Goal: Transaction & Acquisition: Purchase product/service

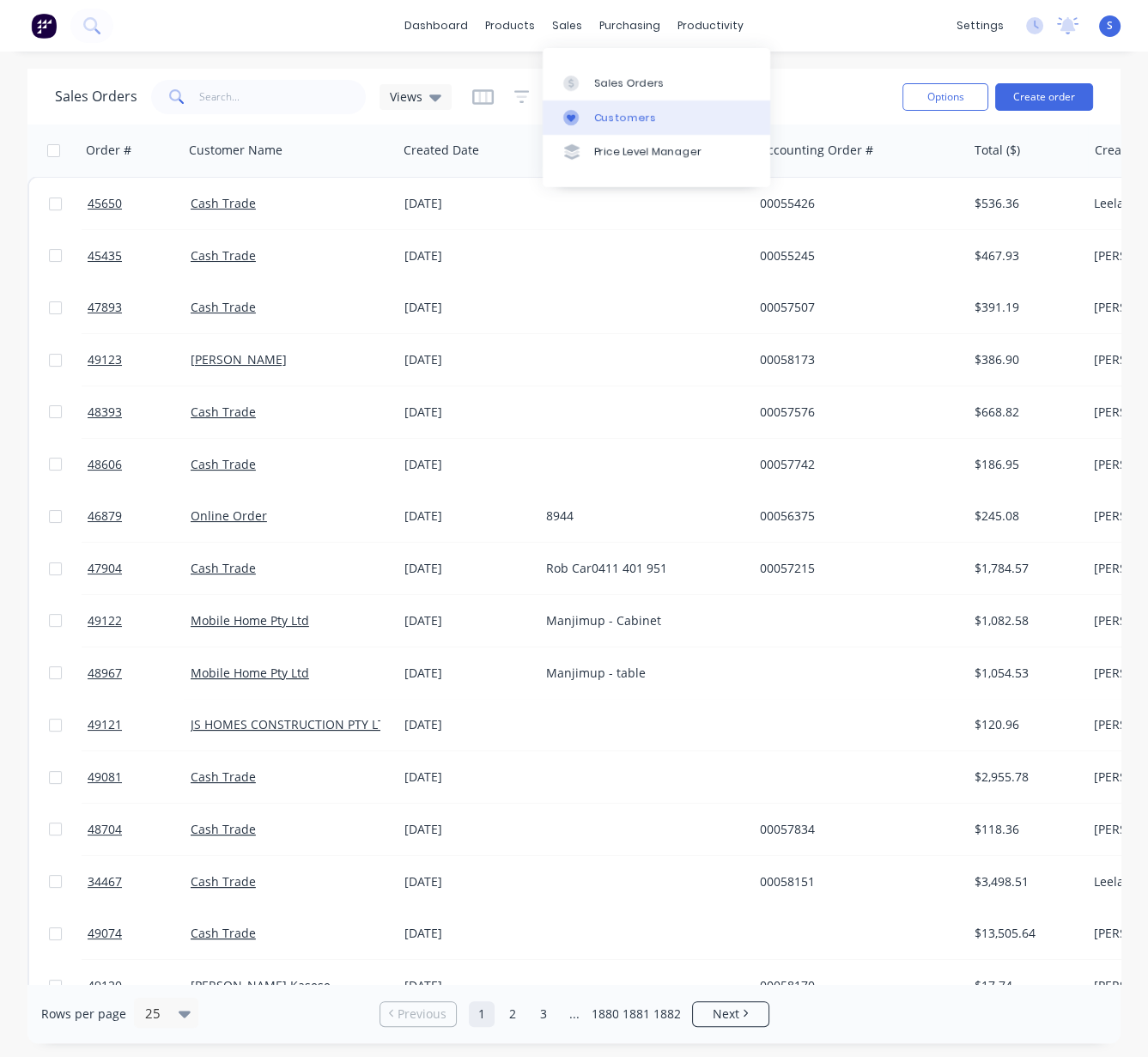
click at [635, 112] on link "Customers" at bounding box center [656, 118] width 227 height 34
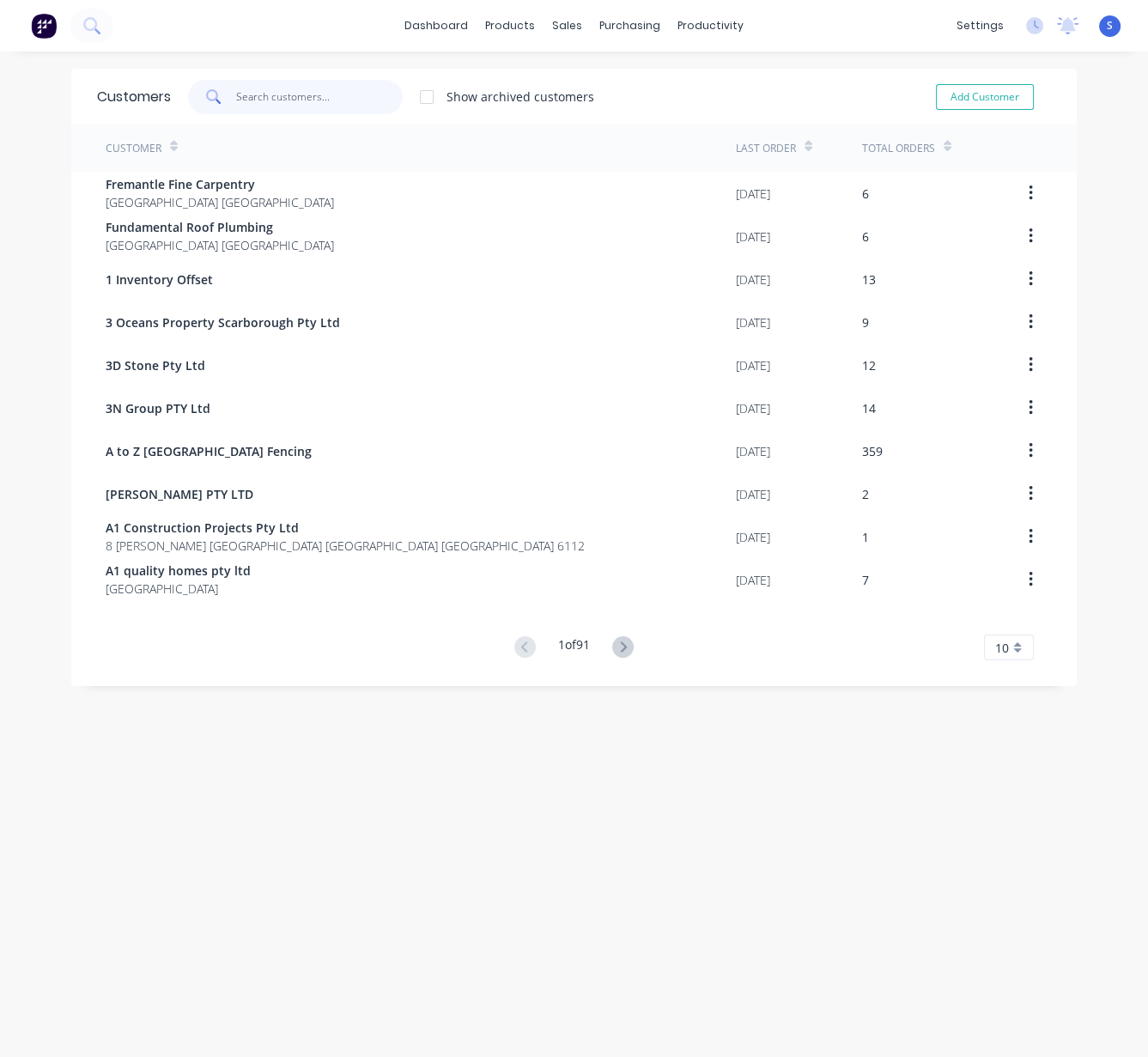
click at [244, 90] on input "text" at bounding box center [319, 96] width 167 height 34
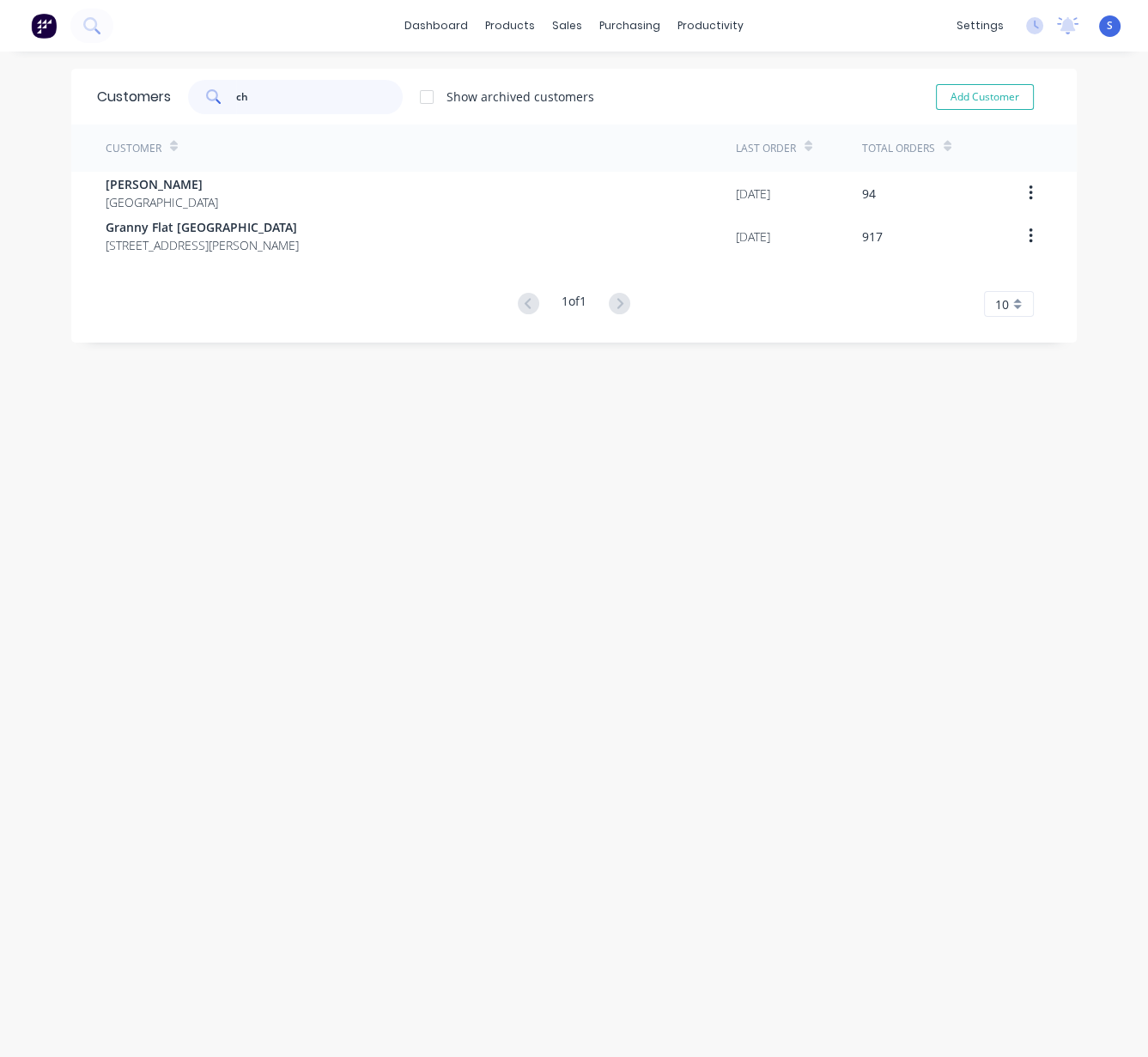
type input "c"
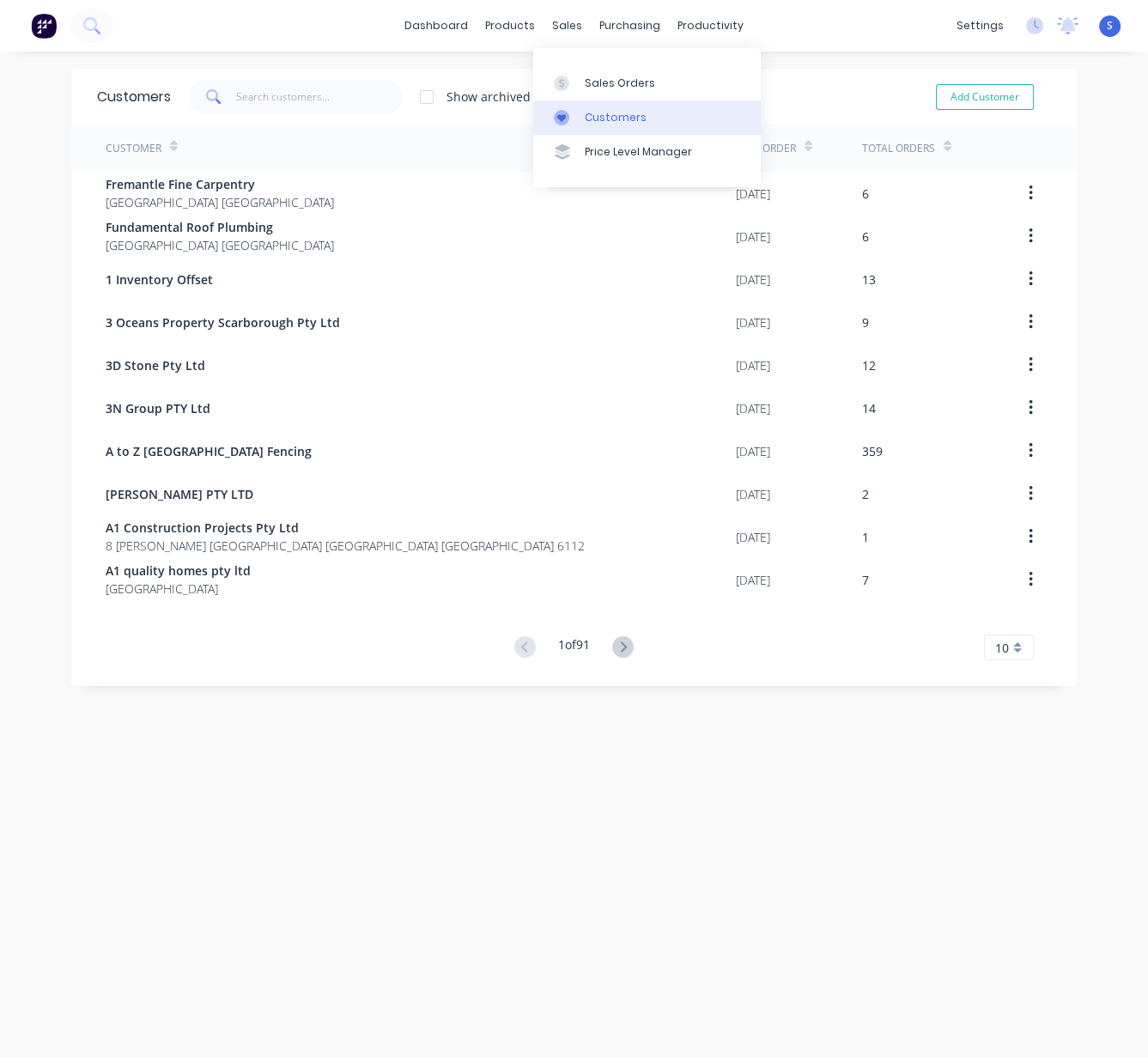
click at [604, 115] on div "Customers" at bounding box center [616, 117] width 62 height 15
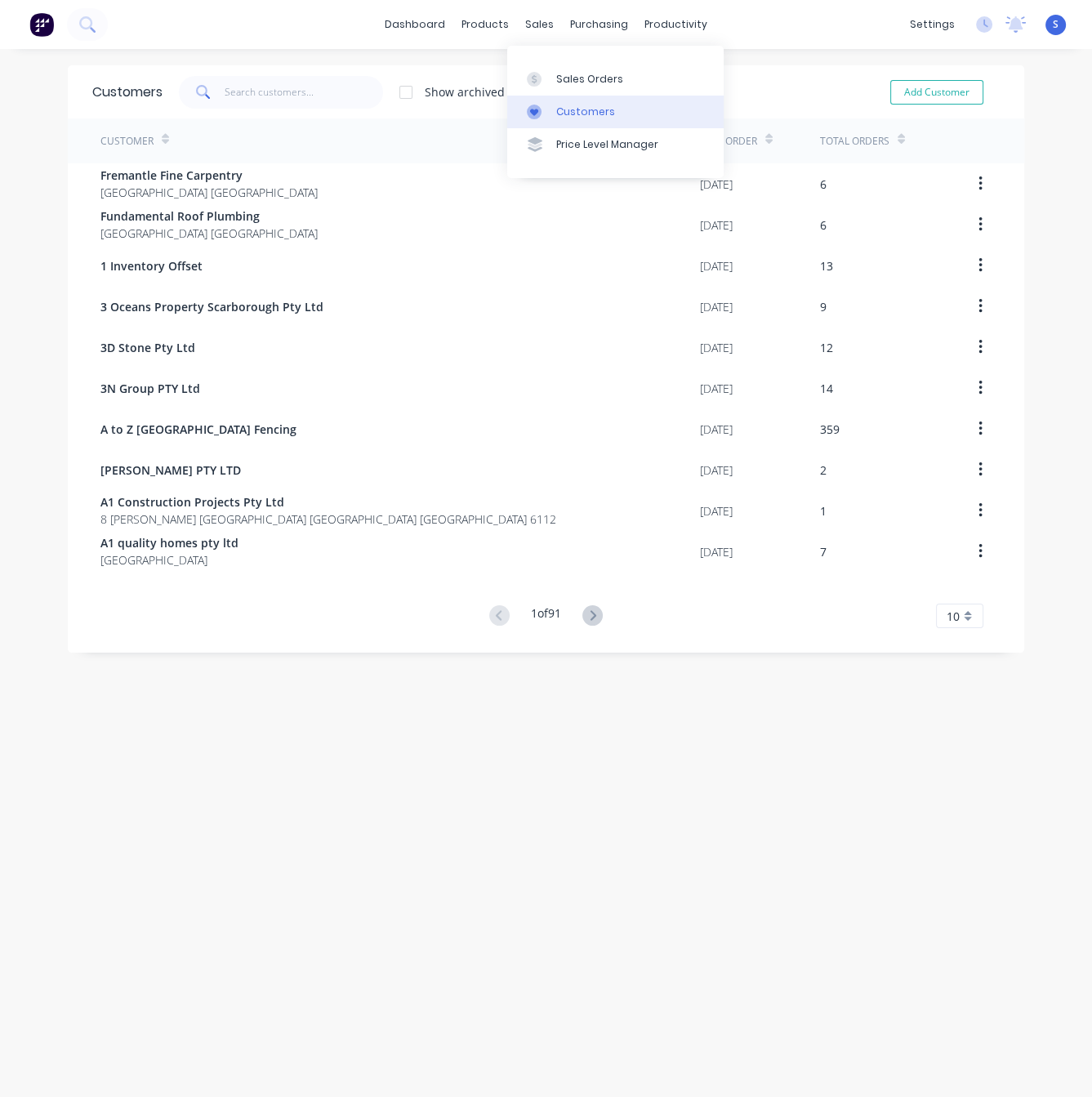
click at [568, 119] on div "Customers" at bounding box center [586, 111] width 59 height 14
click at [232, 92] on input "text" at bounding box center [304, 92] width 159 height 33
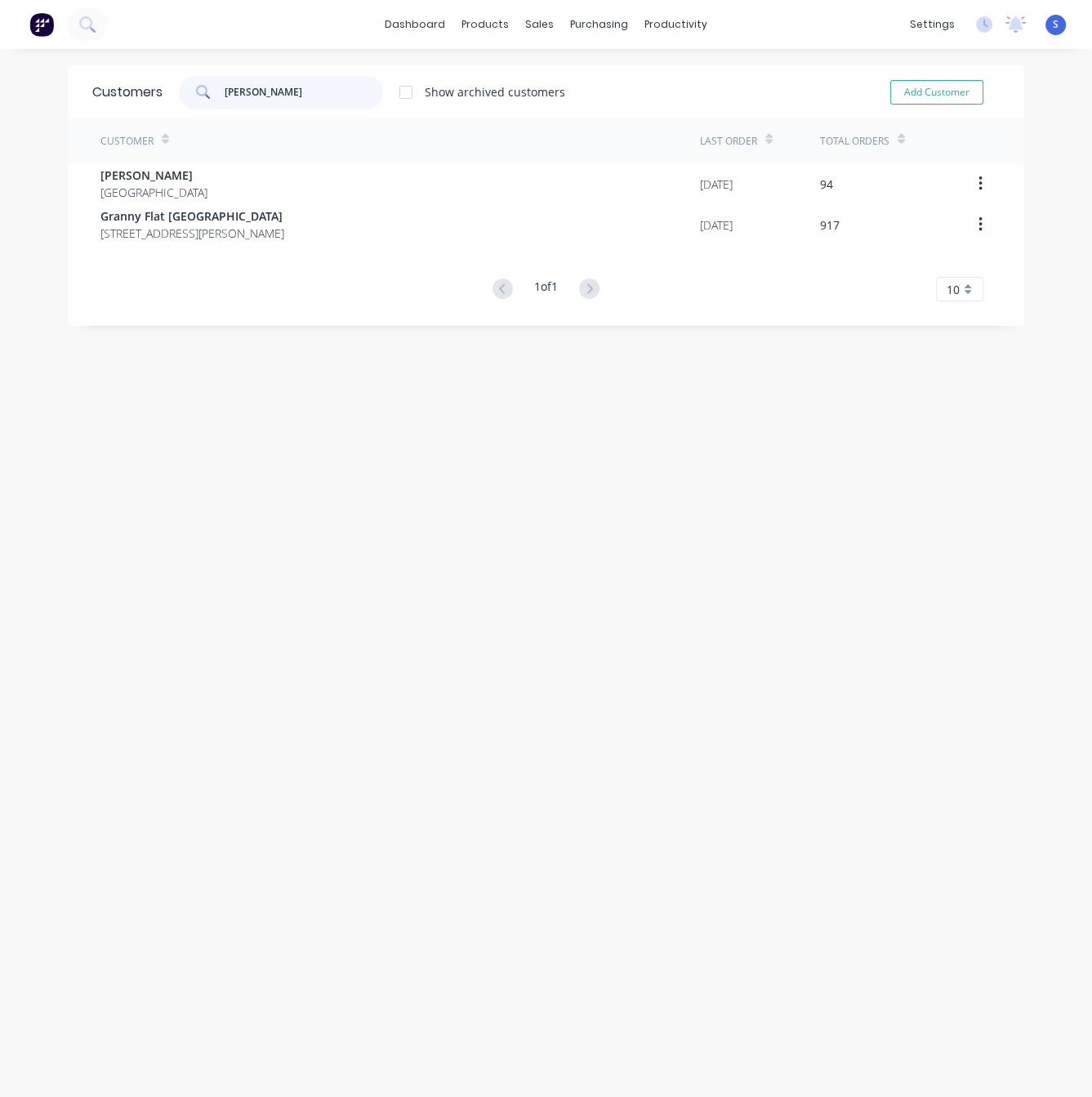
type input "chris"
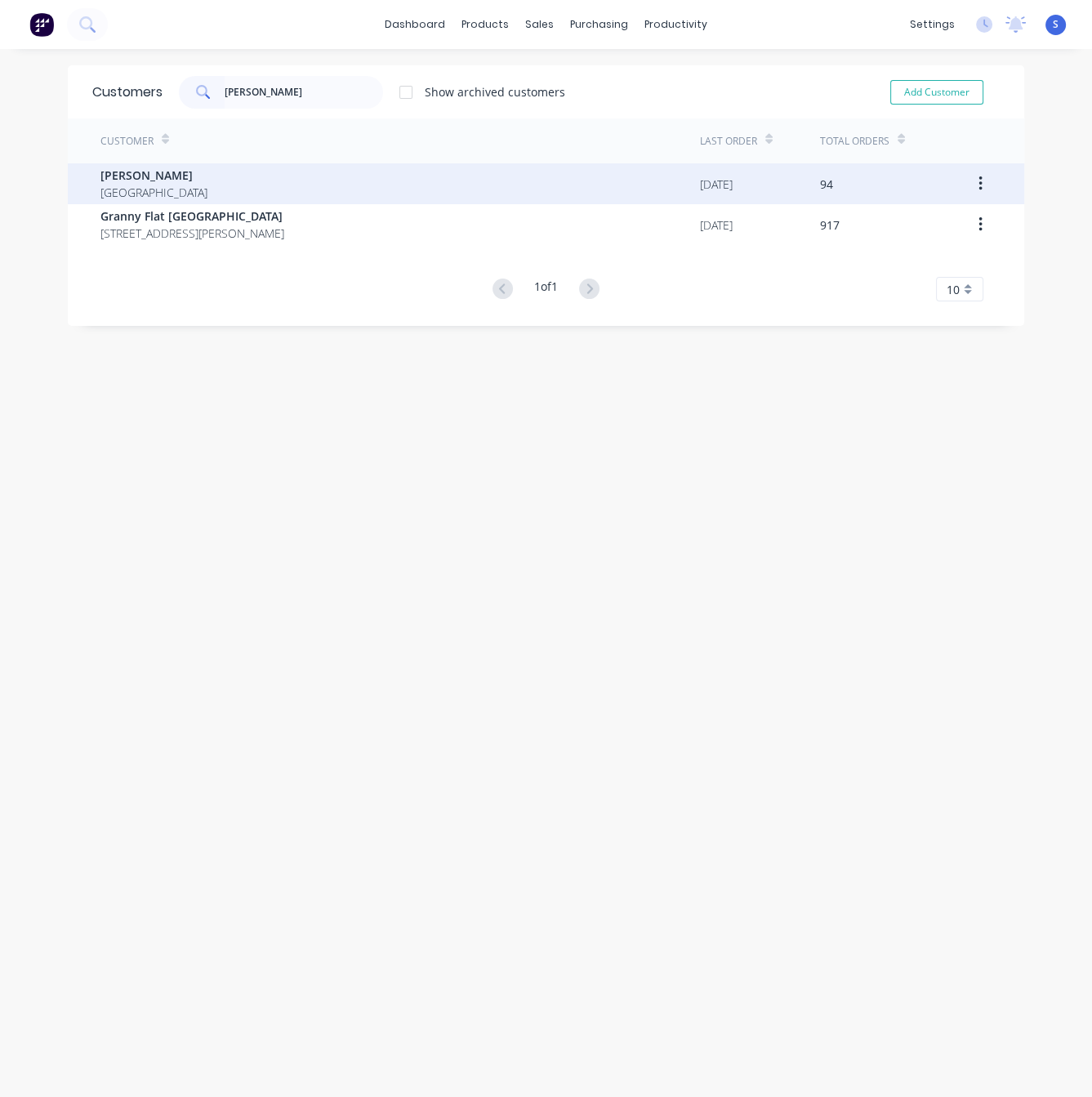
click at [244, 190] on div "Chris Gu Australia" at bounding box center [400, 183] width 600 height 41
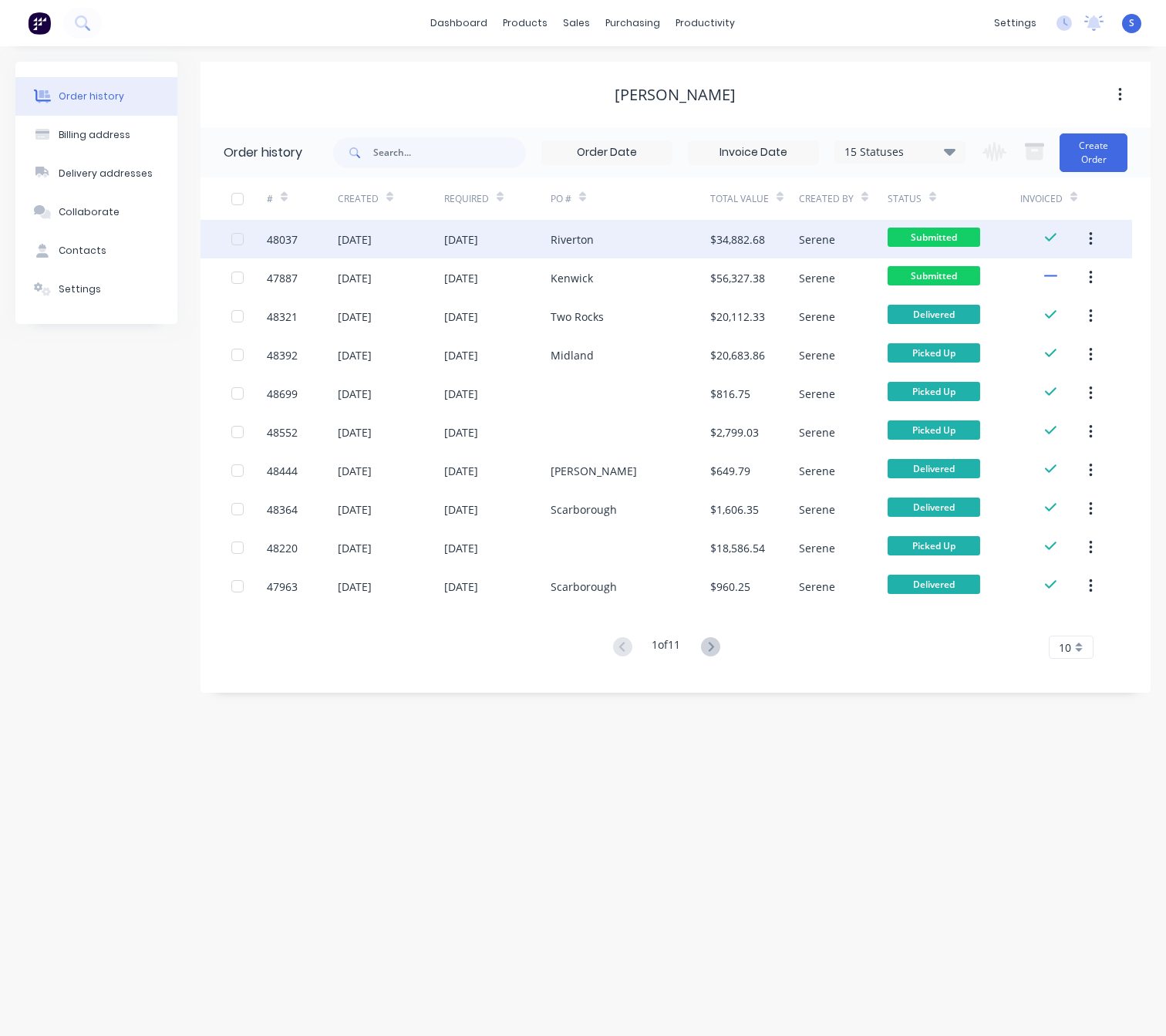
click at [501, 249] on div "26 Aug 2025" at bounding box center [497, 239] width 106 height 39
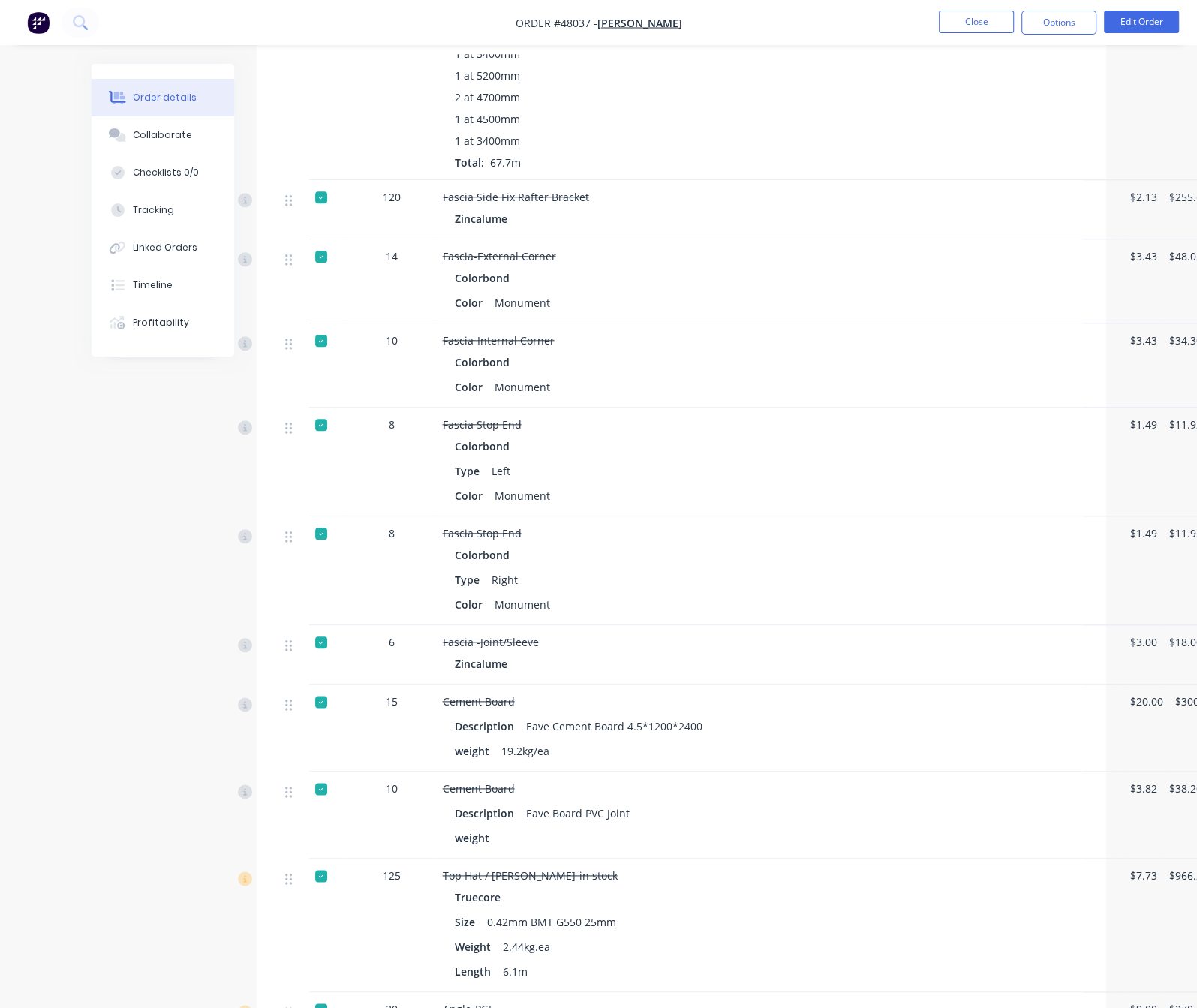
scroll to position [1314, 0]
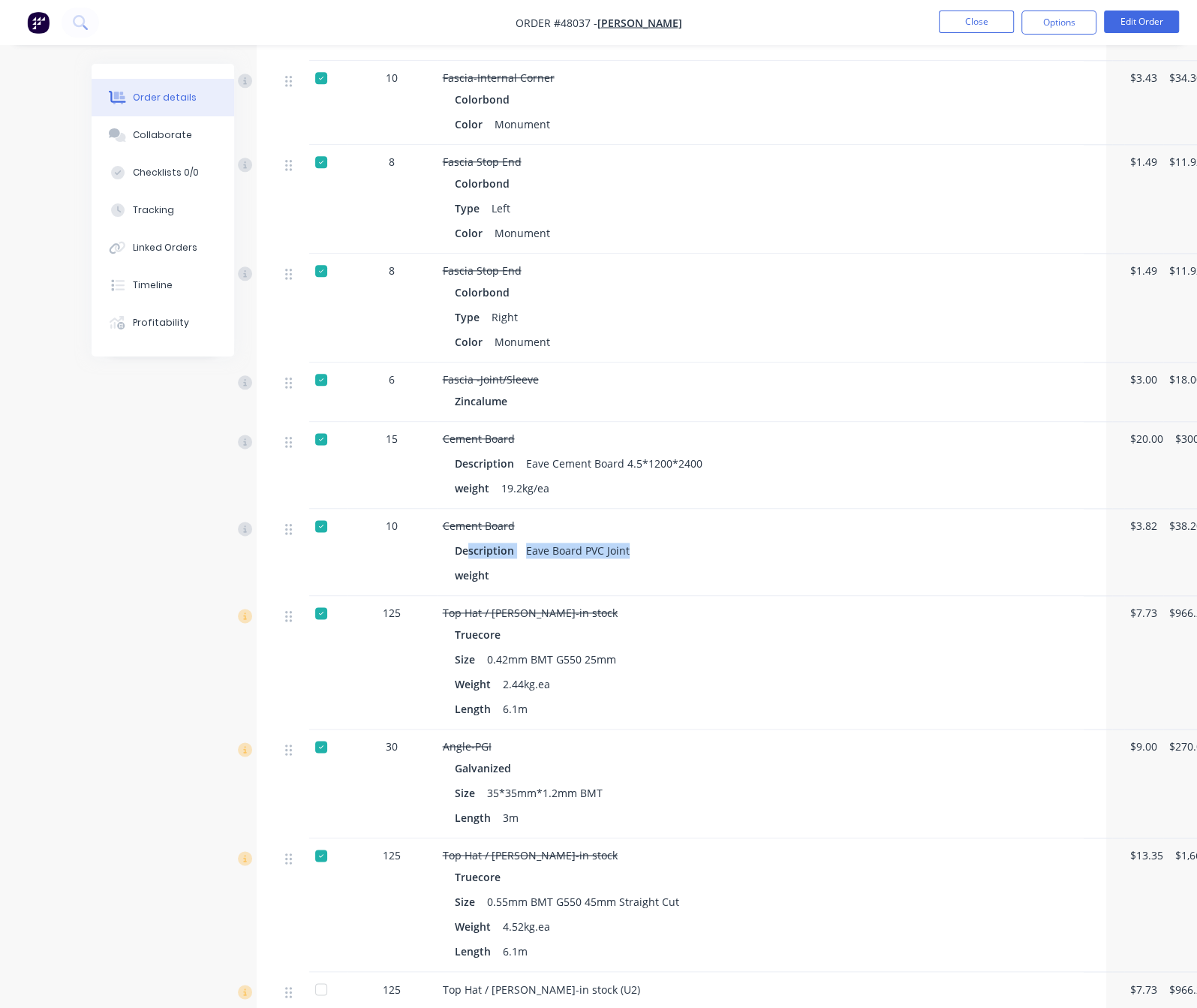
drag, startPoint x: 568, startPoint y: 567, endPoint x: 393, endPoint y: 566, distance: 175.0
click at [455, 561] on div "Description Eave Board PVC Joint" at bounding box center [774, 550] width 639 height 22
click at [625, 561] on div "Description Eave Board PVC Joint" at bounding box center [774, 550] width 639 height 22
click at [91, 515] on div "Created by Serene Created 14/08/25 Required 26/08/25 Assigned to Add team membe…" at bounding box center [598, 335] width 1015 height 3170
drag, startPoint x: 573, startPoint y: 576, endPoint x: 495, endPoint y: 563, distance: 79.1
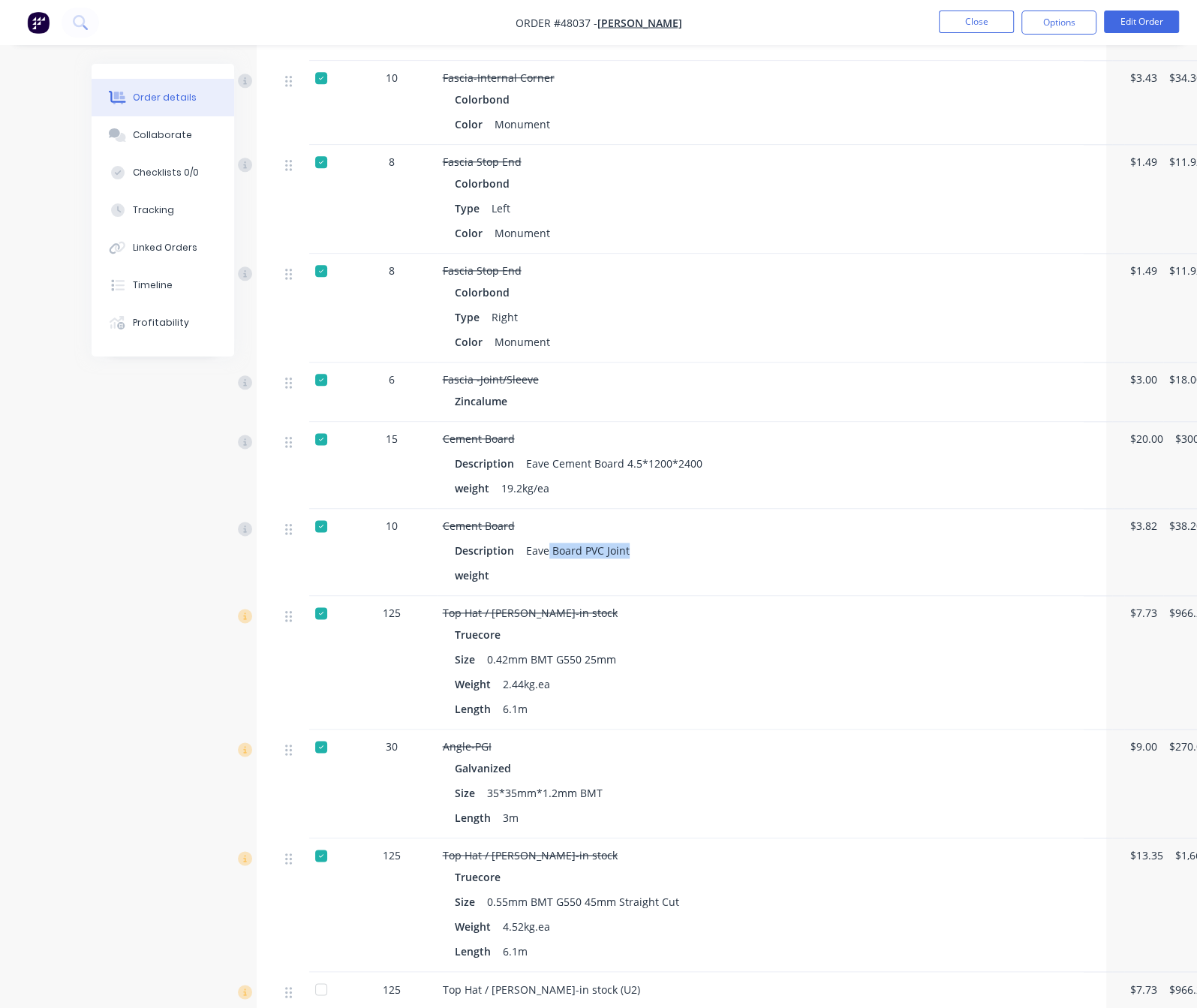
click at [475, 561] on div "Description Eave Board PVC Joint" at bounding box center [774, 550] width 639 height 22
click at [581, 559] on div "Description Eave Board PVC Joint" at bounding box center [774, 550] width 639 height 22
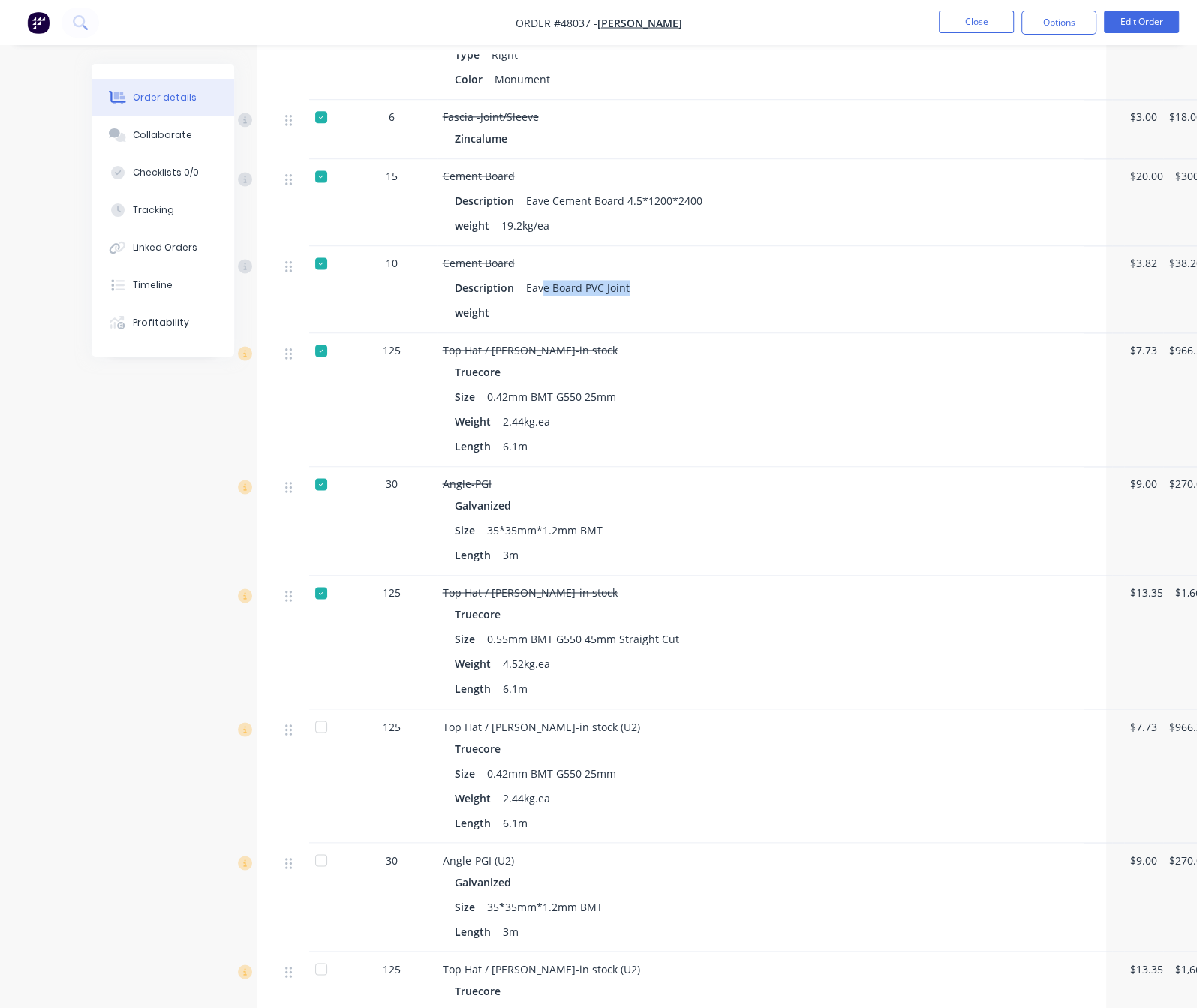
click at [542, 299] on div "Eave Board PVC Joint" at bounding box center [578, 288] width 116 height 22
click at [523, 299] on div "Eave Board PVC Joint" at bounding box center [578, 288] width 116 height 22
click at [111, 522] on div "Created by Serene Created 14/08/25 Required 26/08/25 Assigned to Add team membe…" at bounding box center [598, 72] width 1015 height 3170
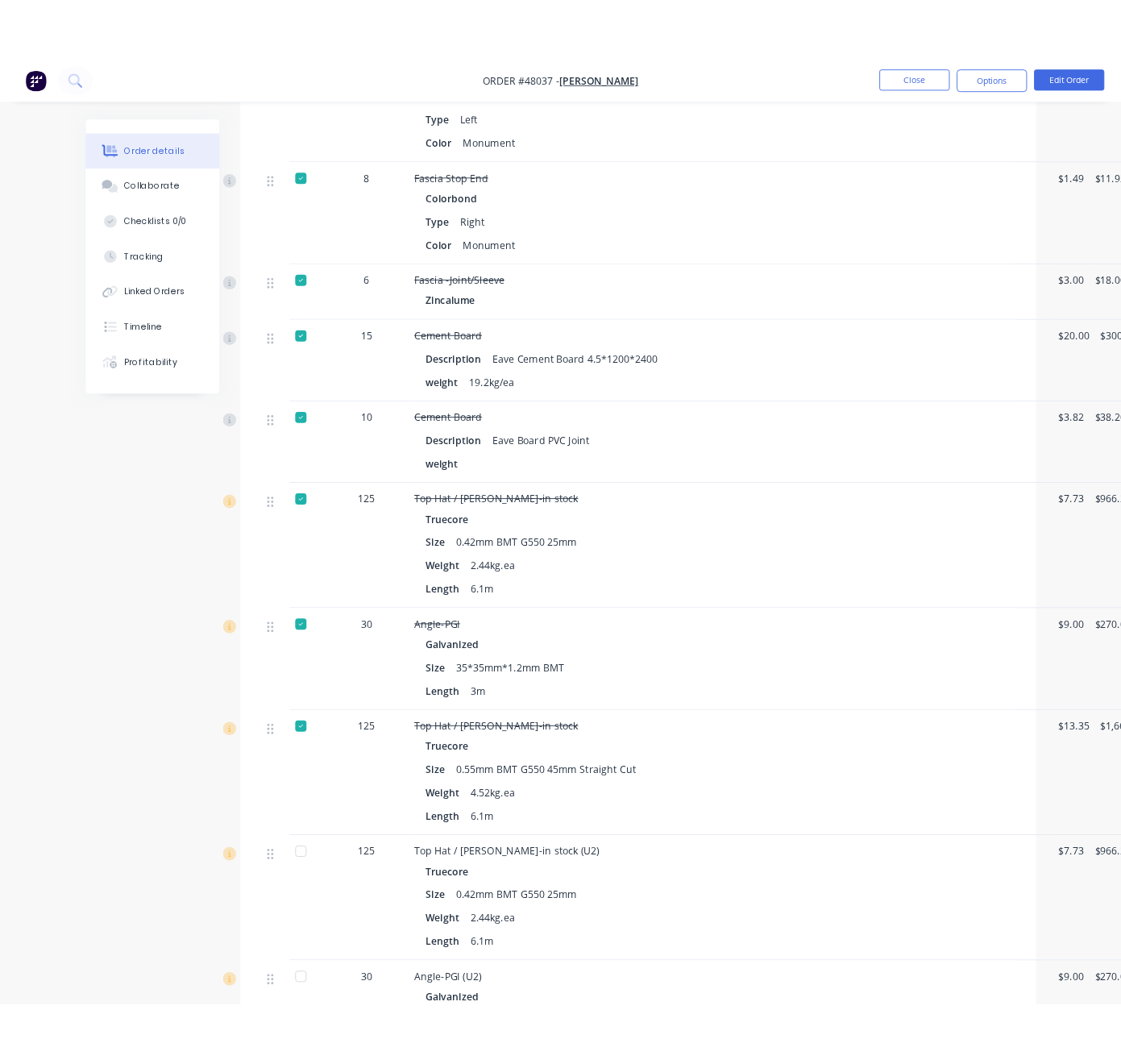
scroll to position [1561, 0]
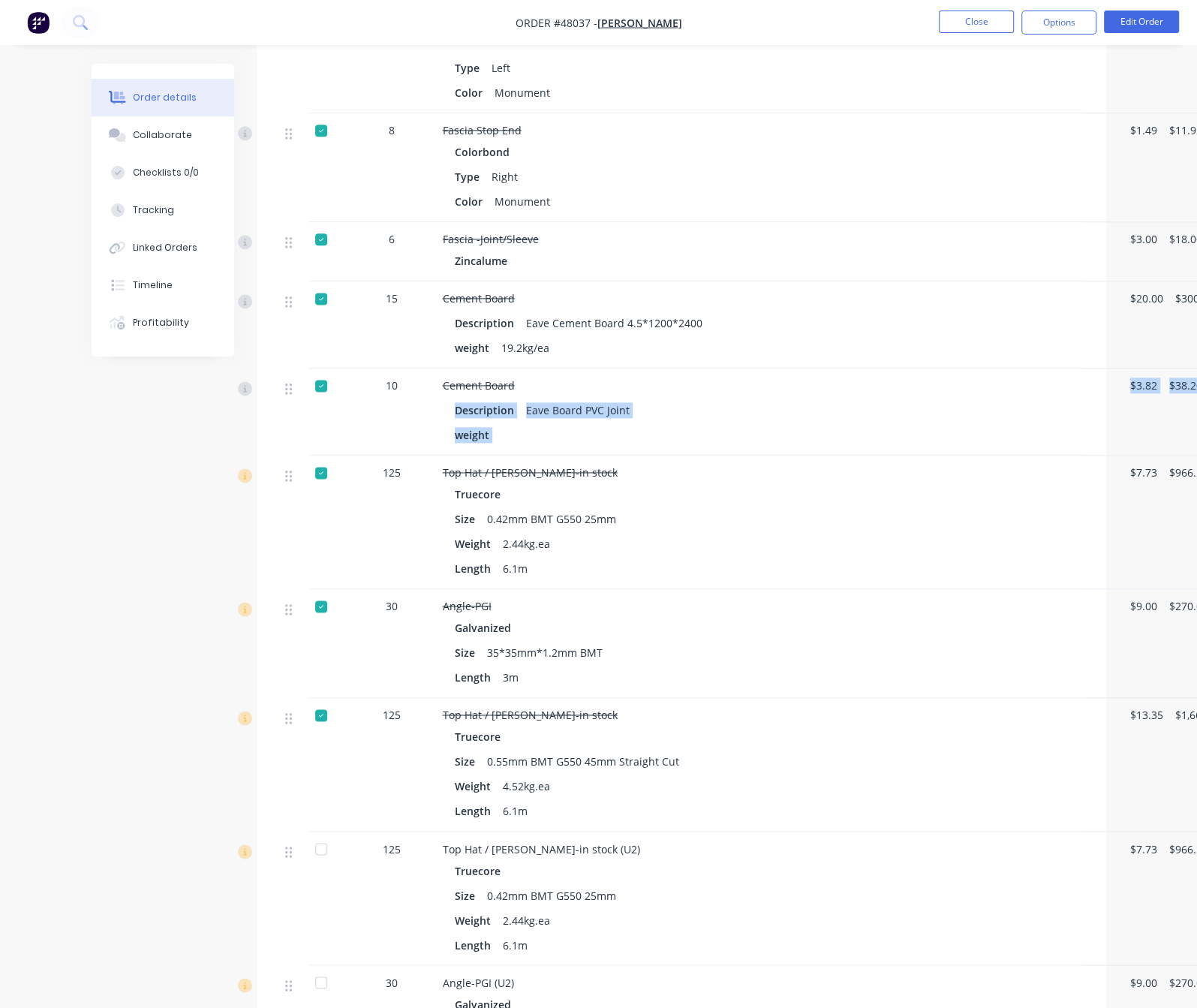
drag, startPoint x: 1152, startPoint y: 402, endPoint x: 457, endPoint y: 385, distance: 695.2
click at [457, 385] on div "10 Cement Board Description Eave Board PVC Joint weight $3.82 $38.20" at bounding box center [681, 412] width 804 height 87
click at [641, 421] on div "Description Eave Board PVC Joint" at bounding box center [774, 410] width 639 height 22
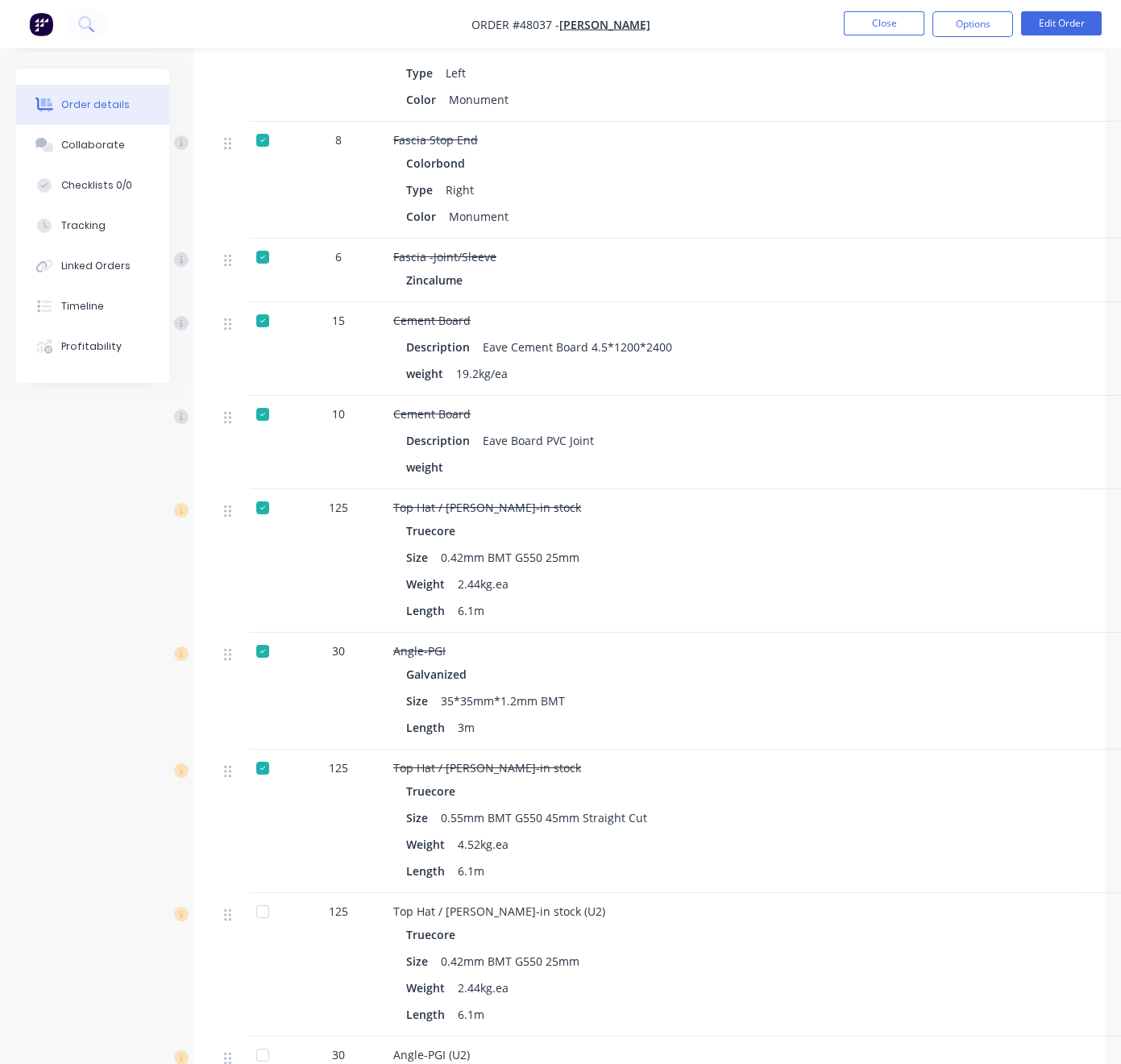
click at [757, 479] on div "weight" at bounding box center [748, 467] width 686 height 23
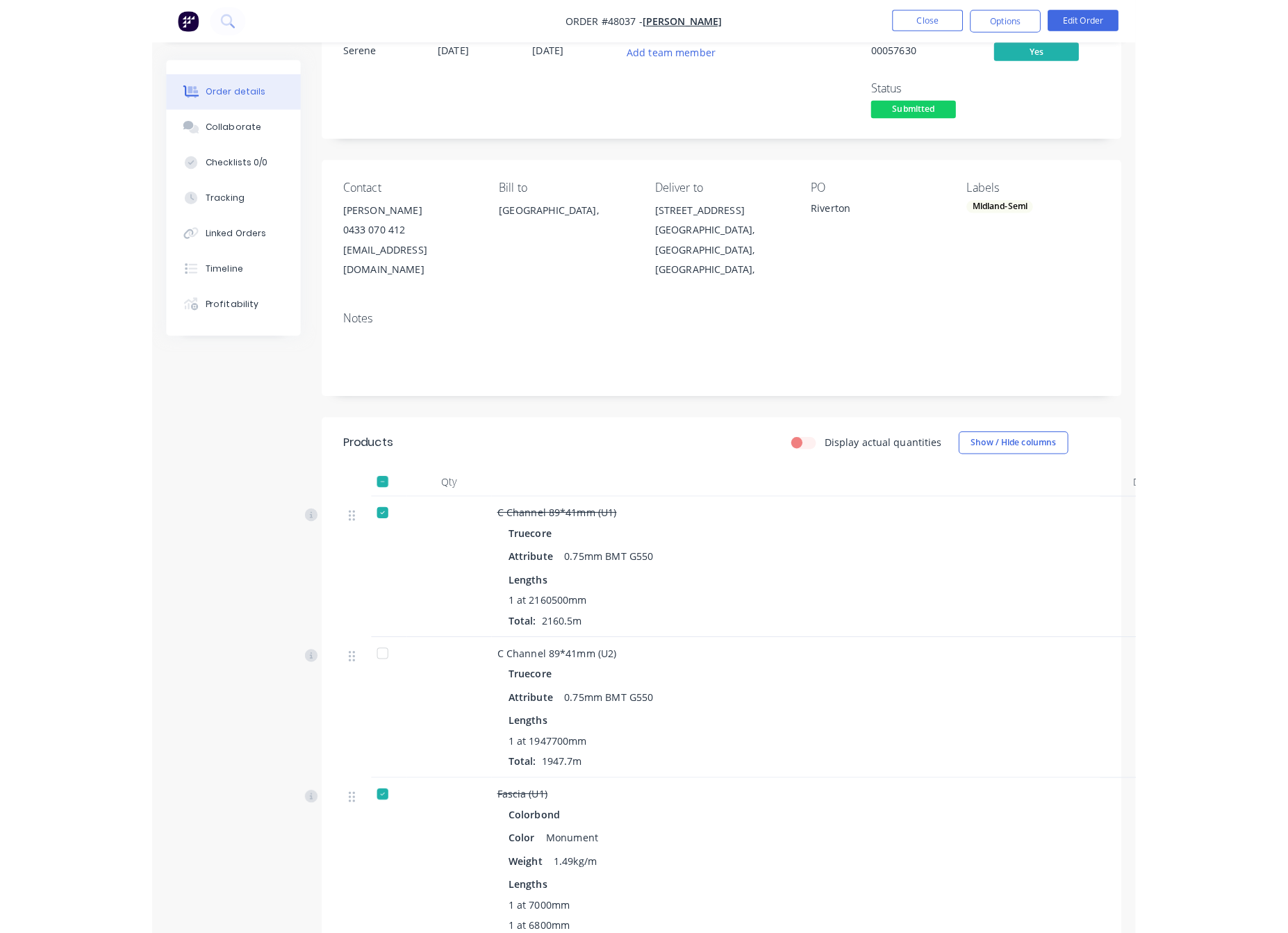
scroll to position [0, 0]
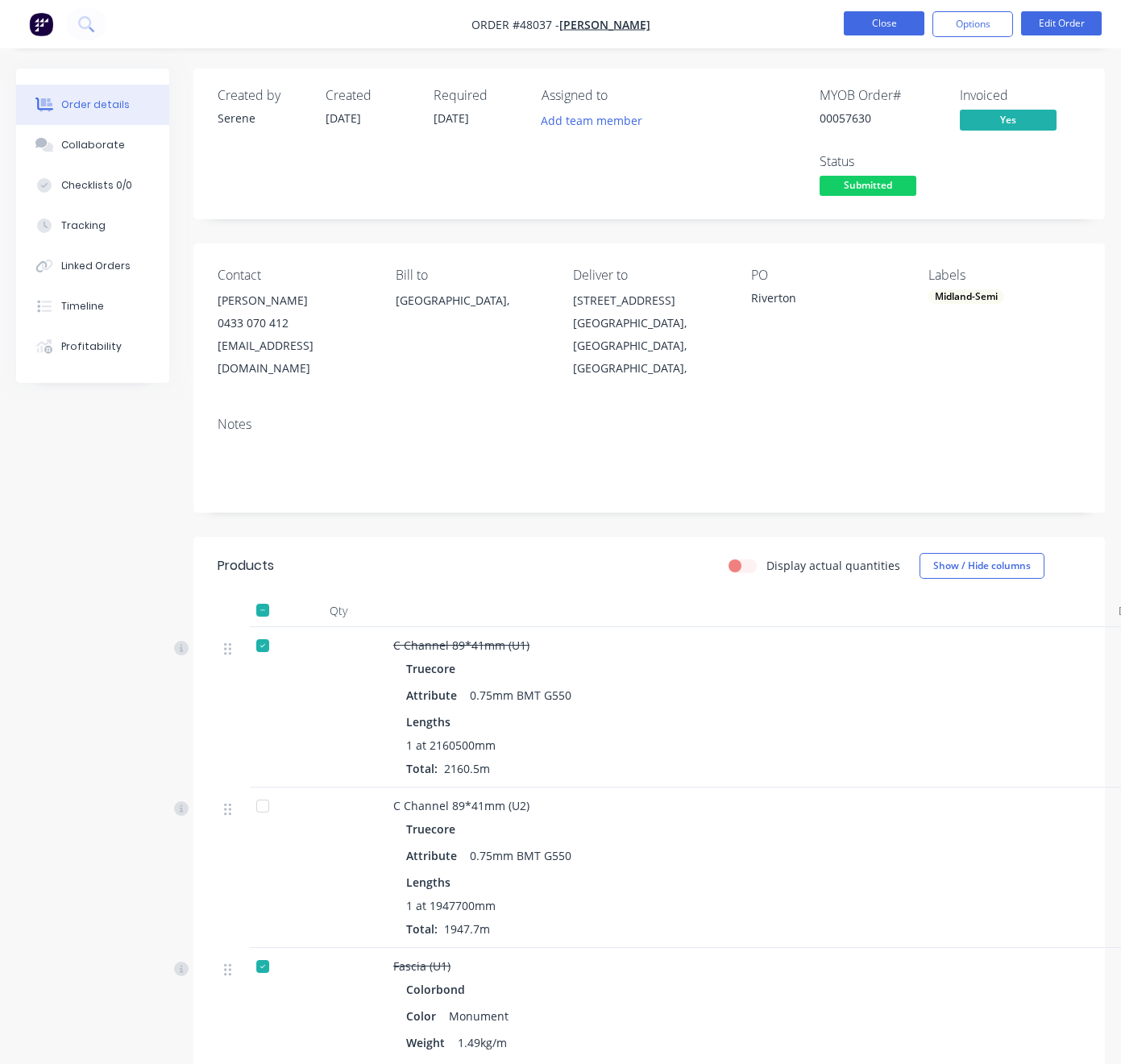
click at [891, 35] on button "Close" at bounding box center [884, 23] width 80 height 24
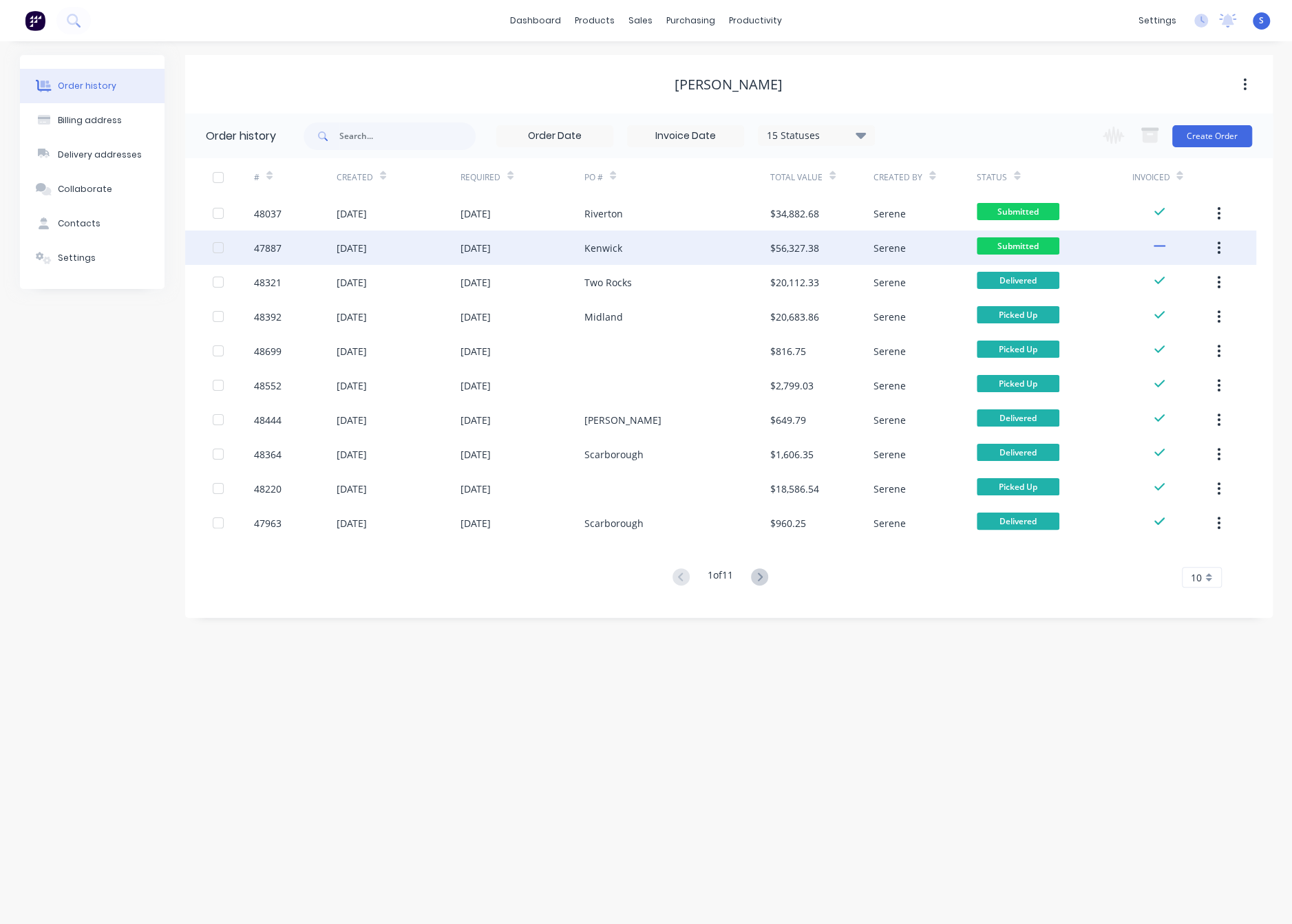
click at [648, 250] on div "Kenwick" at bounding box center [678, 247] width 186 height 35
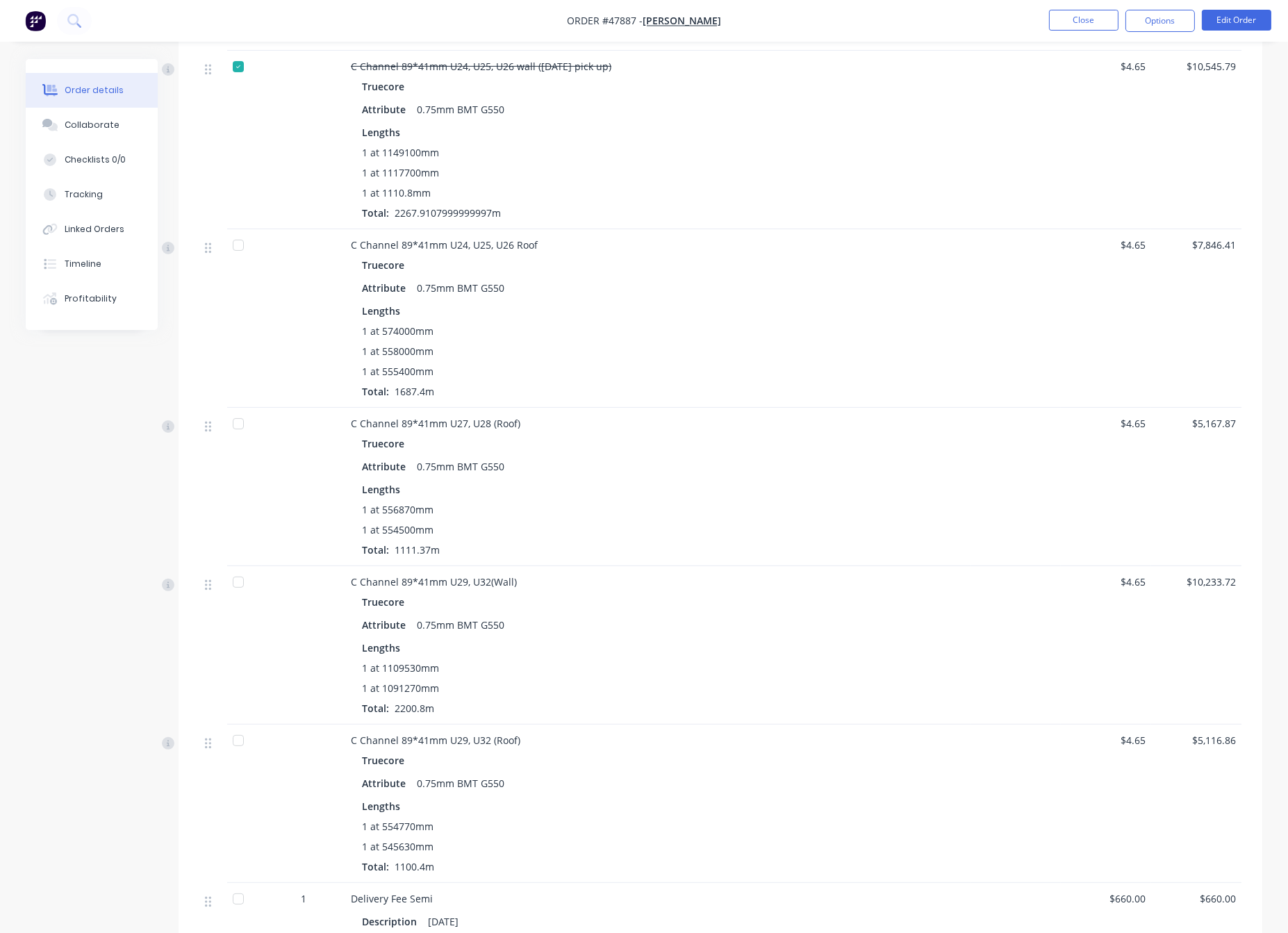
scroll to position [973, 0]
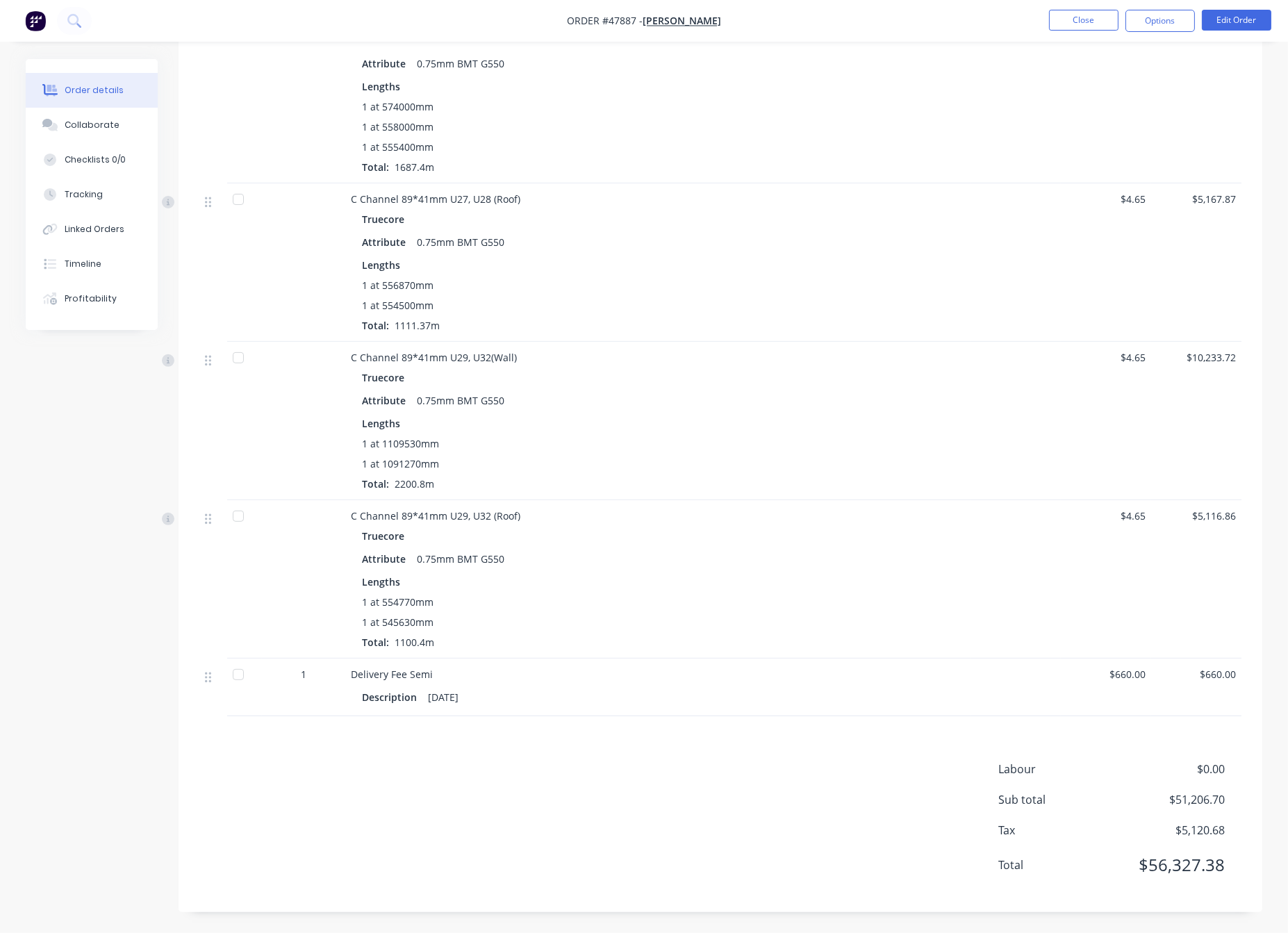
click at [240, 688] on div at bounding box center [238, 675] width 28 height 28
click at [94, 648] on div "Created by Serene Created 11/08/25 Required 11/08/25 Assigned to Add team membe…" at bounding box center [644, 19] width 1237 height 1828
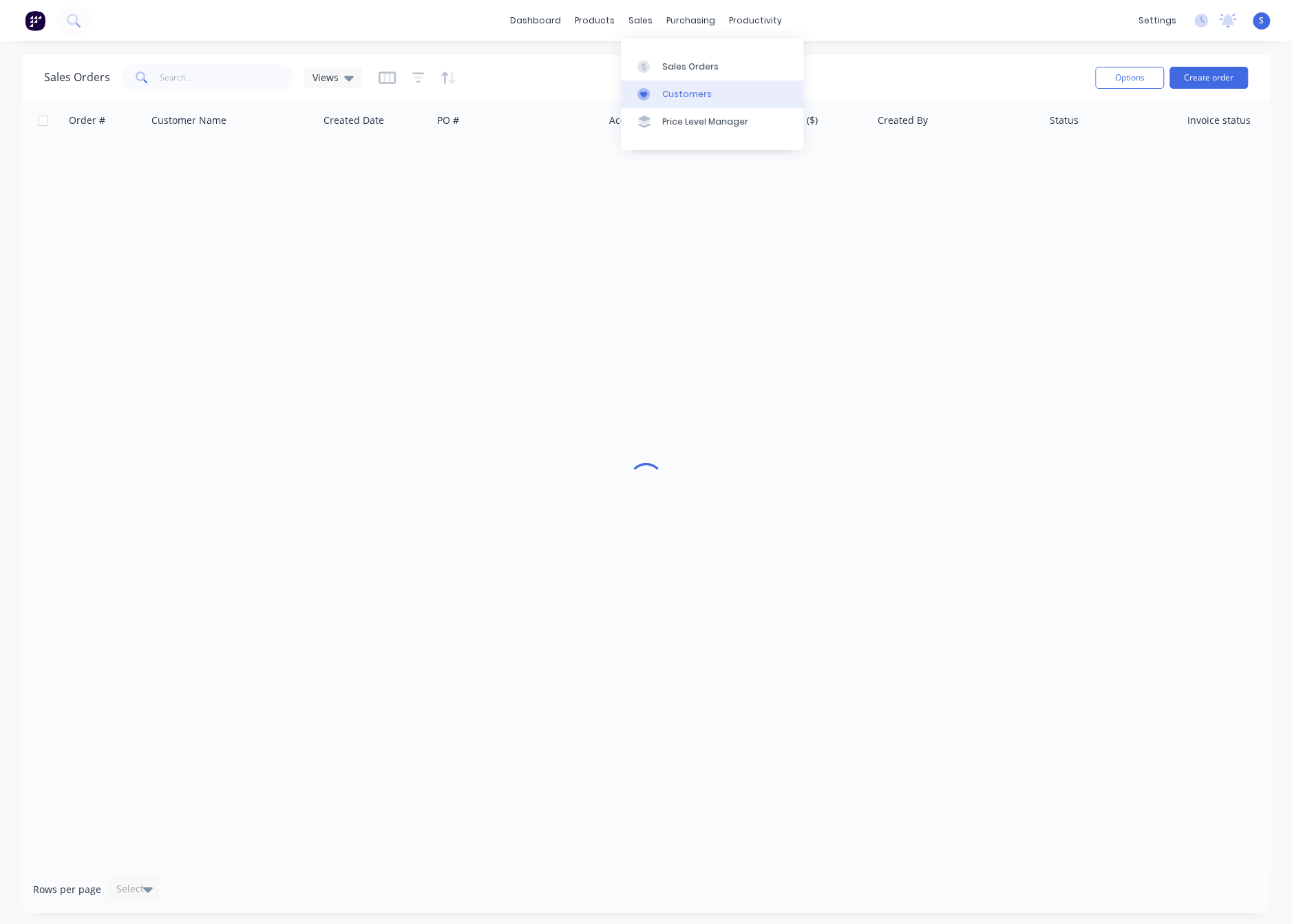
click at [687, 85] on link "Customers" at bounding box center [712, 94] width 182 height 28
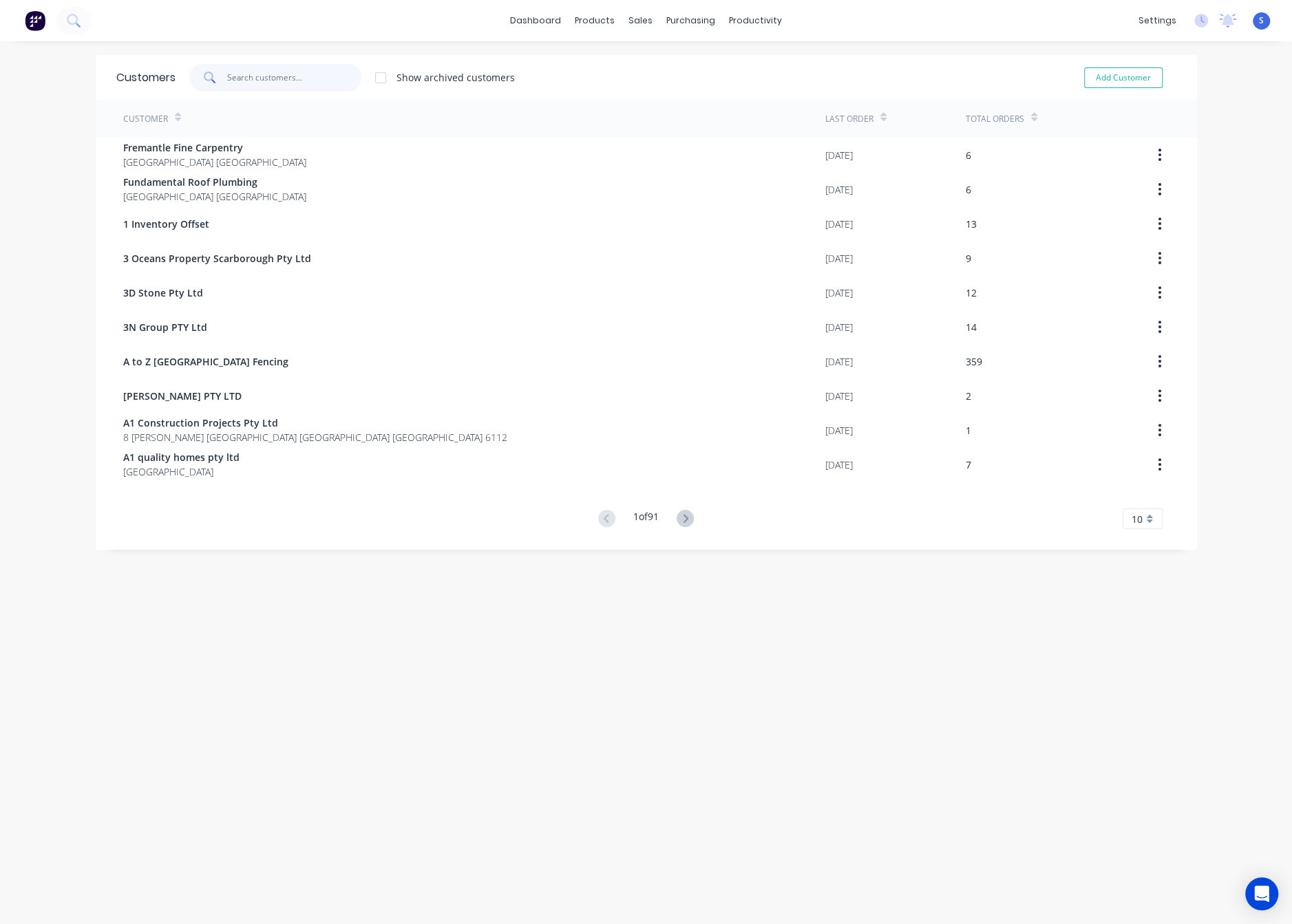
click at [285, 77] on input "text" at bounding box center [293, 77] width 134 height 28
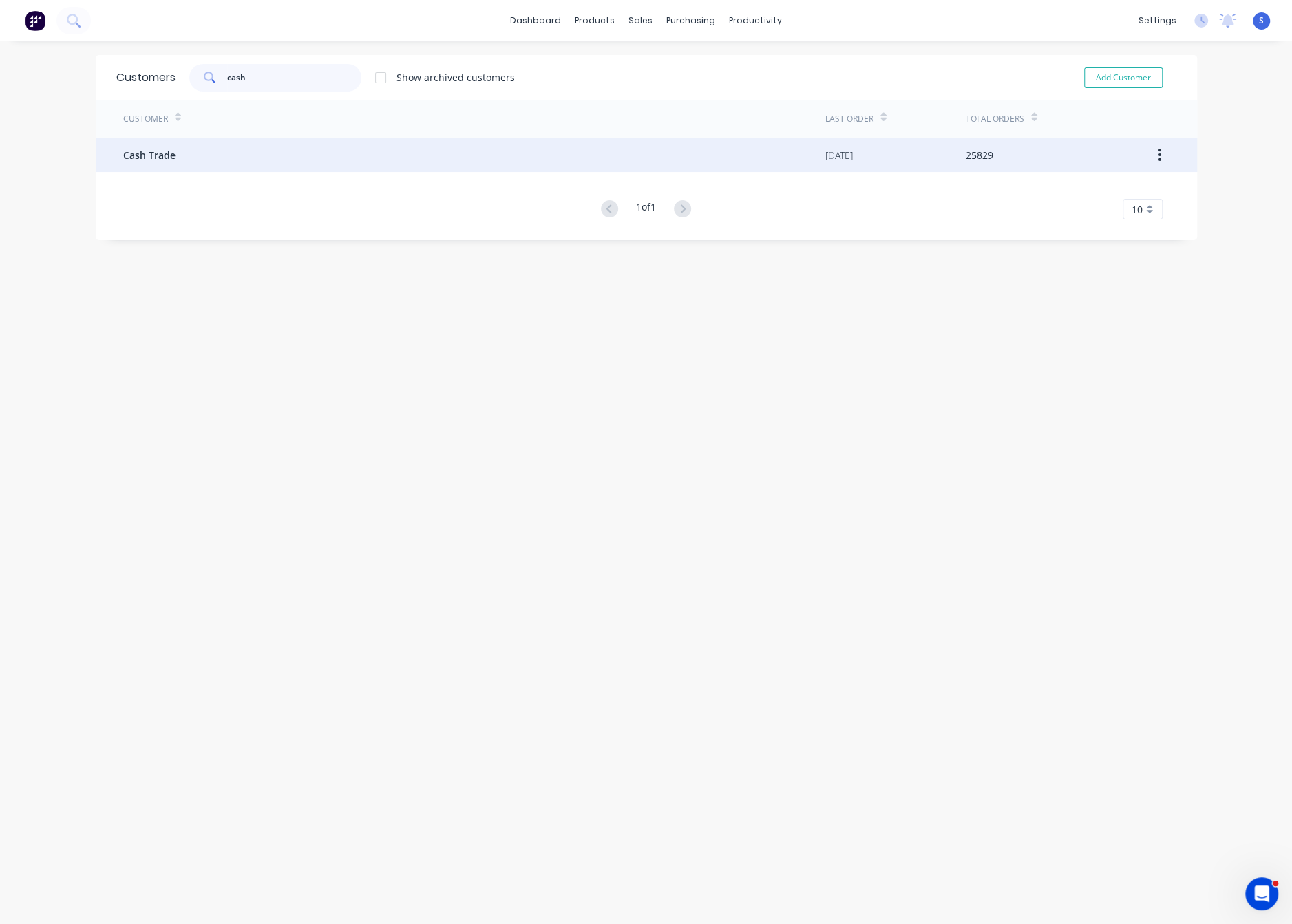
type input "cash"
click at [287, 155] on div "Cash Trade" at bounding box center [474, 154] width 702 height 35
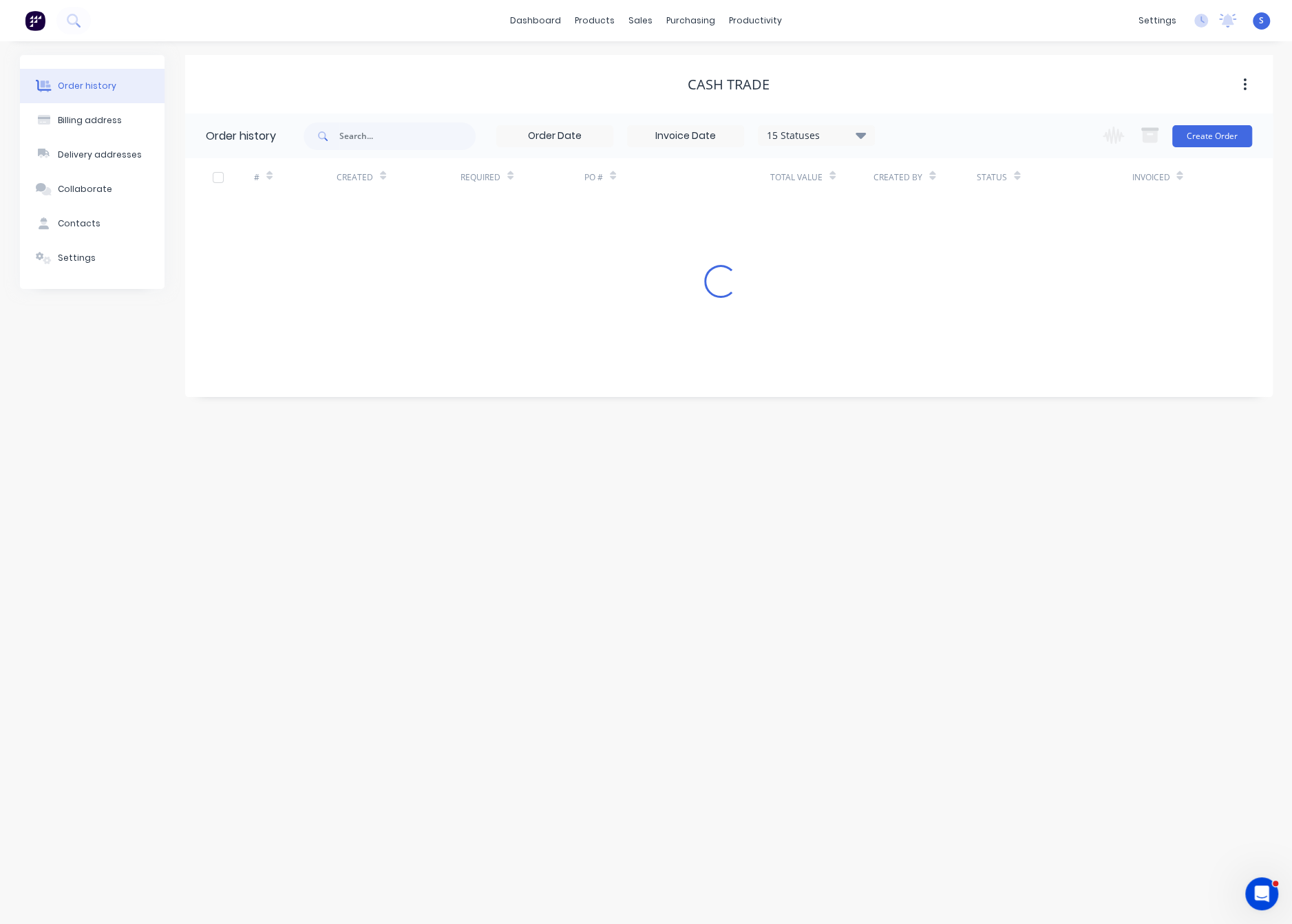
drag, startPoint x: 551, startPoint y: 93, endPoint x: 1012, endPoint y: 100, distance: 461.1
click at [1213, 135] on button "Create Order" at bounding box center [1212, 136] width 80 height 22
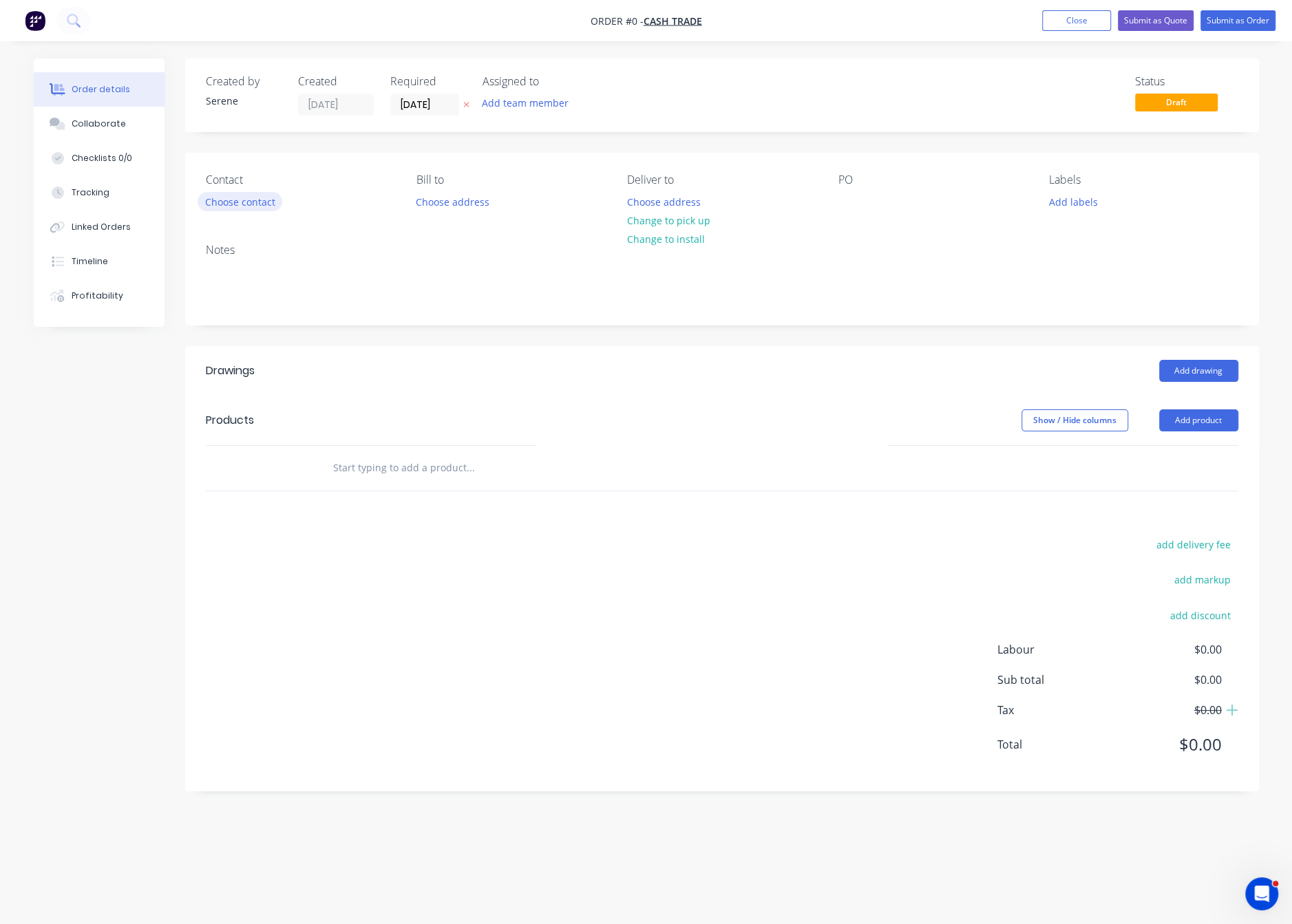
click at [244, 210] on button "Choose contact" at bounding box center [240, 201] width 84 height 18
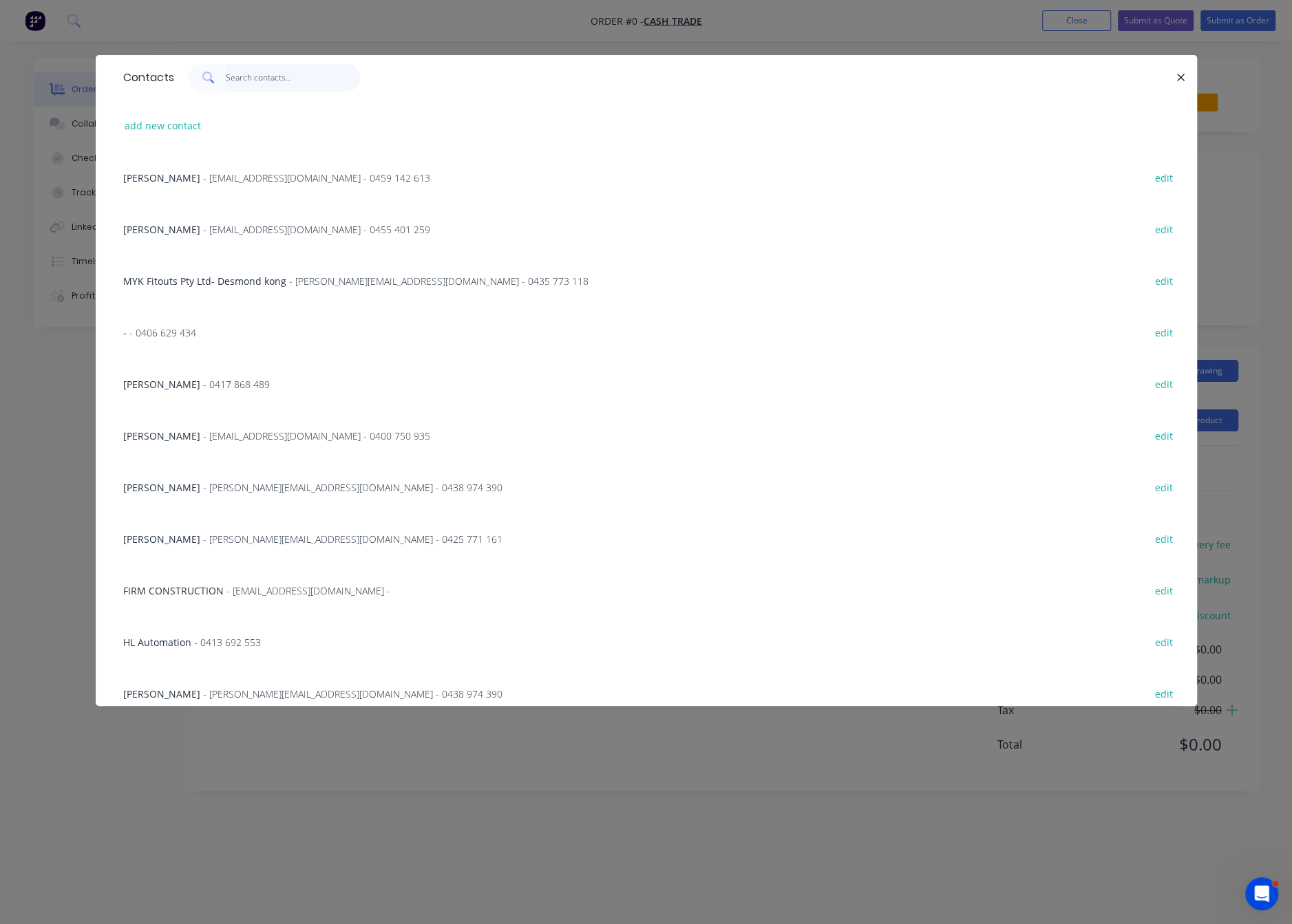
click at [272, 82] on input "text" at bounding box center [293, 77] width 134 height 28
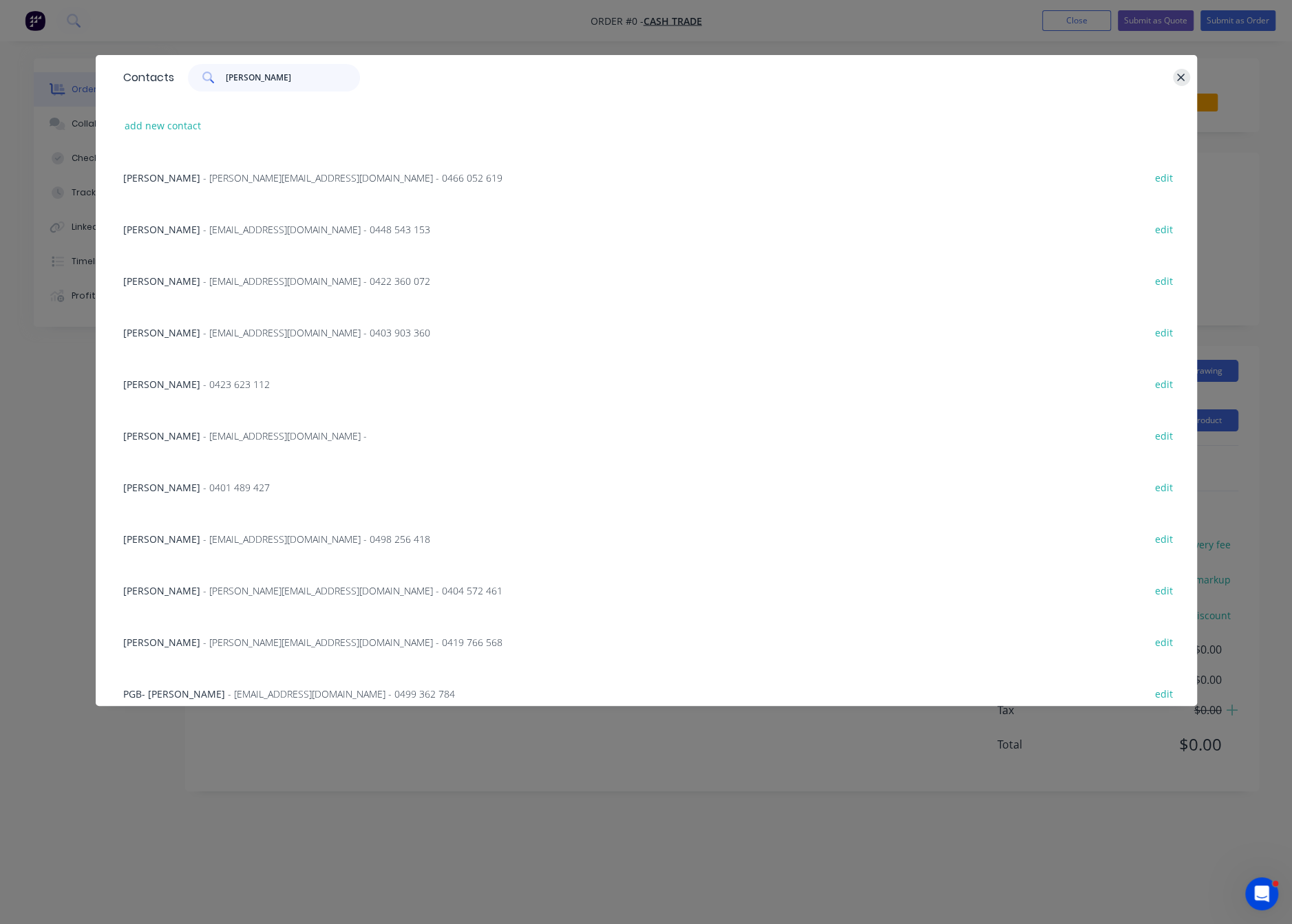
type input "[PERSON_NAME]"
click at [1181, 81] on icon "button" at bounding box center [1181, 77] width 8 height 8
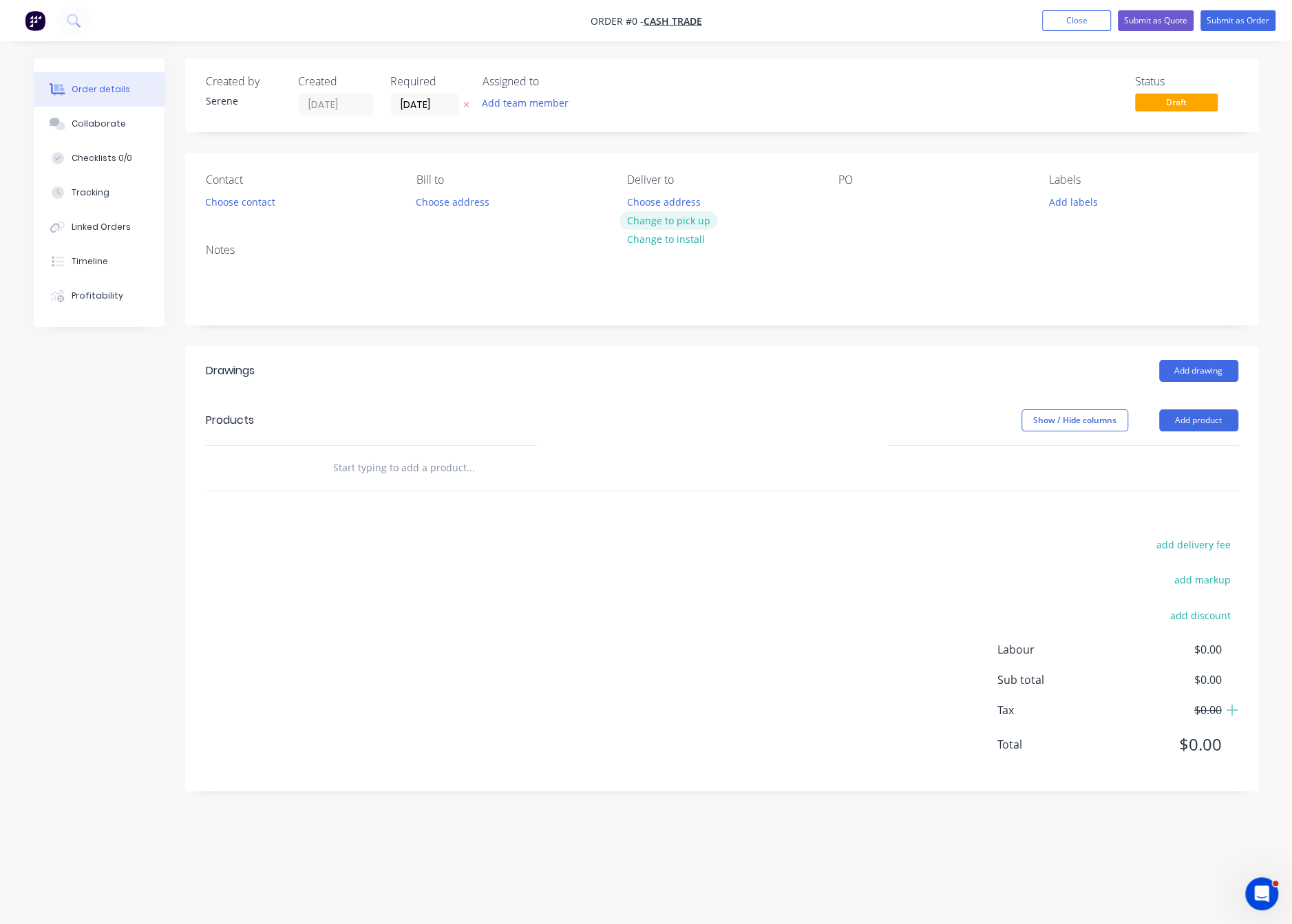
click at [686, 227] on button "Change to pick up" at bounding box center [668, 220] width 98 height 18
click at [1199, 432] on button "Add product" at bounding box center [1198, 420] width 79 height 22
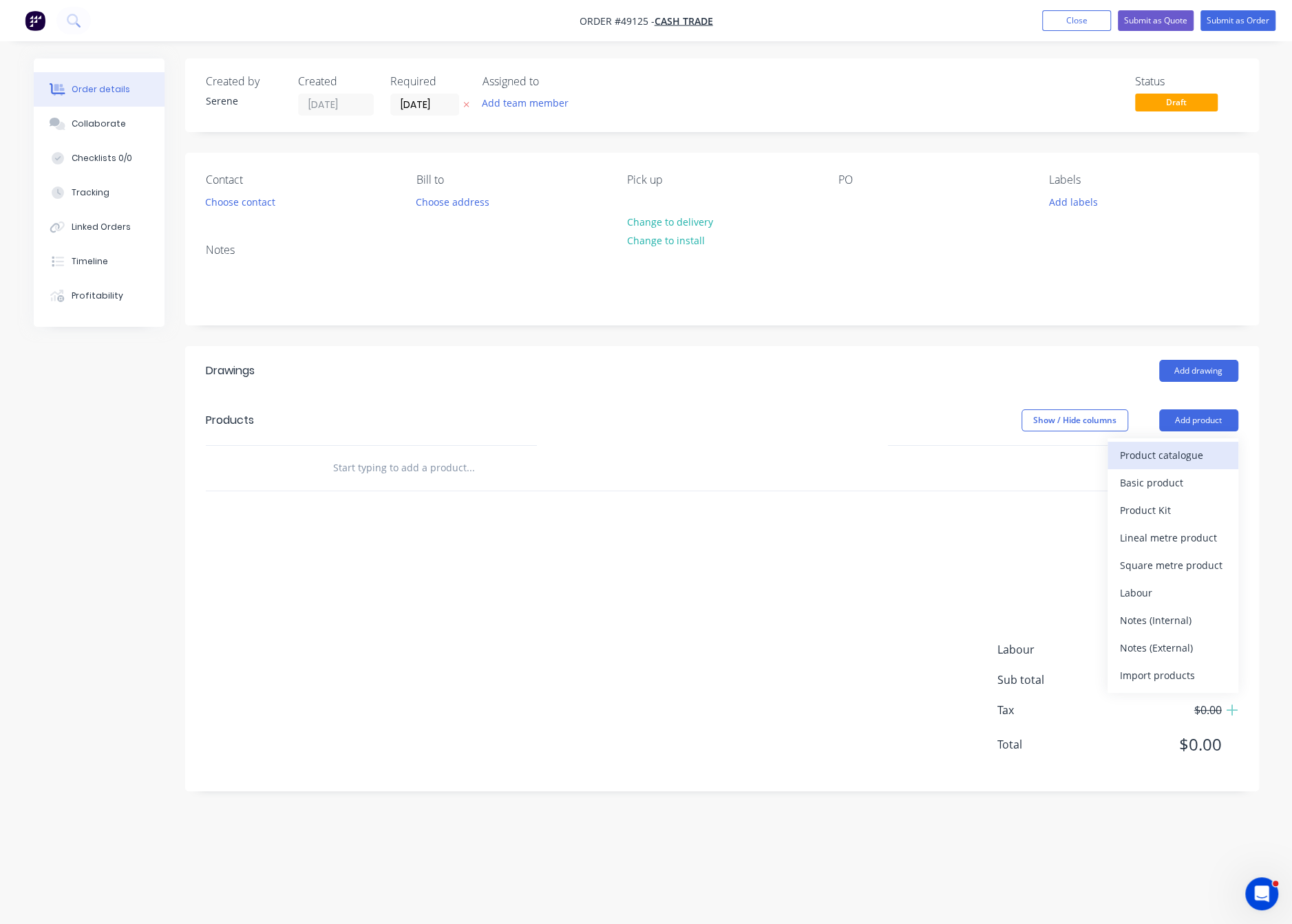
click at [1184, 466] on div "Product catalogue" at bounding box center [1173, 455] width 106 height 20
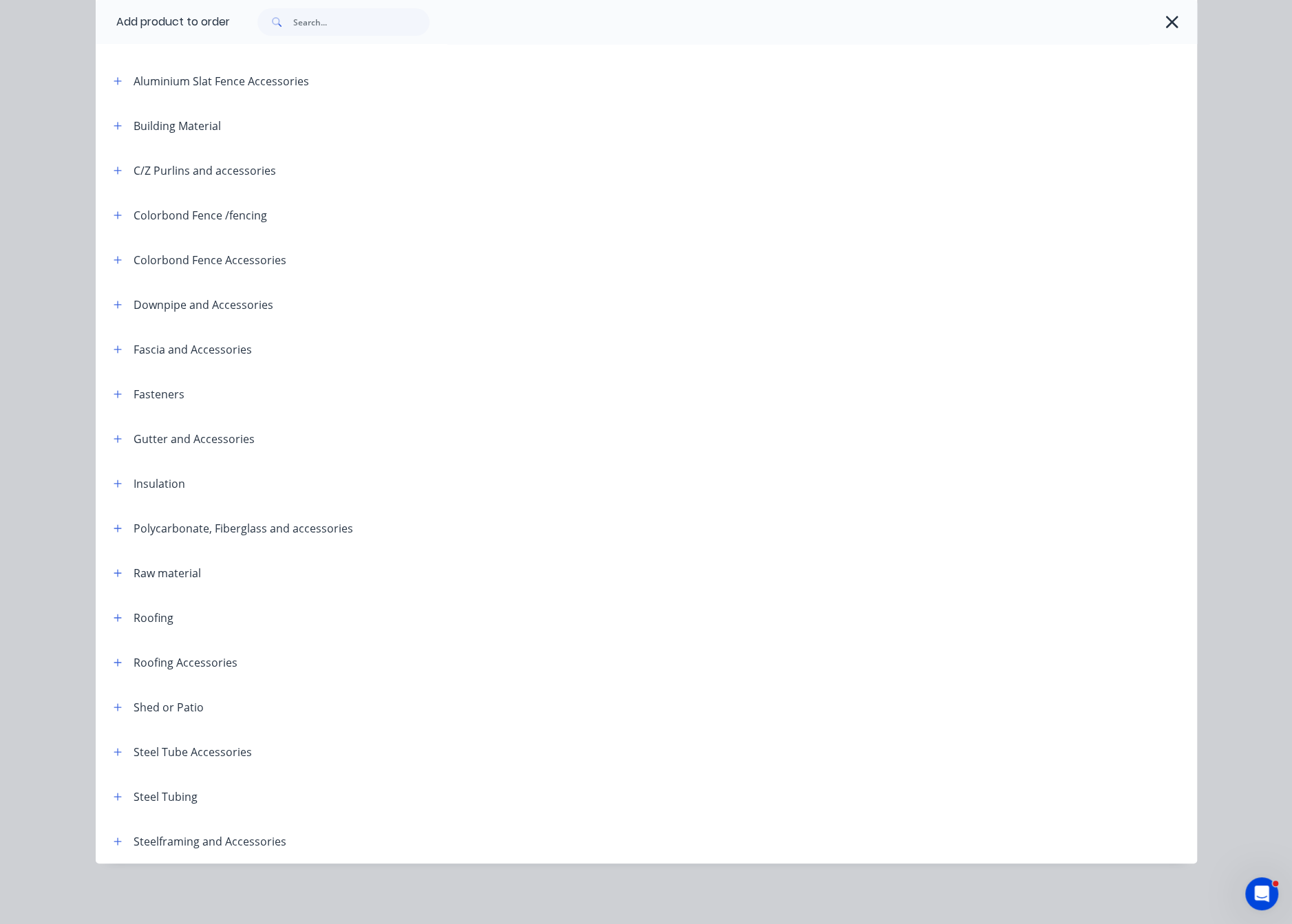
scroll to position [203, 0]
click at [113, 613] on icon "button" at bounding box center [118, 618] width 9 height 10
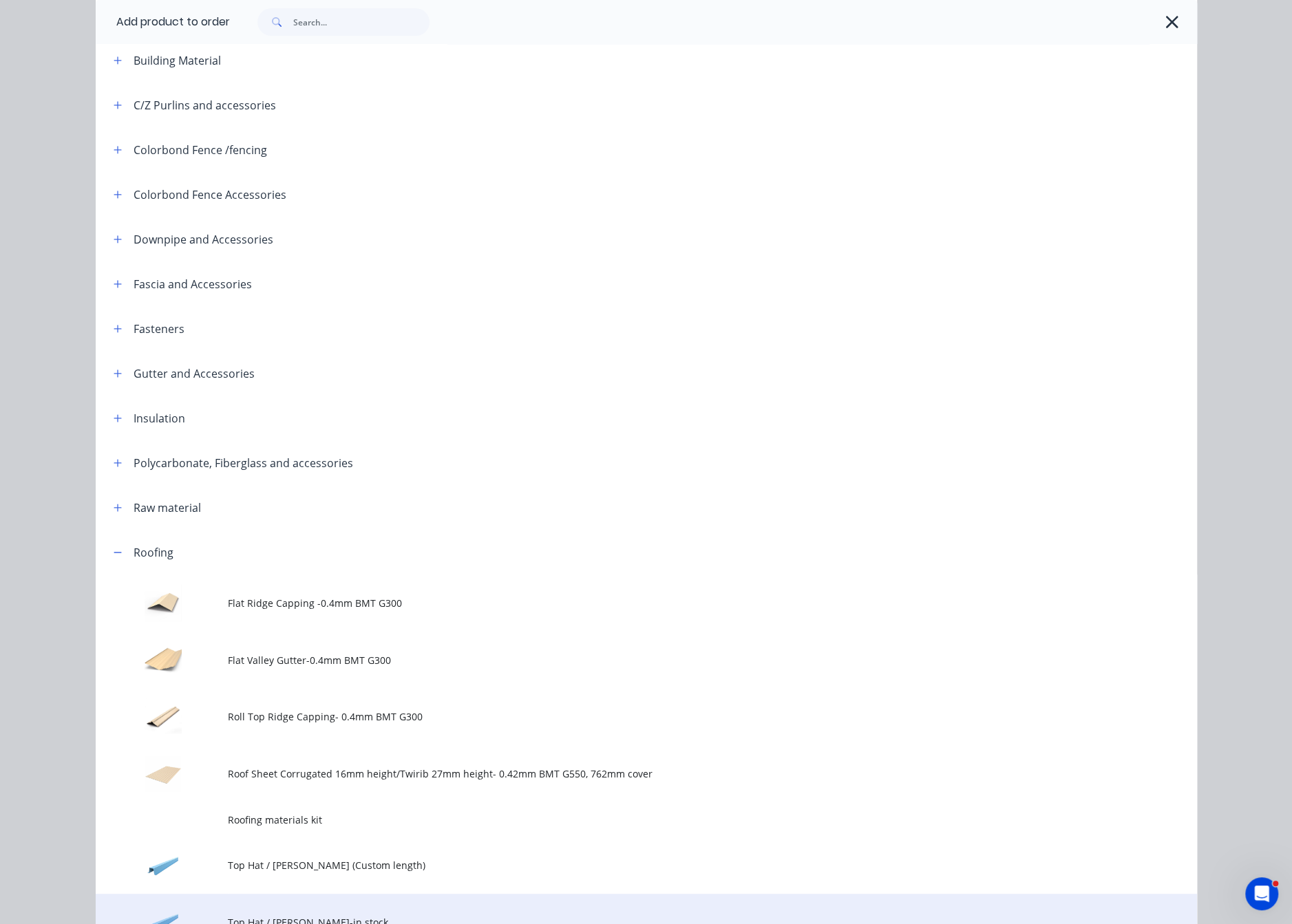
scroll to position [588, 0]
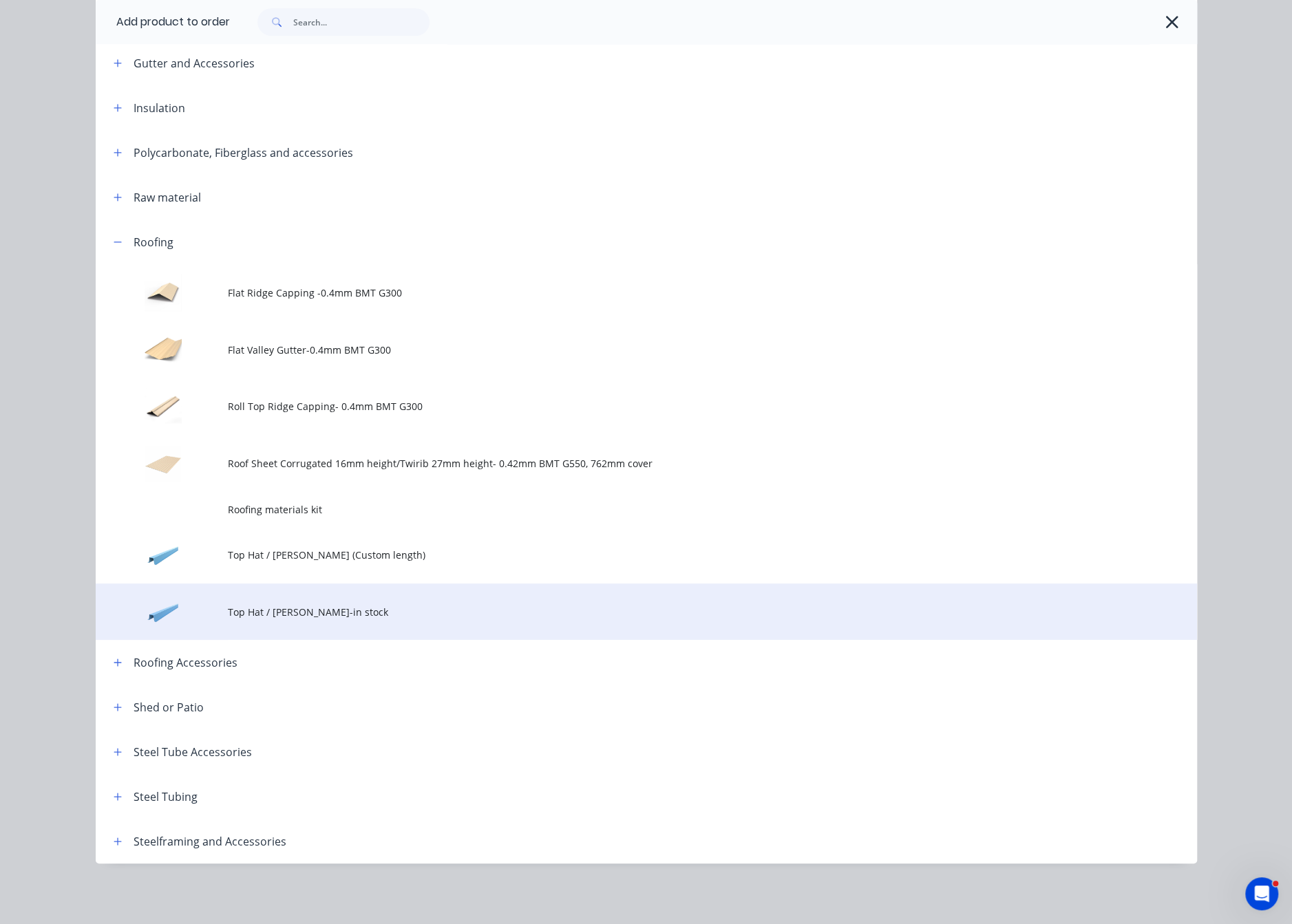
click at [328, 602] on td "Top Hat / [PERSON_NAME]-in stock" at bounding box center [712, 612] width 969 height 57
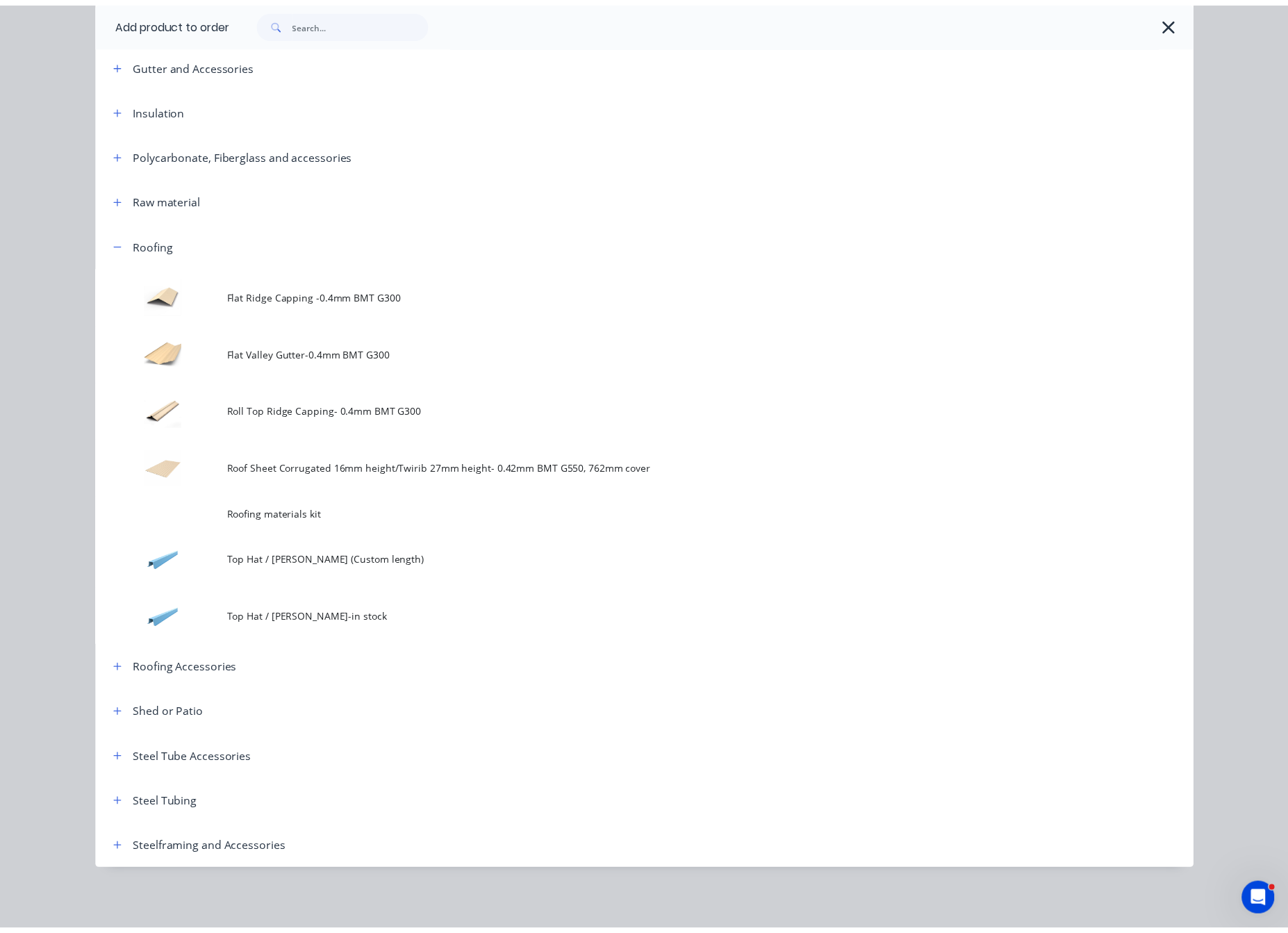
scroll to position [0, 0]
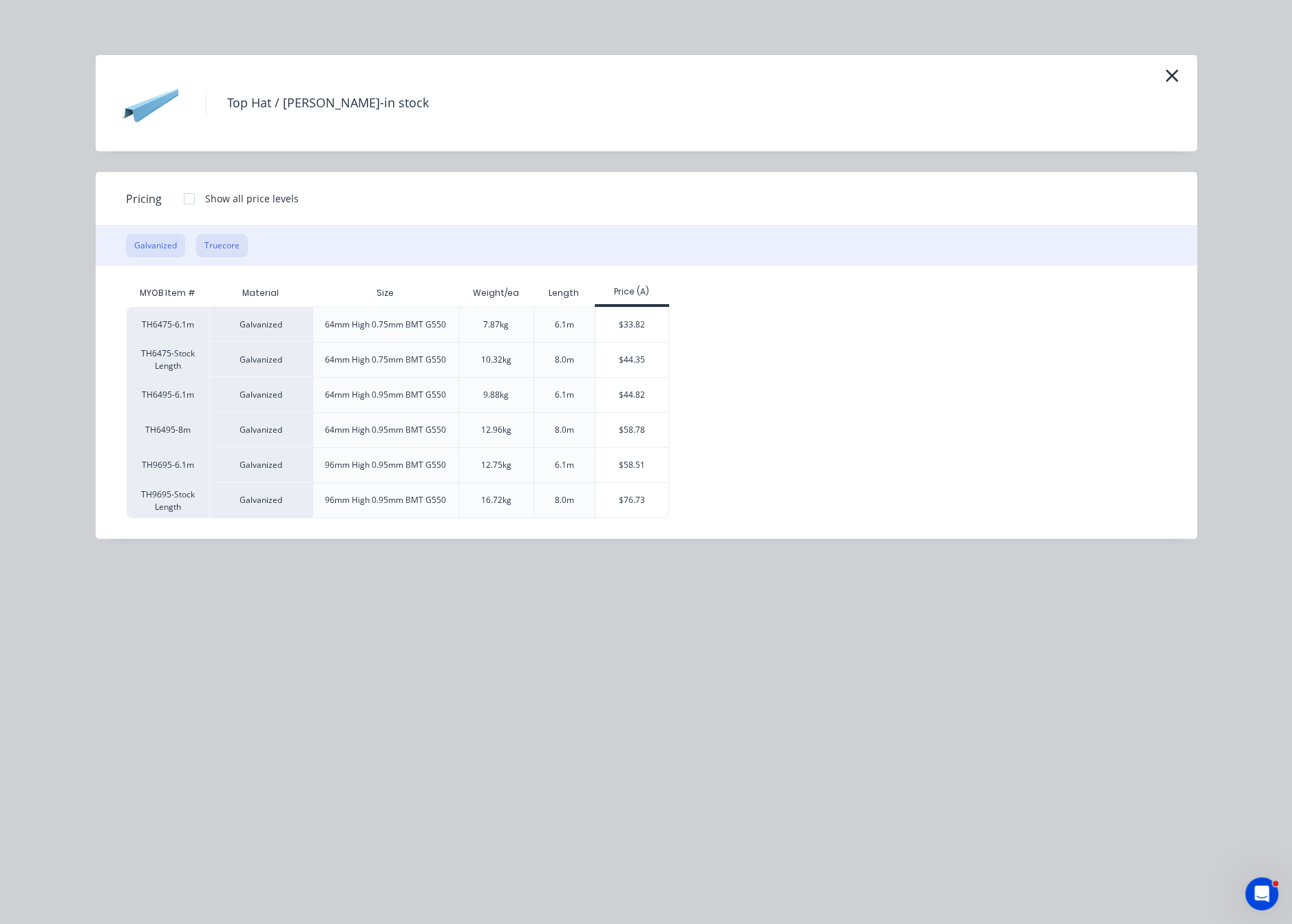
click at [235, 250] on button "Truecore" at bounding box center [222, 245] width 52 height 23
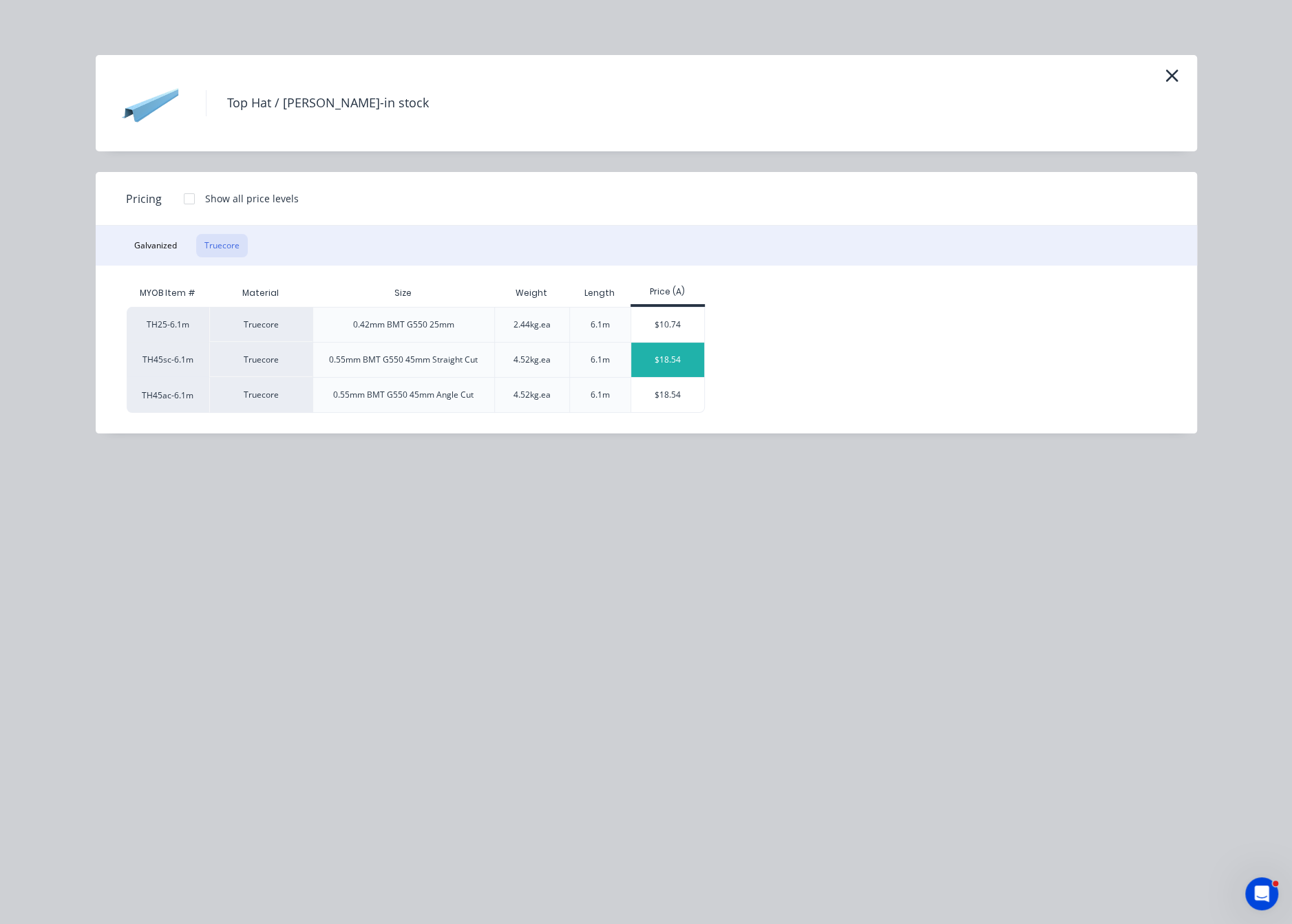
click at [675, 377] on div "$18.54" at bounding box center [668, 360] width 74 height 35
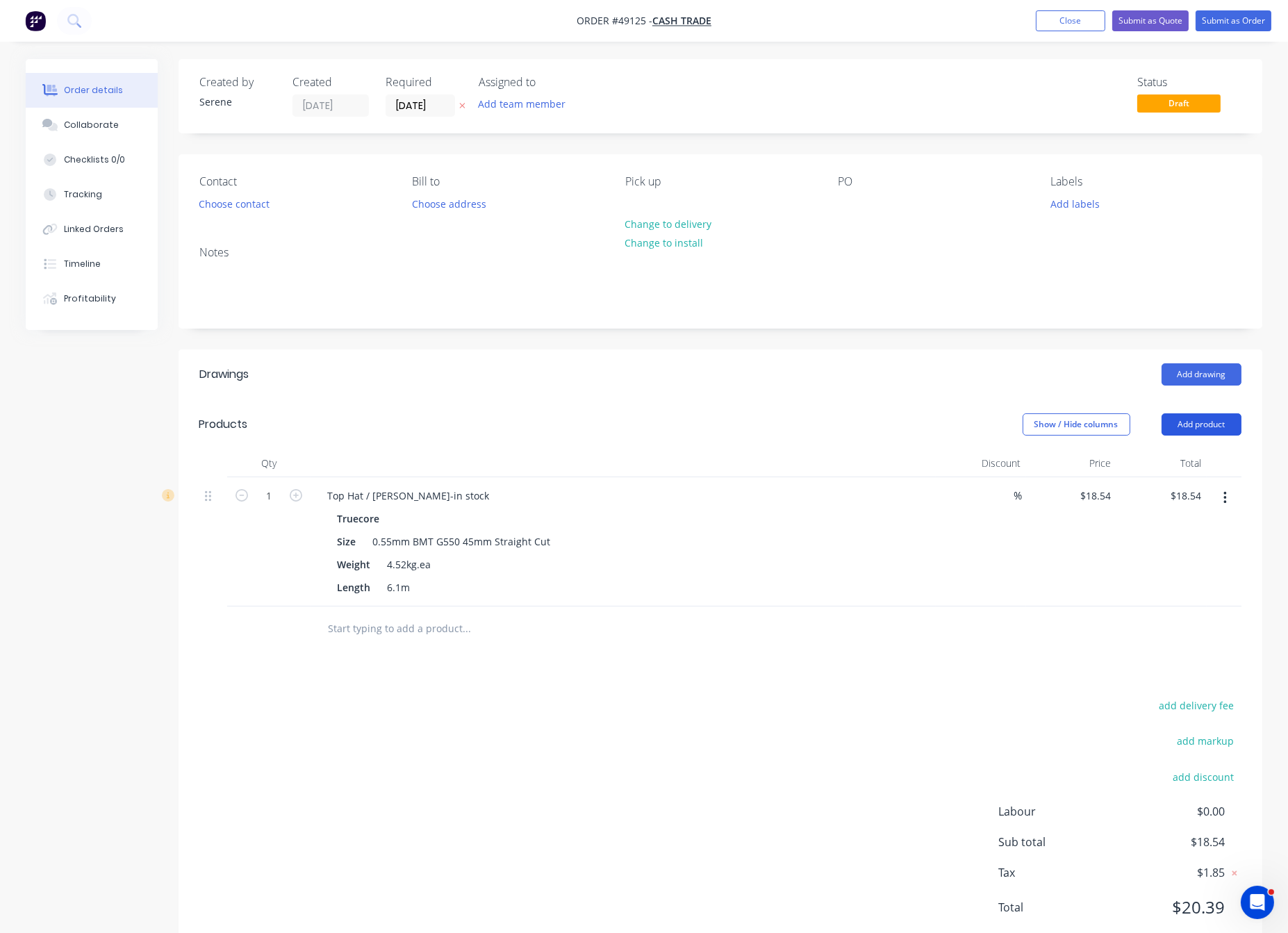
click at [1197, 436] on button "Add product" at bounding box center [1201, 424] width 80 height 22
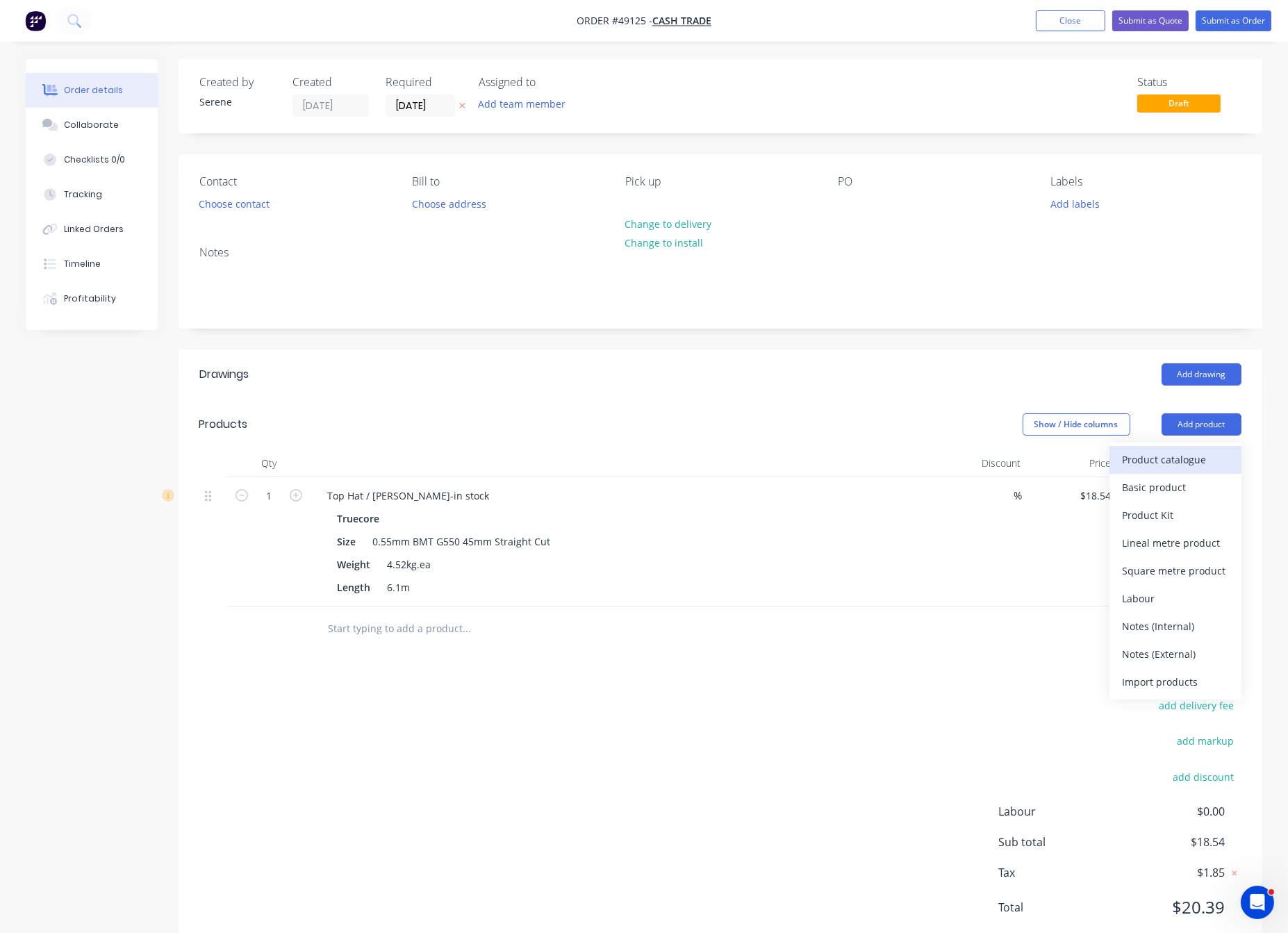
click at [1168, 470] on div "Product catalogue" at bounding box center [1175, 459] width 107 height 20
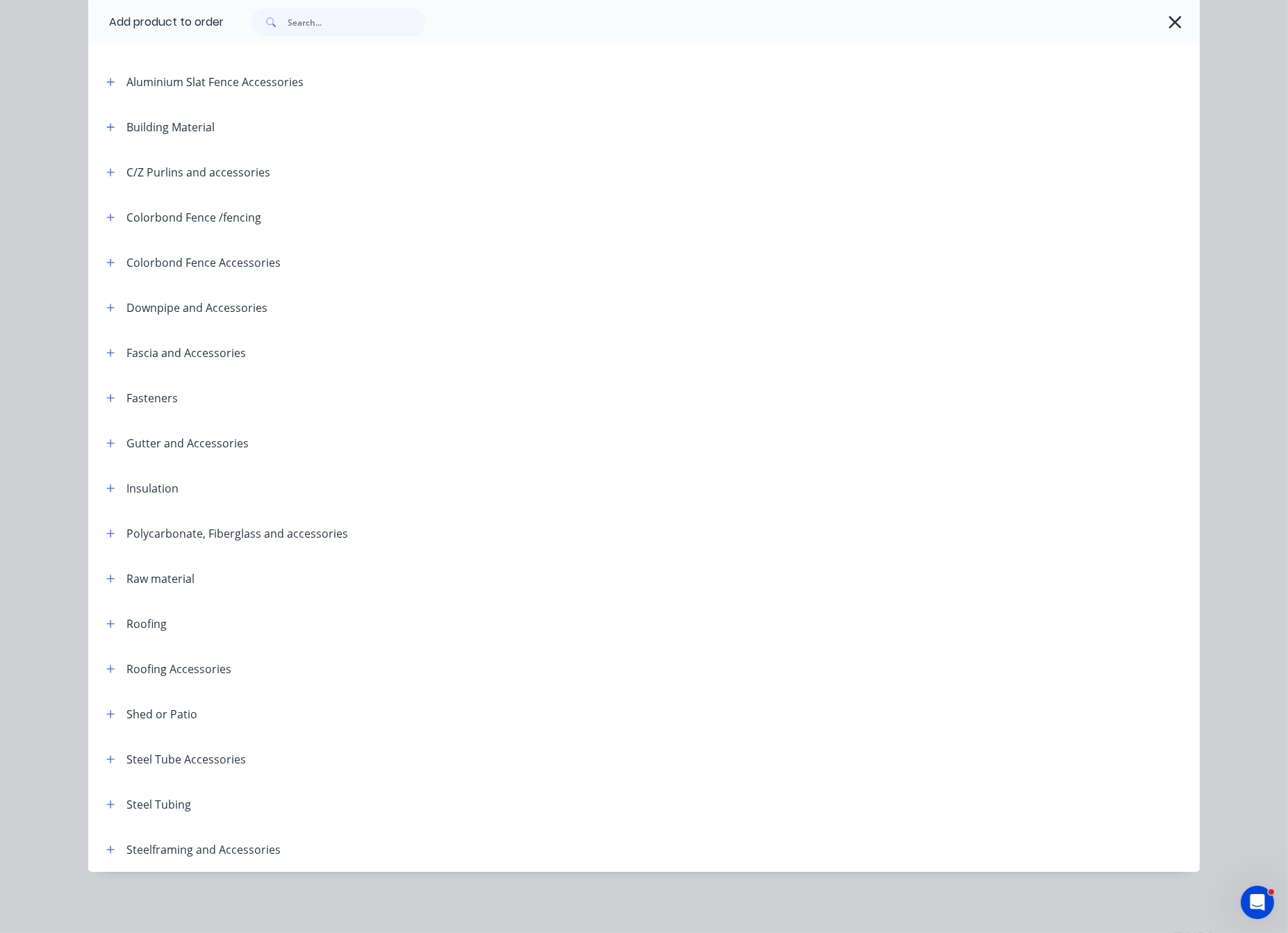
scroll to position [205, 0]
click at [102, 615] on button "button" at bounding box center [111, 623] width 17 height 17
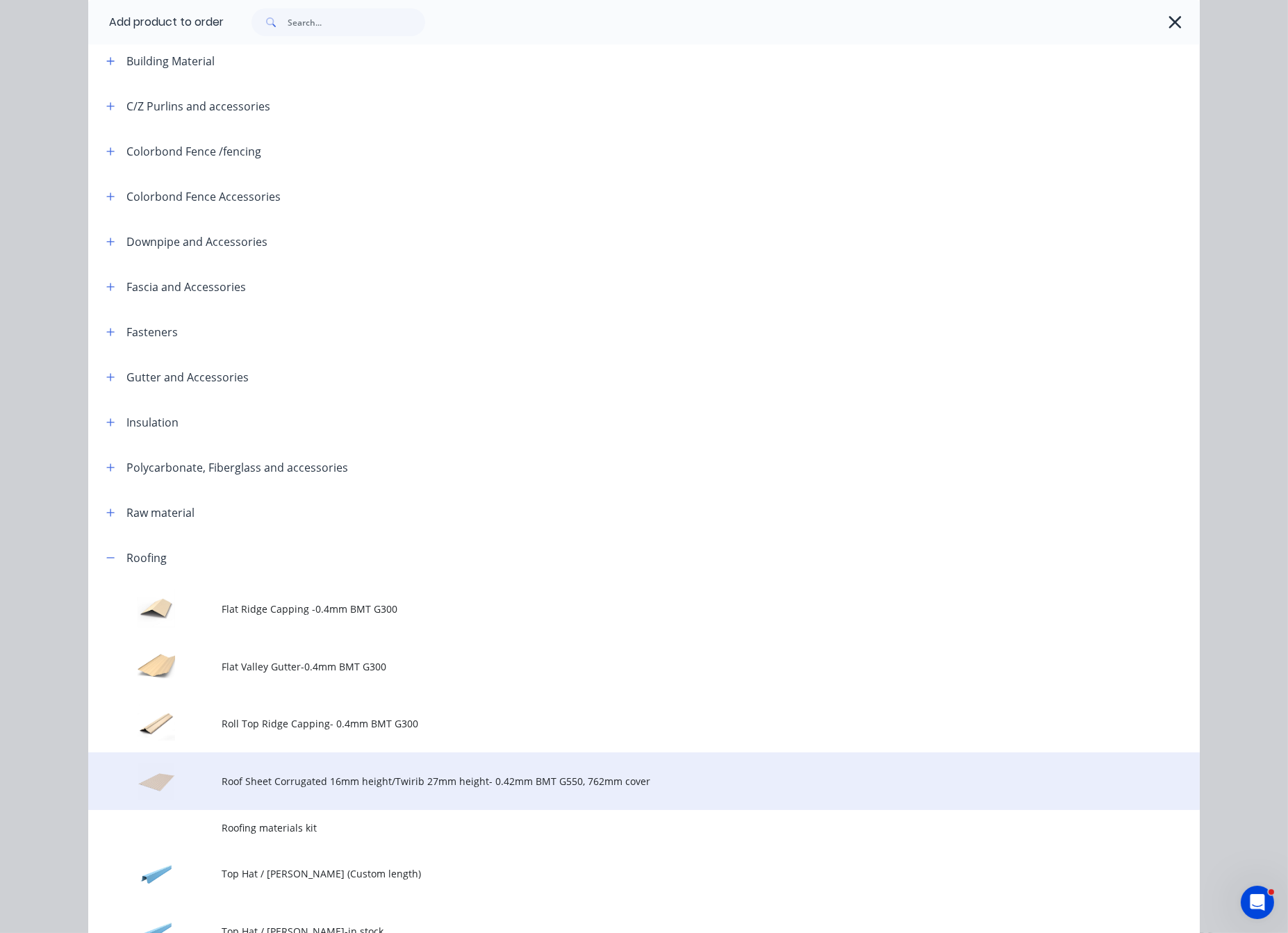
scroll to position [448, 0]
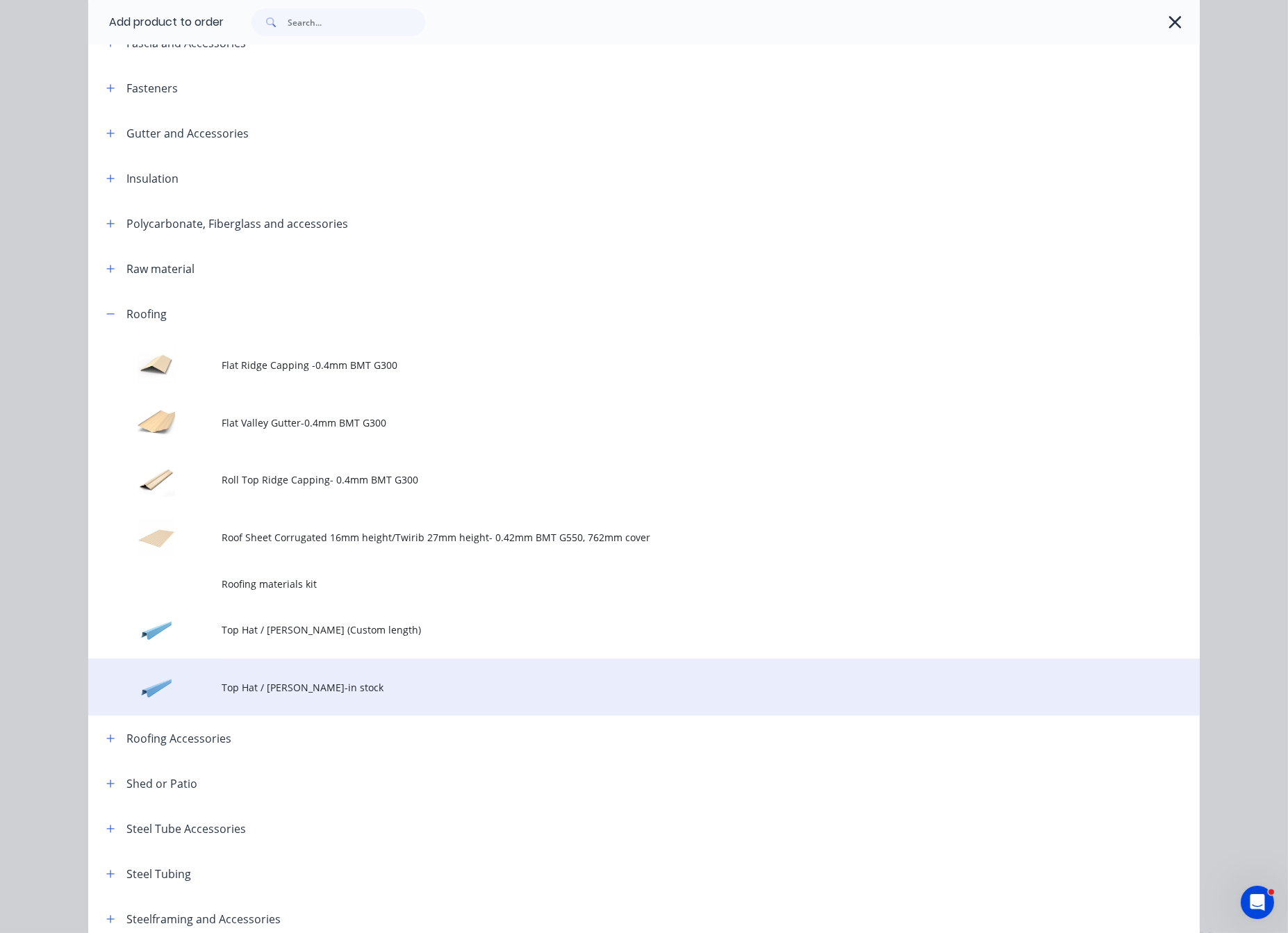
click at [320, 695] on span "Top Hat / [PERSON_NAME]-in stock" at bounding box center [613, 688] width 782 height 14
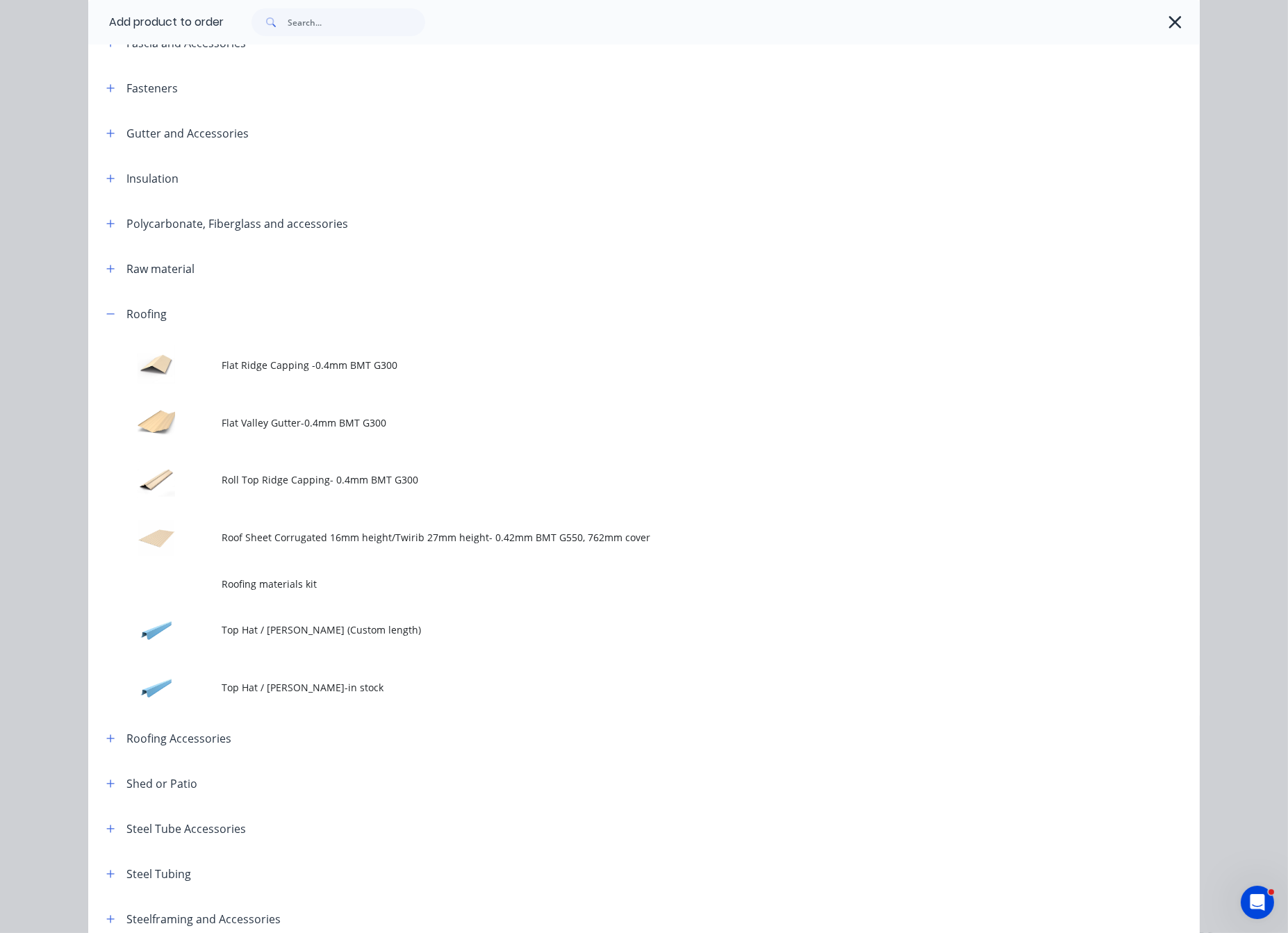
scroll to position [0, 0]
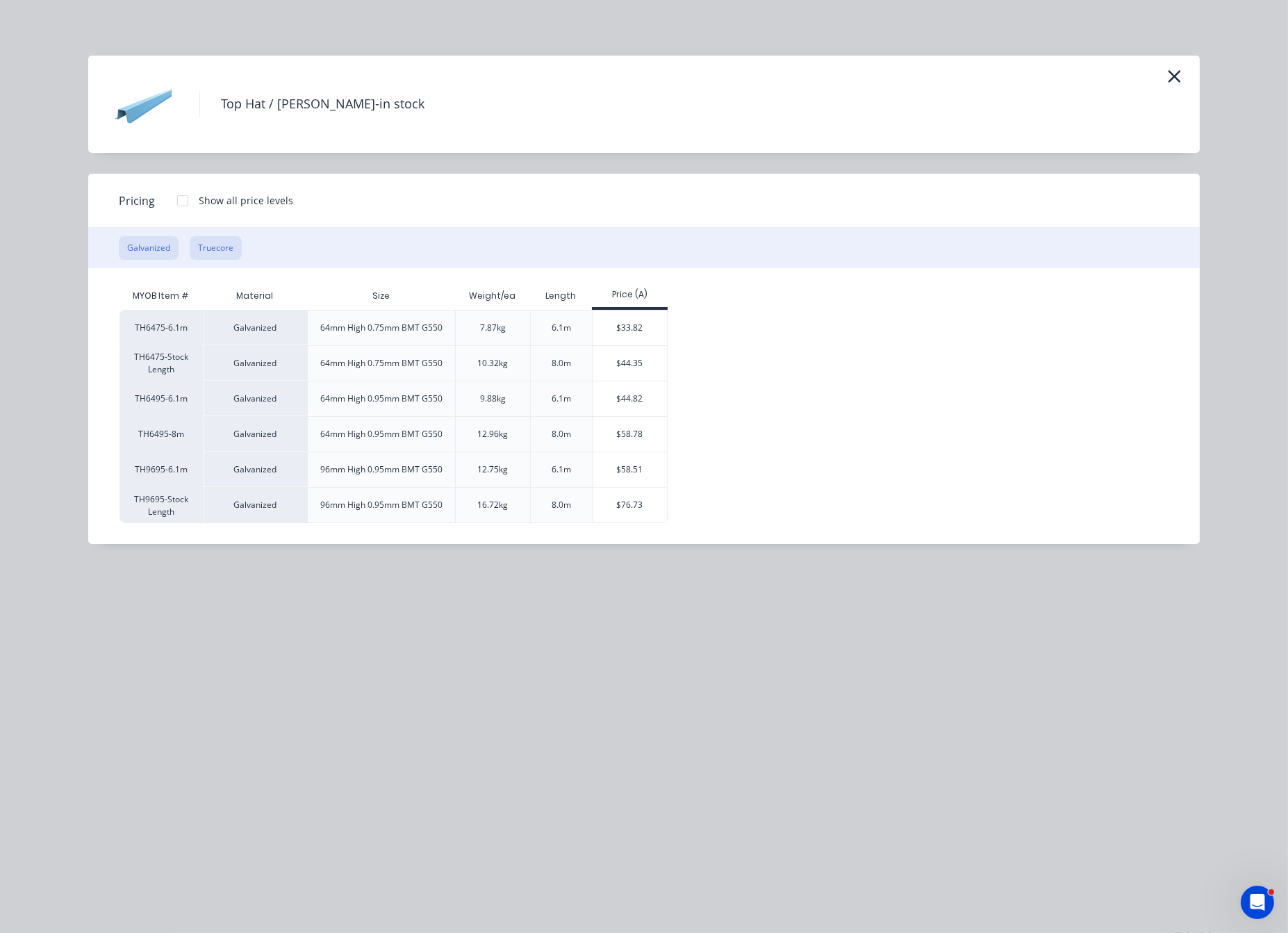
click at [227, 255] on button "Truecore" at bounding box center [215, 248] width 52 height 24
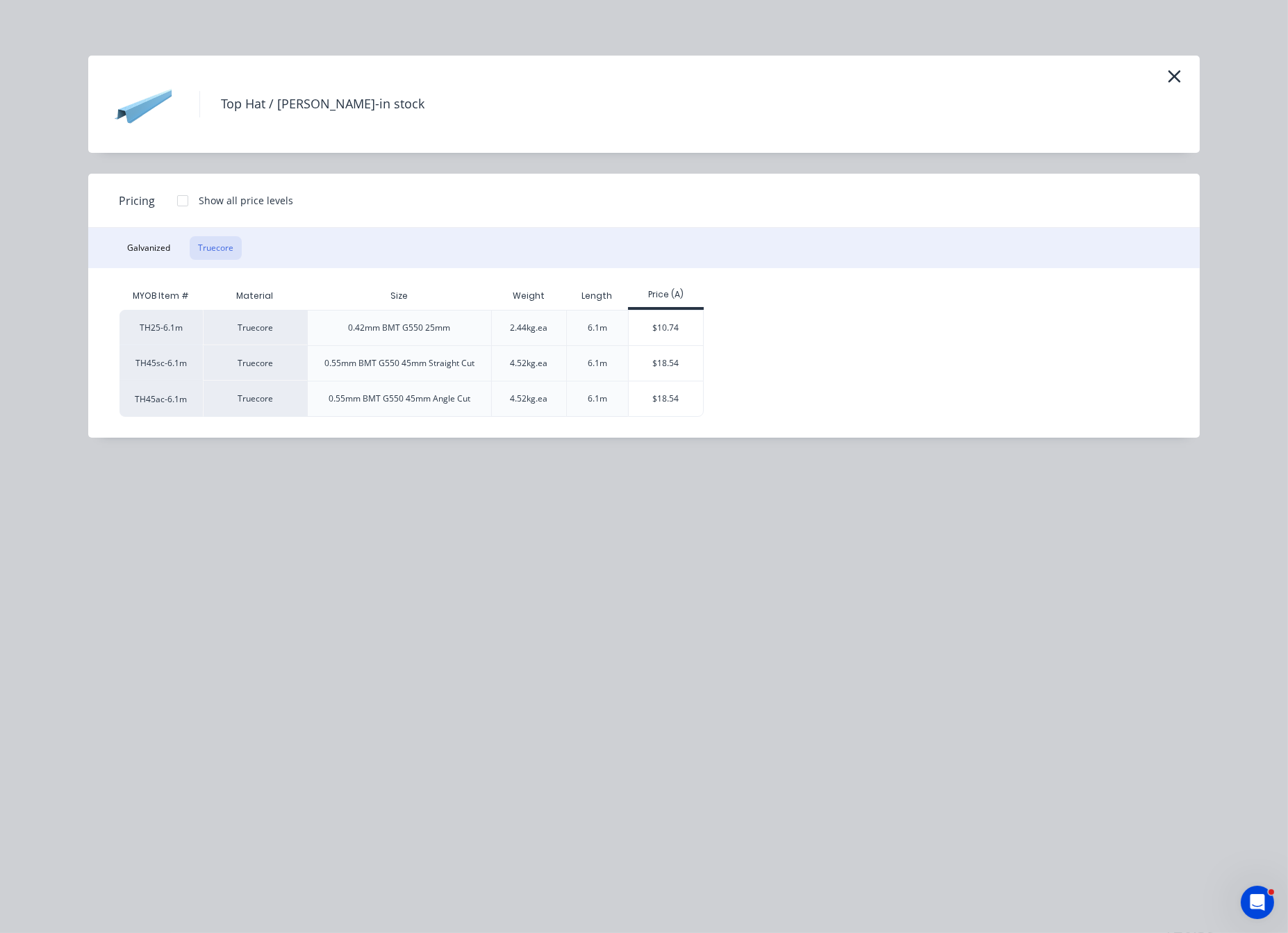
click at [186, 212] on div at bounding box center [182, 200] width 28 height 28
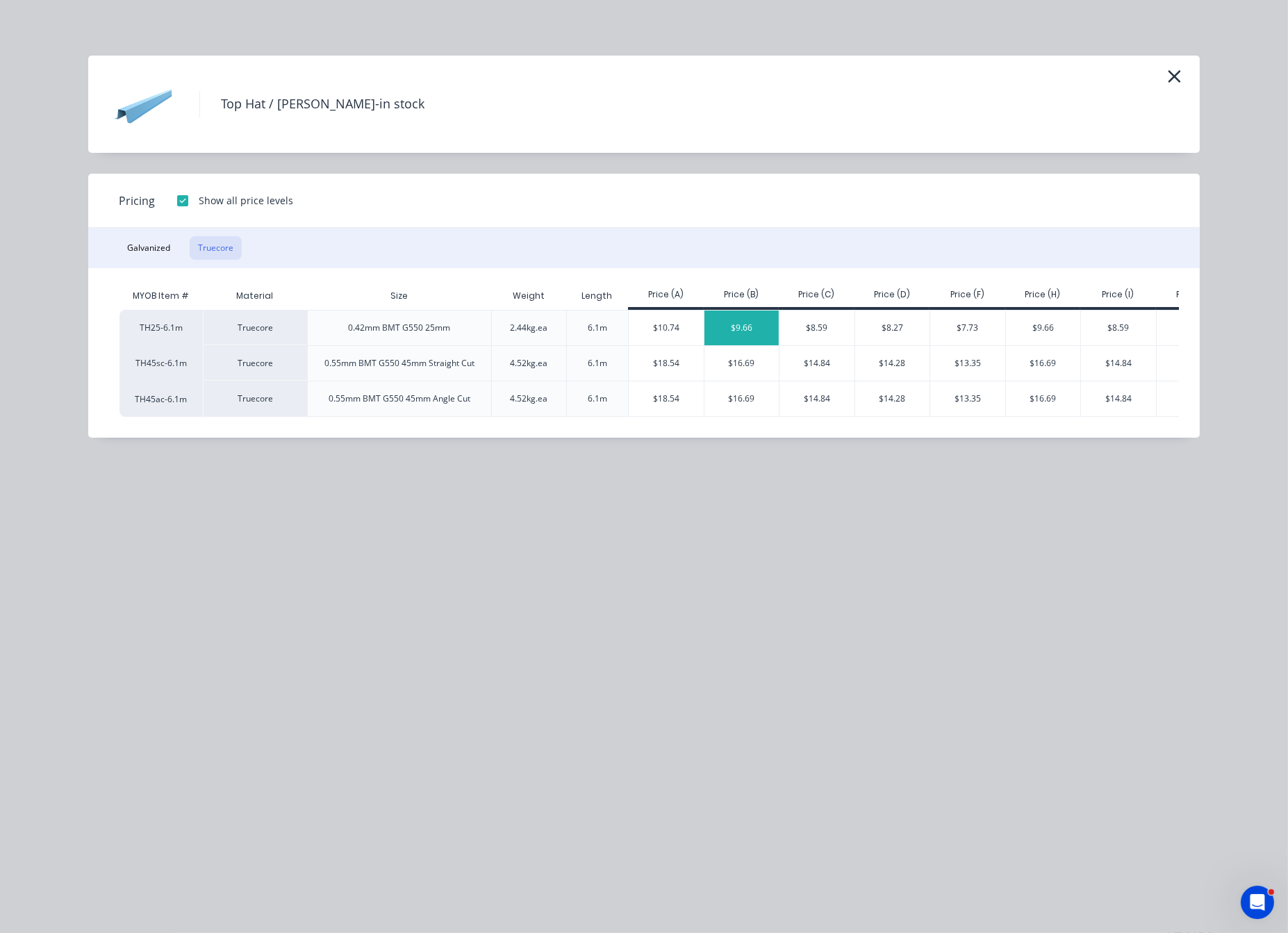
click at [744, 341] on div "$9.66" at bounding box center [742, 328] width 75 height 35
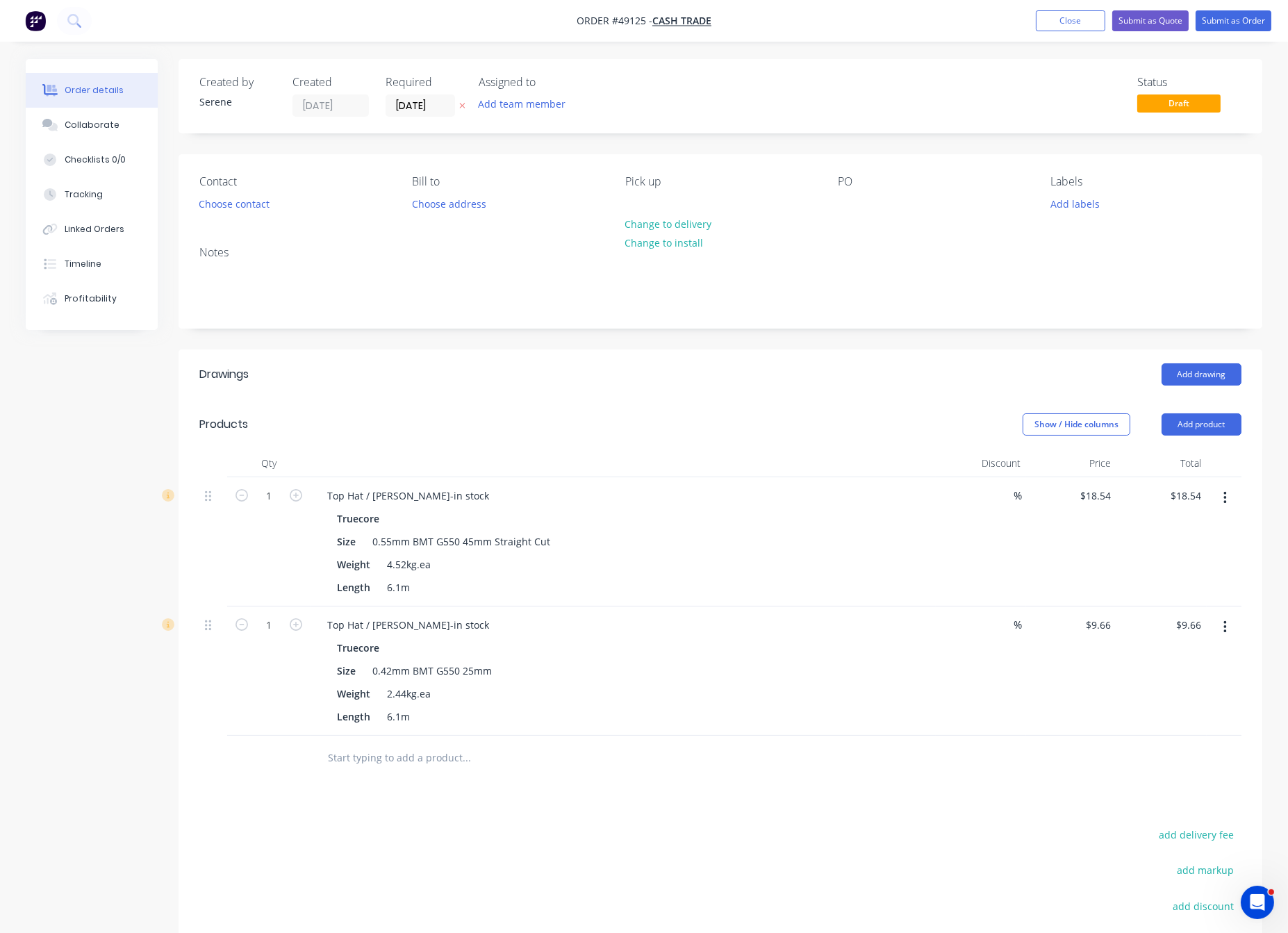
click at [1228, 511] on button "button" at bounding box center [1225, 498] width 33 height 25
click at [1190, 545] on button "Edit" at bounding box center [1175, 534] width 132 height 28
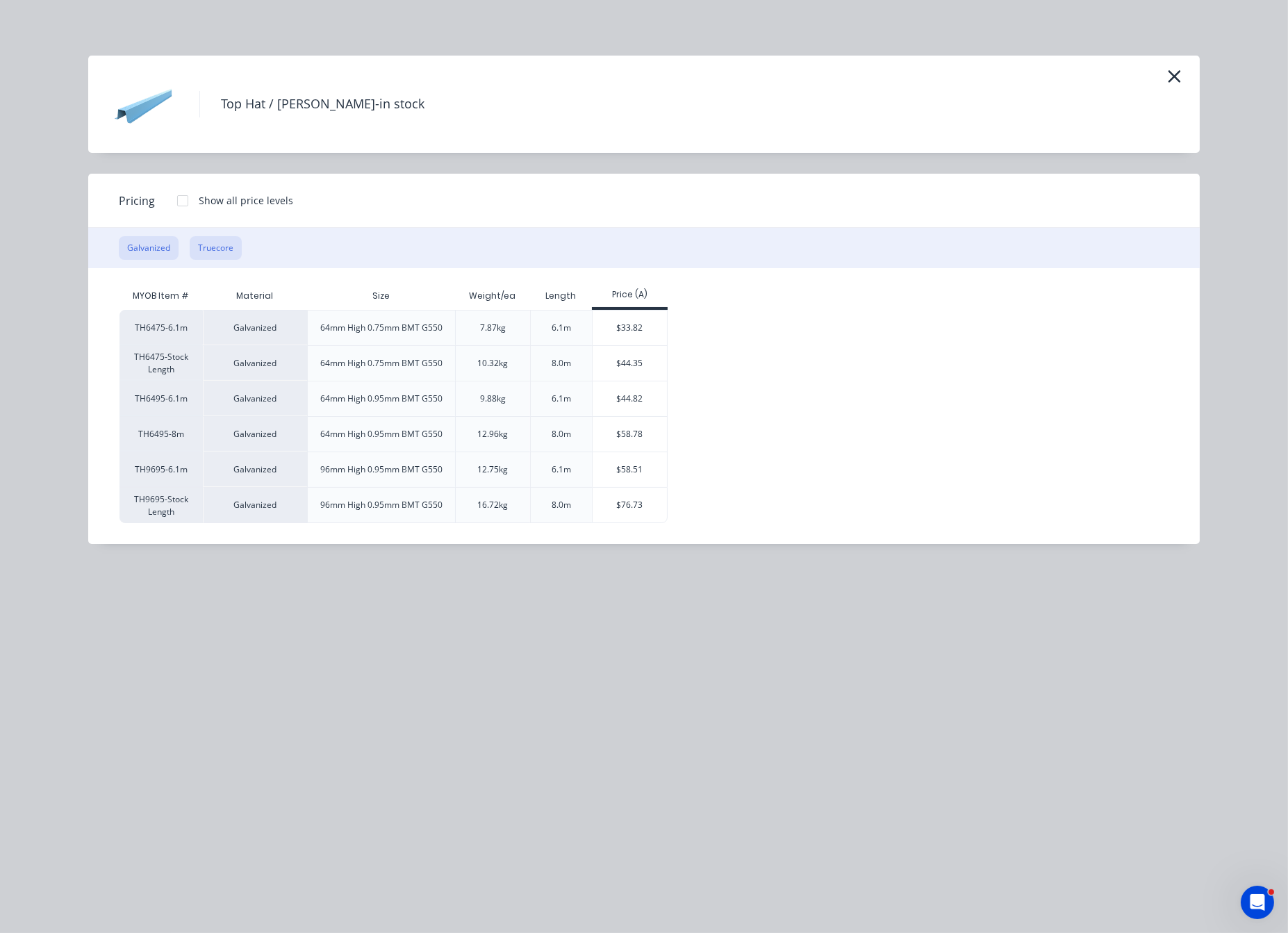
click at [221, 258] on button "Truecore" at bounding box center [215, 248] width 52 height 24
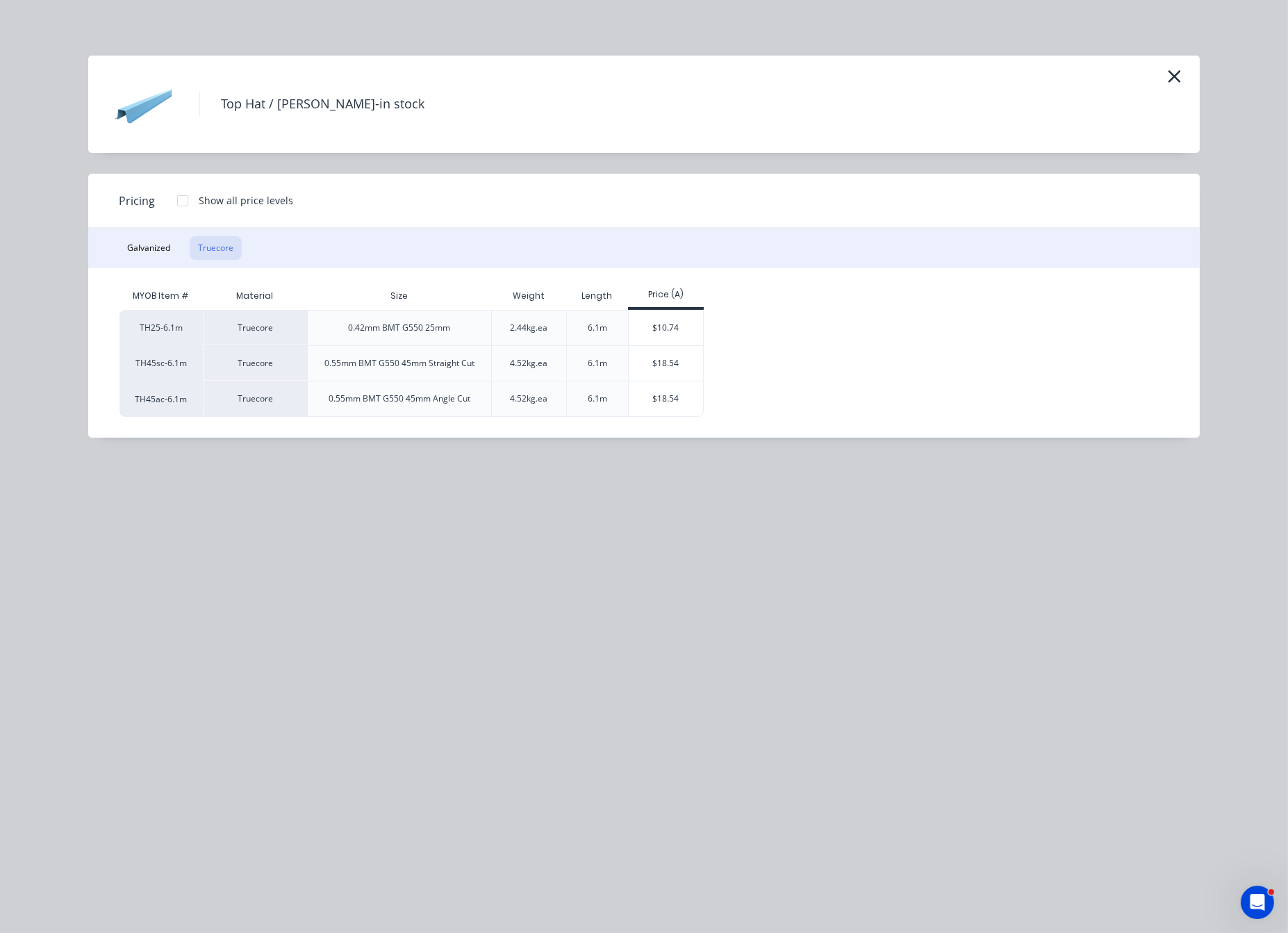
click at [182, 211] on div at bounding box center [182, 200] width 28 height 28
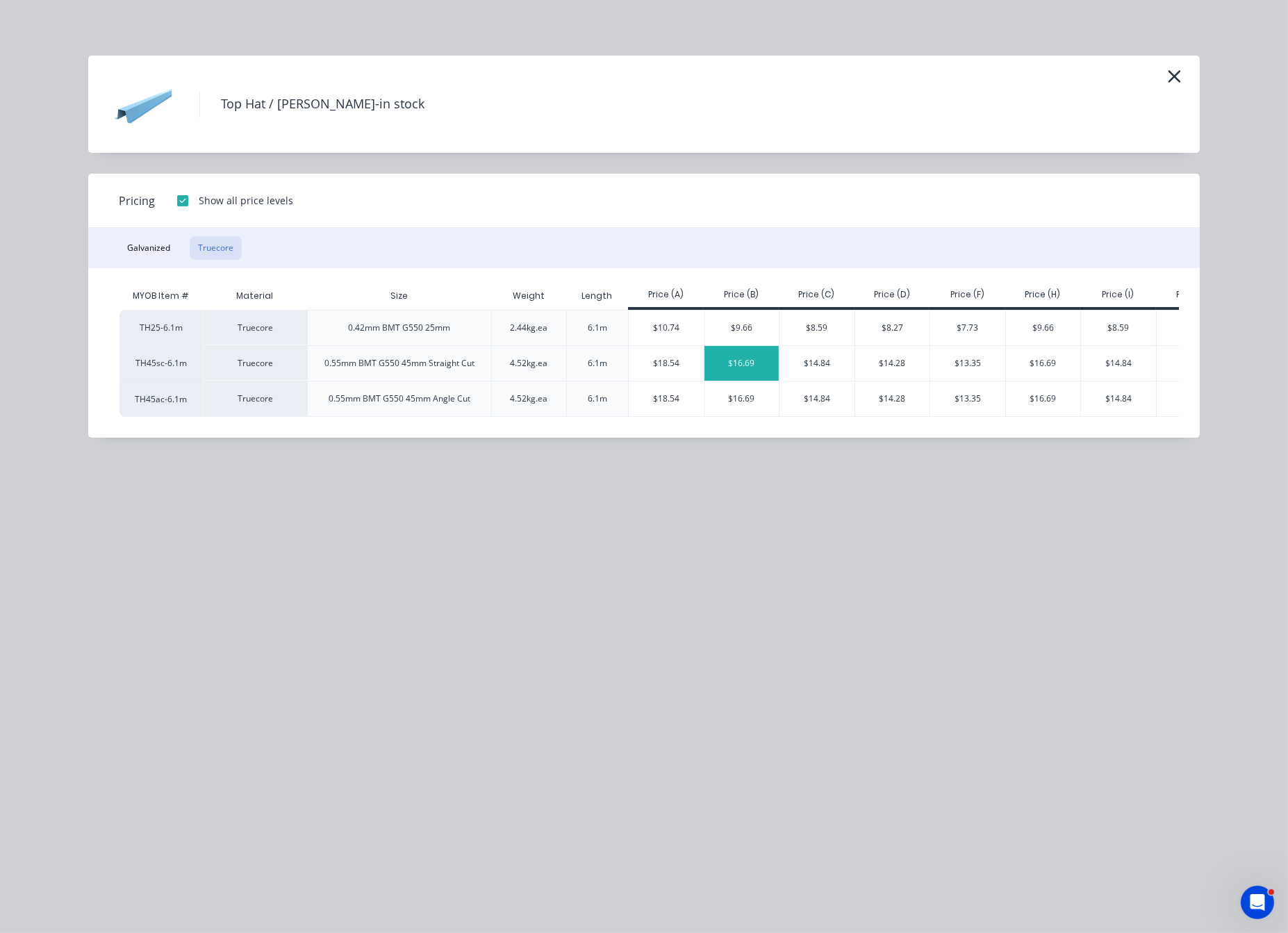
click at [744, 370] on div "$16.69" at bounding box center [742, 363] width 75 height 35
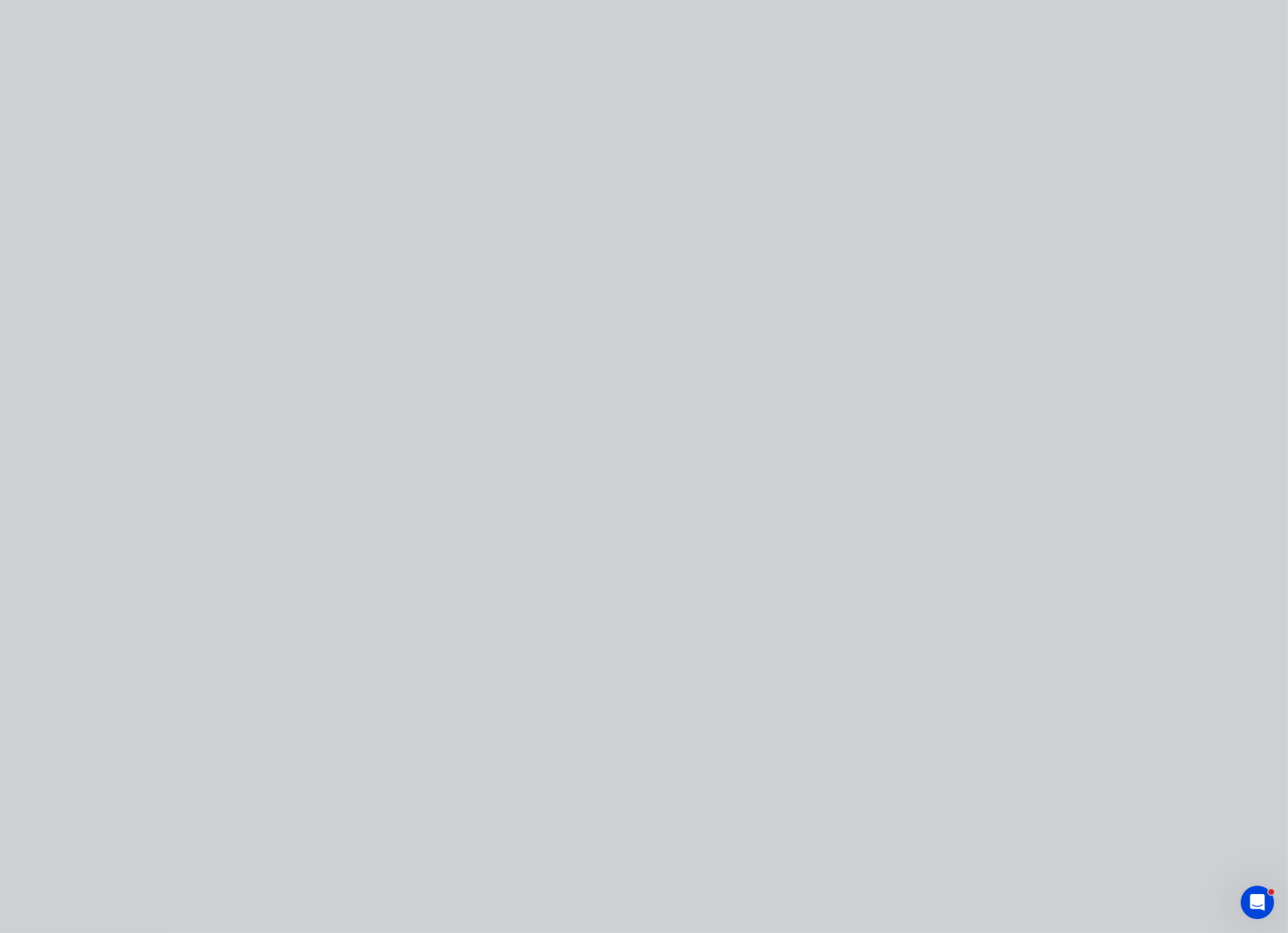
type input "$16.69"
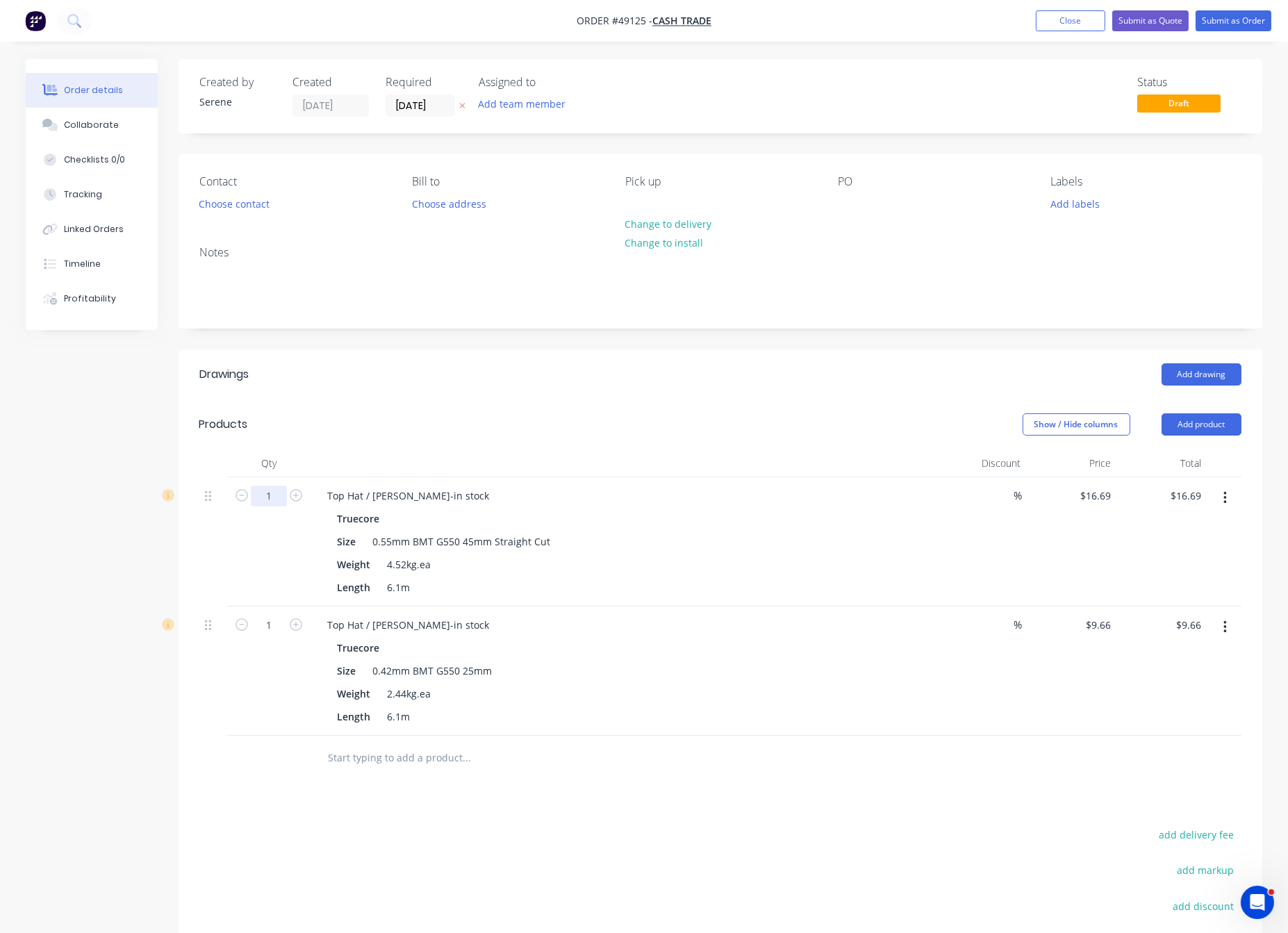
click at [273, 507] on input "1" at bounding box center [269, 496] width 36 height 21
type input "35"
type input "$584.15"
click at [464, 421] on header "Products Show / Hide columns Add product" at bounding box center [720, 424] width 1083 height 50
click at [277, 636] on input "1" at bounding box center [269, 625] width 36 height 21
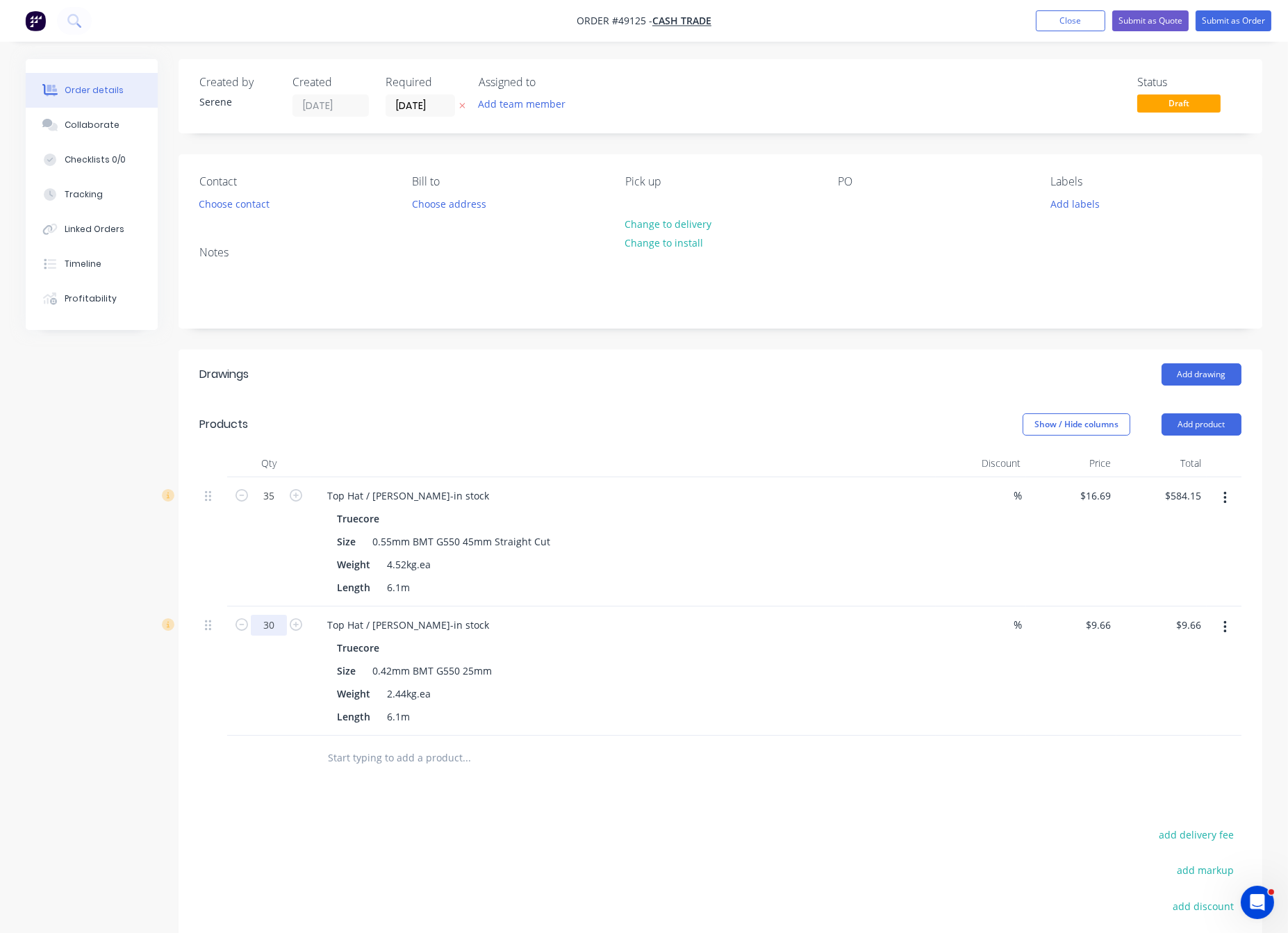
type input "30"
type input "$289.80"
click at [634, 475] on div at bounding box center [623, 463] width 625 height 28
click at [1185, 436] on button "Add product" at bounding box center [1201, 424] width 80 height 22
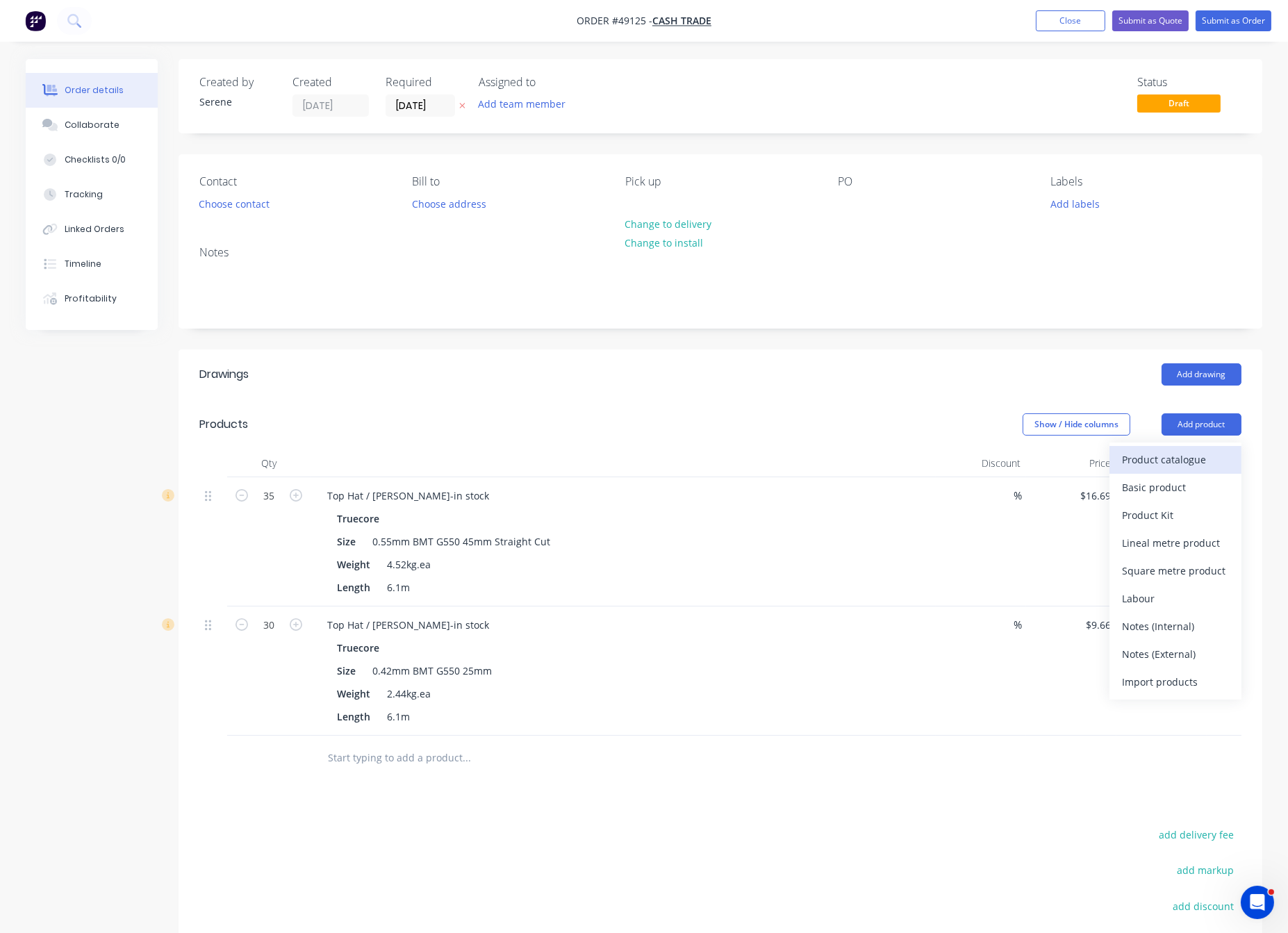
click at [1173, 464] on button "Product catalogue" at bounding box center [1175, 459] width 132 height 28
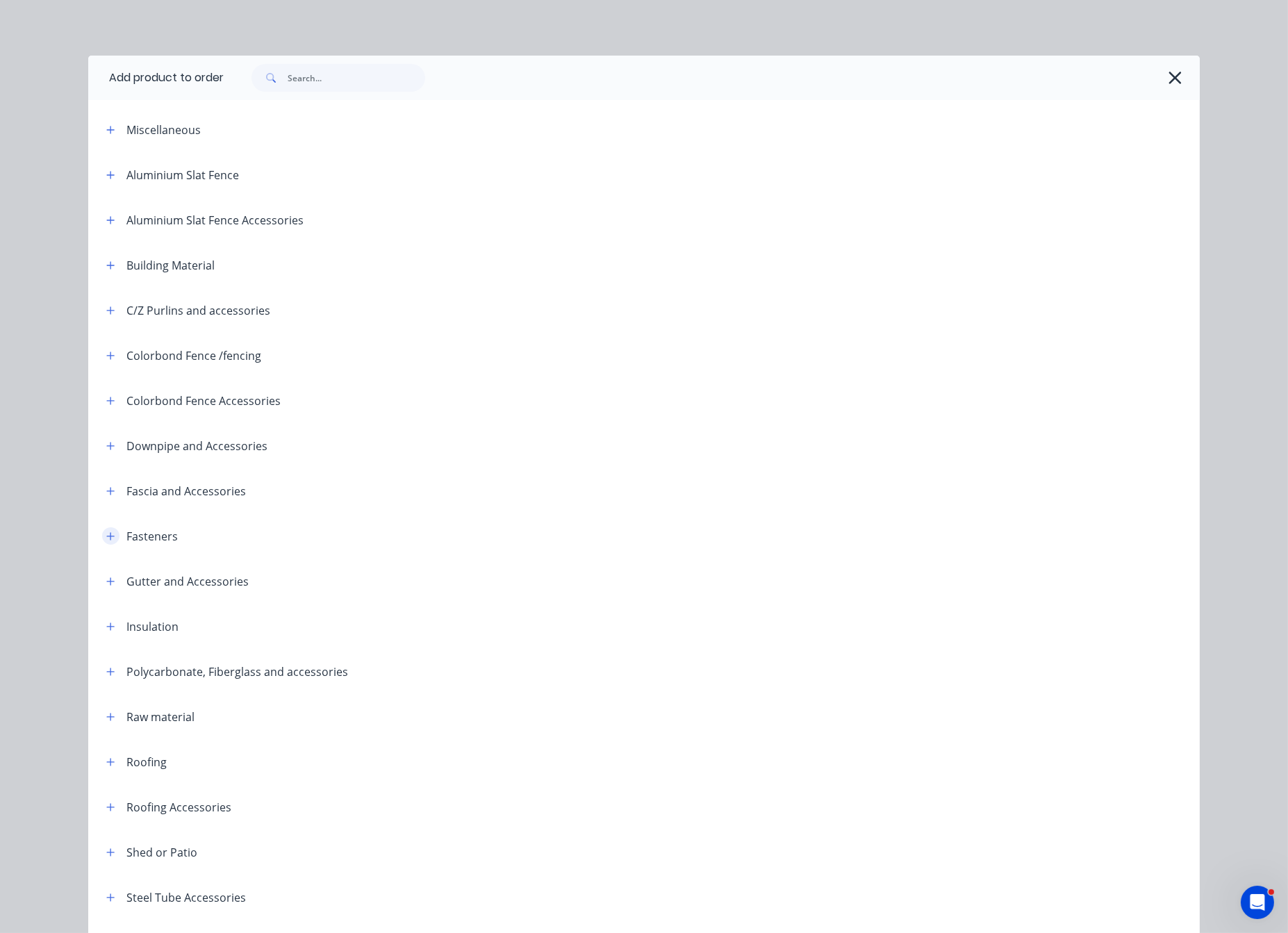
click at [107, 540] on icon "button" at bounding box center [111, 536] width 8 height 8
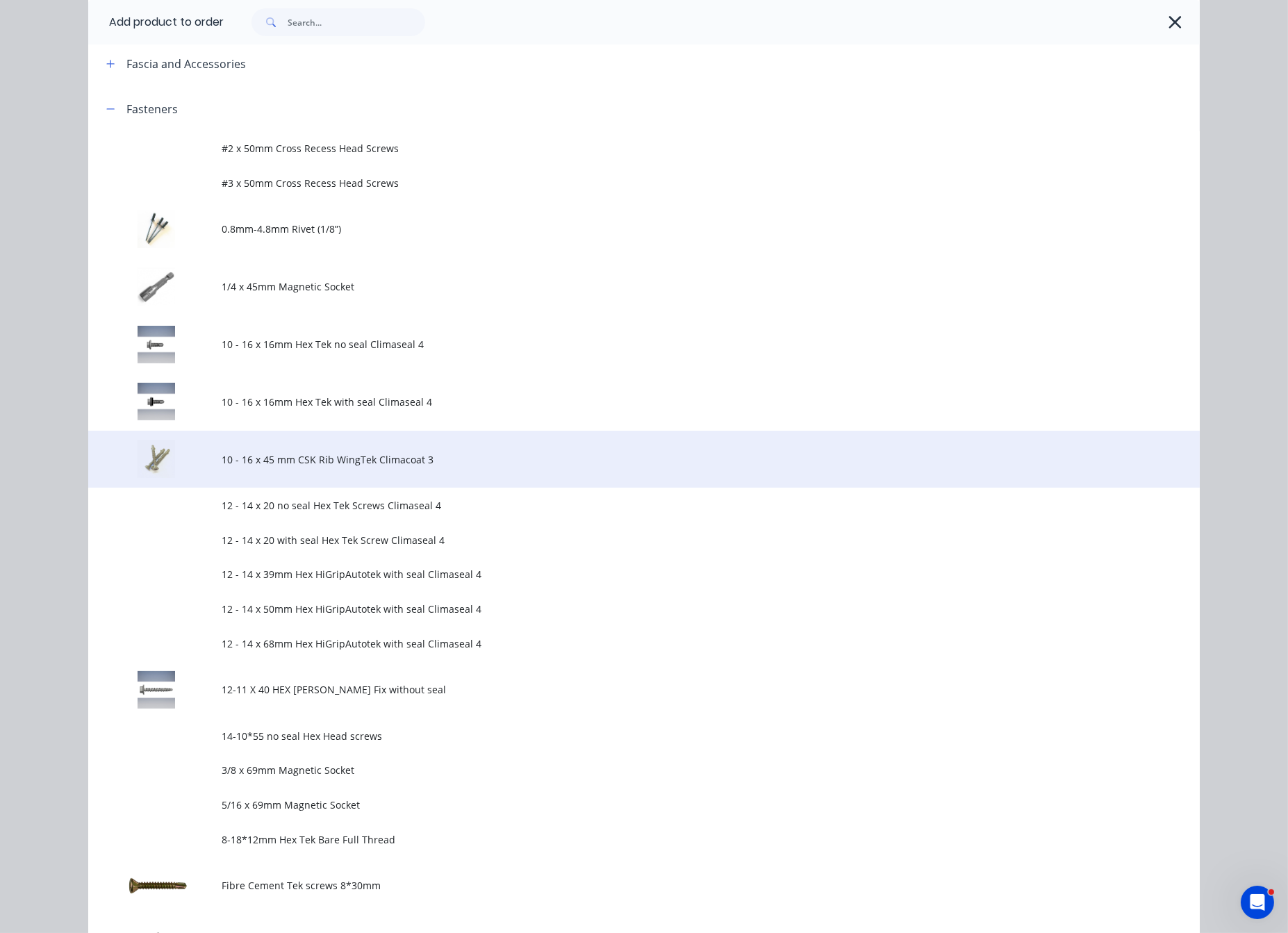
scroll to position [487, 0]
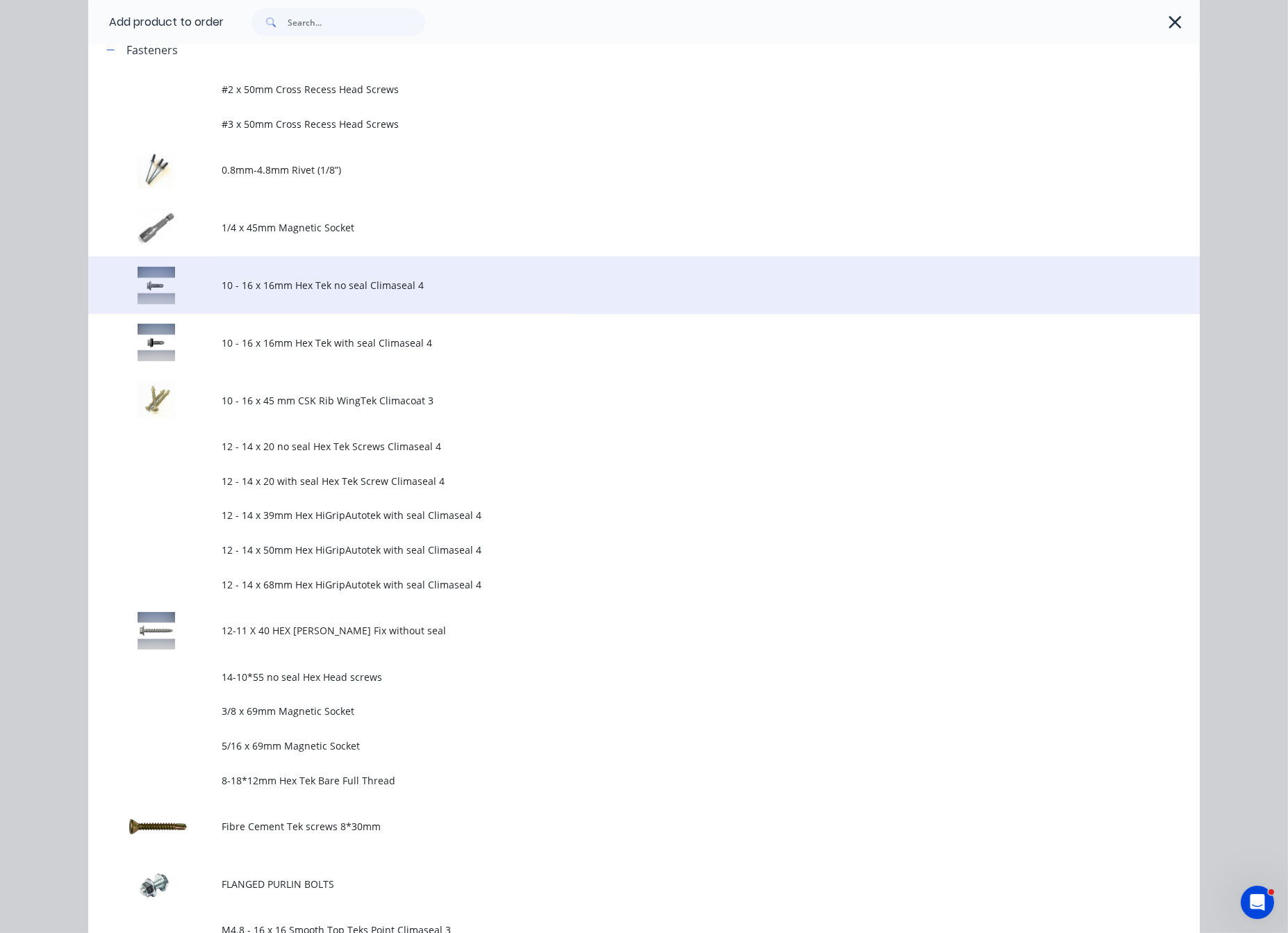
click at [391, 293] on span "10 - 16 x 16mm Hex Tek no seal Climaseal 4" at bounding box center [613, 285] width 782 height 14
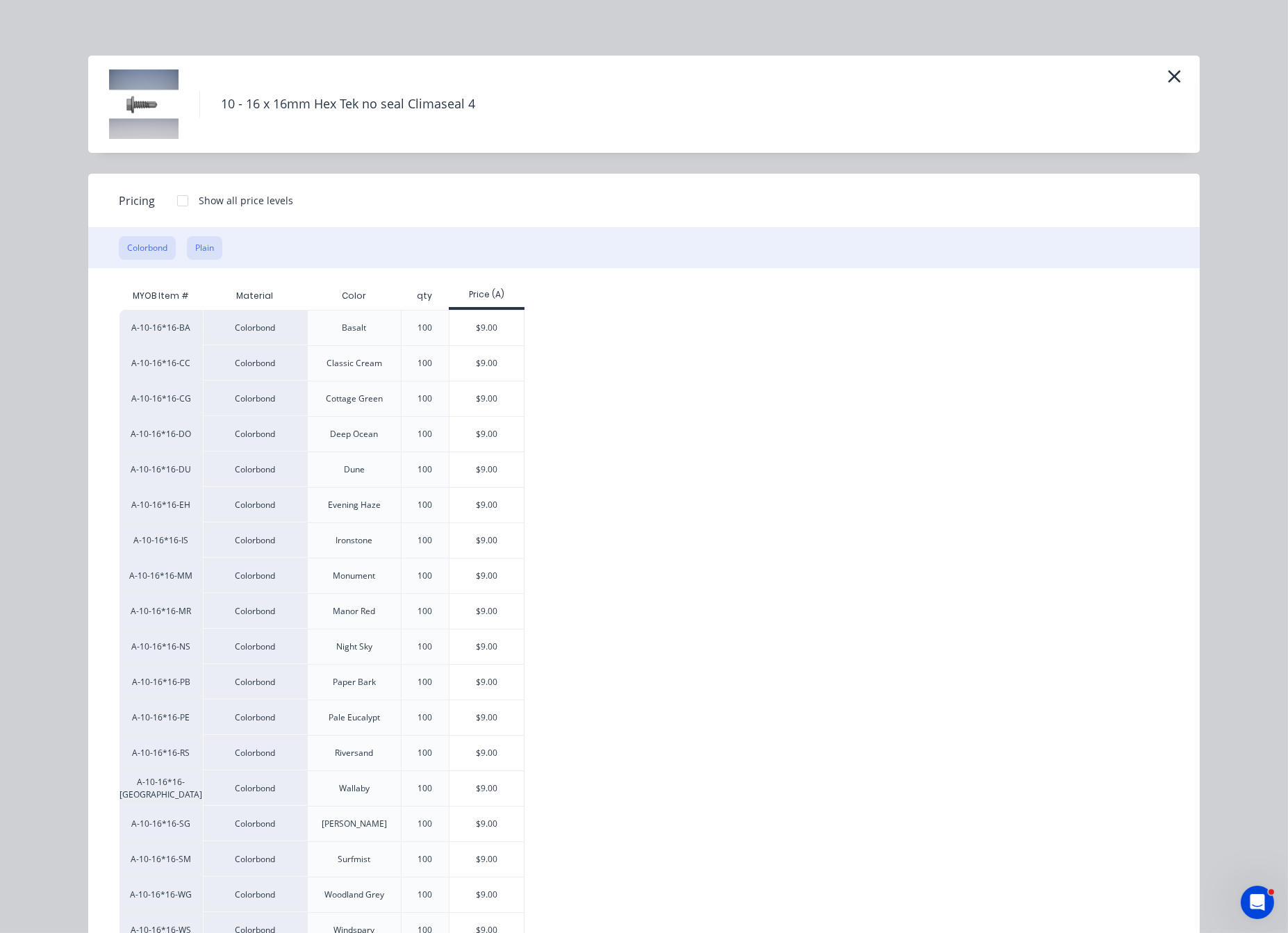
click at [208, 260] on button "Plain" at bounding box center [205, 248] width 36 height 24
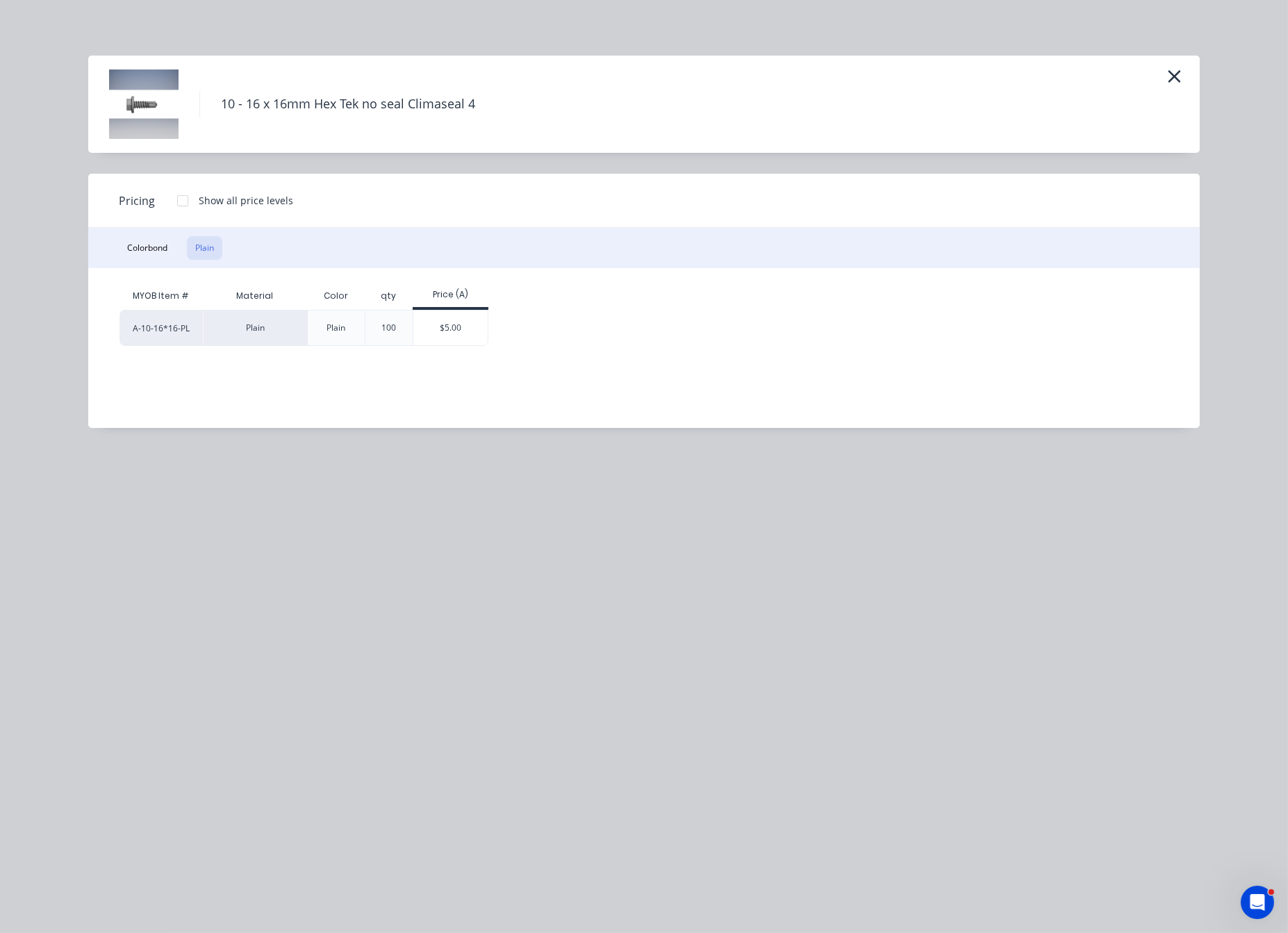
click at [187, 206] on div at bounding box center [182, 200] width 28 height 28
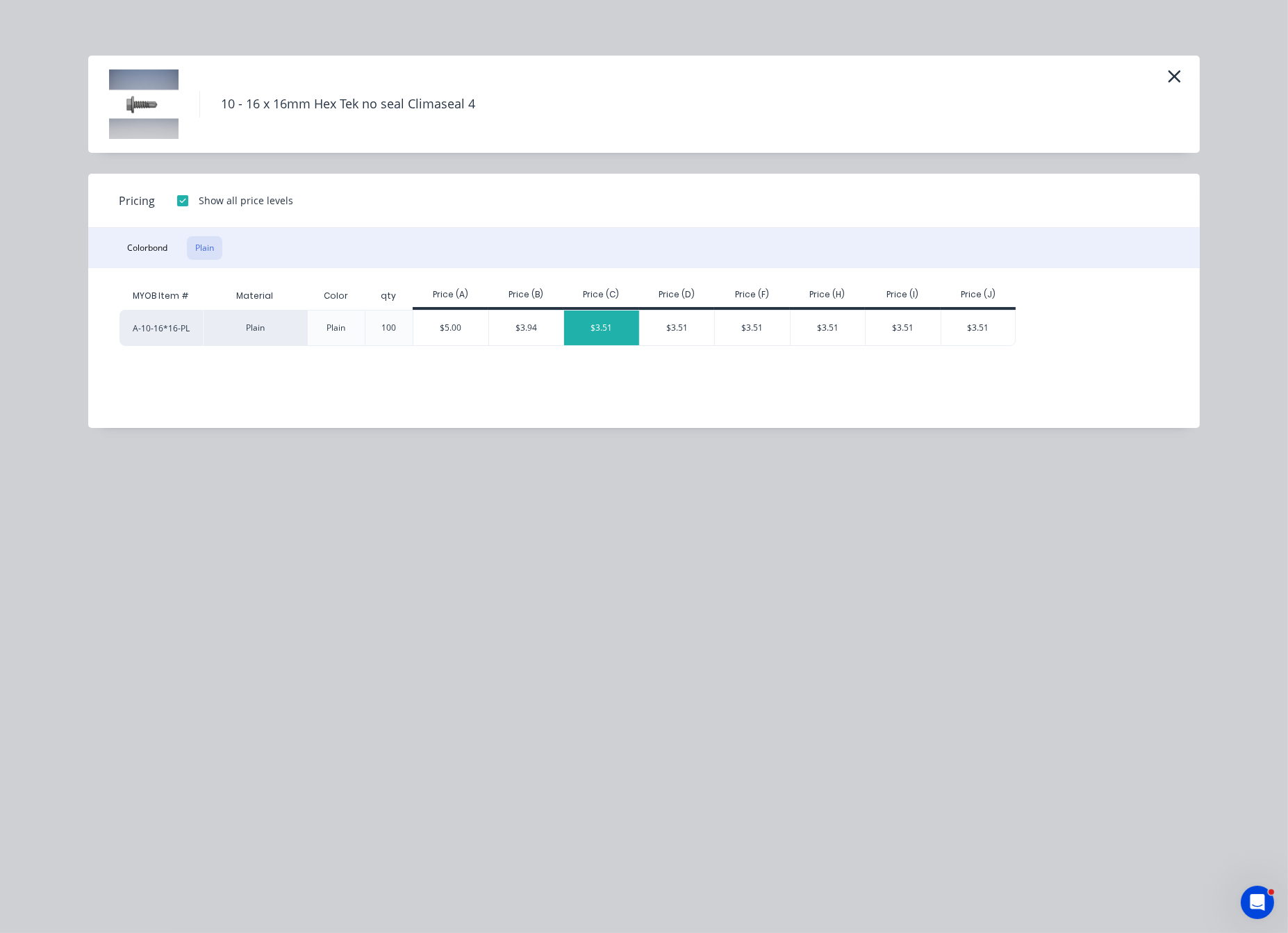
click at [619, 342] on div "$3.51" at bounding box center [601, 328] width 75 height 35
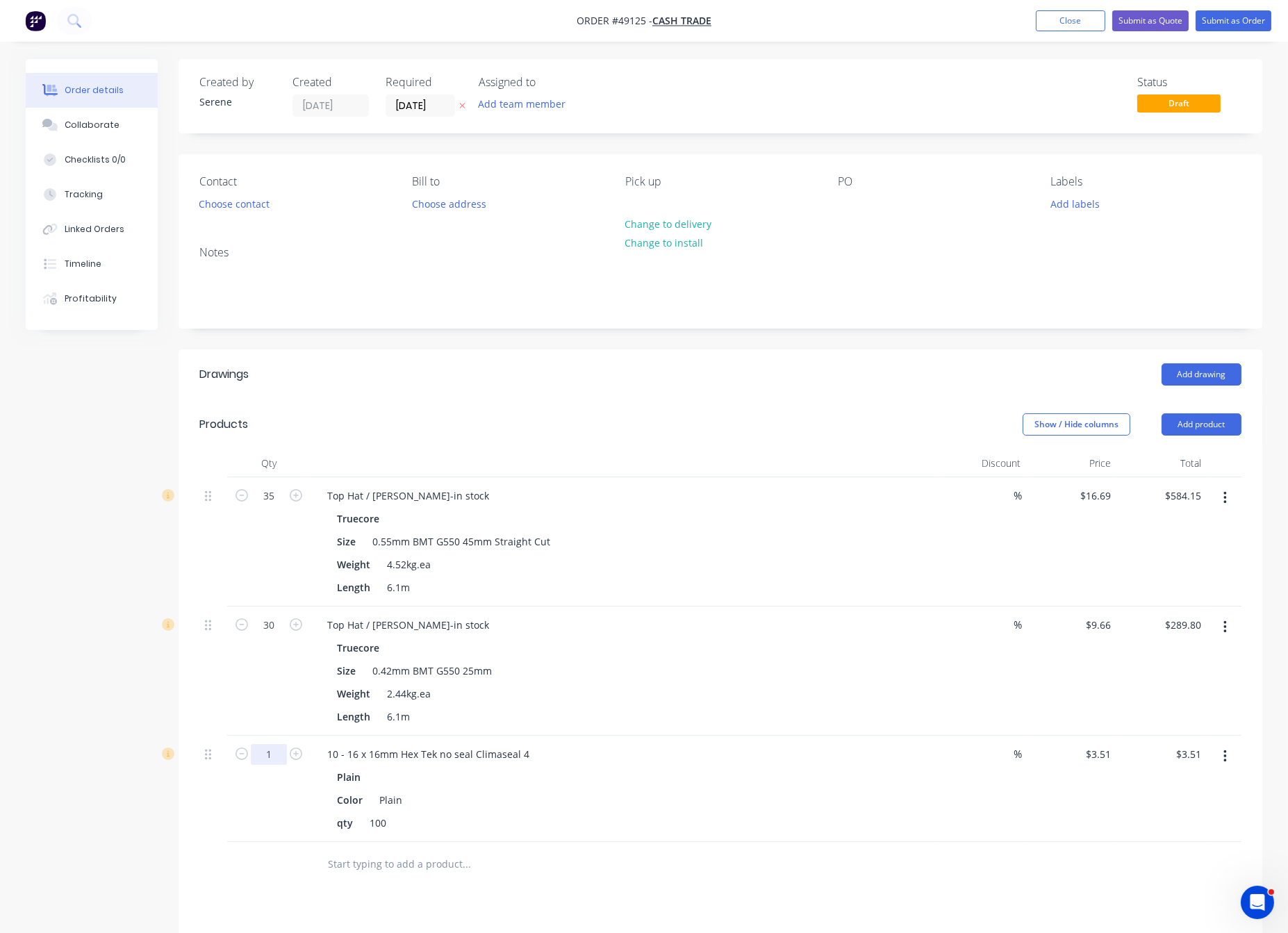
click at [272, 765] on input "1" at bounding box center [269, 754] width 36 height 21
type input "10"
type input "$35.10"
click at [570, 436] on div "Show / Hide columns Add product" at bounding box center [831, 424] width 820 height 22
click at [255, 201] on div "Contact Choose contact" at bounding box center [295, 195] width 190 height 39
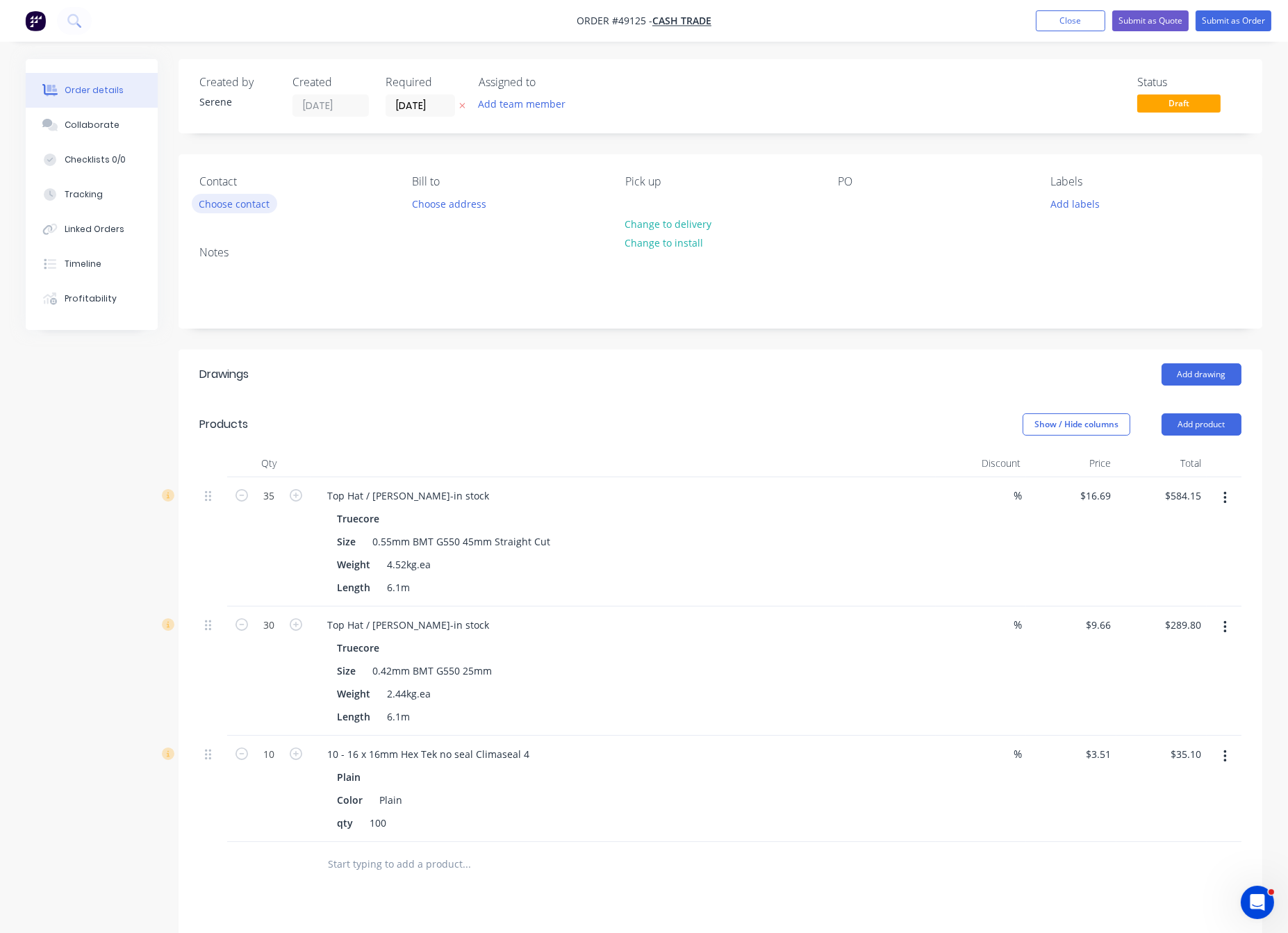
click at [255, 210] on button "Choose contact" at bounding box center [234, 203] width 85 height 19
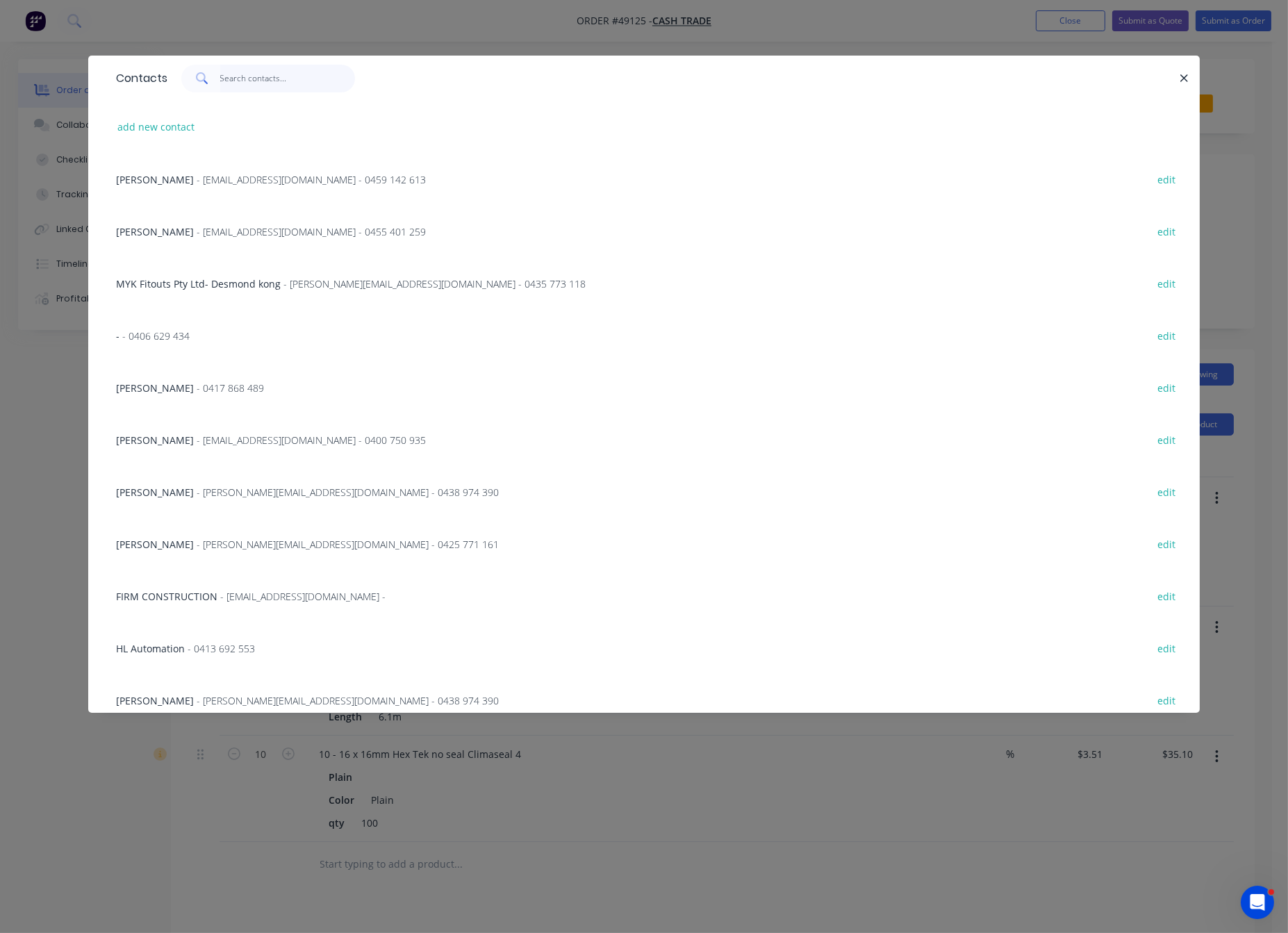
click at [252, 84] on input "text" at bounding box center [287, 78] width 135 height 28
click at [181, 131] on button "add new contact" at bounding box center [156, 127] width 92 height 19
select select "AU"
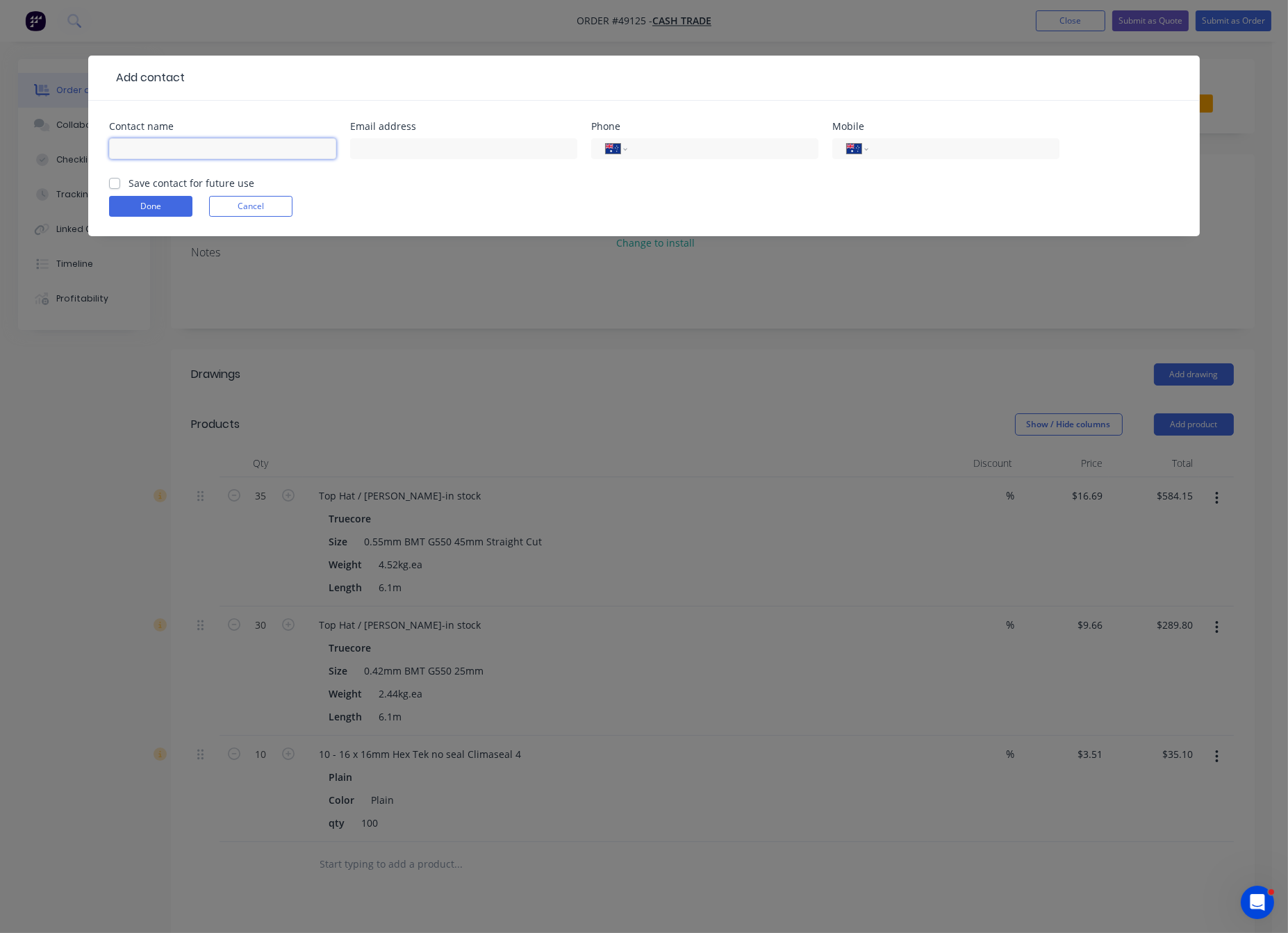
click at [200, 159] on input "text" at bounding box center [222, 148] width 227 height 21
type input "[PERSON_NAME]"
click at [947, 157] on input "tel" at bounding box center [961, 149] width 167 height 16
type input "0433 138 074"
click at [156, 217] on button "Done" at bounding box center [150, 206] width 84 height 21
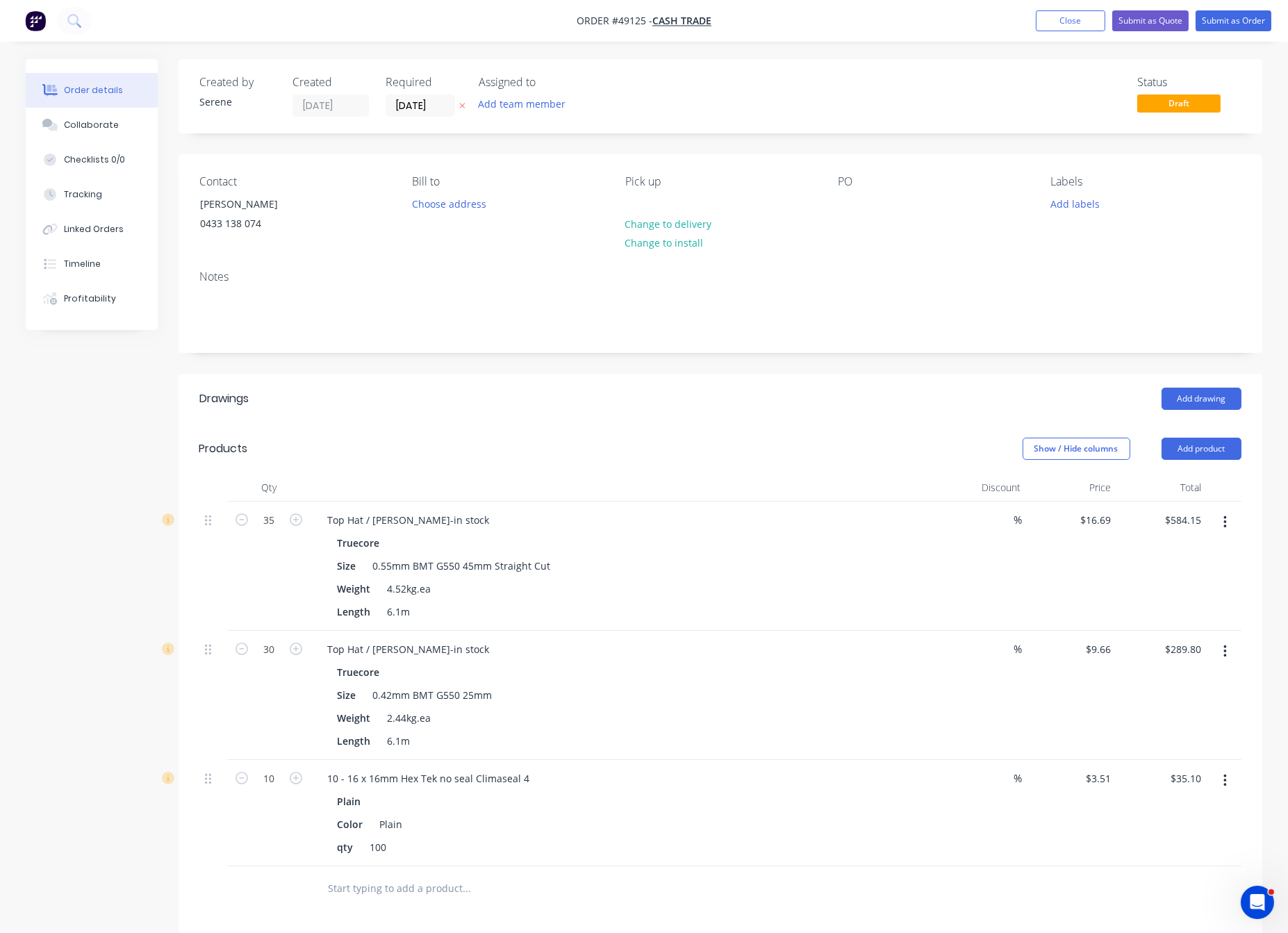
click at [647, 456] on div "Show / Hide columns Add product" at bounding box center [831, 449] width 820 height 22
drag, startPoint x: 636, startPoint y: 434, endPoint x: 816, endPoint y: 442, distance: 180.2
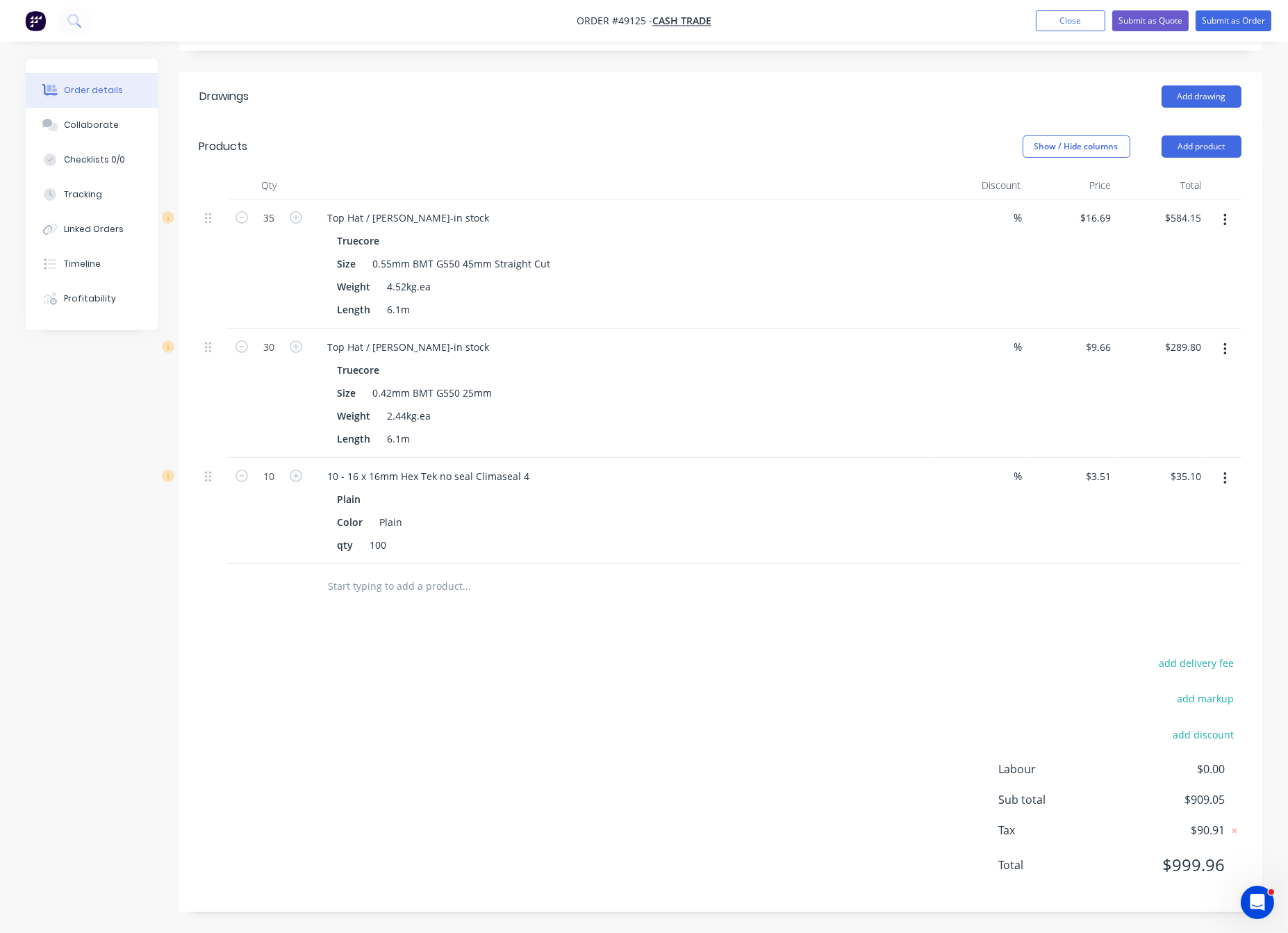
click at [724, 675] on div "add delivery fee add markup add discount Labour $0.00 Sub total $909.05 Tax $90…" at bounding box center [720, 773] width 1042 height 238
click at [275, 207] on input "35" at bounding box center [269, 218] width 36 height 21
click at [267, 386] on div "30" at bounding box center [269, 393] width 84 height 130
click at [572, 684] on div "add delivery fee add markup add discount Labour $0.00 Sub total $909.05 Tax $90…" at bounding box center [720, 773] width 1042 height 238
click at [581, 675] on div "add delivery fee add markup add discount Labour $0.00 Sub total $909.05 Tax $90…" at bounding box center [720, 773] width 1042 height 238
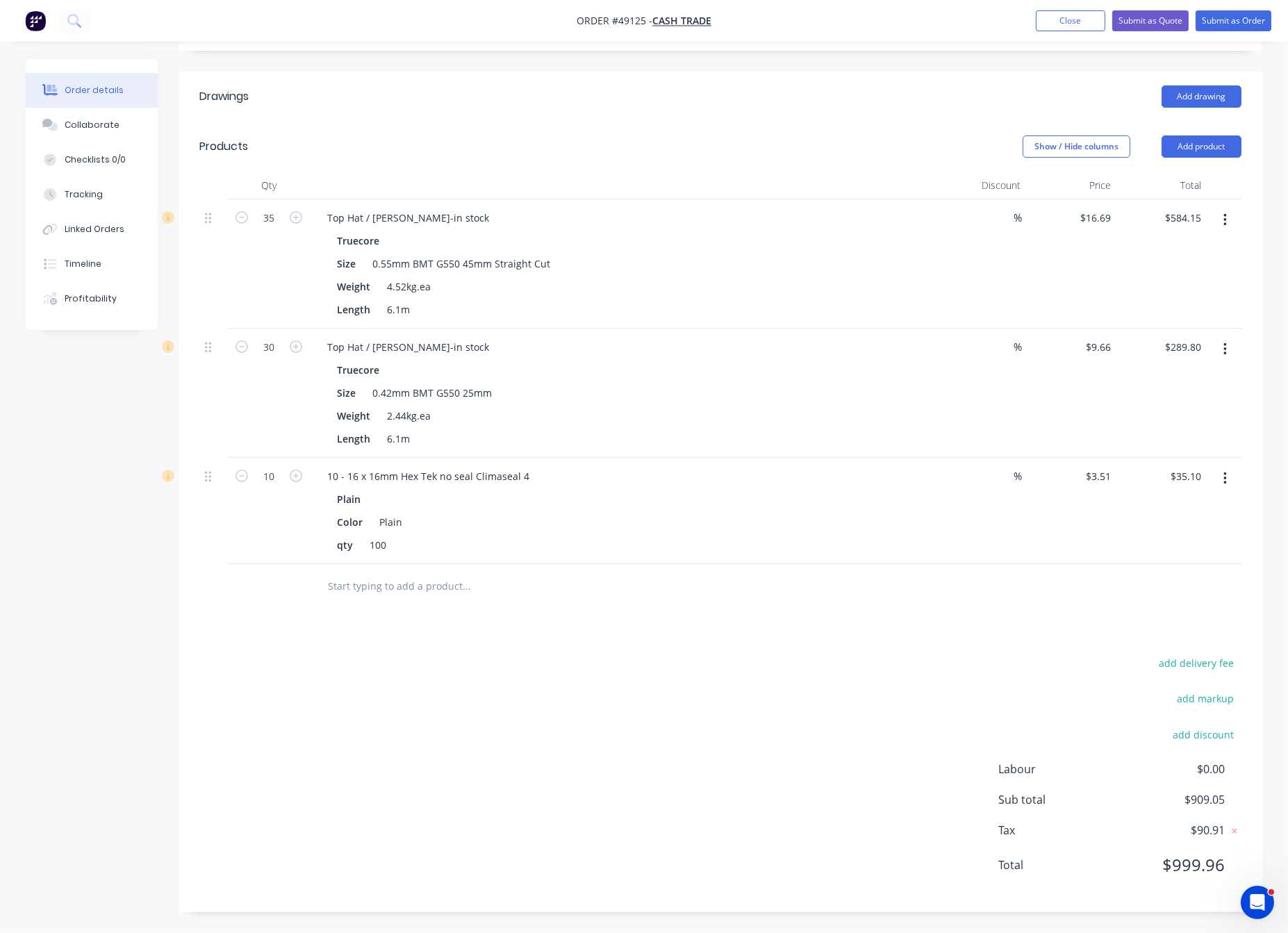
click at [1221, 9] on nav "Order #49125 - Cash Trade Add product Close Submit as Quote Submit as Order" at bounding box center [644, 21] width 1288 height 41
click at [1234, 24] on button "Submit as Order" at bounding box center [1233, 21] width 76 height 21
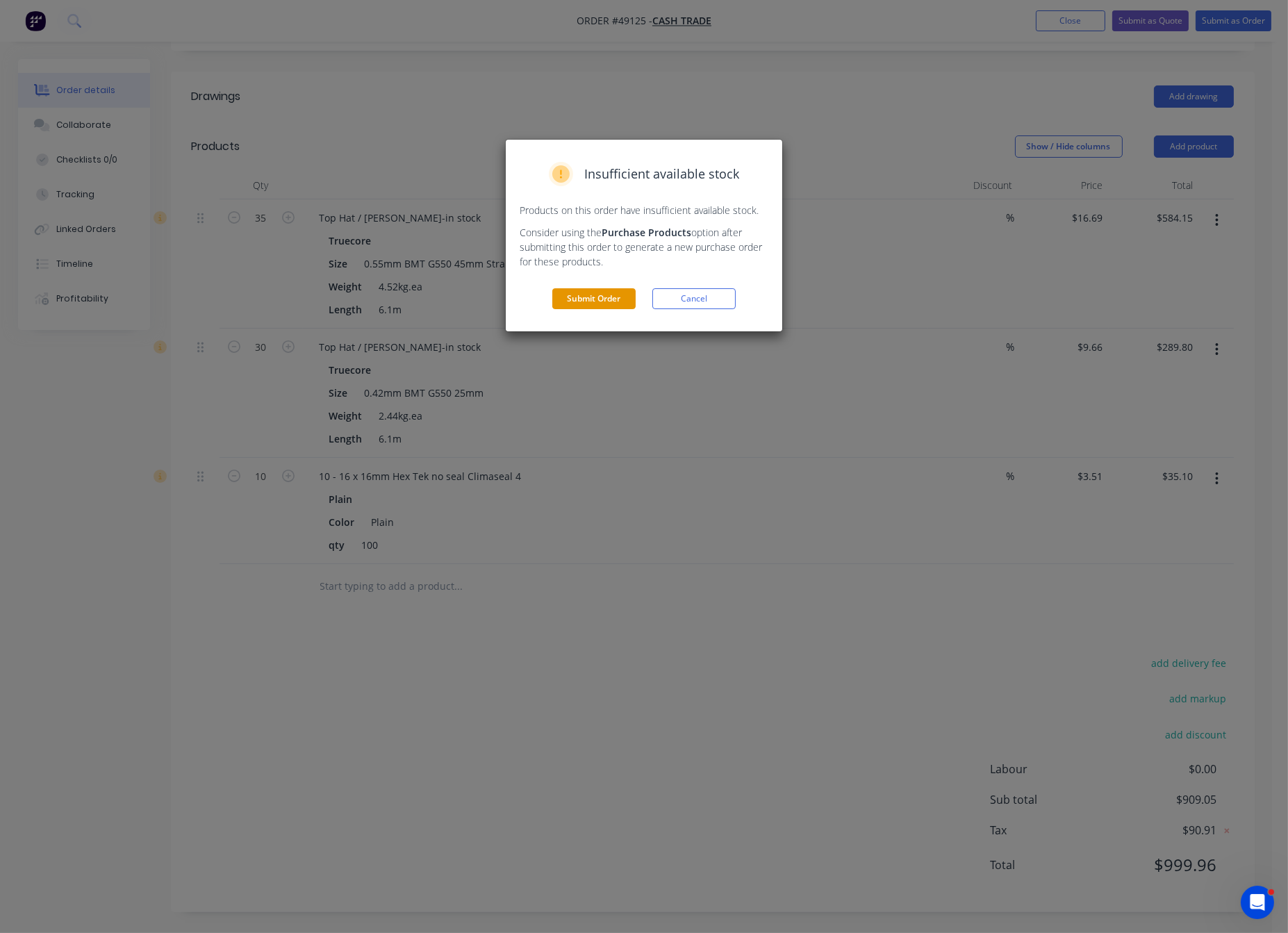
click at [595, 309] on button "Submit Order" at bounding box center [594, 298] width 84 height 21
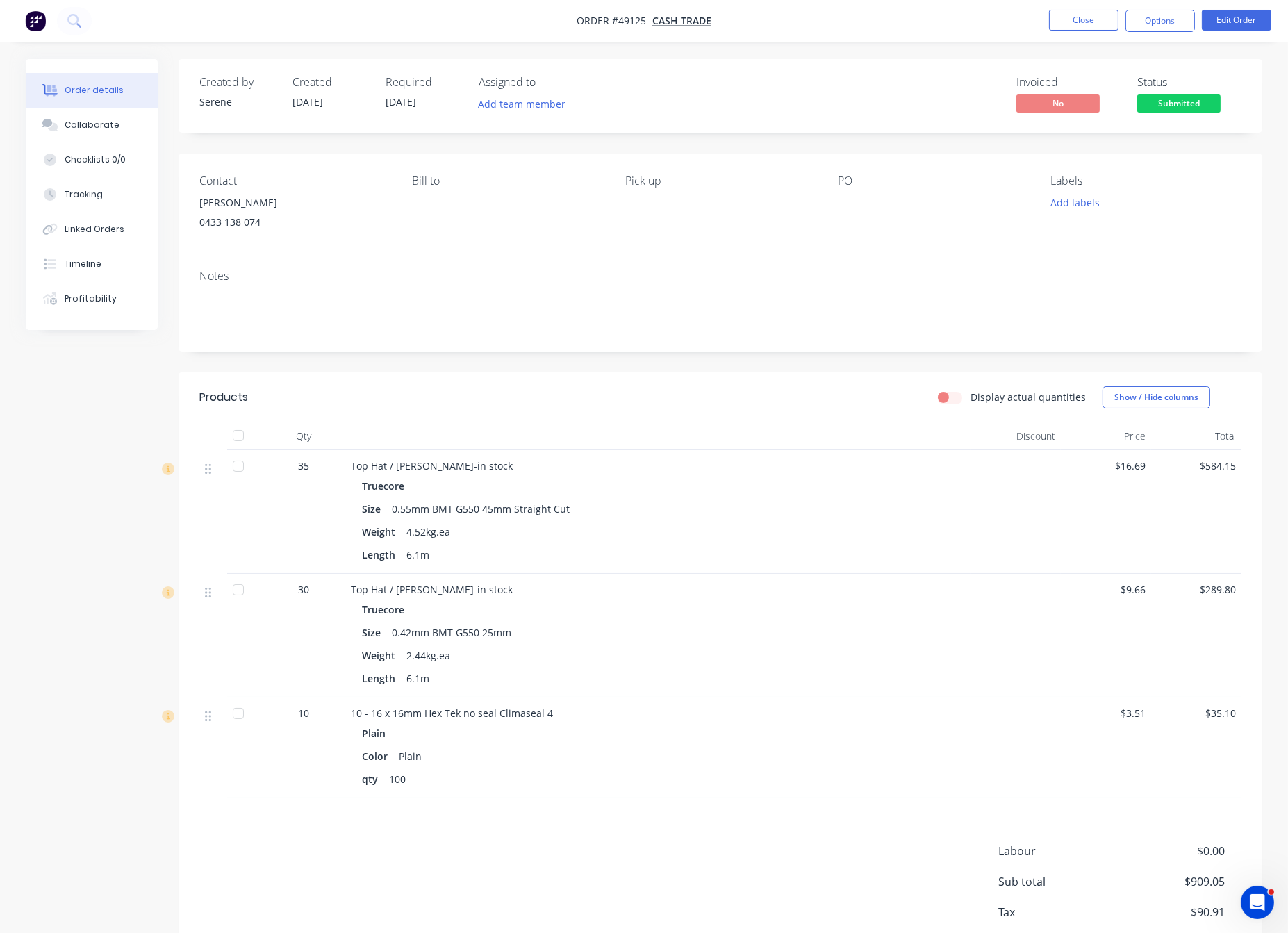
scroll to position [132, 0]
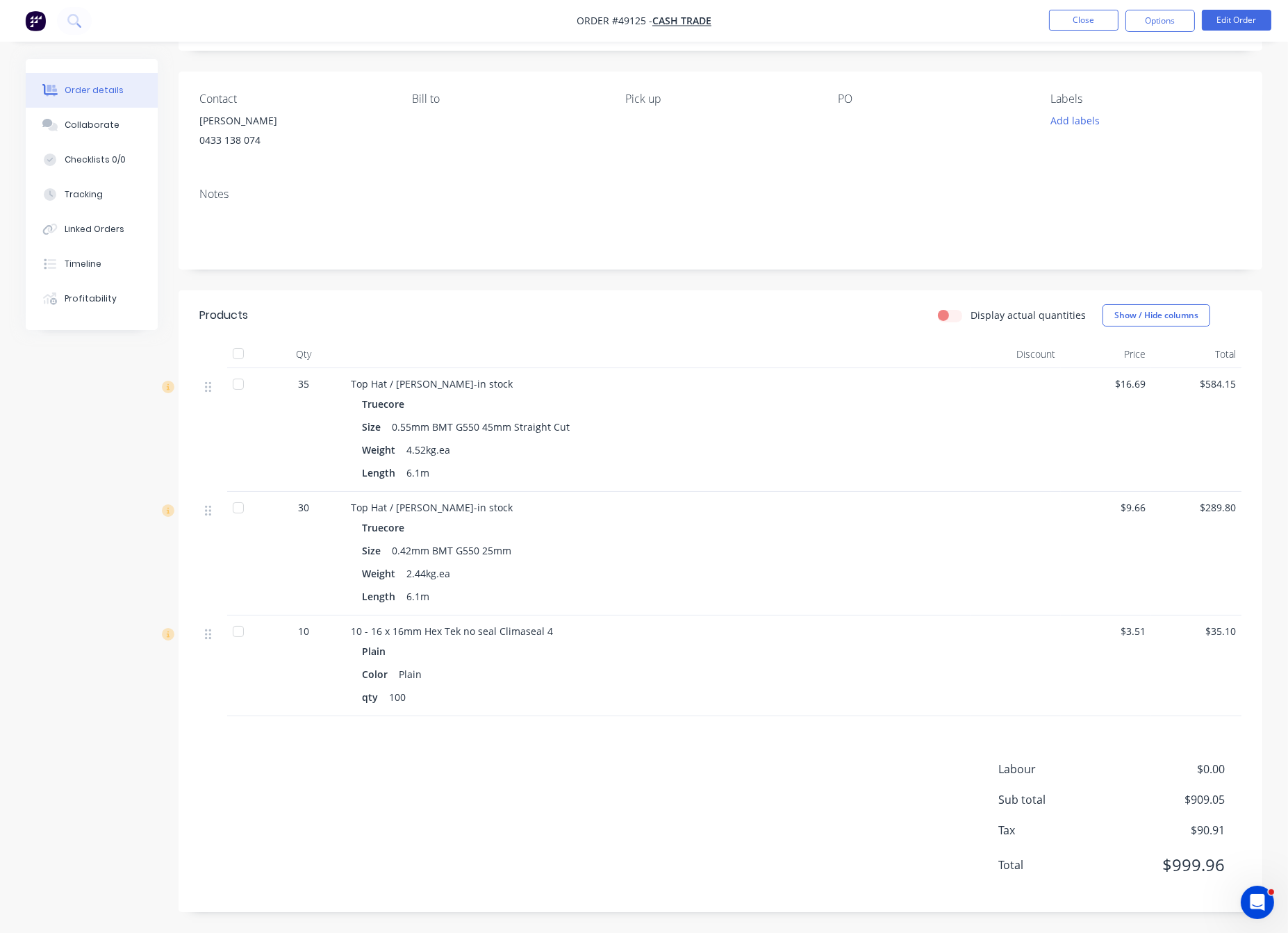
click at [726, 304] on div "Display actual quantities Show / Hide columns" at bounding box center [831, 315] width 820 height 22
click at [1160, 22] on button "Options" at bounding box center [1159, 21] width 69 height 22
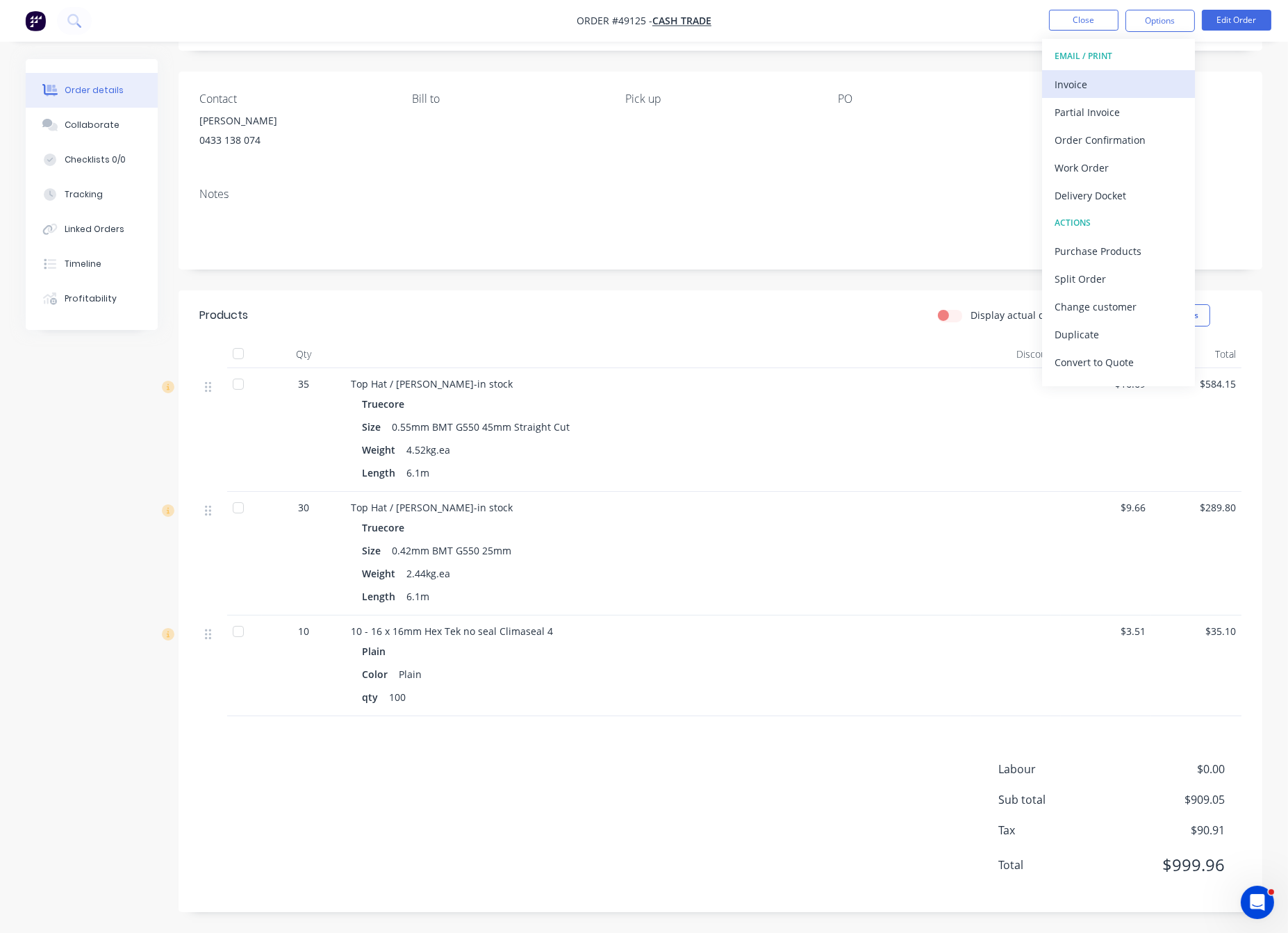
click at [1110, 79] on div "Invoice" at bounding box center [1118, 84] width 128 height 20
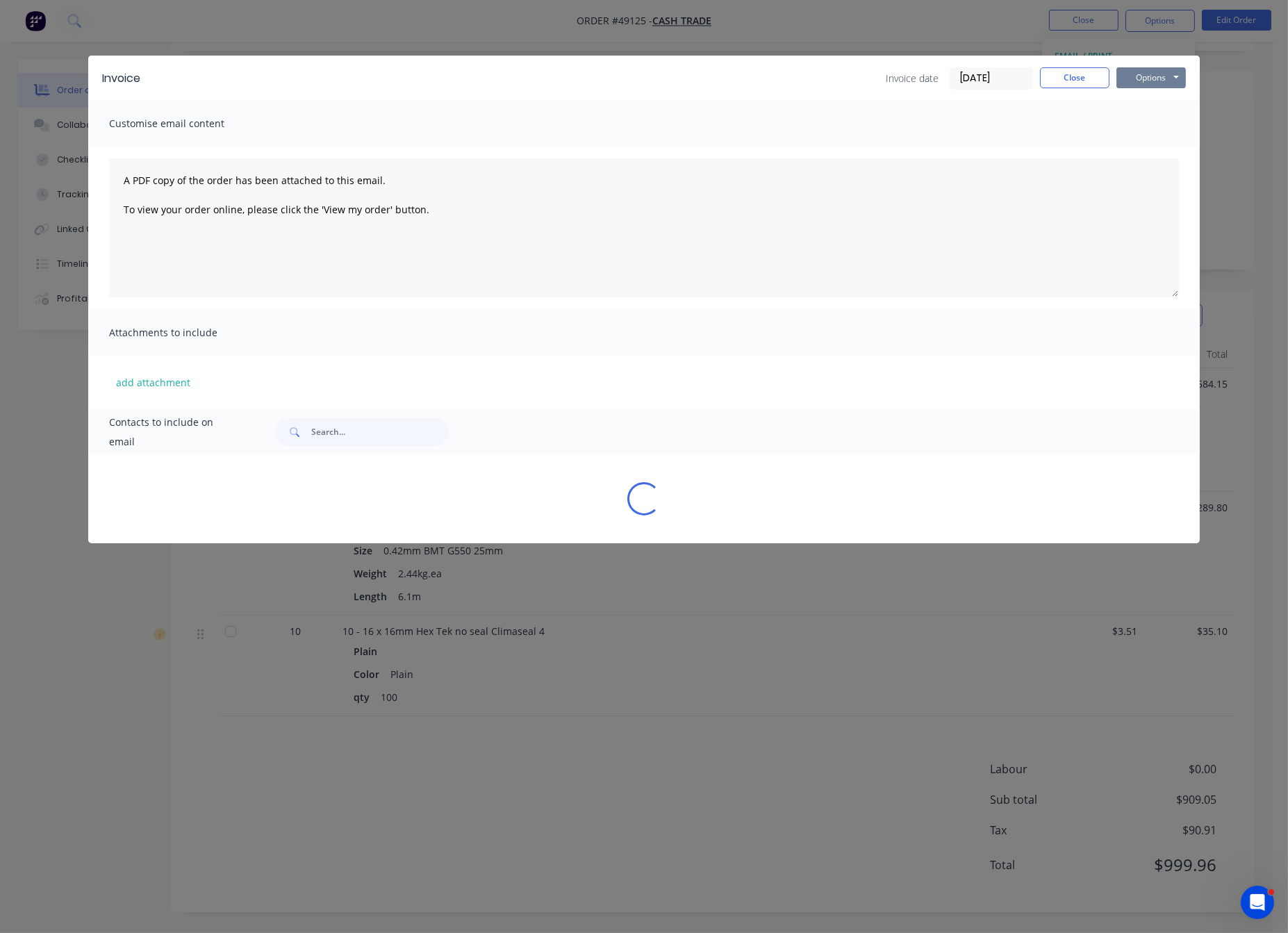
click at [1173, 84] on button "Options" at bounding box center [1151, 77] width 69 height 21
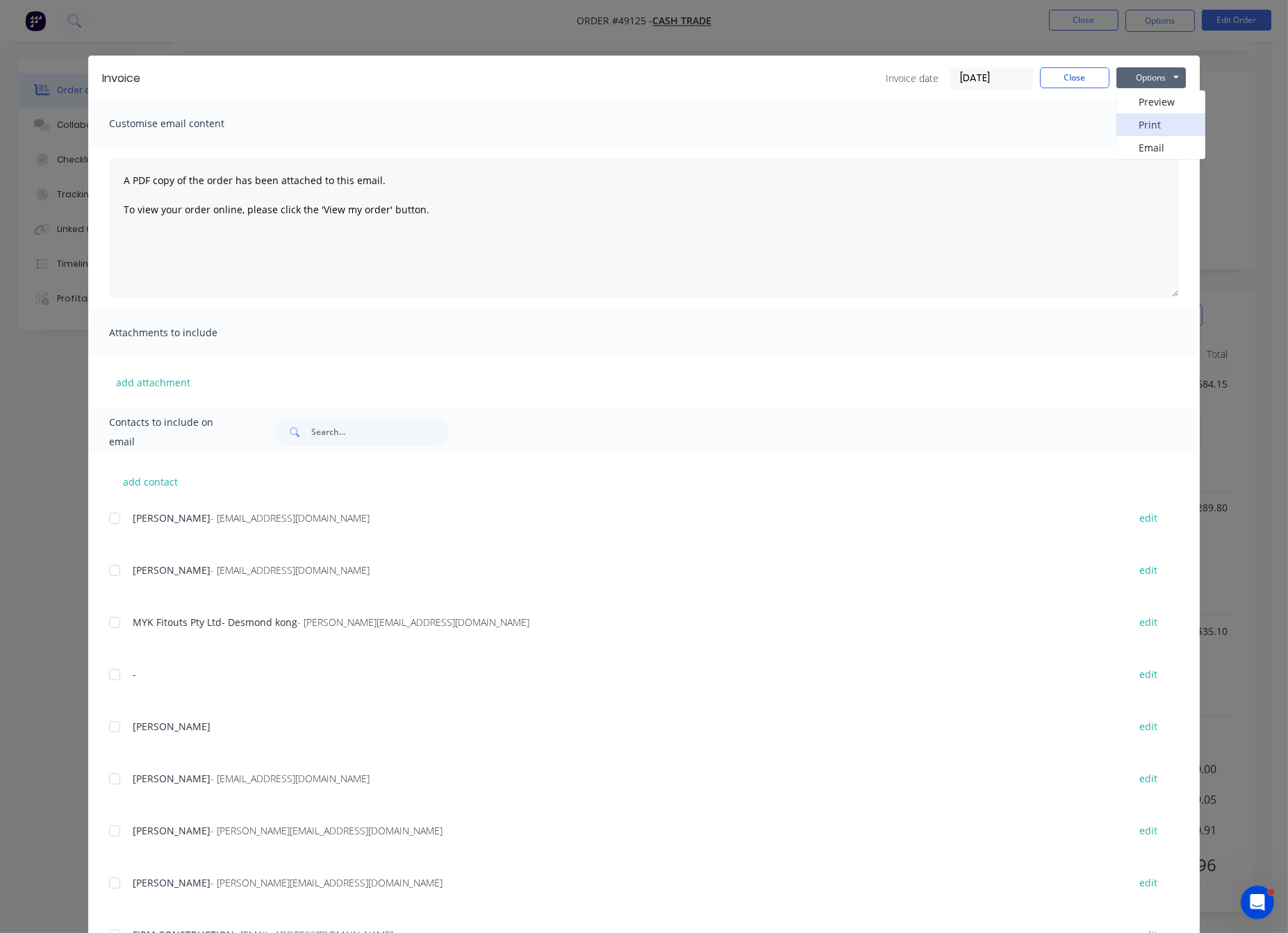
click at [1168, 133] on button "Print" at bounding box center [1161, 124] width 89 height 23
drag, startPoint x: 1081, startPoint y: 87, endPoint x: 1117, endPoint y: 52, distance: 50.2
click at [1080, 86] on button "Close" at bounding box center [1074, 77] width 69 height 21
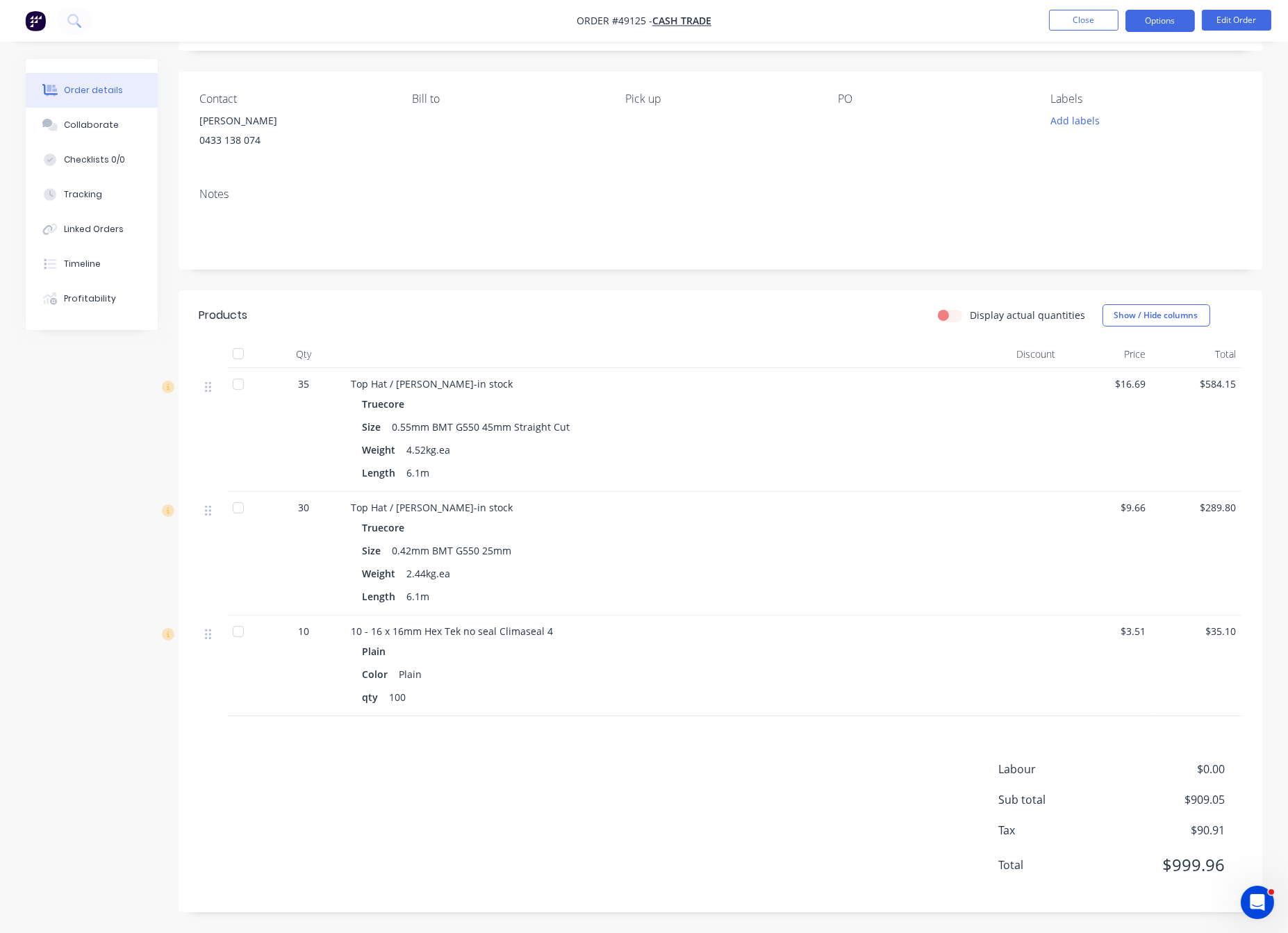
click at [1146, 22] on button "Options" at bounding box center [1159, 21] width 69 height 22
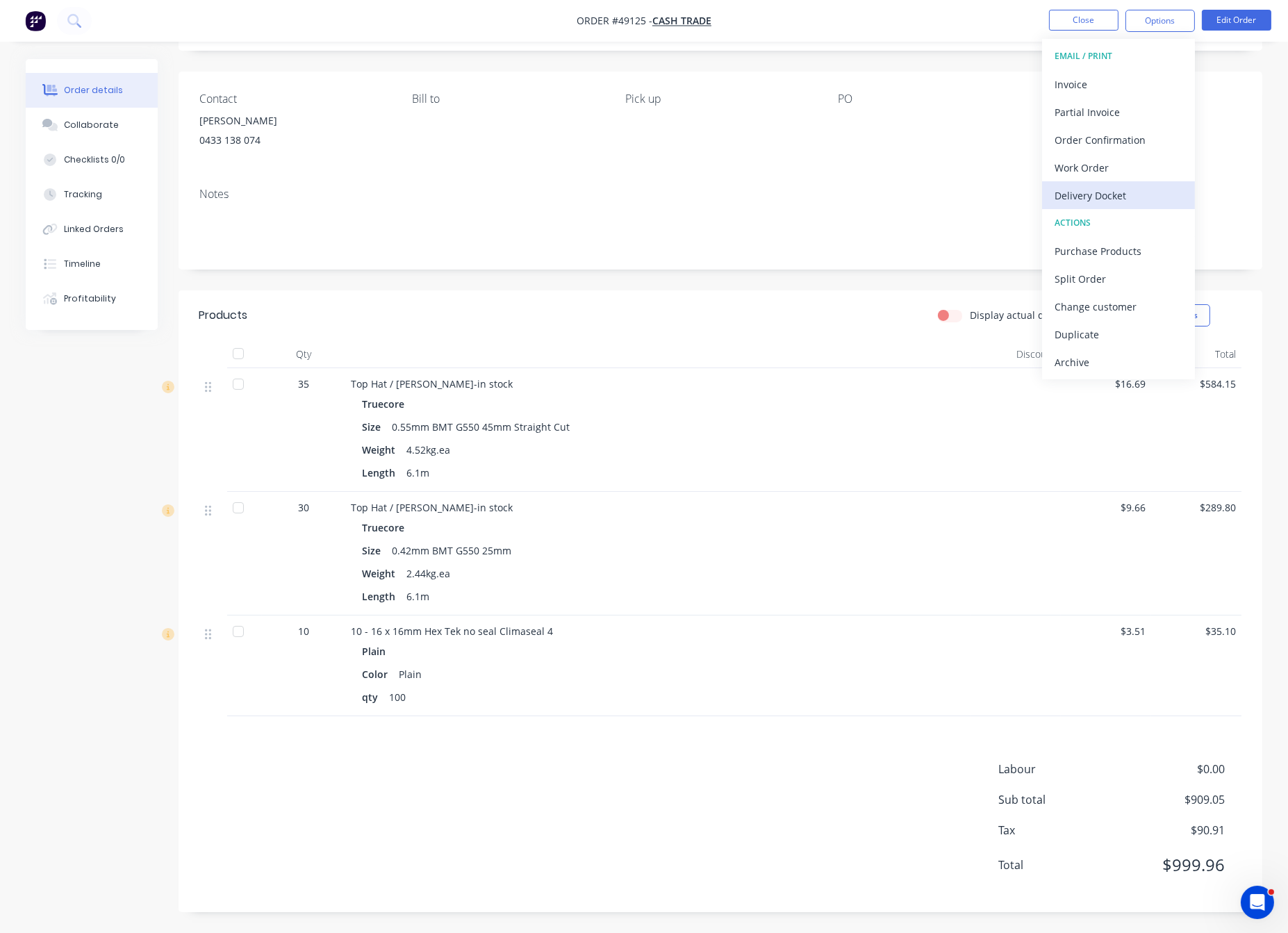
click at [1120, 188] on div "Delivery Docket" at bounding box center [1118, 195] width 128 height 20
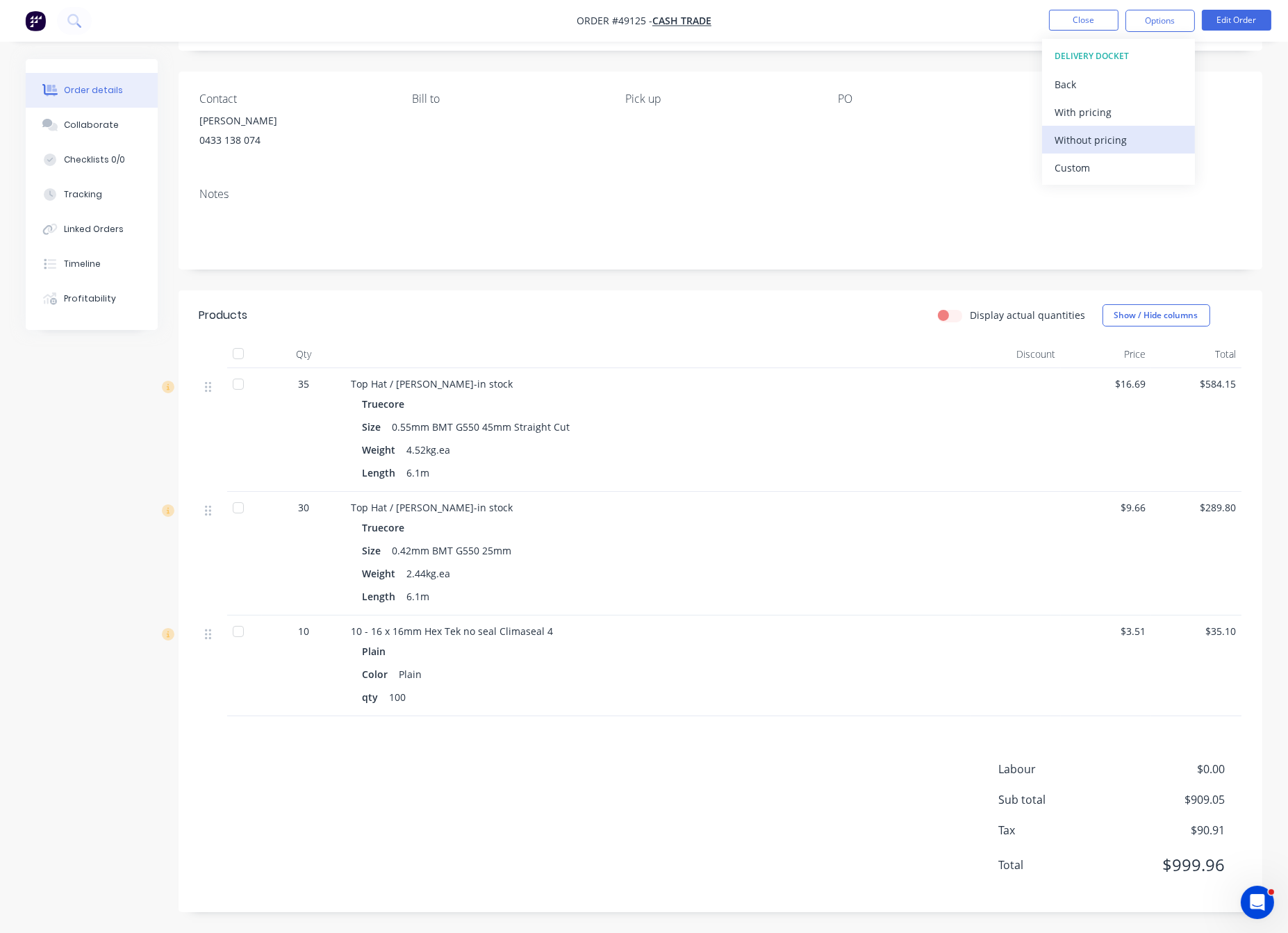
click at [1120, 135] on div "Without pricing" at bounding box center [1118, 140] width 128 height 20
click at [733, 303] on header "Products Display actual quantities Show / Hide columns" at bounding box center [720, 316] width 1083 height 50
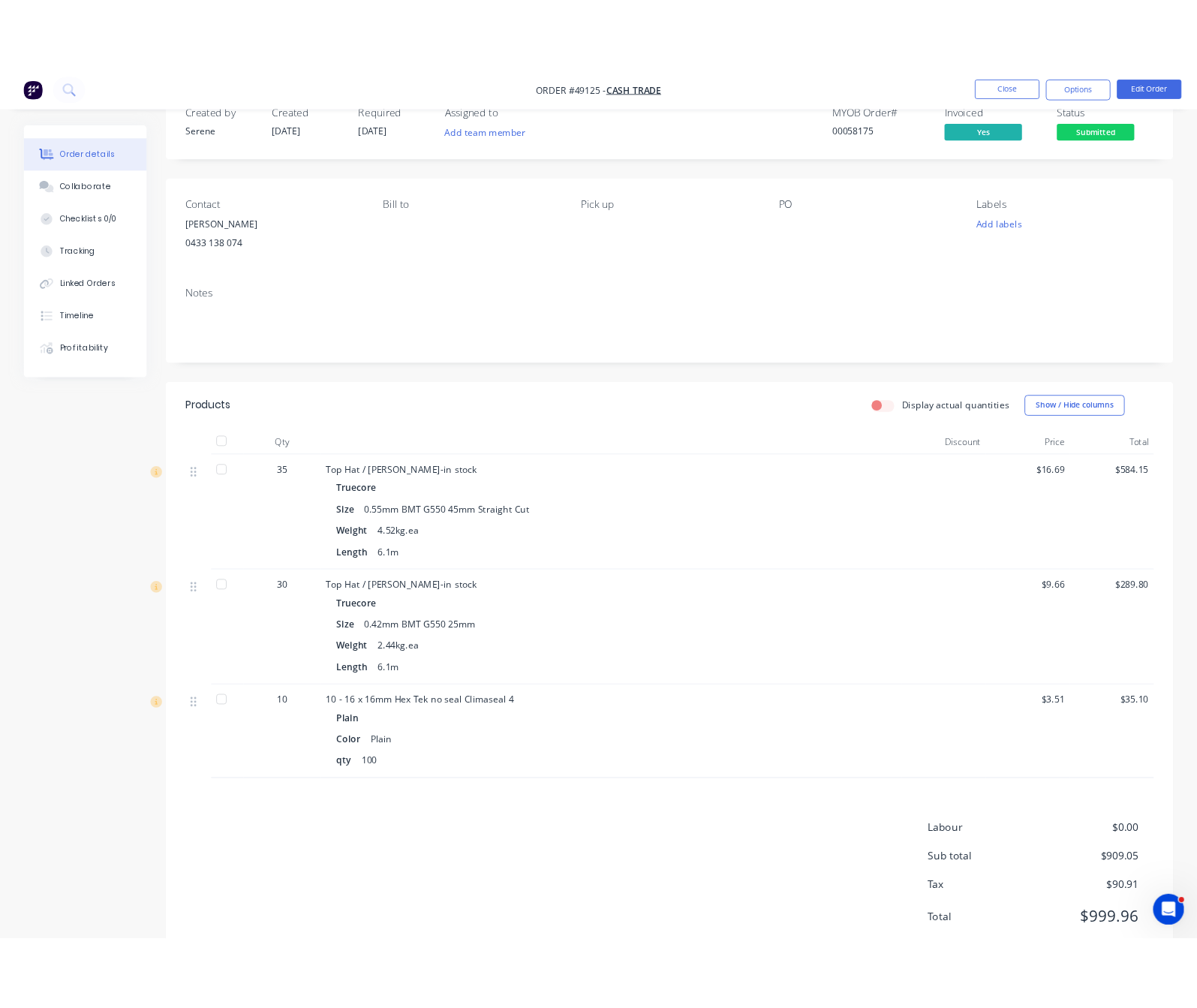
scroll to position [0, 0]
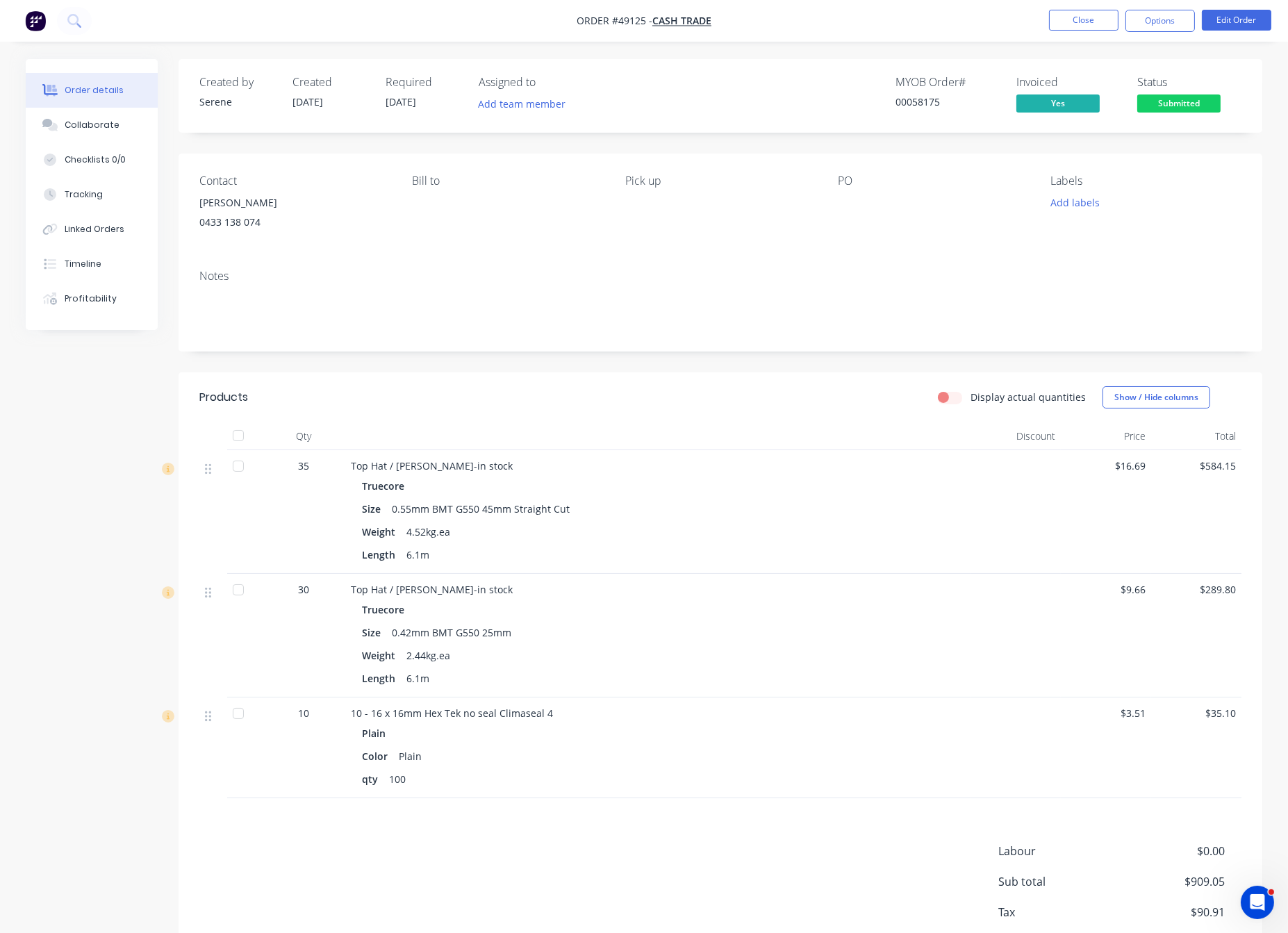
click at [720, 409] on div "Display actual quantities Show / Hide columns" at bounding box center [831, 397] width 820 height 22
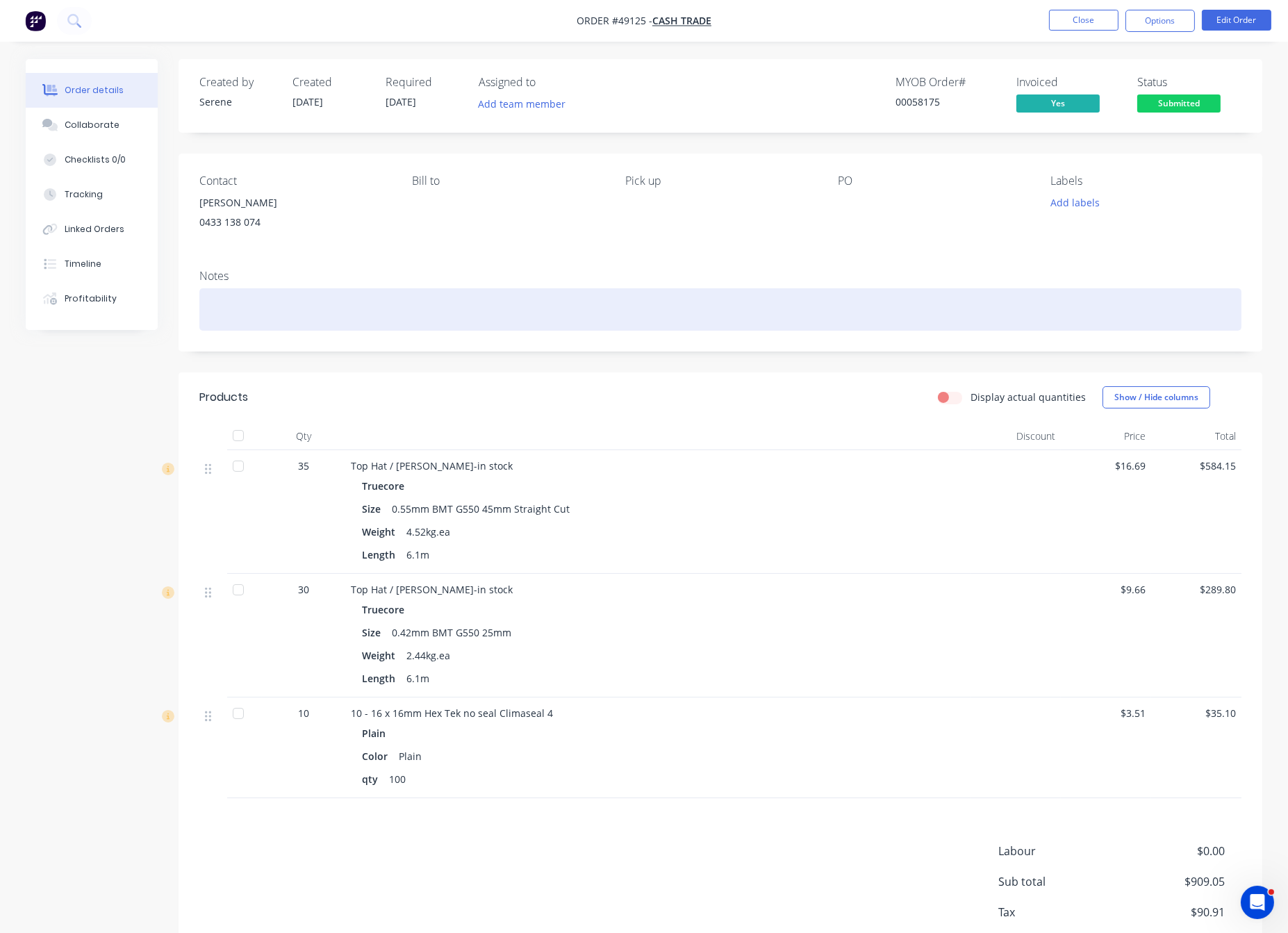
drag, startPoint x: 349, startPoint y: 295, endPoint x: 384, endPoint y: 338, distance: 55.4
click at [349, 283] on div "Notes" at bounding box center [720, 276] width 1042 height 13
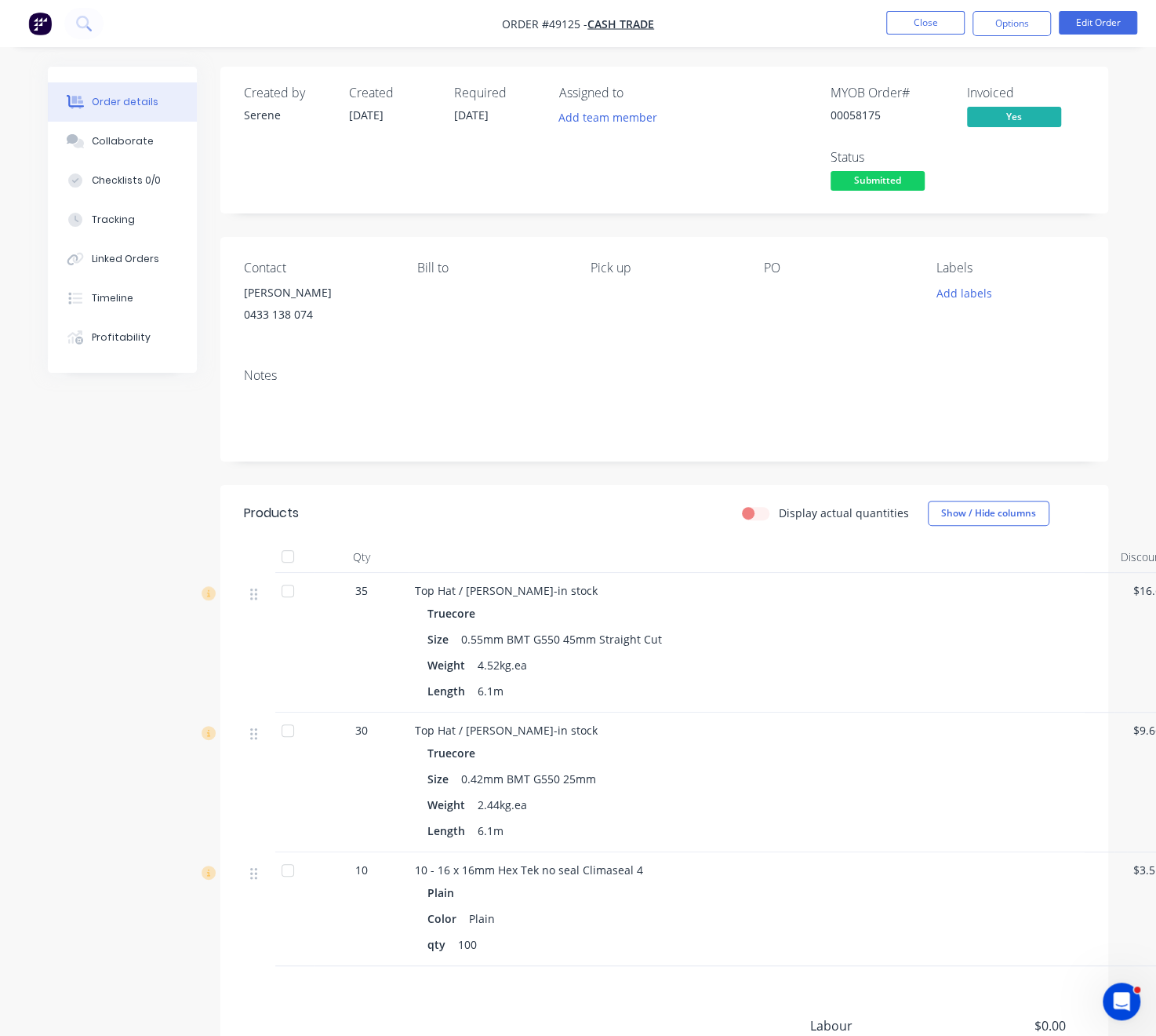
click at [954, 739] on div "Top Hat / [PERSON_NAME]-in stock" at bounding box center [762, 730] width 694 height 16
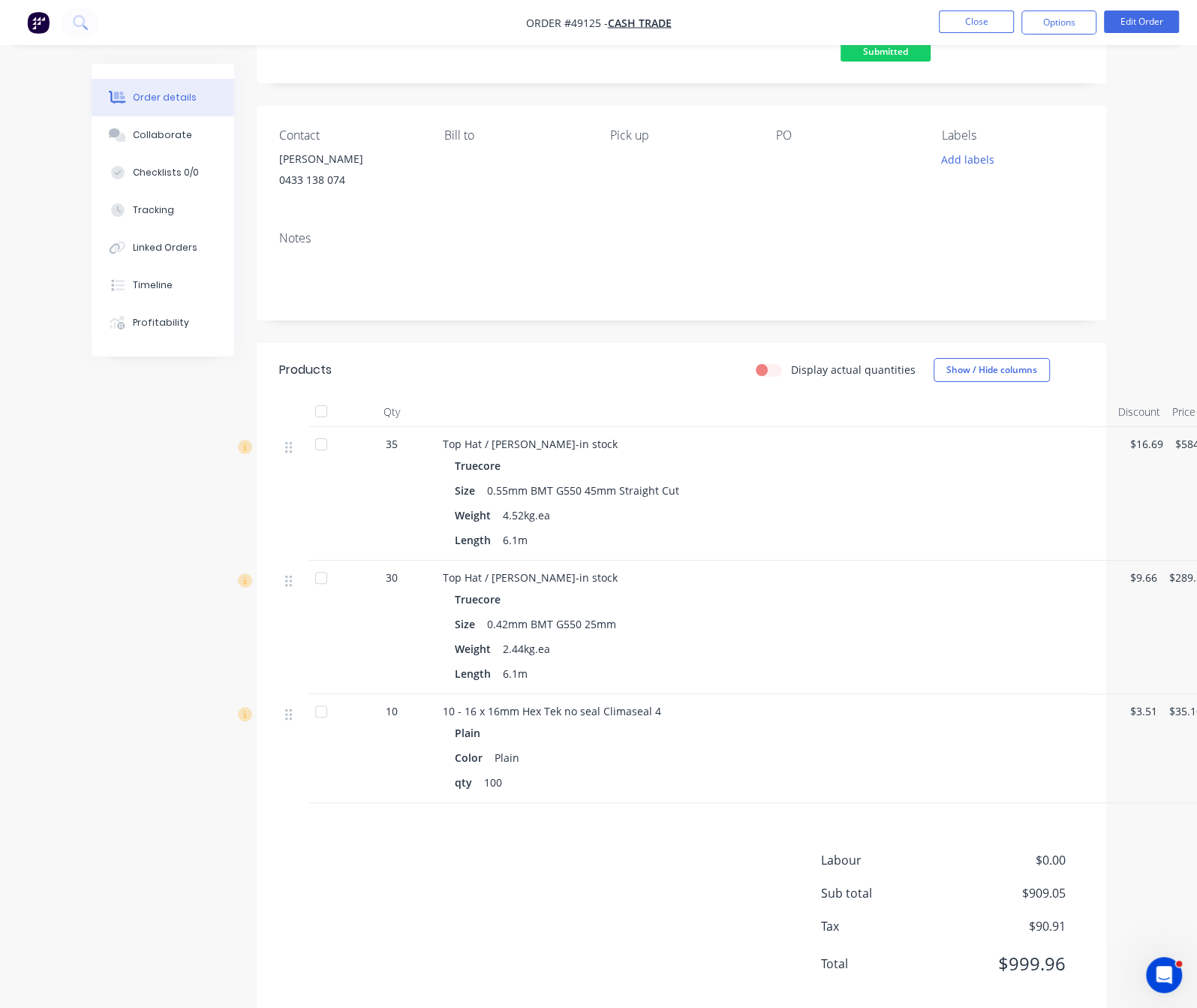
scroll to position [143, 0]
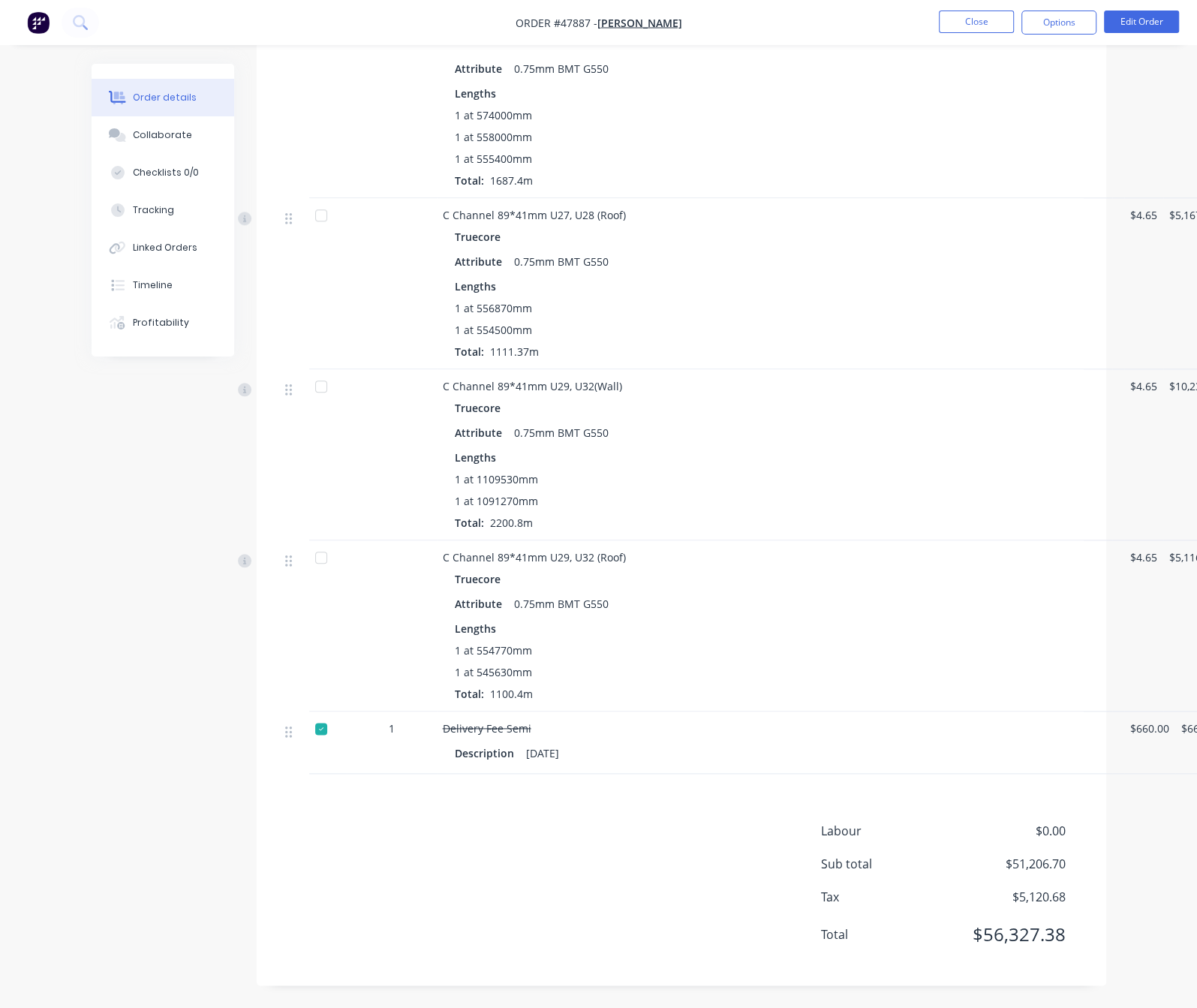
scroll to position [1137, 0]
drag, startPoint x: 675, startPoint y: 766, endPoint x: 803, endPoint y: 754, distance: 128.6
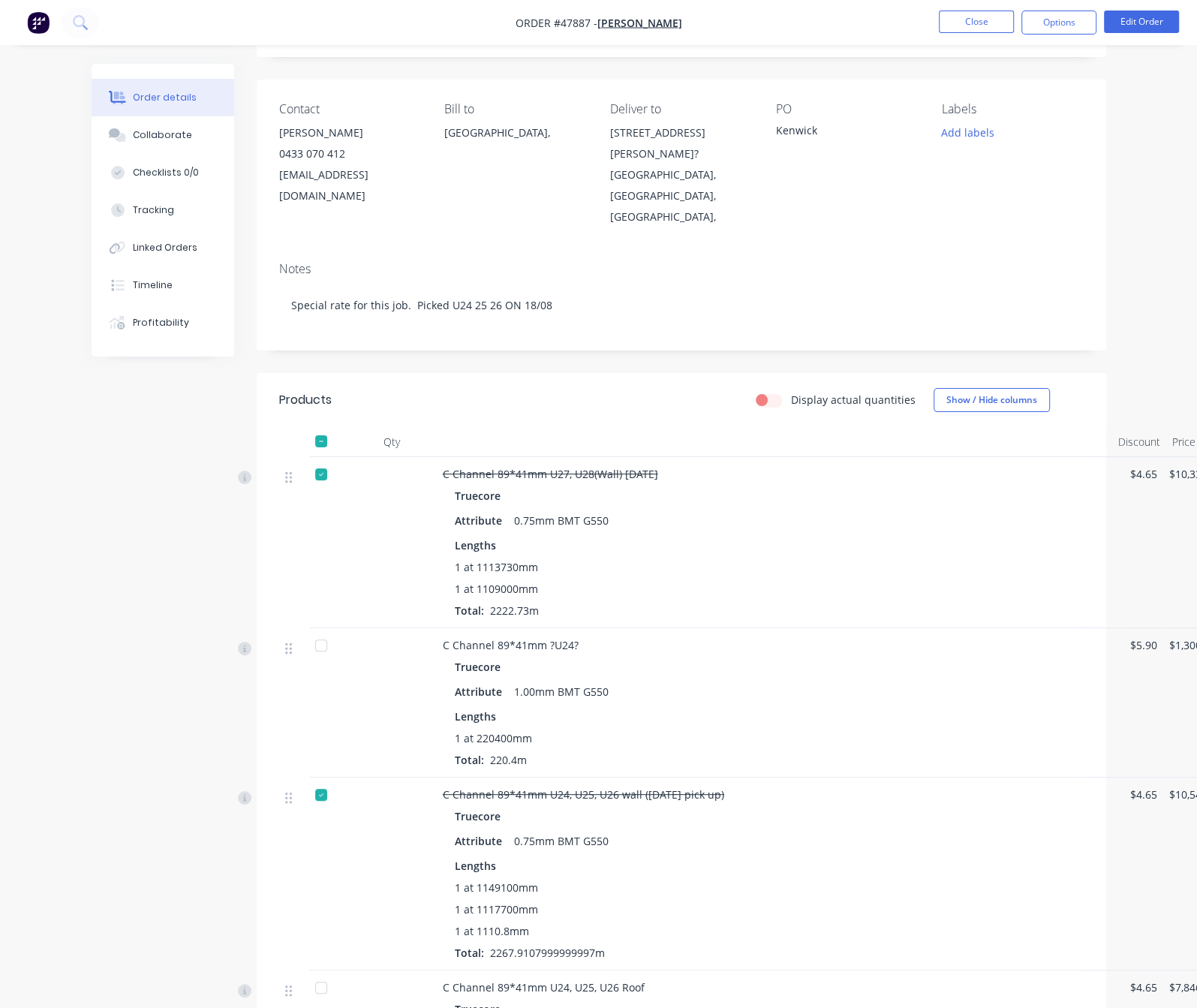
scroll to position [0, 0]
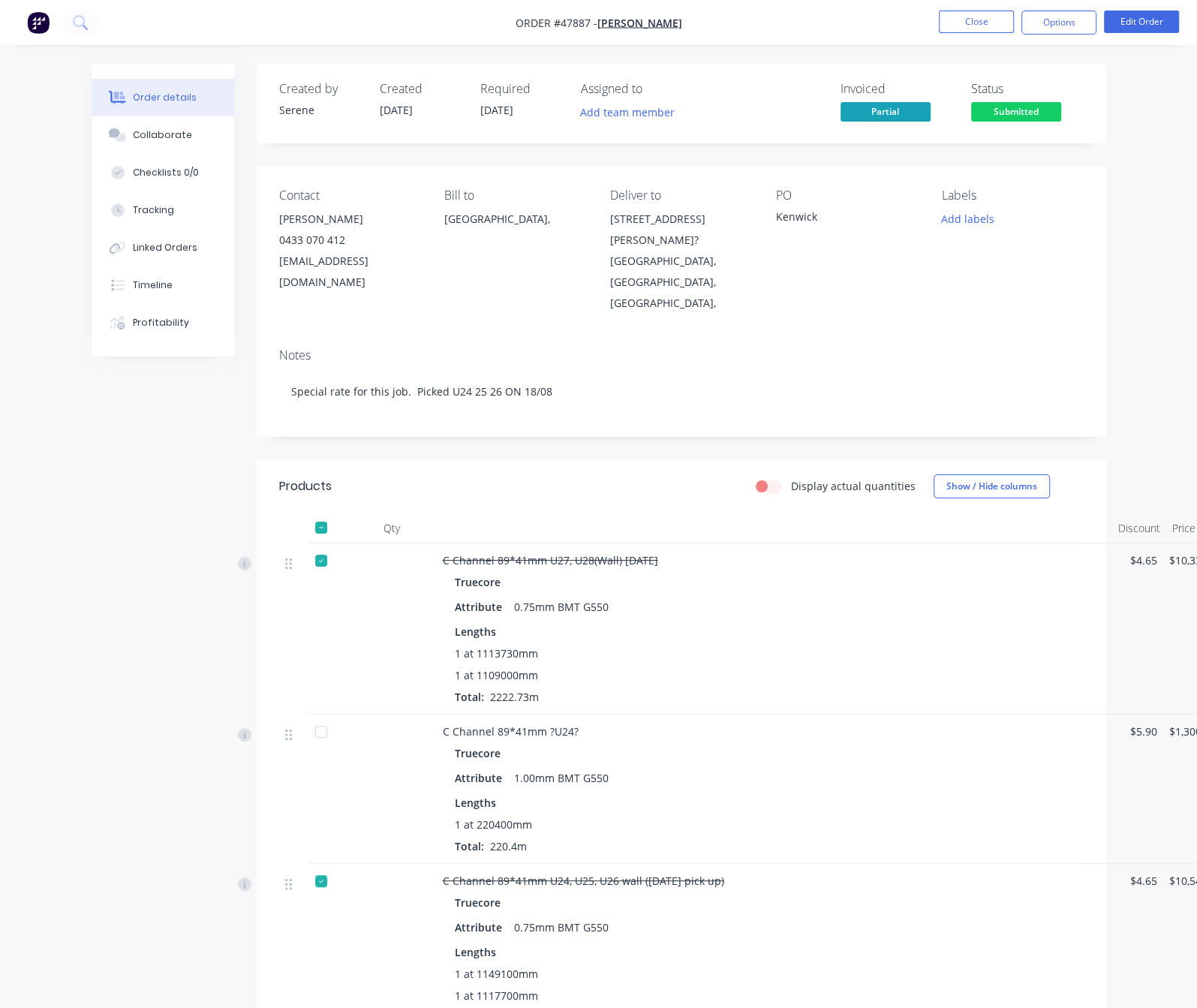
click at [631, 495] on header "Products Display actual quantities Show / Hide columns" at bounding box center [681, 486] width 849 height 54
click at [990, 23] on button "Close" at bounding box center [976, 22] width 75 height 22
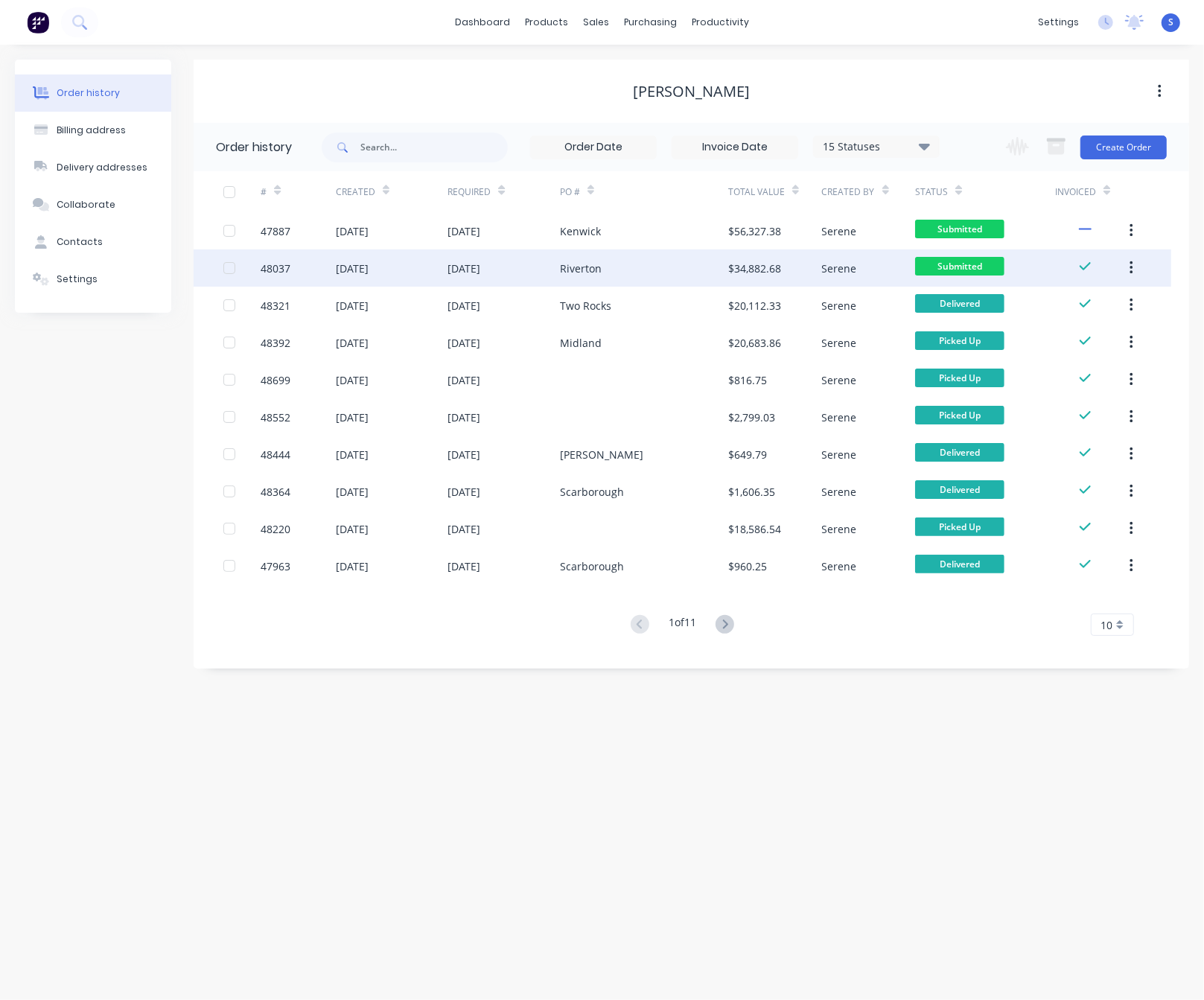
click at [480, 265] on div "[DATE]" at bounding box center [464, 268] width 33 height 15
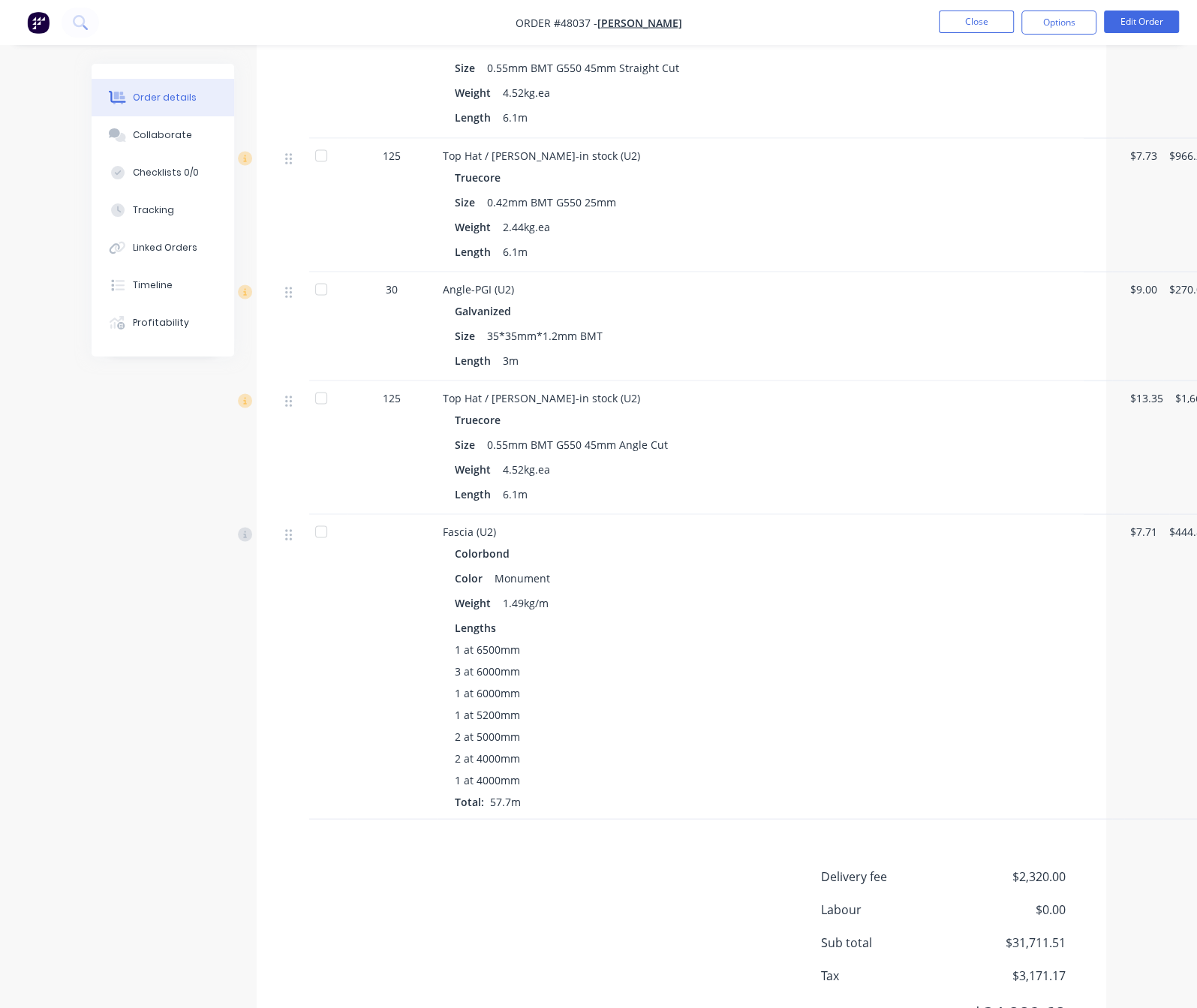
scroll to position [2321, 0]
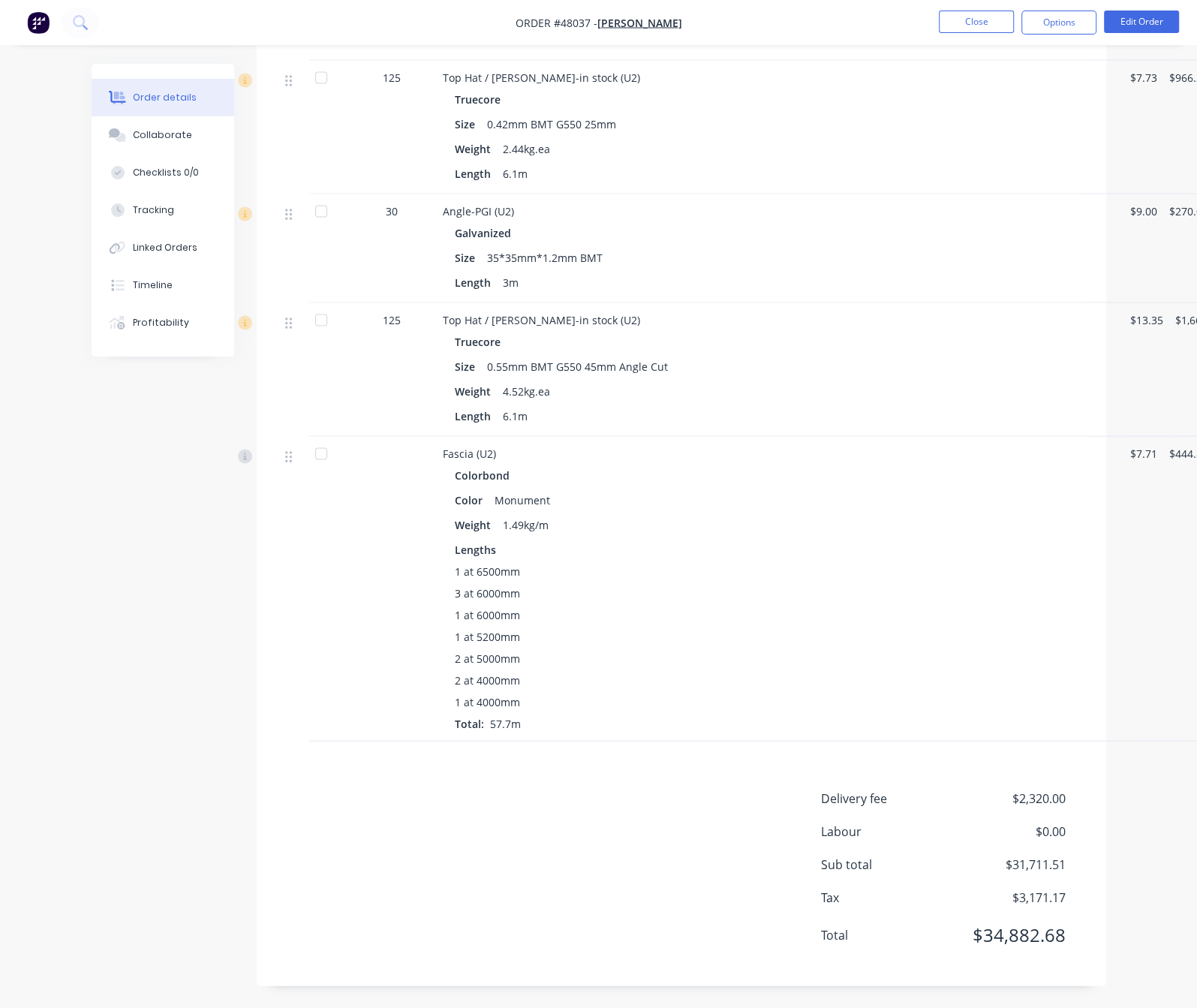
click at [670, 835] on div "Delivery fee $2,320.00 Labour $0.00 Sub total $31,711.51 Tax $3,171.17 Total $3…" at bounding box center [681, 876] width 804 height 174
click at [969, 13] on button "Close" at bounding box center [976, 22] width 75 height 22
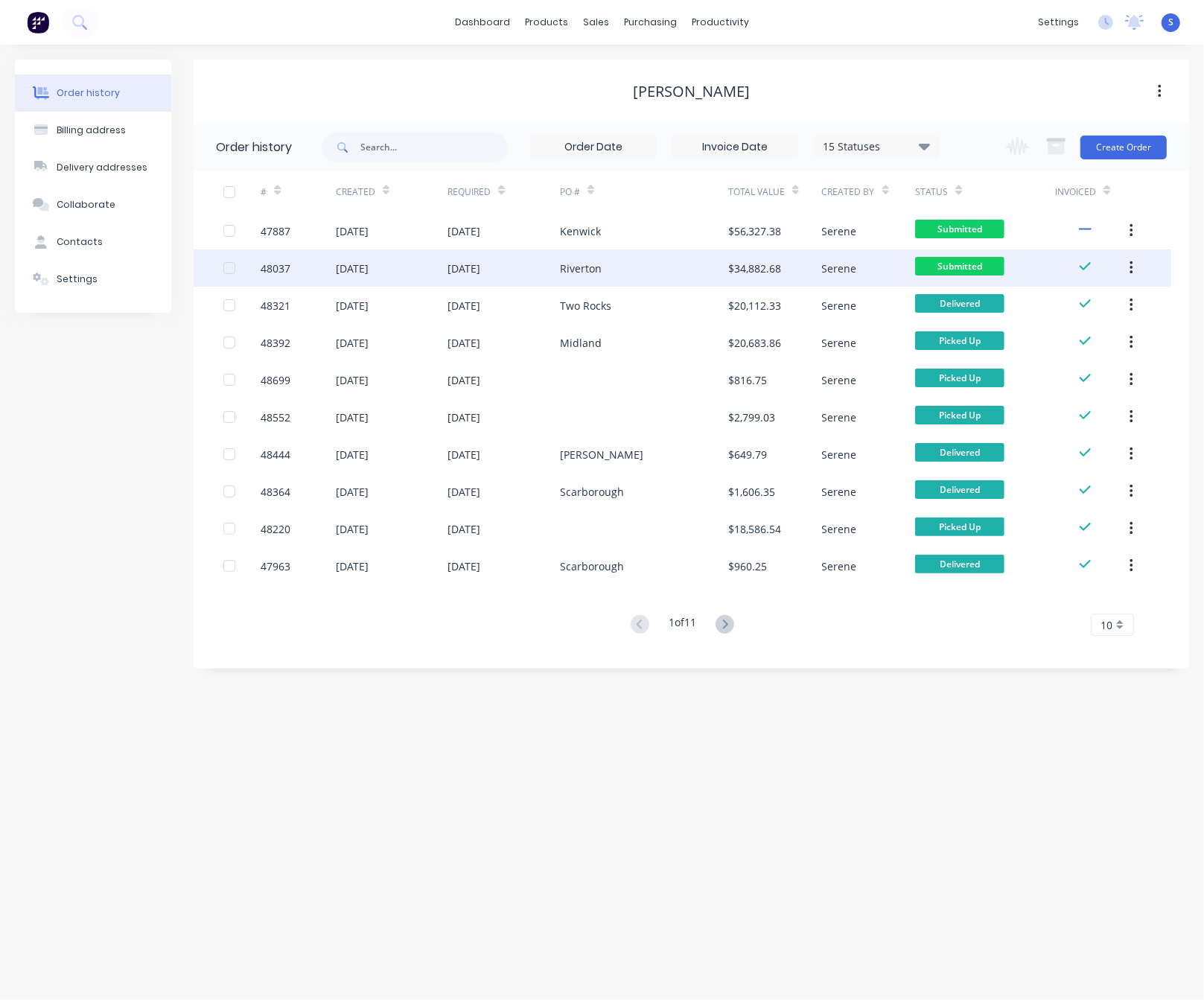
click at [593, 277] on div "Riverton" at bounding box center [643, 268] width 168 height 38
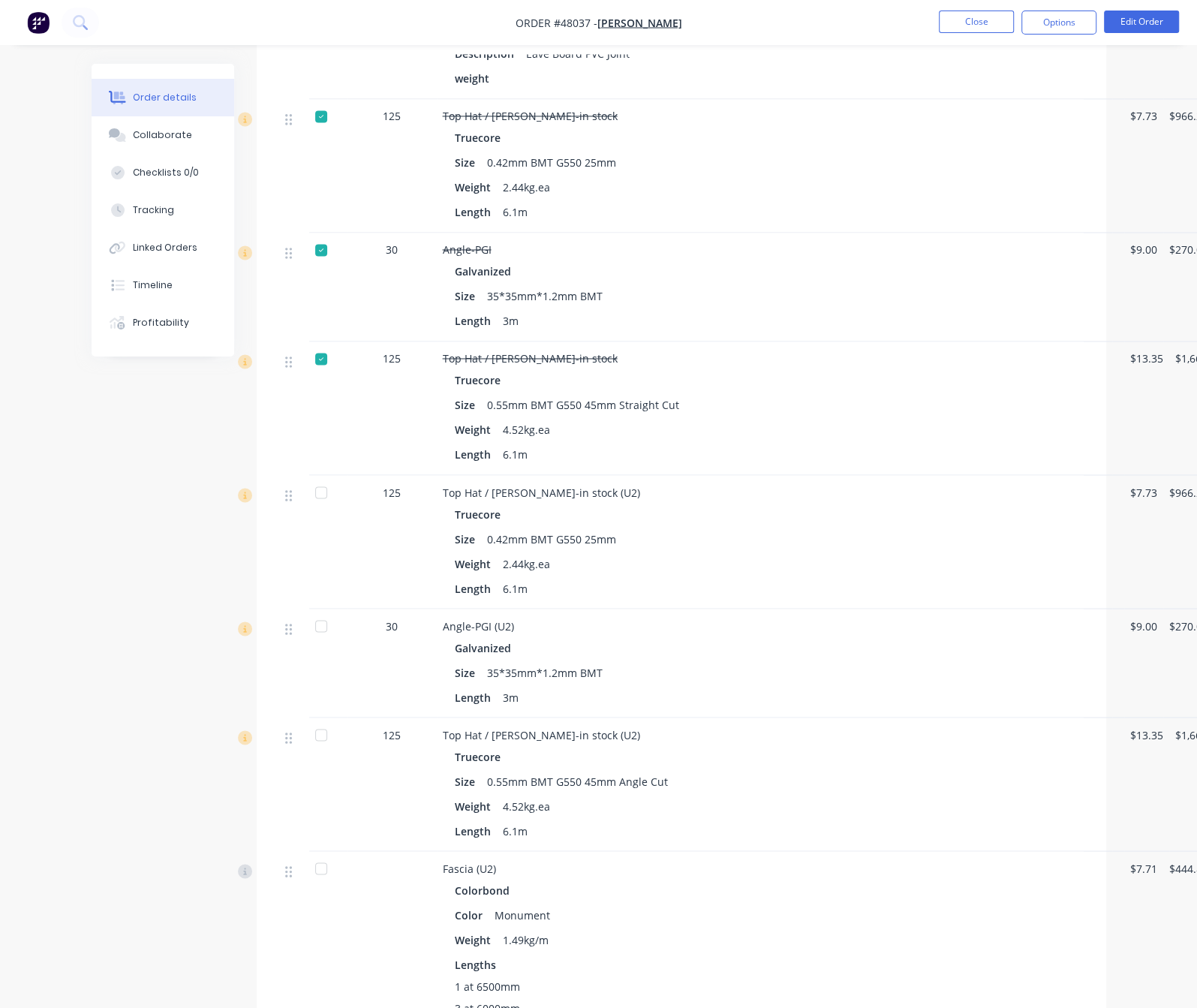
scroll to position [2102, 0]
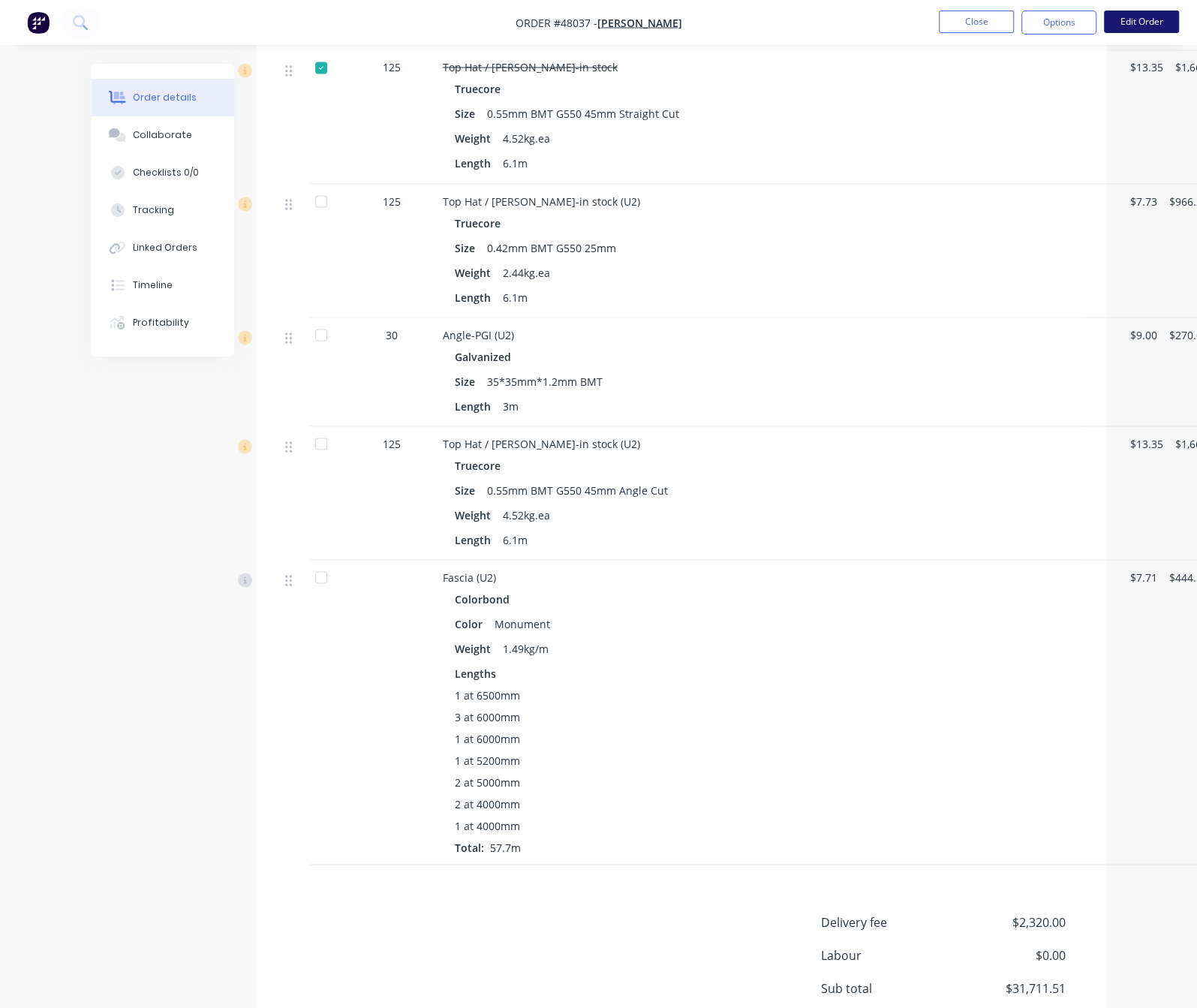
click at [1120, 24] on button "Edit Order" at bounding box center [1141, 22] width 75 height 22
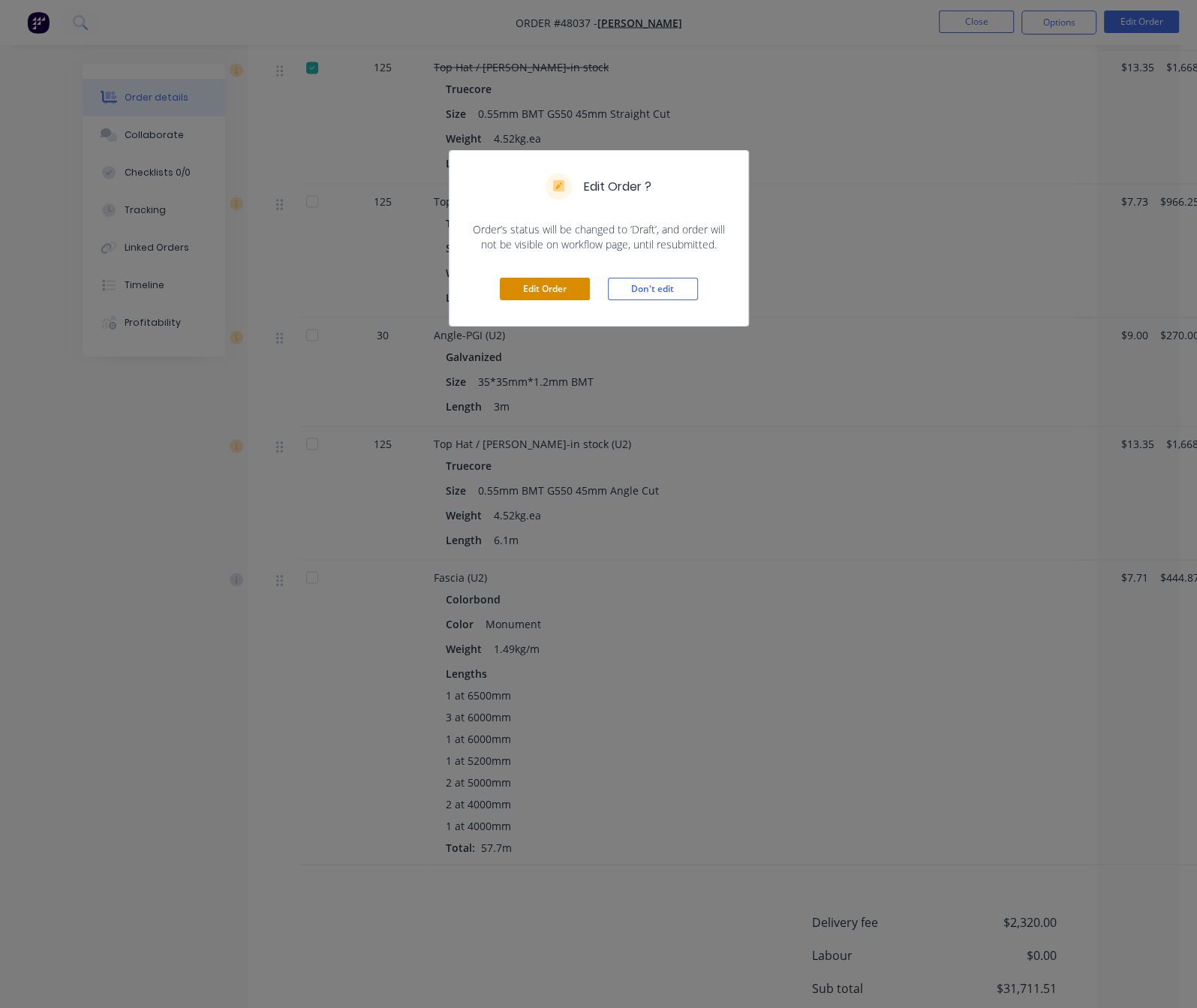
click at [561, 300] on button "Edit Order" at bounding box center [545, 288] width 90 height 22
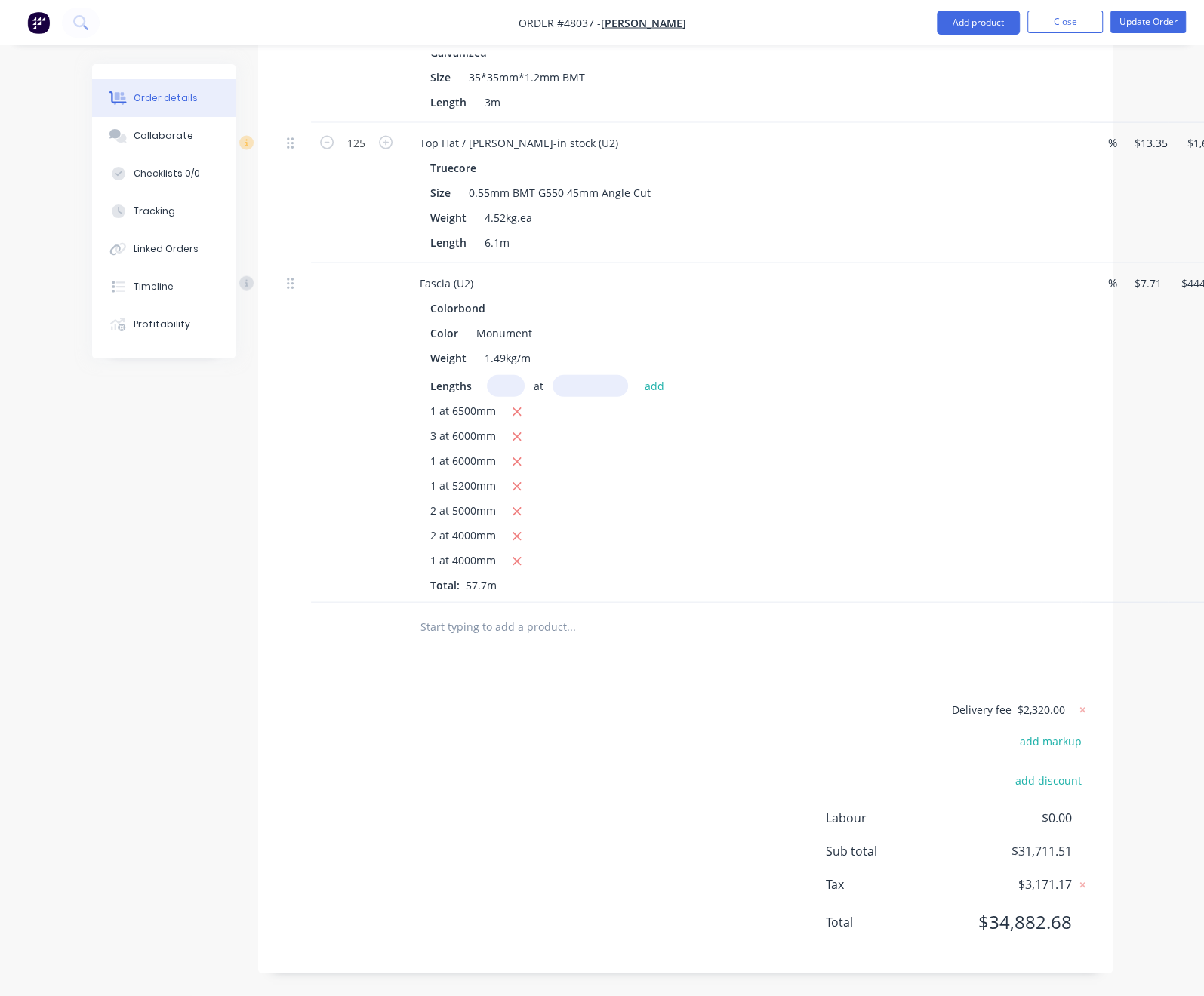
scroll to position [2735, 0]
click at [1090, 702] on icon at bounding box center [1082, 709] width 15 height 15
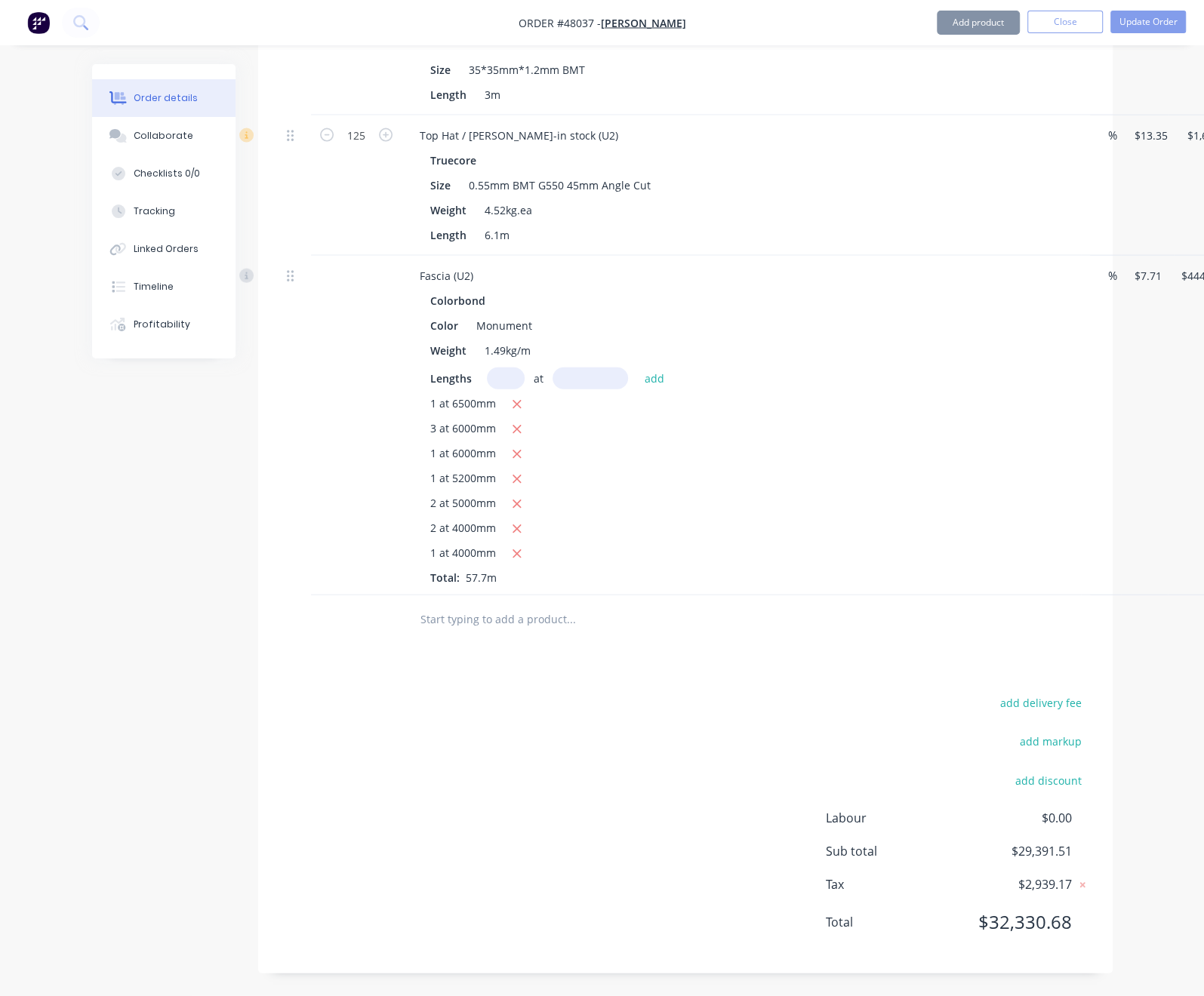
click at [1090, 705] on button "add delivery fee" at bounding box center [1041, 703] width 97 height 20
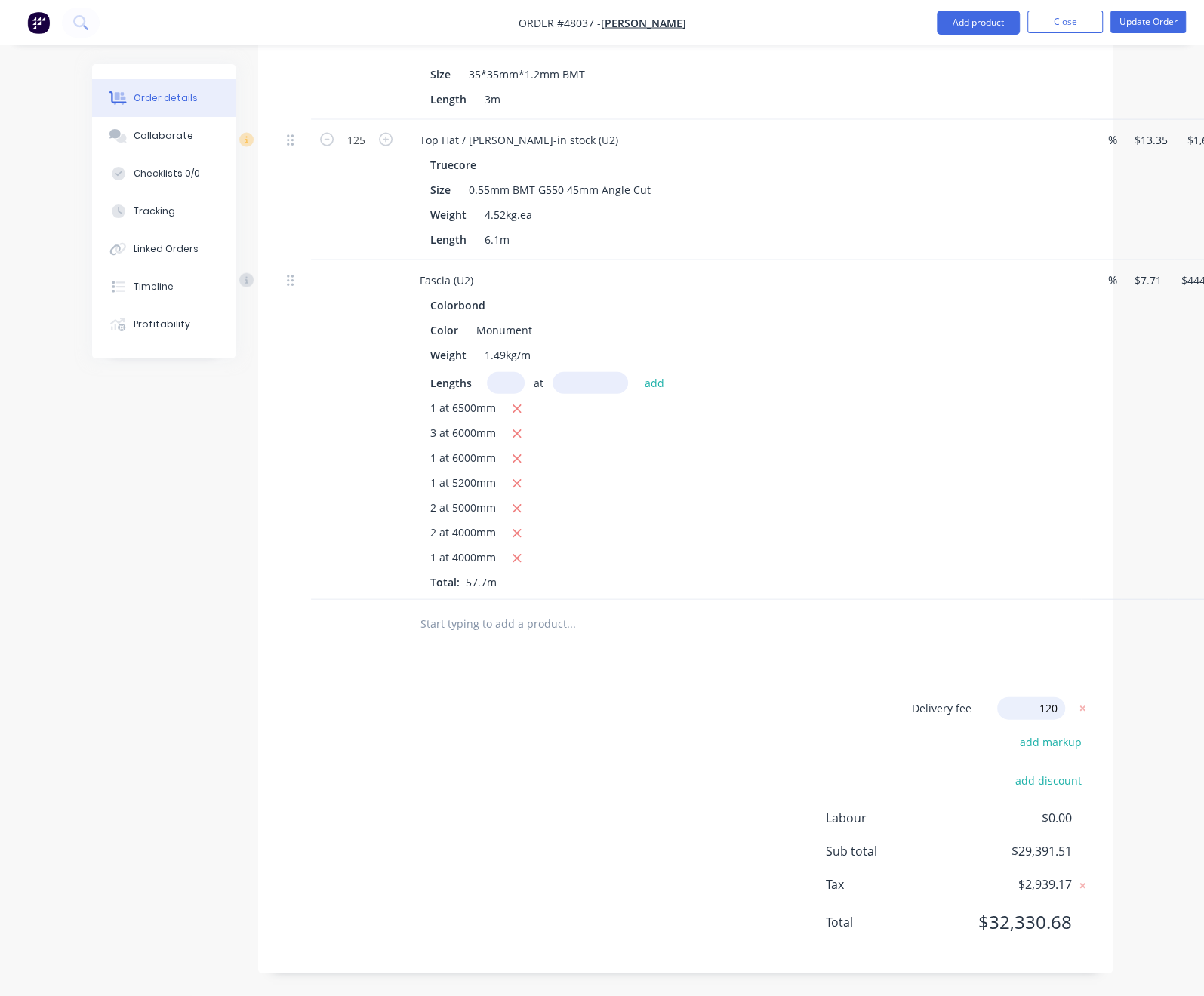
type input "1200"
click input "submit" at bounding box center [0, 0] width 0 height 0
click at [596, 730] on div "Delivery fee $1,200.00 add markup add discount Labour $0.00 Sub total $30,591.5…" at bounding box center [685, 825] width 809 height 250
click at [599, 749] on div "Delivery fee $1,200.00 add markup add discount Labour $0.00 Sub total $30,591.5…" at bounding box center [685, 825] width 809 height 250
click at [1160, 26] on button "Update Order" at bounding box center [1148, 22] width 75 height 23
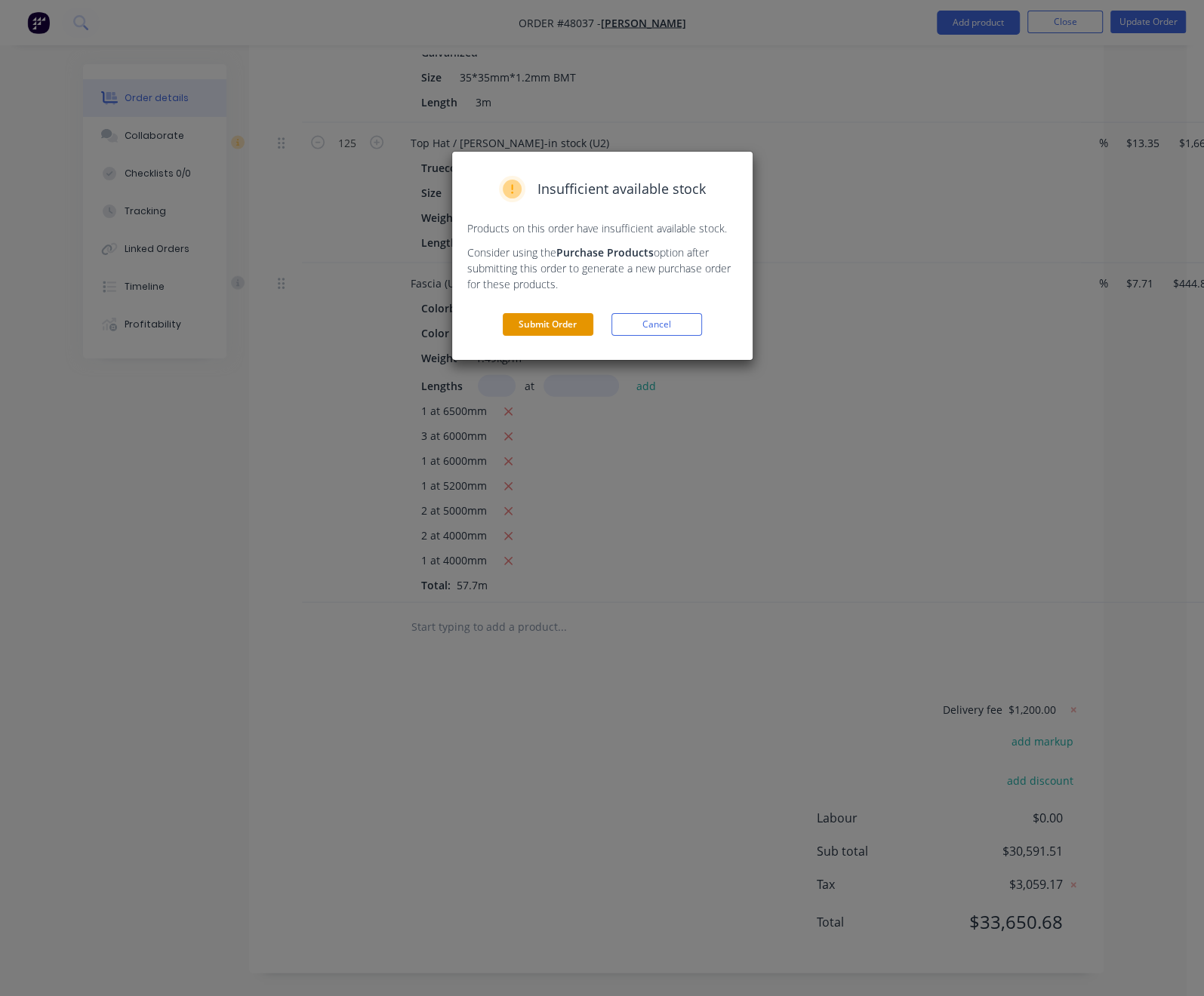
click at [551, 336] on button "Submit Order" at bounding box center [548, 324] width 91 height 23
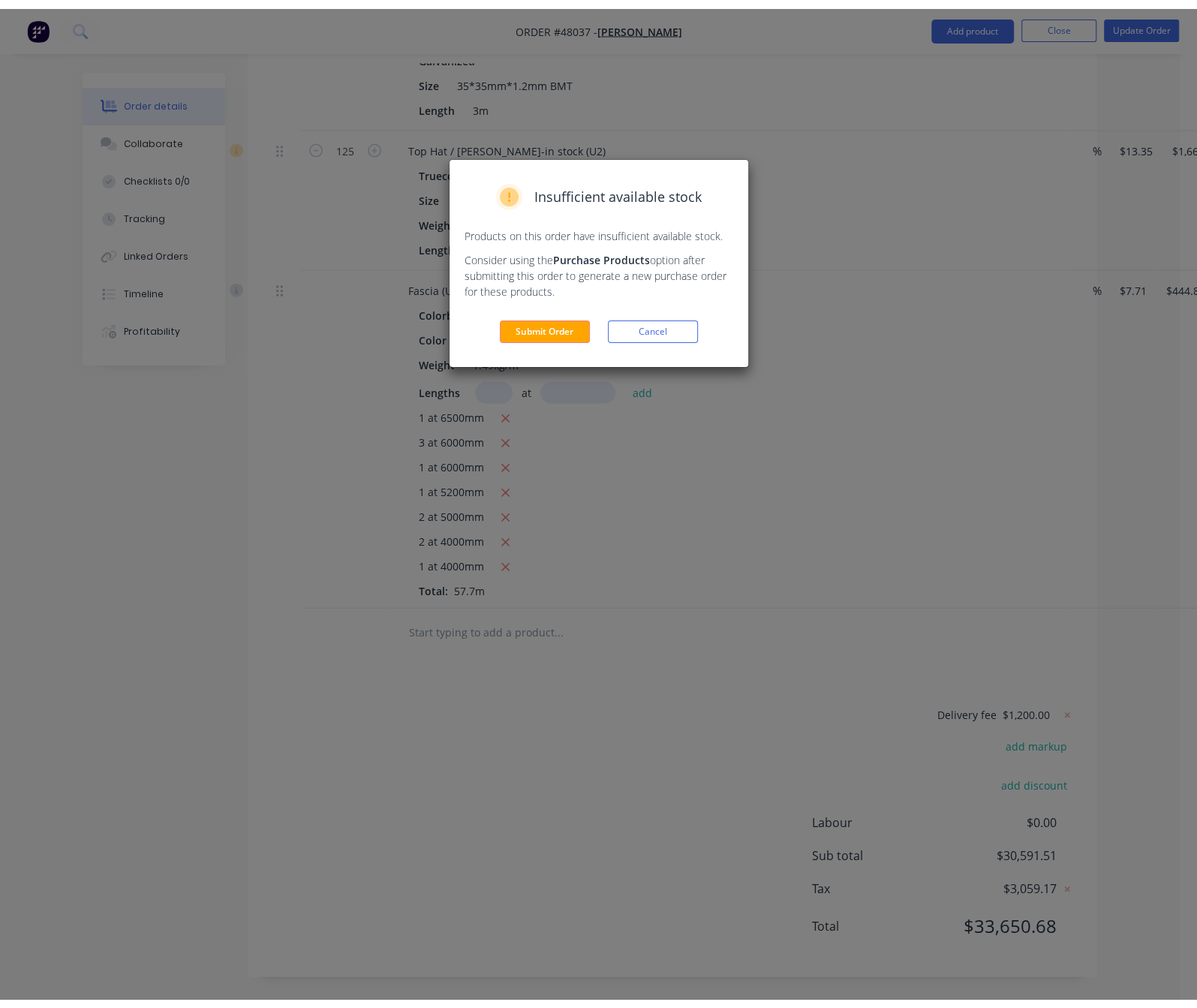
scroll to position [0, 0]
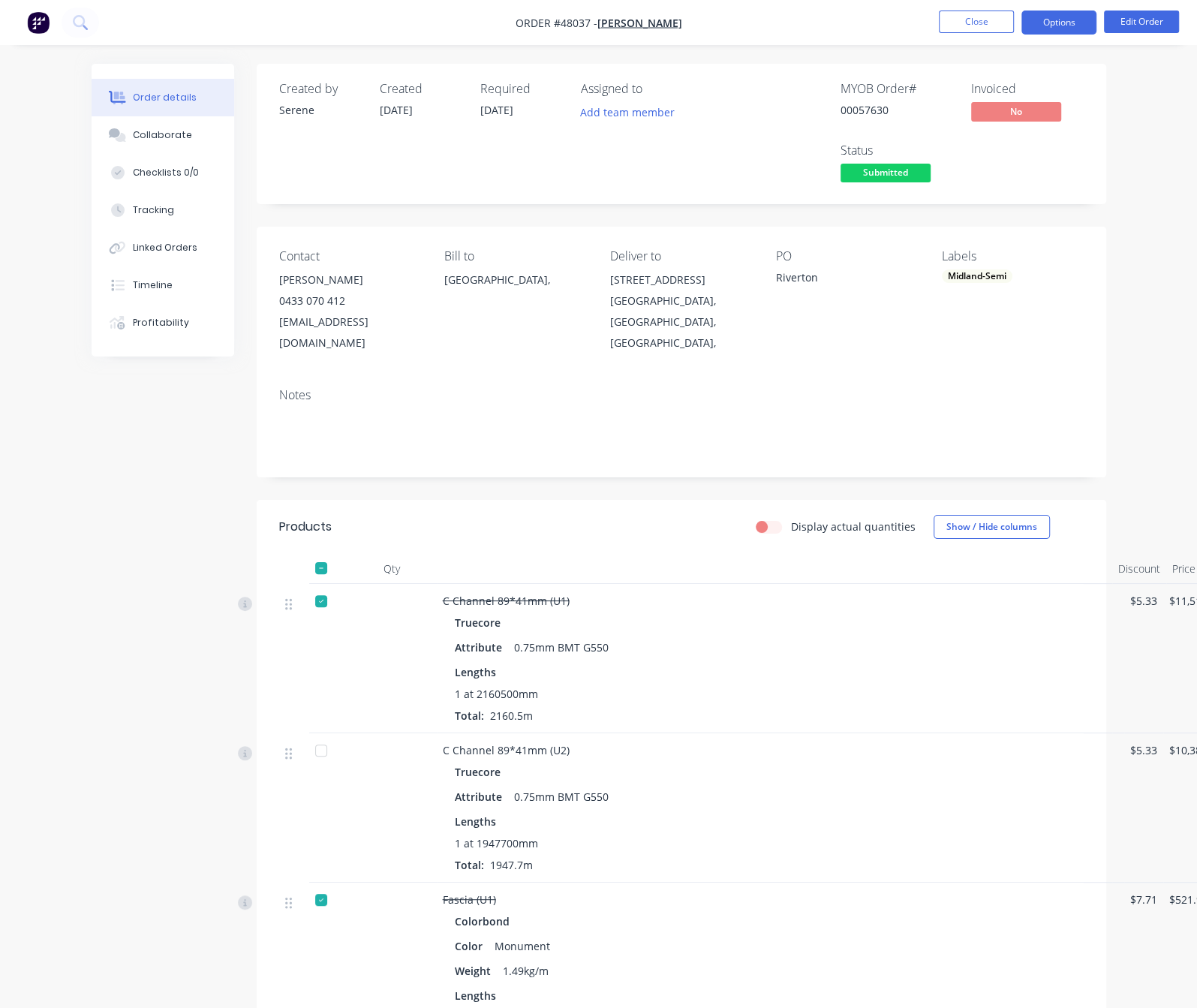
click at [1055, 25] on button "Options" at bounding box center [1059, 22] width 75 height 24
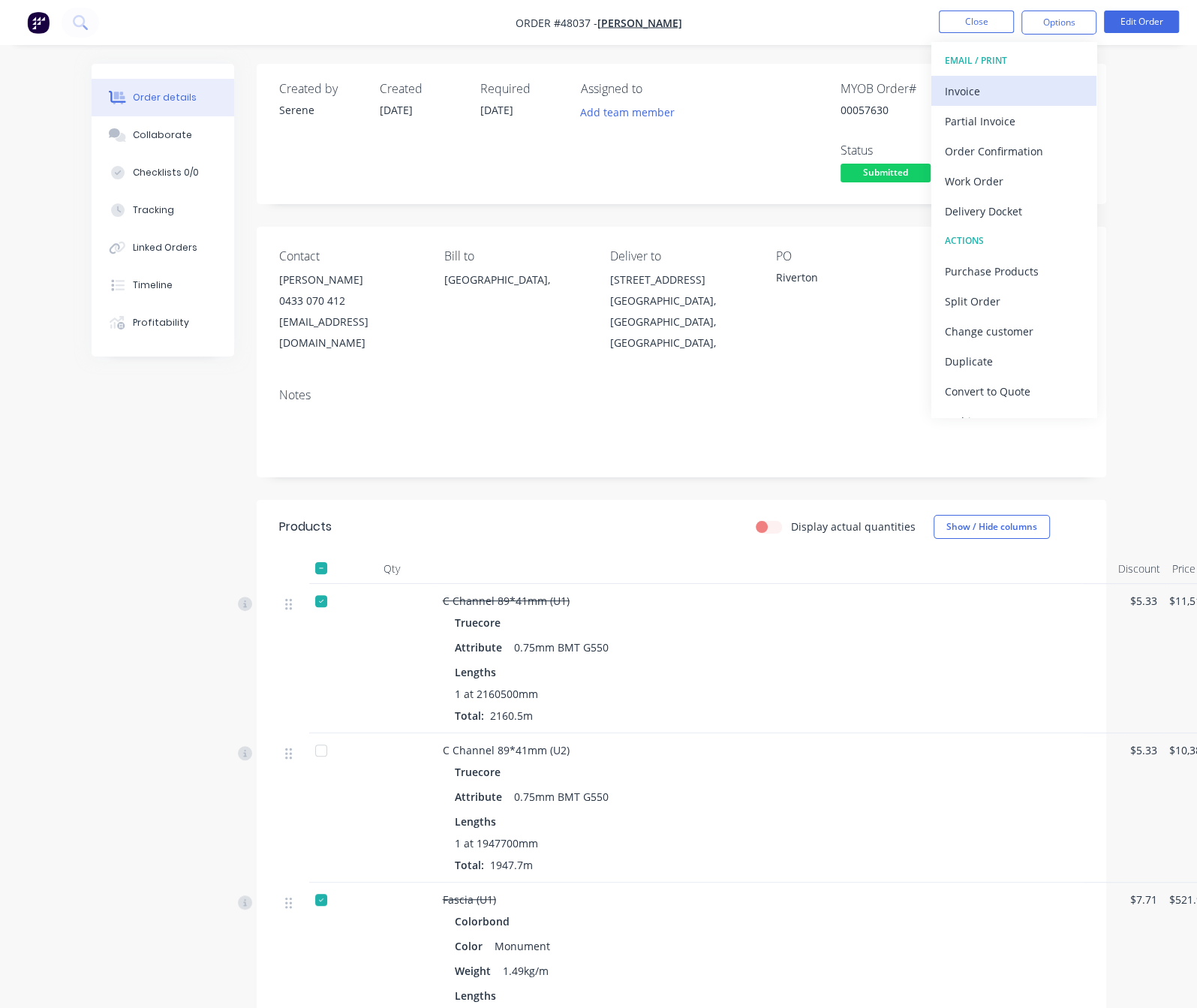
click at [982, 93] on div "Invoice" at bounding box center [1014, 91] width 138 height 22
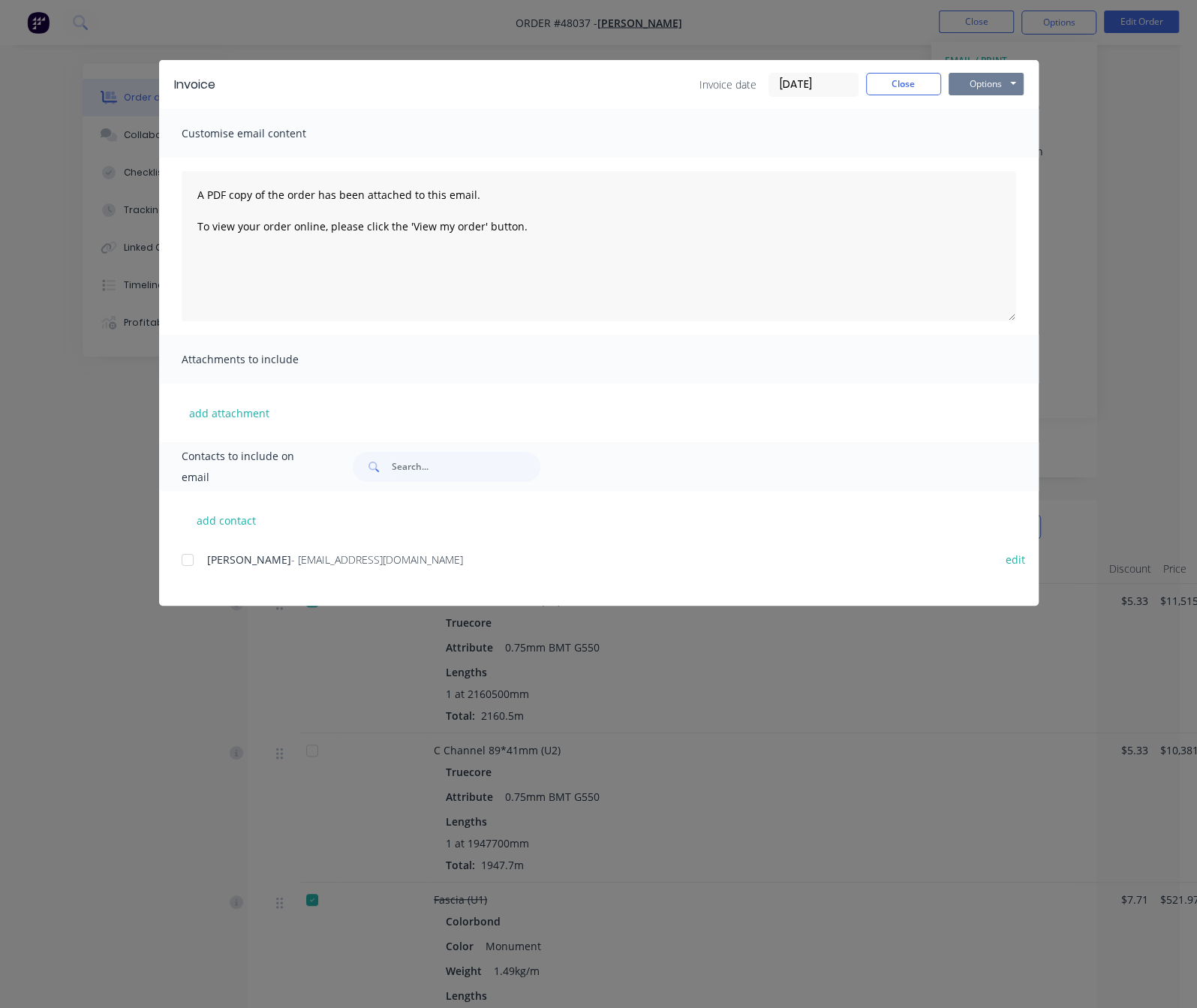
click at [1024, 87] on button "Options" at bounding box center [986, 83] width 75 height 22
click at [1045, 137] on button "Print" at bounding box center [997, 135] width 96 height 25
click at [941, 78] on button "Close" at bounding box center [903, 83] width 75 height 22
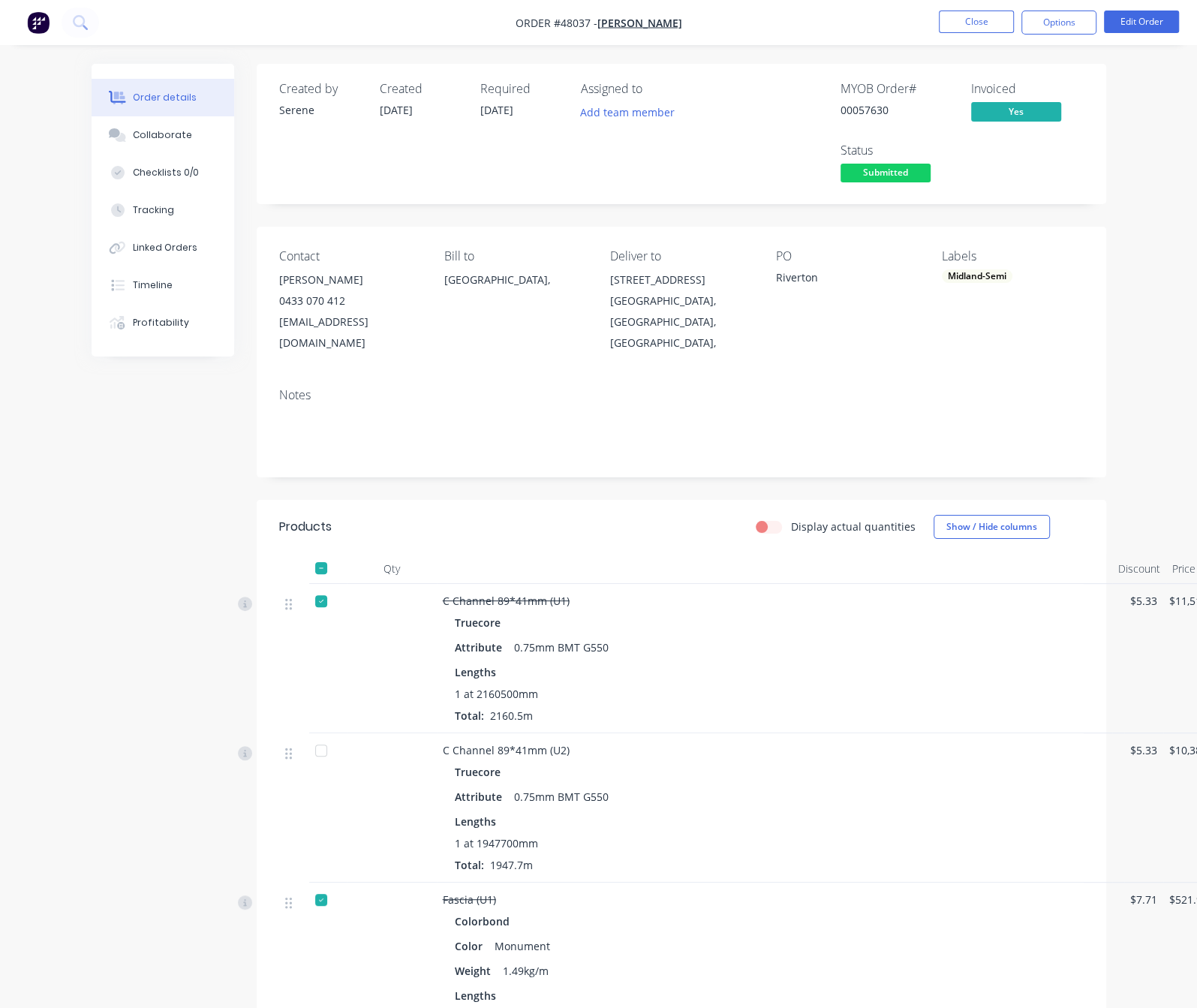
drag, startPoint x: 620, startPoint y: 453, endPoint x: 721, endPoint y: 433, distance: 103.0
click at [984, 24] on button "Close" at bounding box center [976, 22] width 75 height 22
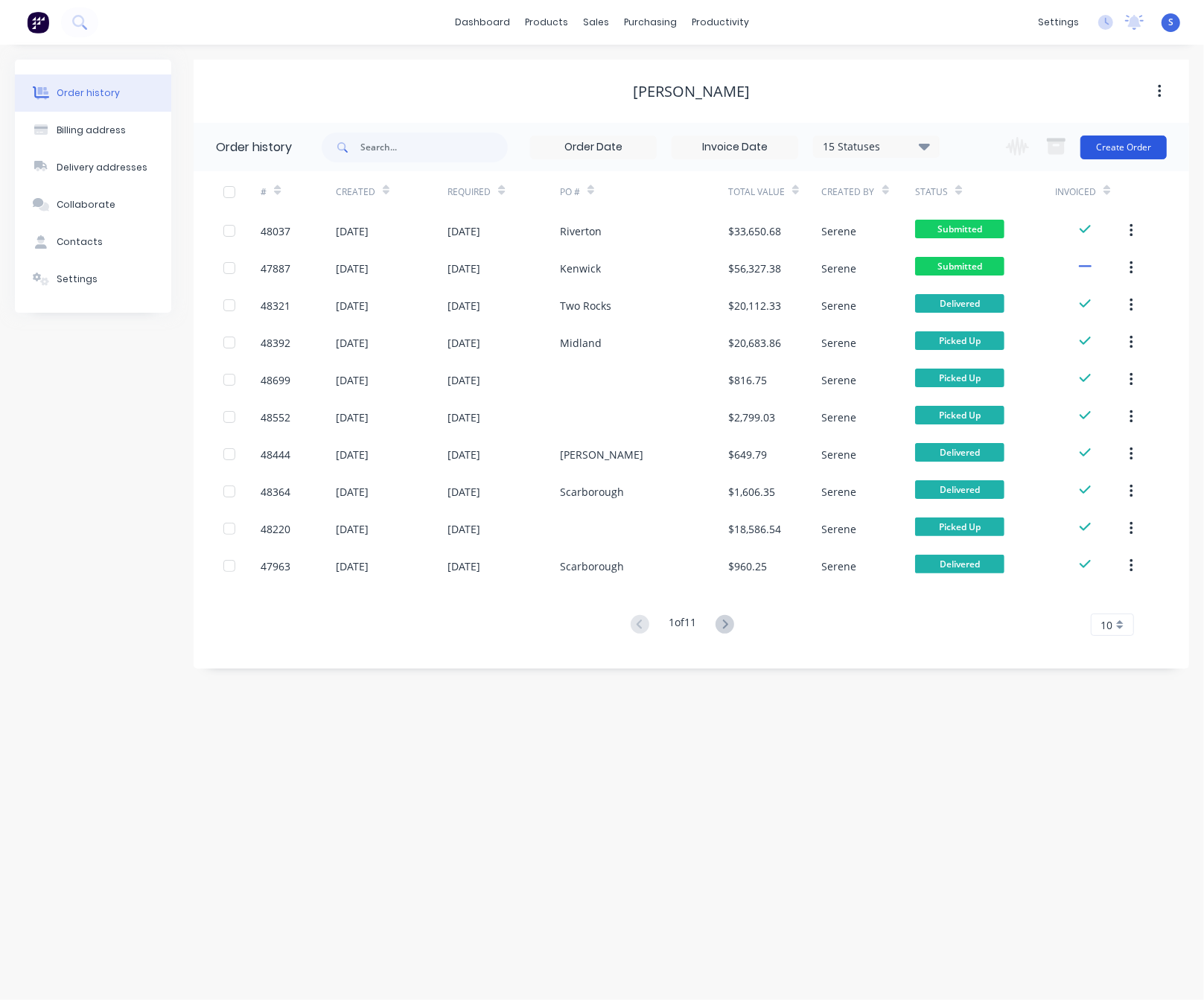
click at [1117, 142] on button "Create Order" at bounding box center [1123, 147] width 87 height 24
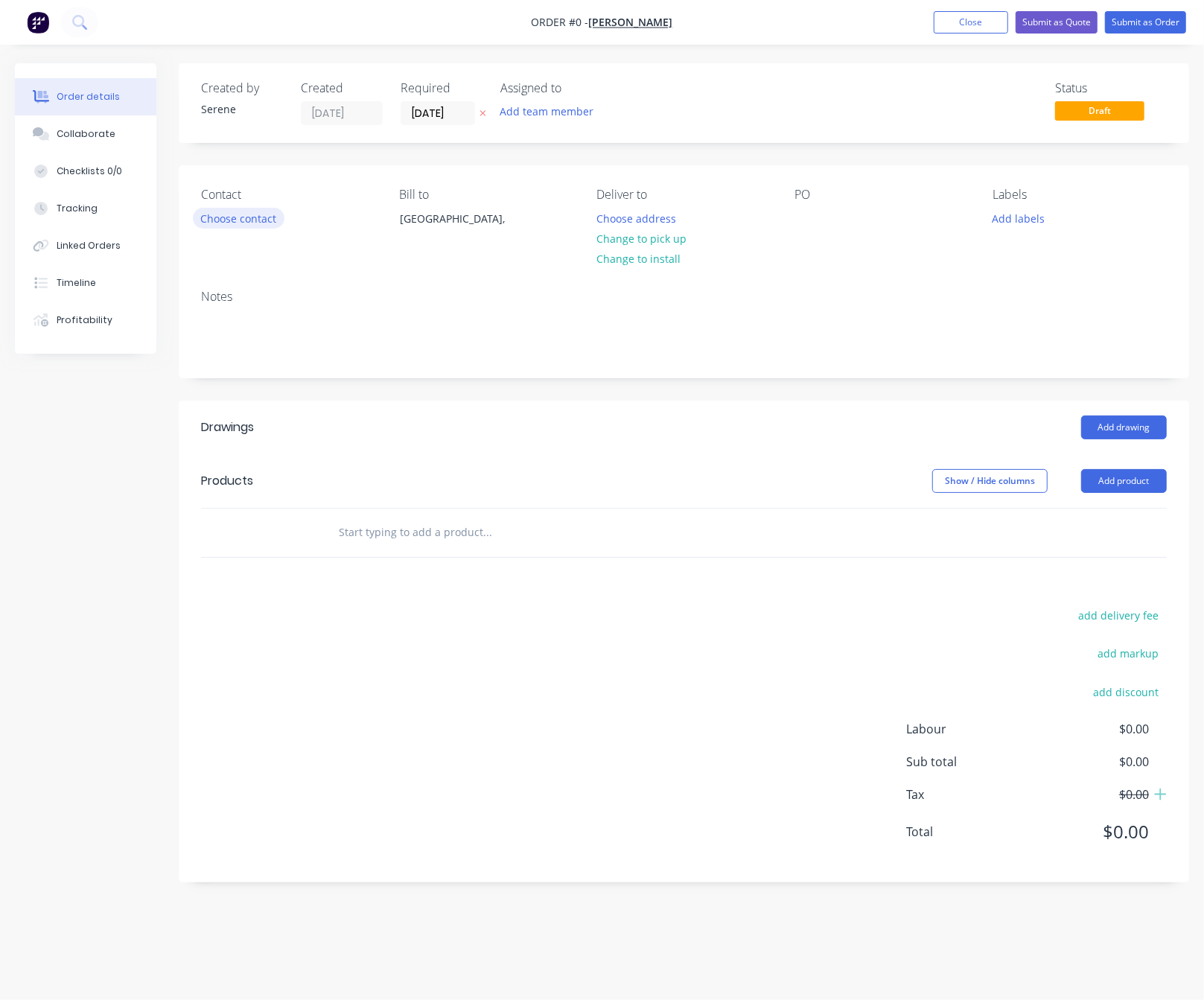
click at [250, 227] on button "Choose contact" at bounding box center [238, 218] width 91 height 20
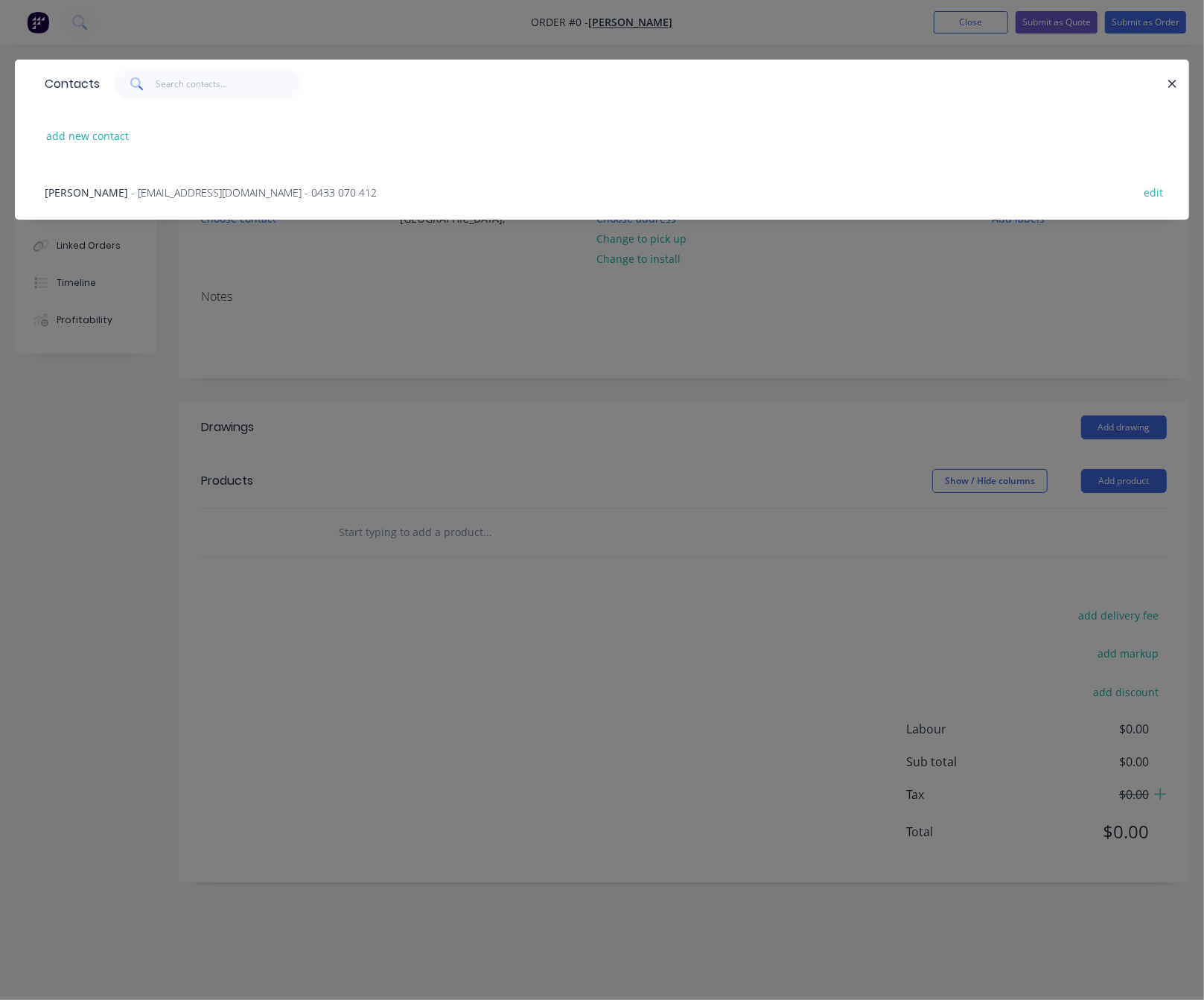
click at [173, 195] on span "- account@speedframewa.com.au - 0433 070 412" at bounding box center [254, 192] width 245 height 14
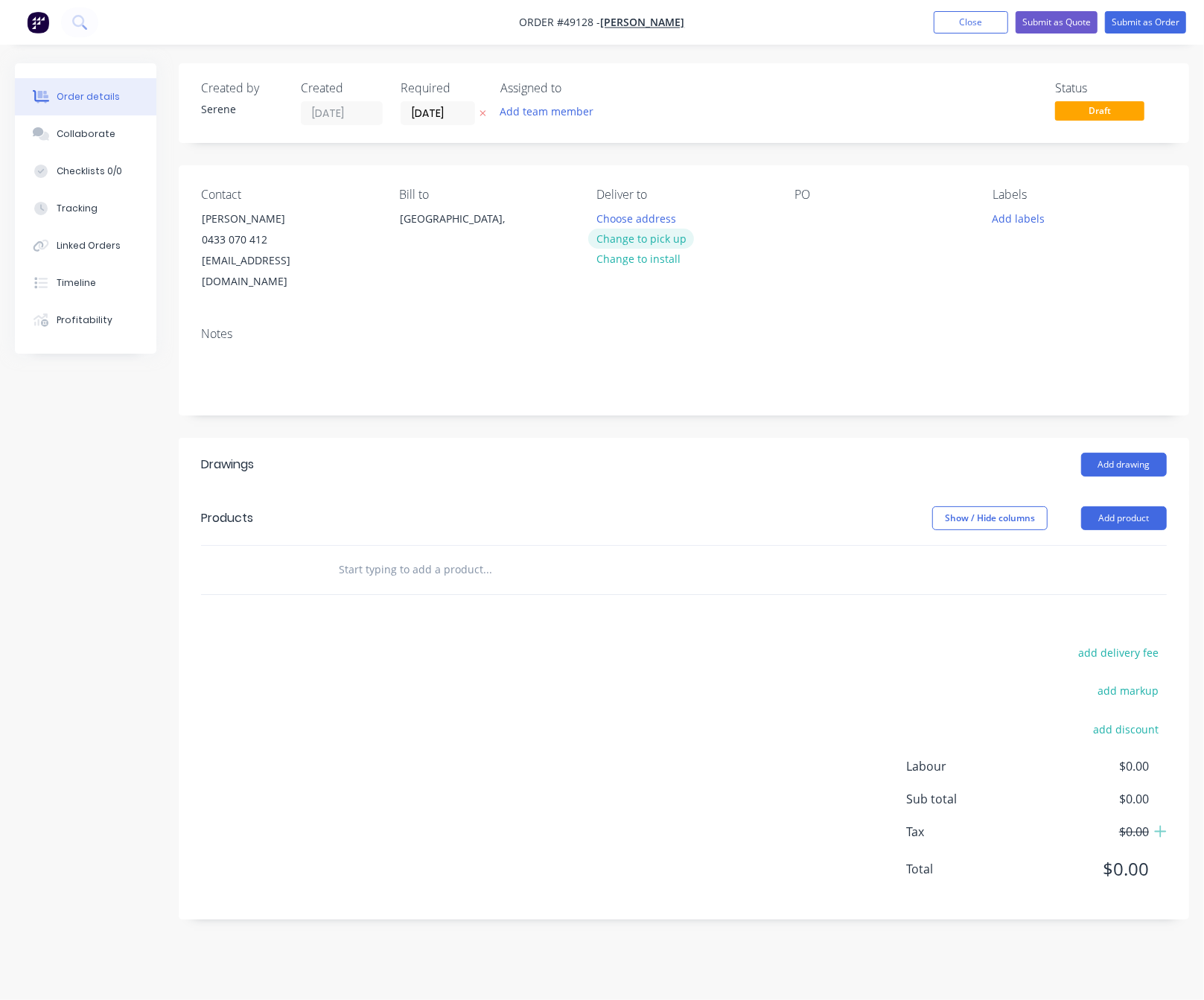
click at [639, 248] on button "Change to pick up" at bounding box center [641, 238] width 106 height 20
click at [1123, 516] on button "Add product" at bounding box center [1124, 518] width 86 height 24
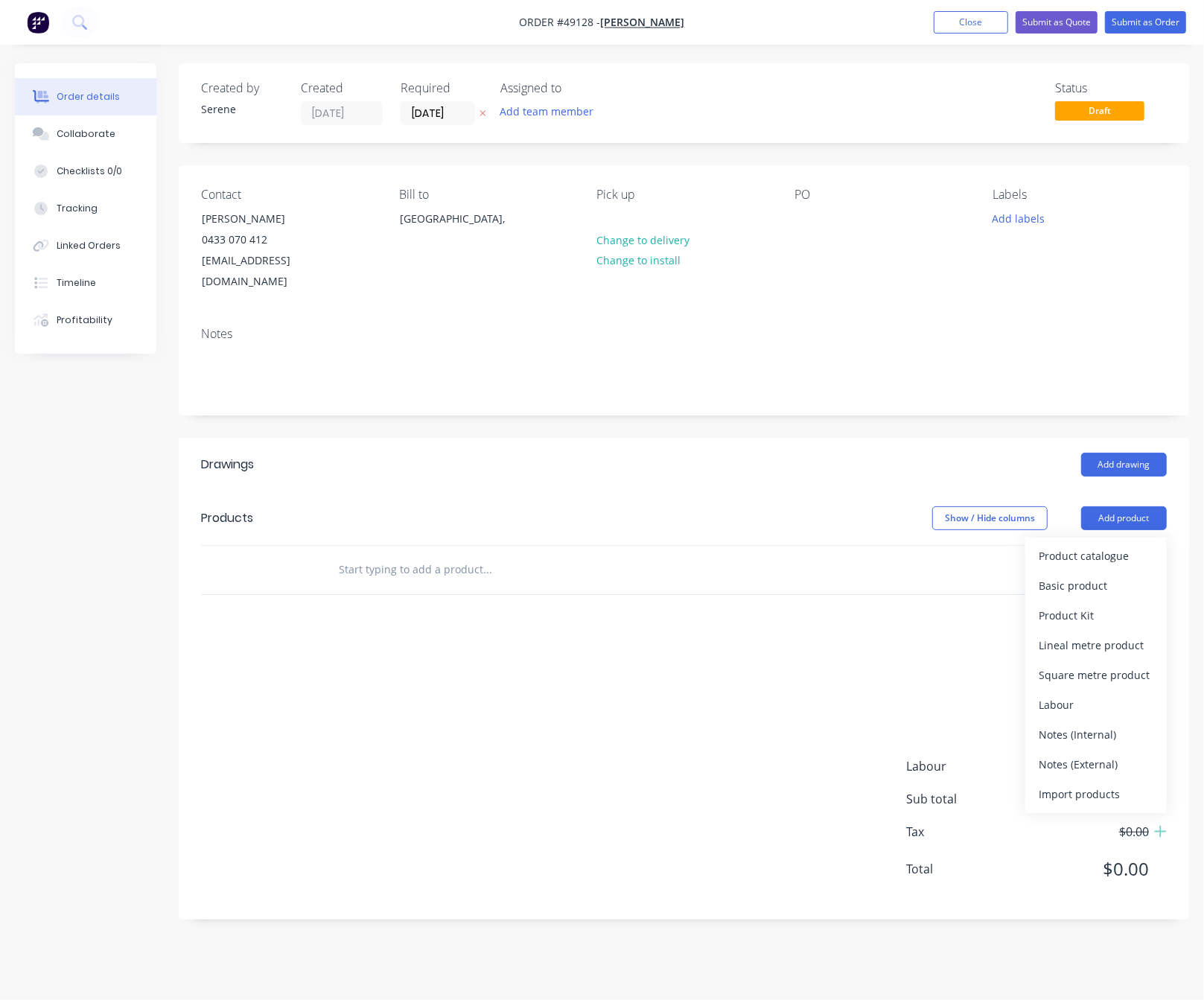
click at [1100, 554] on div "Product catalogue" at bounding box center [1097, 556] width 115 height 21
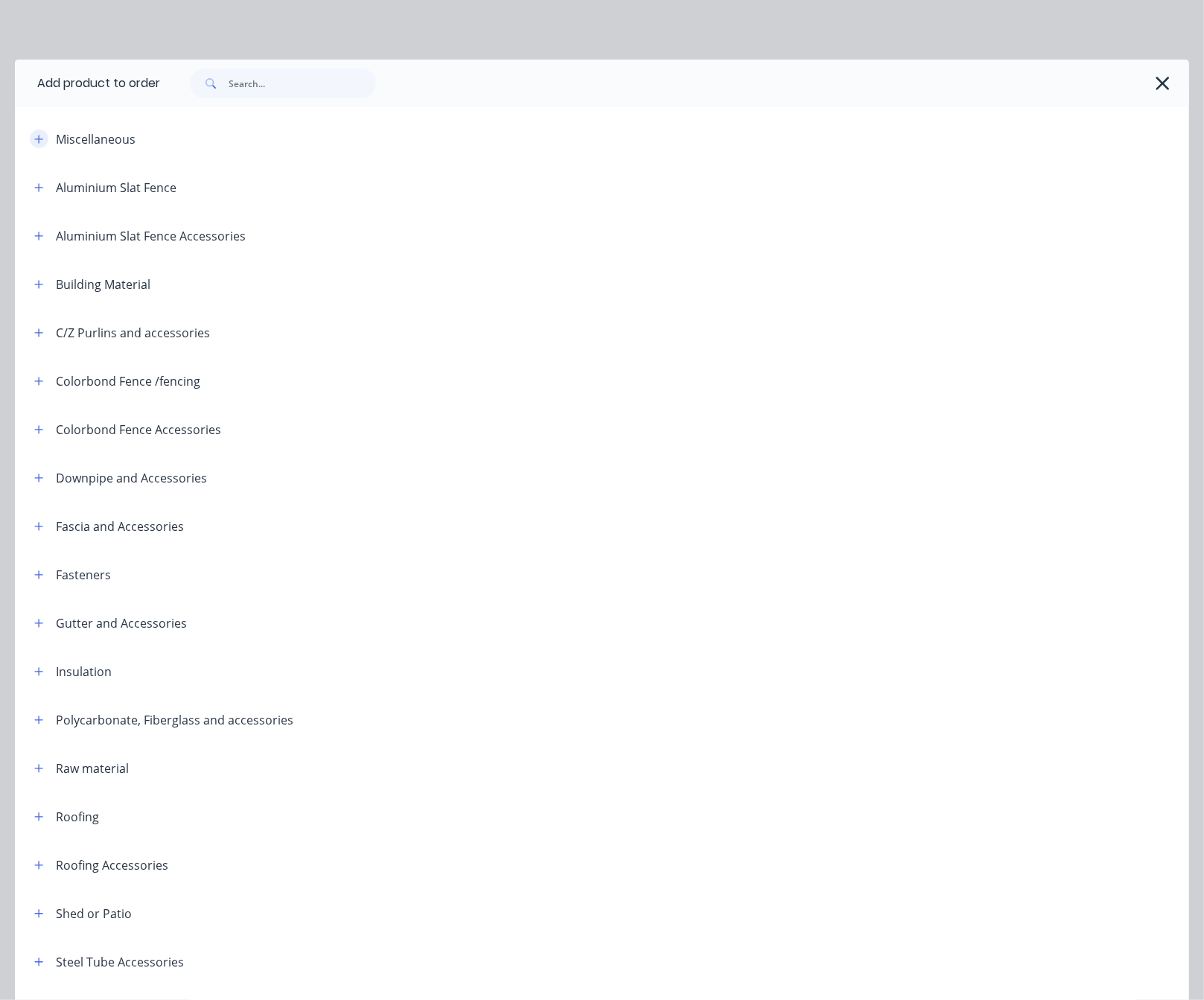
click at [48, 145] on button "button" at bounding box center [39, 139] width 18 height 18
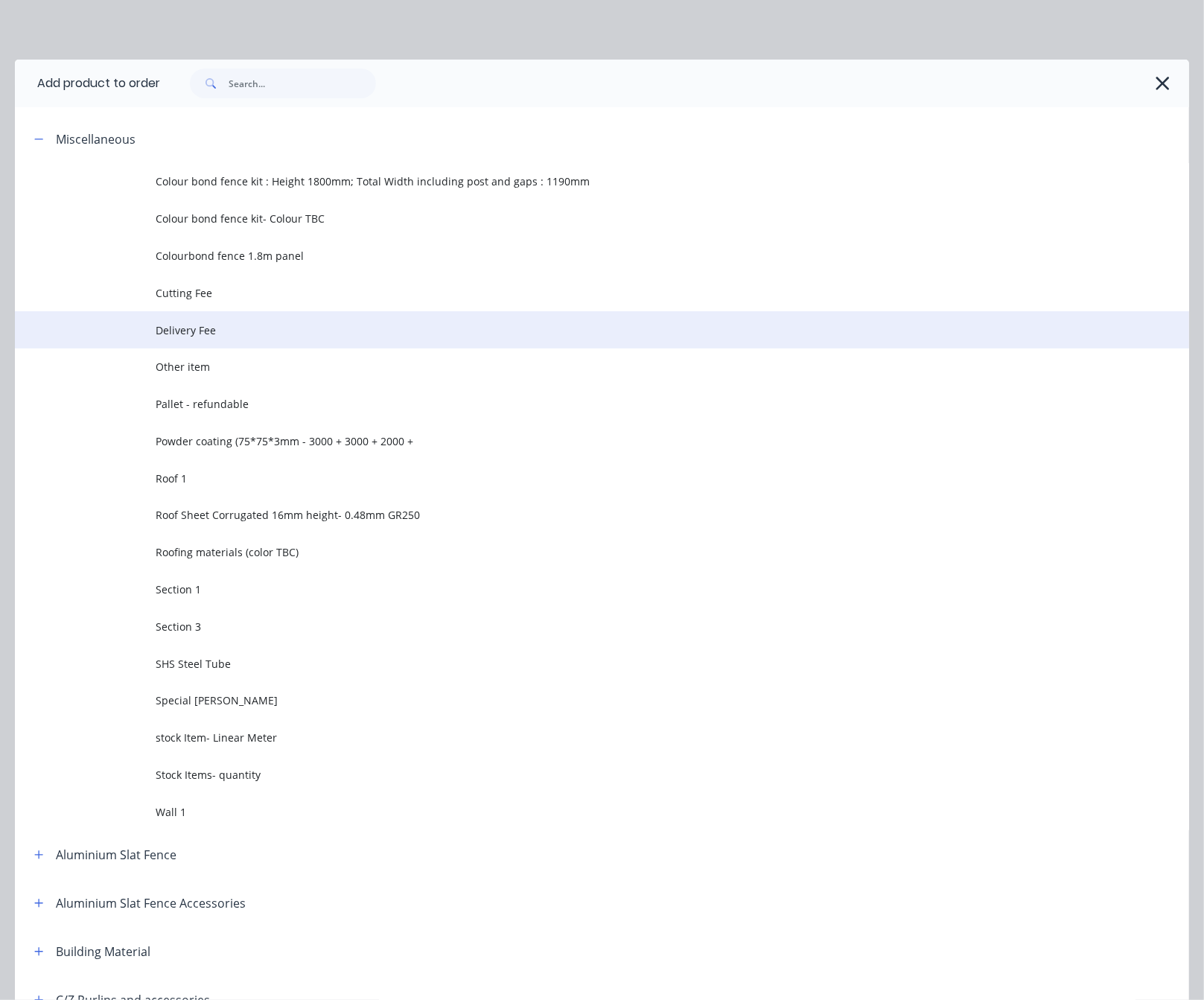
click at [243, 338] on span "Delivery Fee" at bounding box center [569, 331] width 827 height 15
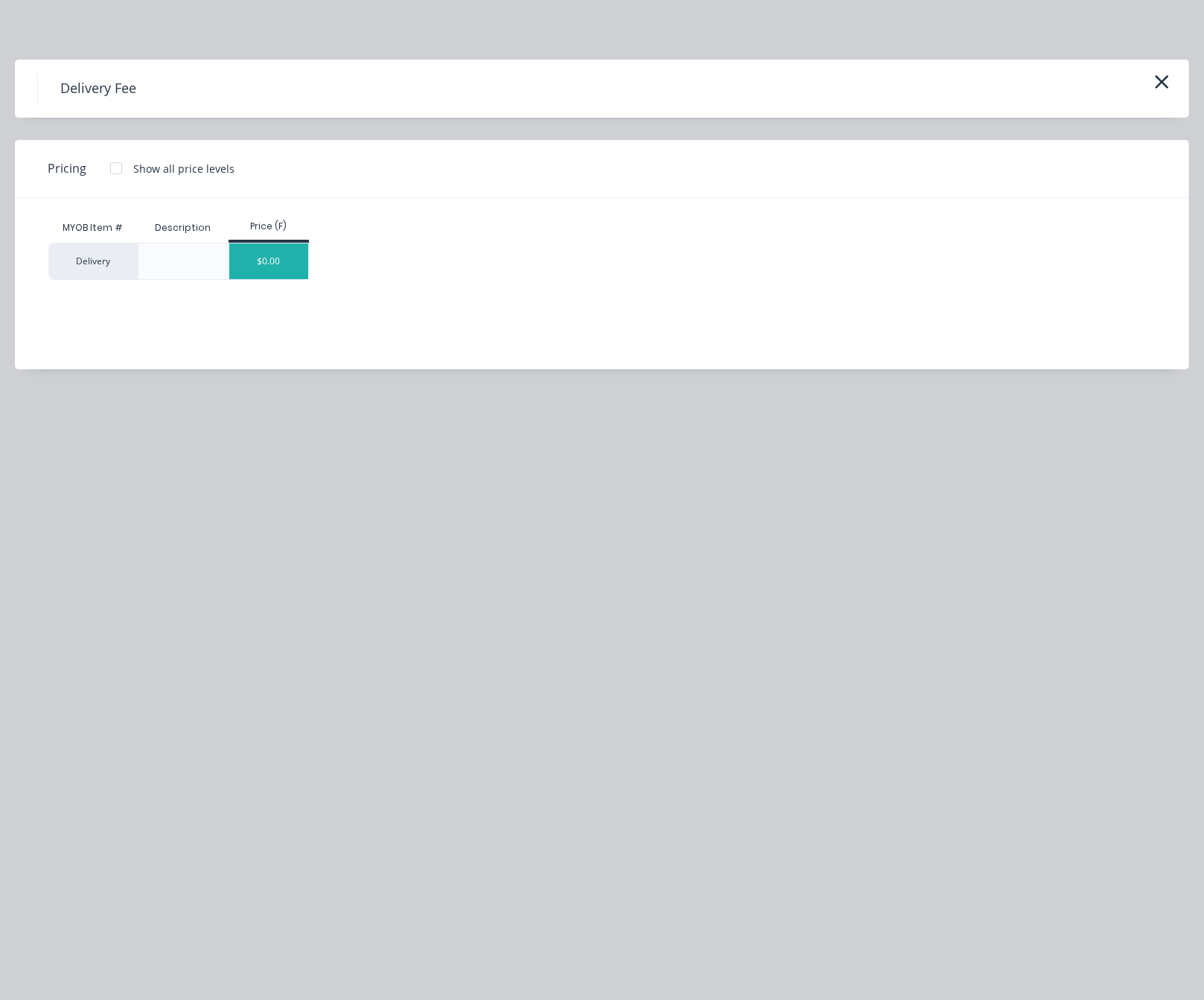
click at [275, 271] on div "$0.00" at bounding box center [269, 262] width 80 height 36
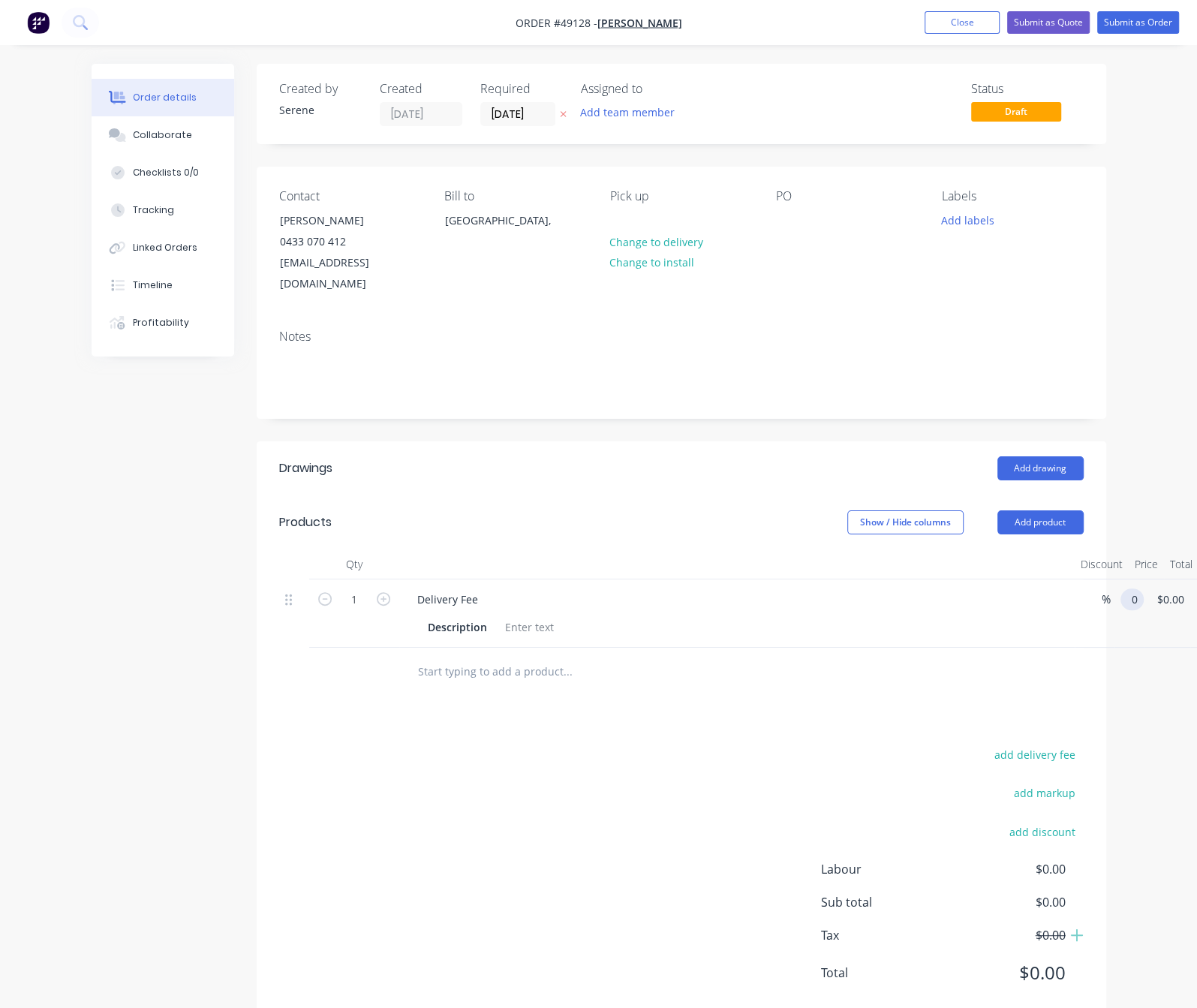
click at [1127, 604] on input "0" at bounding box center [1135, 599] width 17 height 22
type input "$1,120.00"
click at [582, 841] on div "add delivery fee add markup add discount Labour $0.00 Sub total $0.00 Tax $0.00…" at bounding box center [681, 873] width 804 height 257
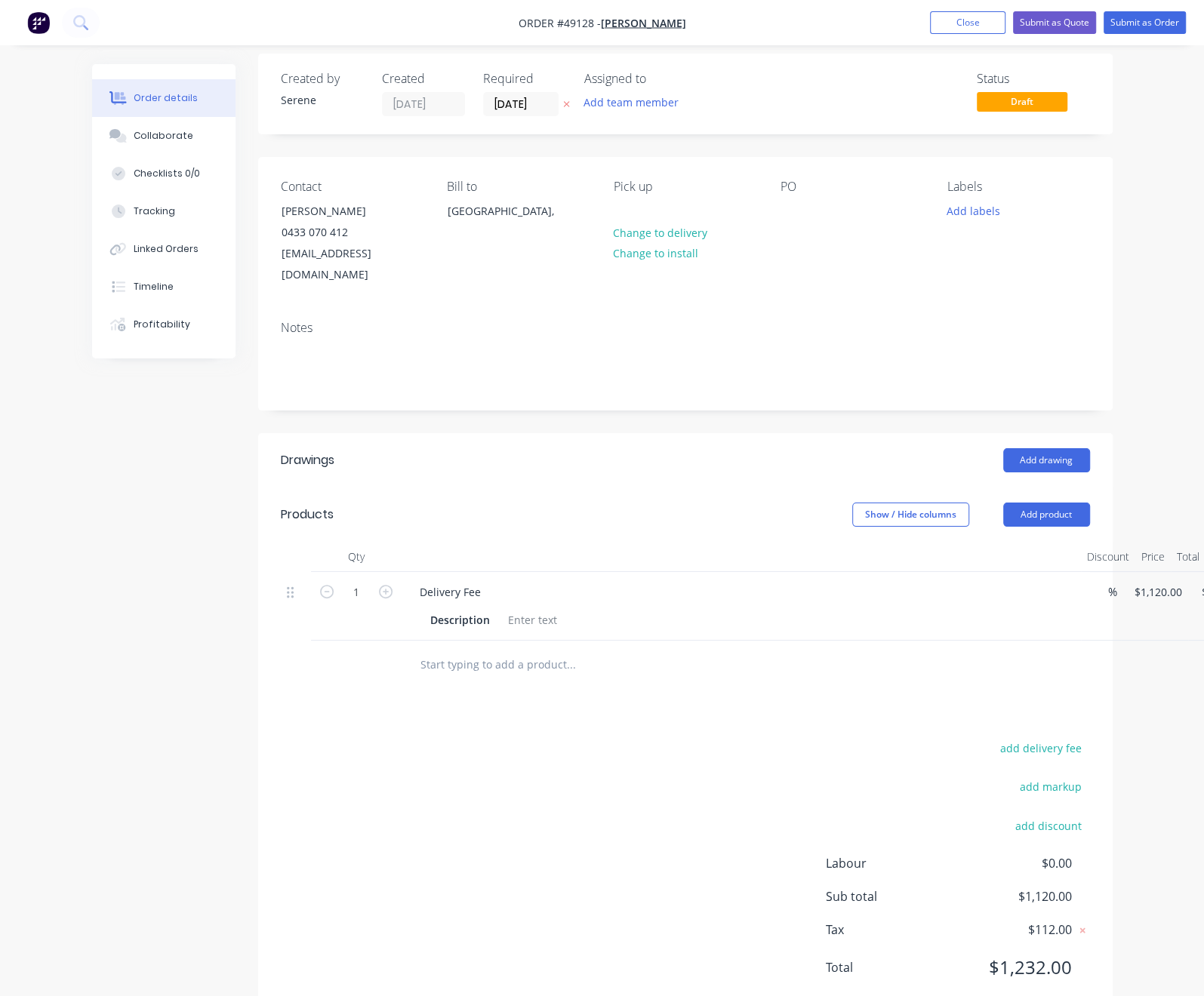
scroll to position [78, 0]
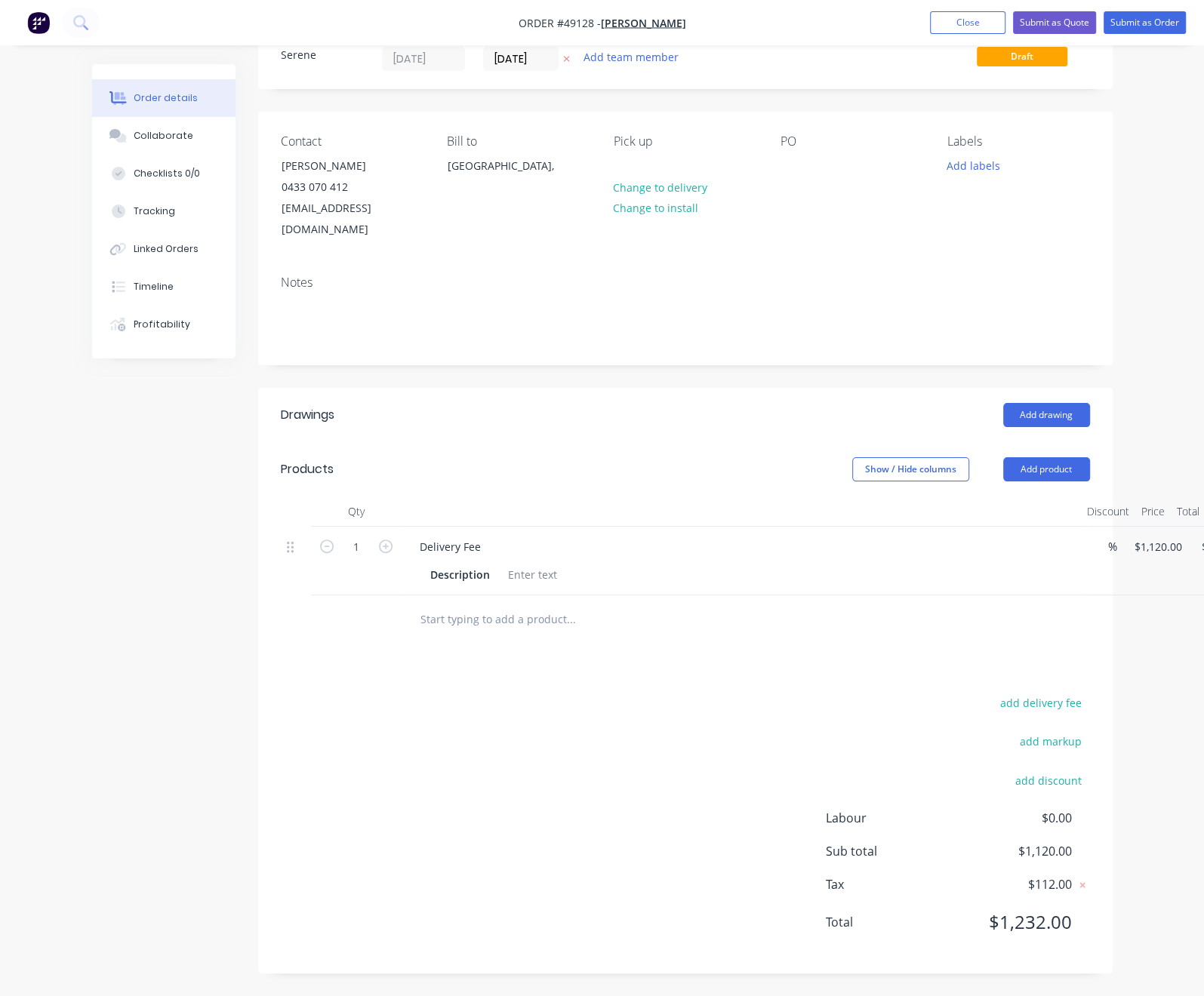
click at [714, 653] on div "Drawings Add drawing Products Show / Hide columns Add product Qty Discount Pric…" at bounding box center [685, 681] width 854 height 586
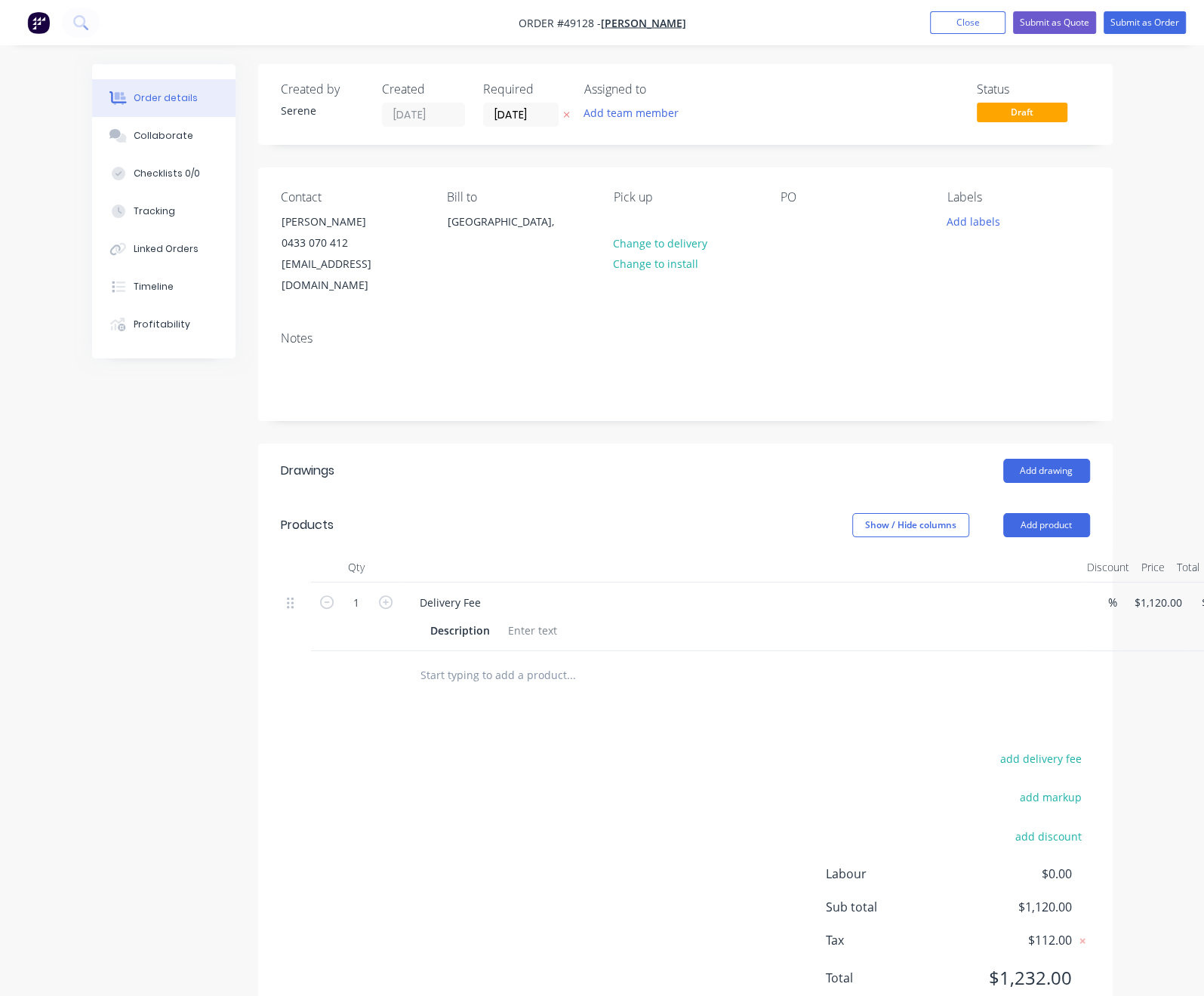
click at [686, 507] on header "Products Show / Hide columns Add product" at bounding box center [685, 525] width 854 height 54
click at [684, 548] on header "Products Show / Hide columns Add product" at bounding box center [685, 525] width 854 height 54
click at [1139, 18] on button "Submit as Order" at bounding box center [1145, 23] width 82 height 23
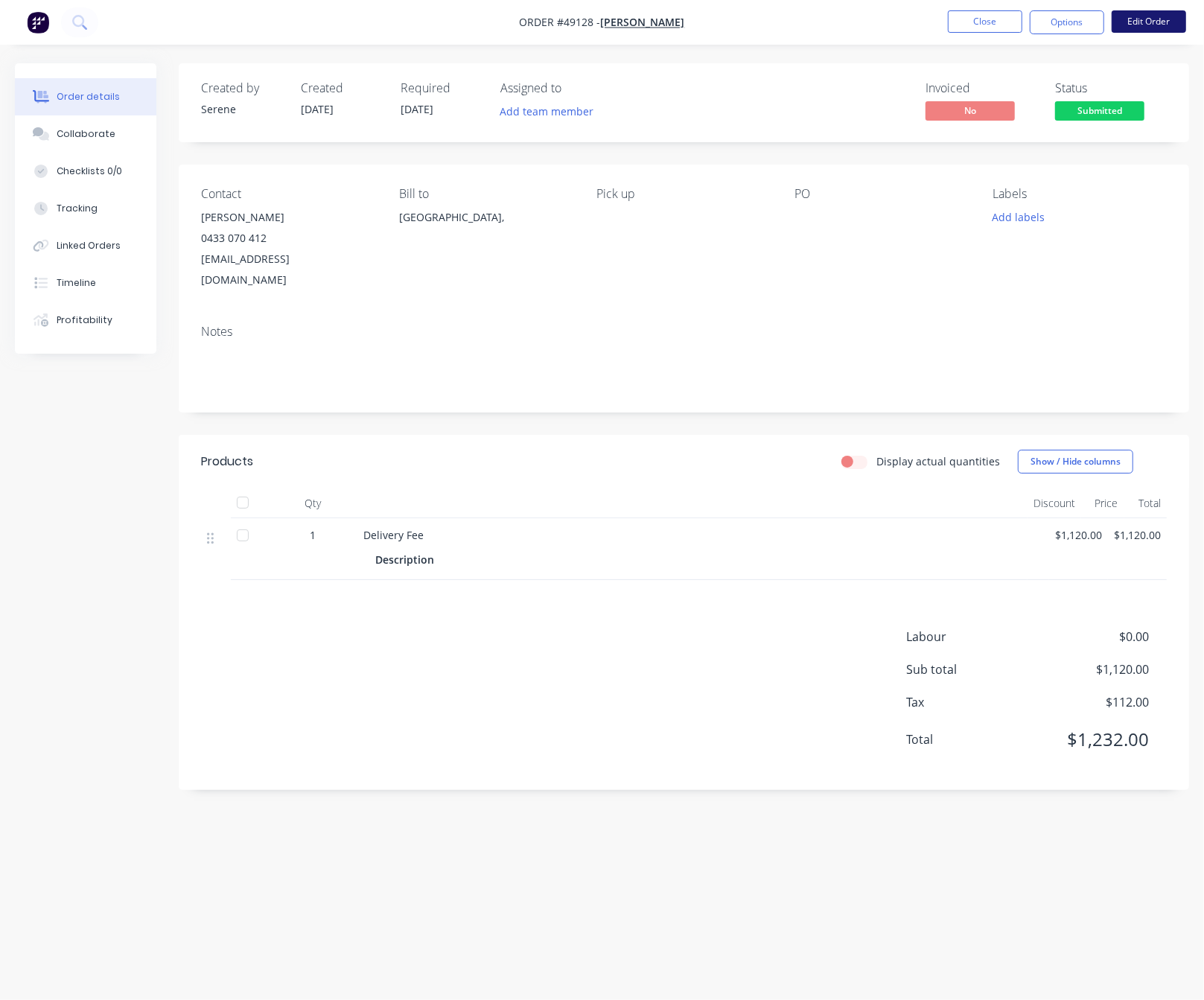
click at [1139, 19] on button "Edit Order" at bounding box center [1149, 21] width 74 height 22
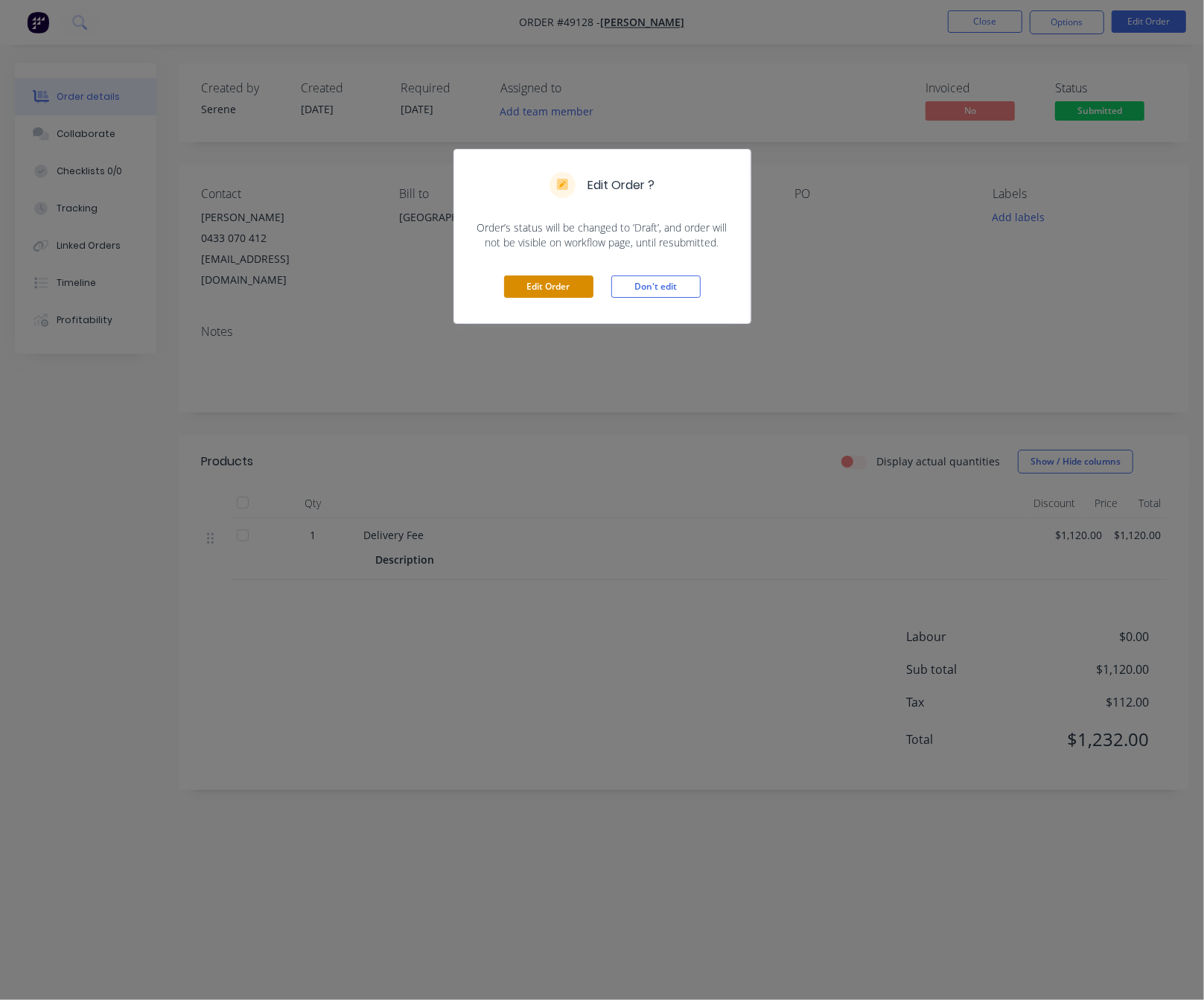
click at [535, 297] on button "Edit Order" at bounding box center [548, 286] width 90 height 22
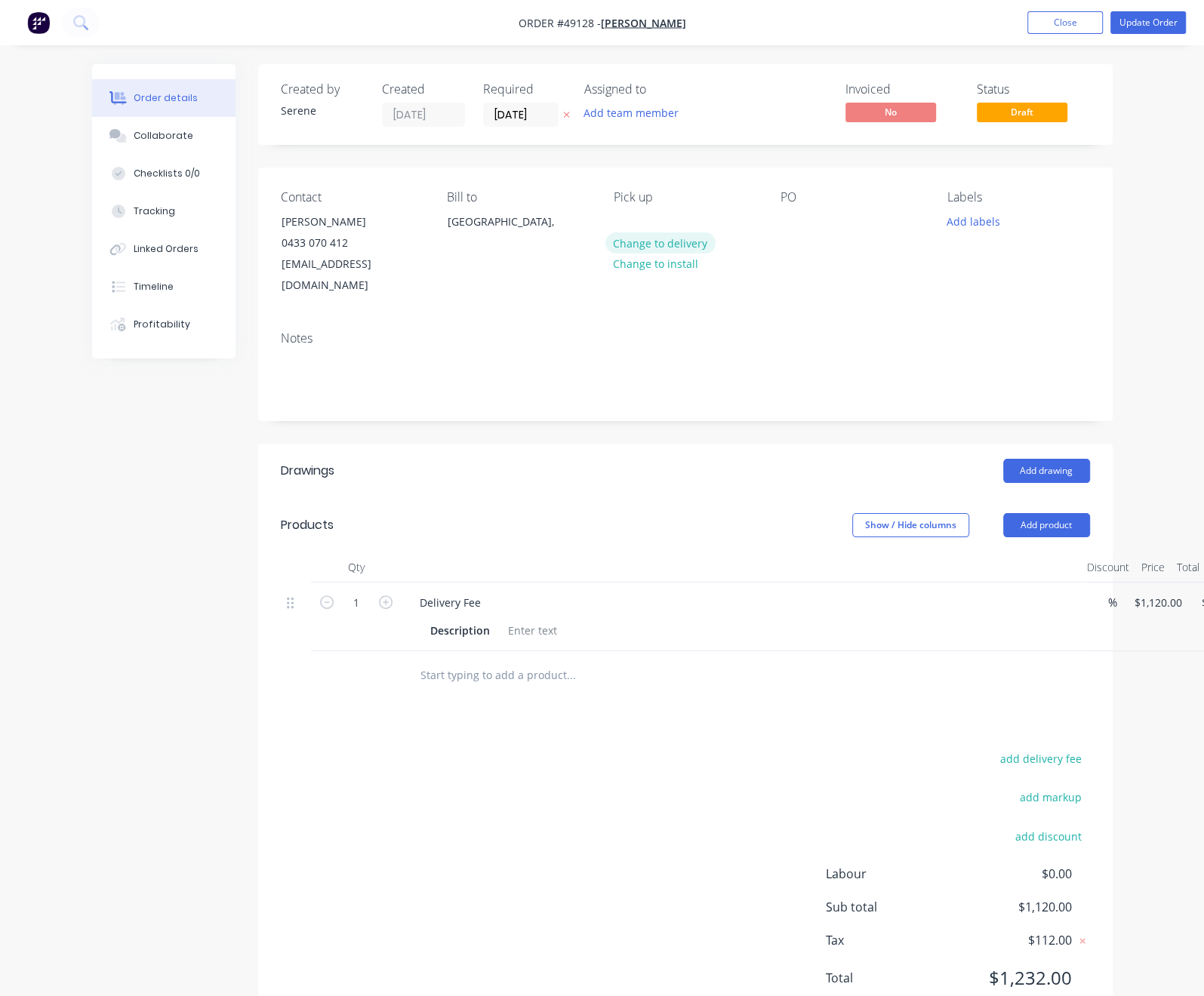
click at [632, 252] on button "Change to delivery" at bounding box center [661, 242] width 110 height 20
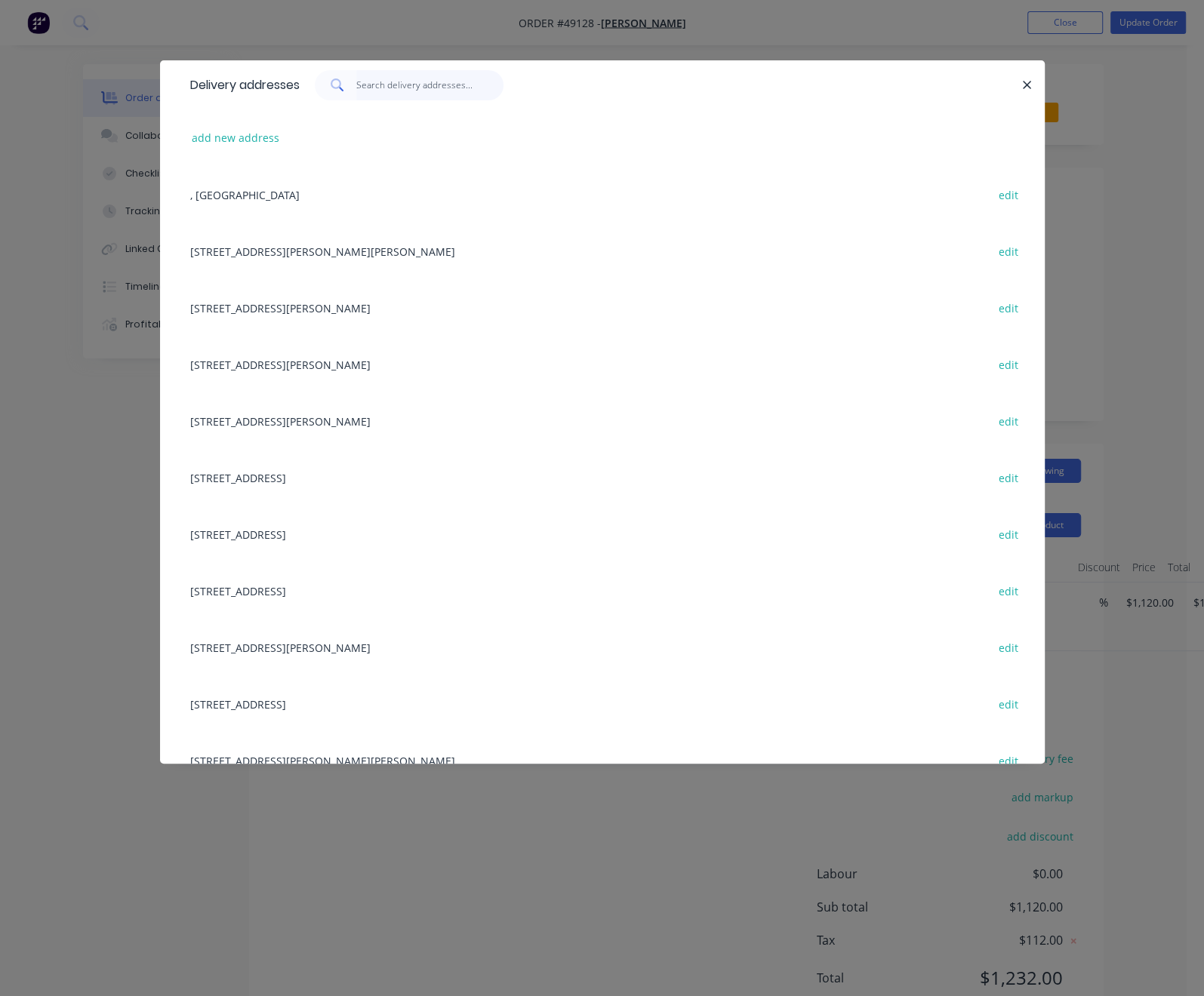
click at [356, 86] on input "text" at bounding box center [429, 85] width 147 height 30
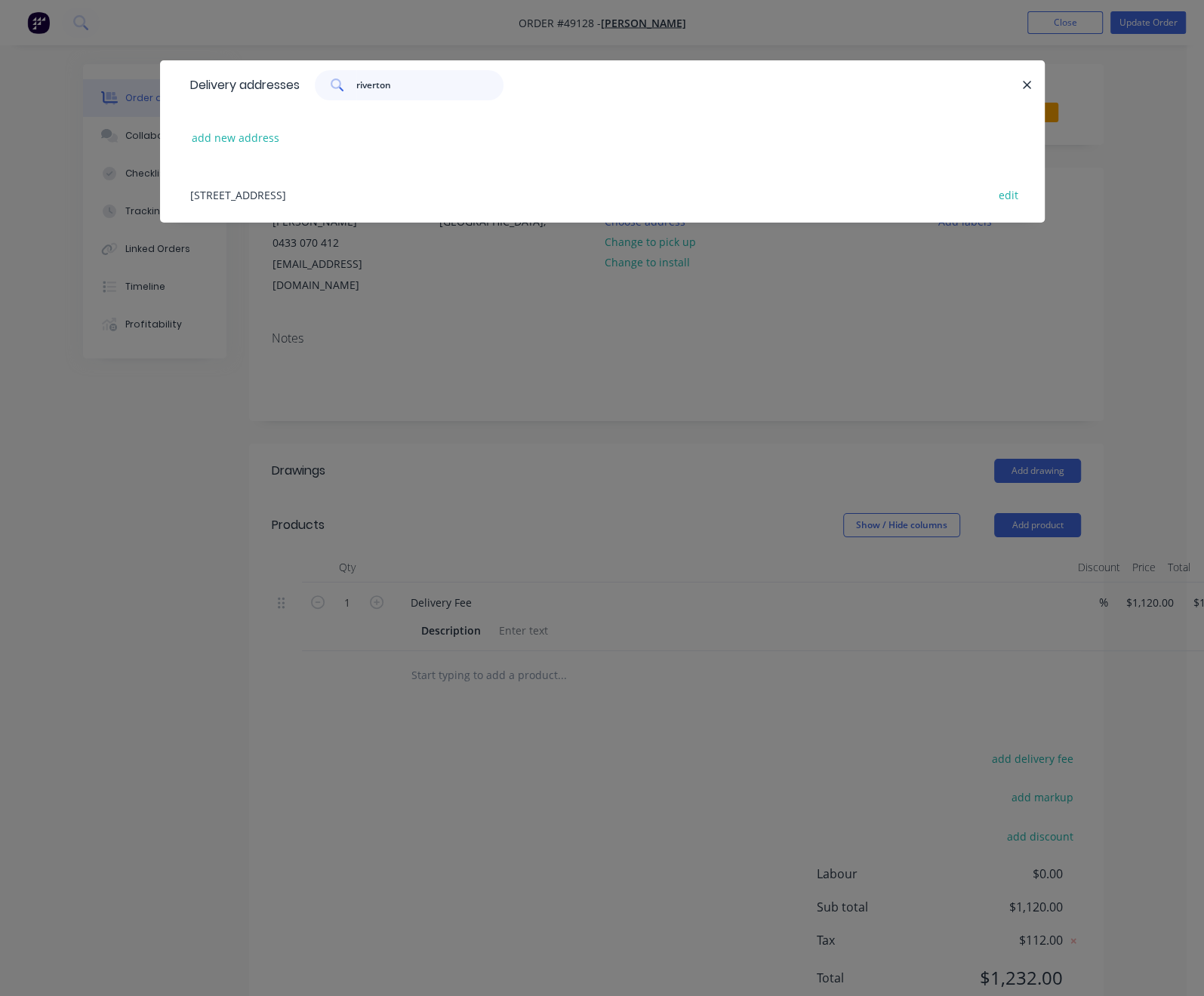
type input "riverton"
click at [244, 214] on div "460 Riverton Dr,, Riverton, Western Australia, Australia edit" at bounding box center [602, 194] width 839 height 57
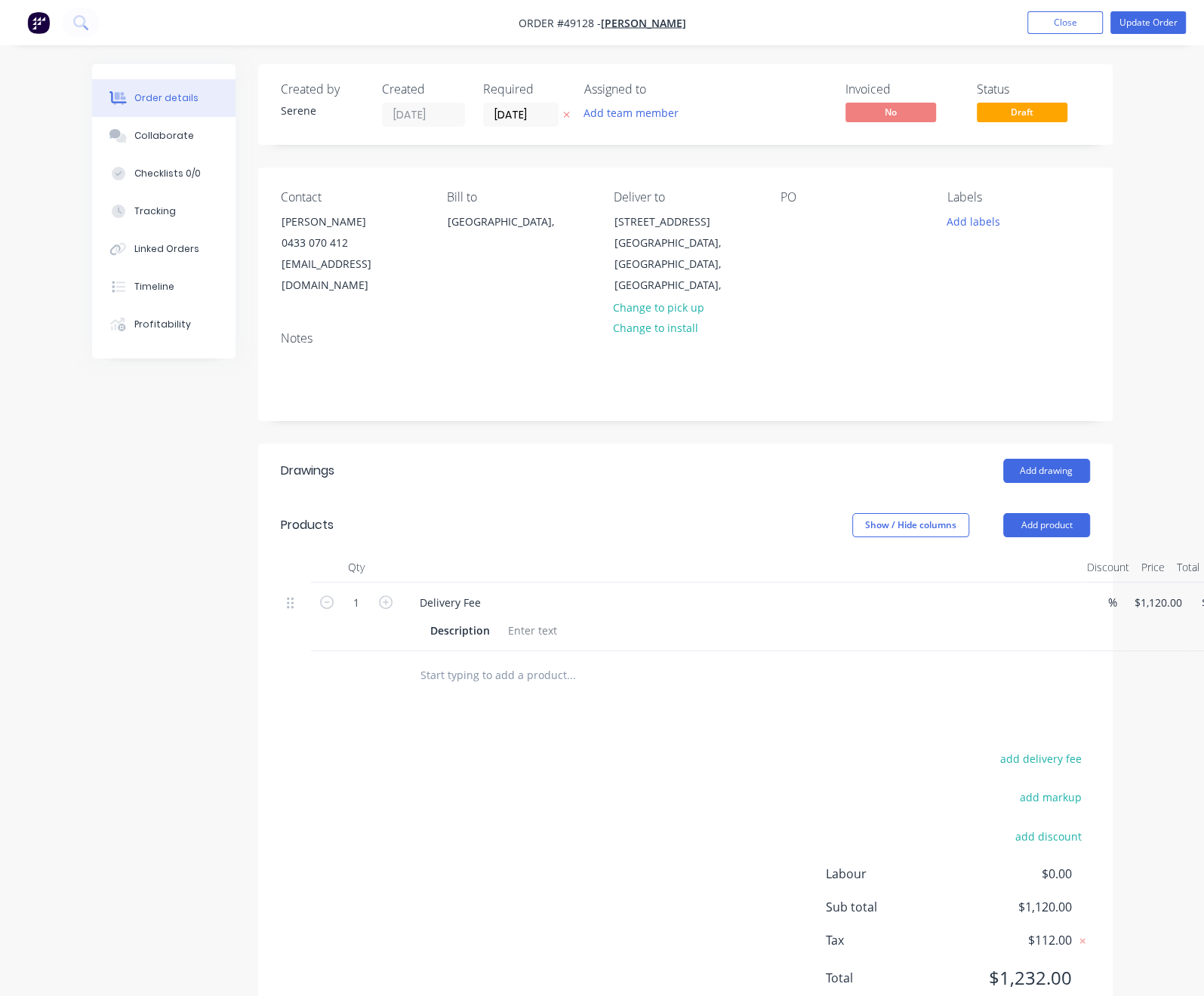
click at [703, 557] on div at bounding box center [742, 567] width 679 height 30
click at [416, 602] on div "Delivery Fee" at bounding box center [450, 602] width 86 height 22
click at [572, 531] on div "Show / Hide columns Add product" at bounding box center [771, 524] width 637 height 24
click at [1136, 24] on button "Update Order" at bounding box center [1148, 23] width 75 height 23
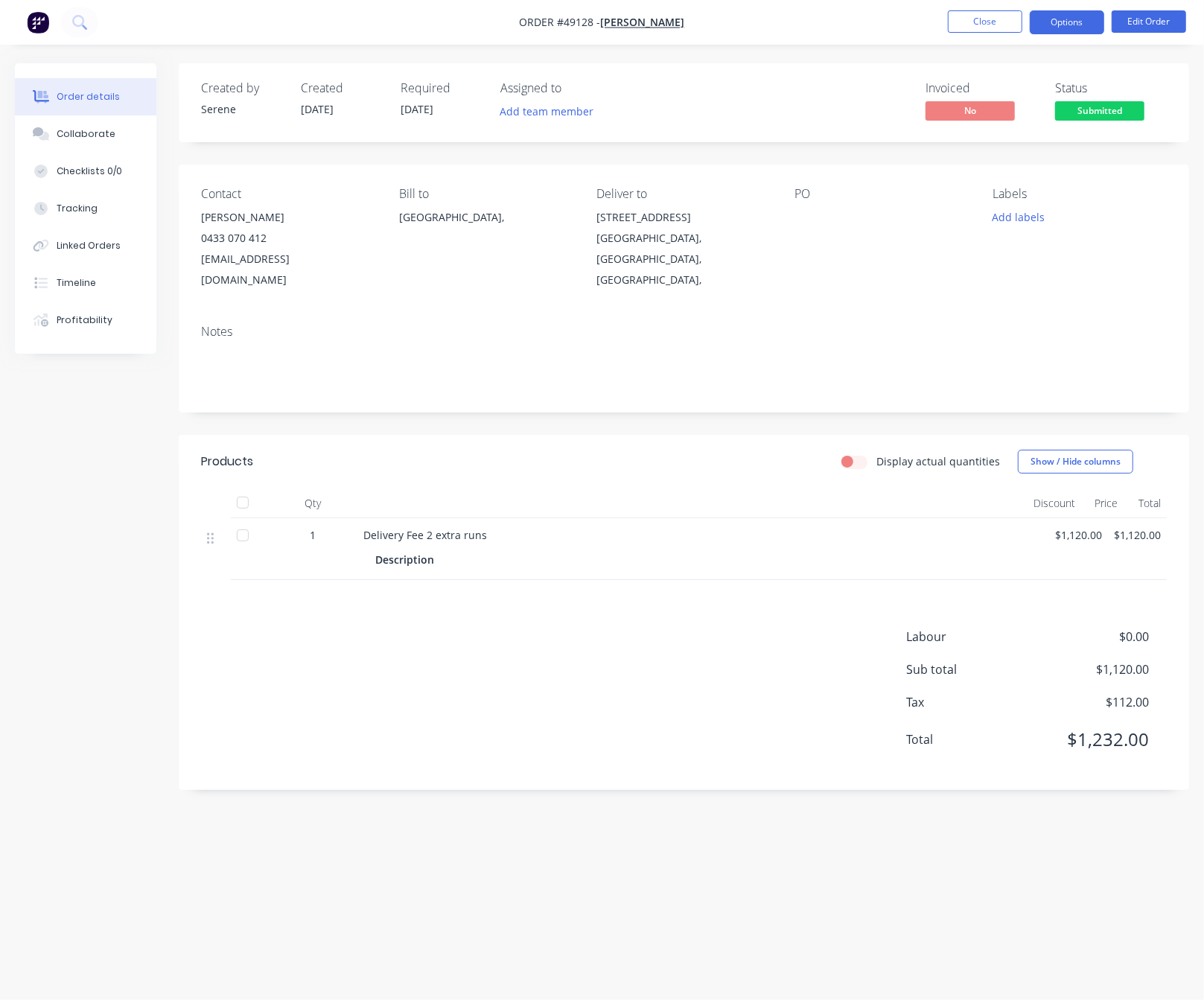
click at [1074, 17] on button "Options" at bounding box center [1067, 22] width 74 height 24
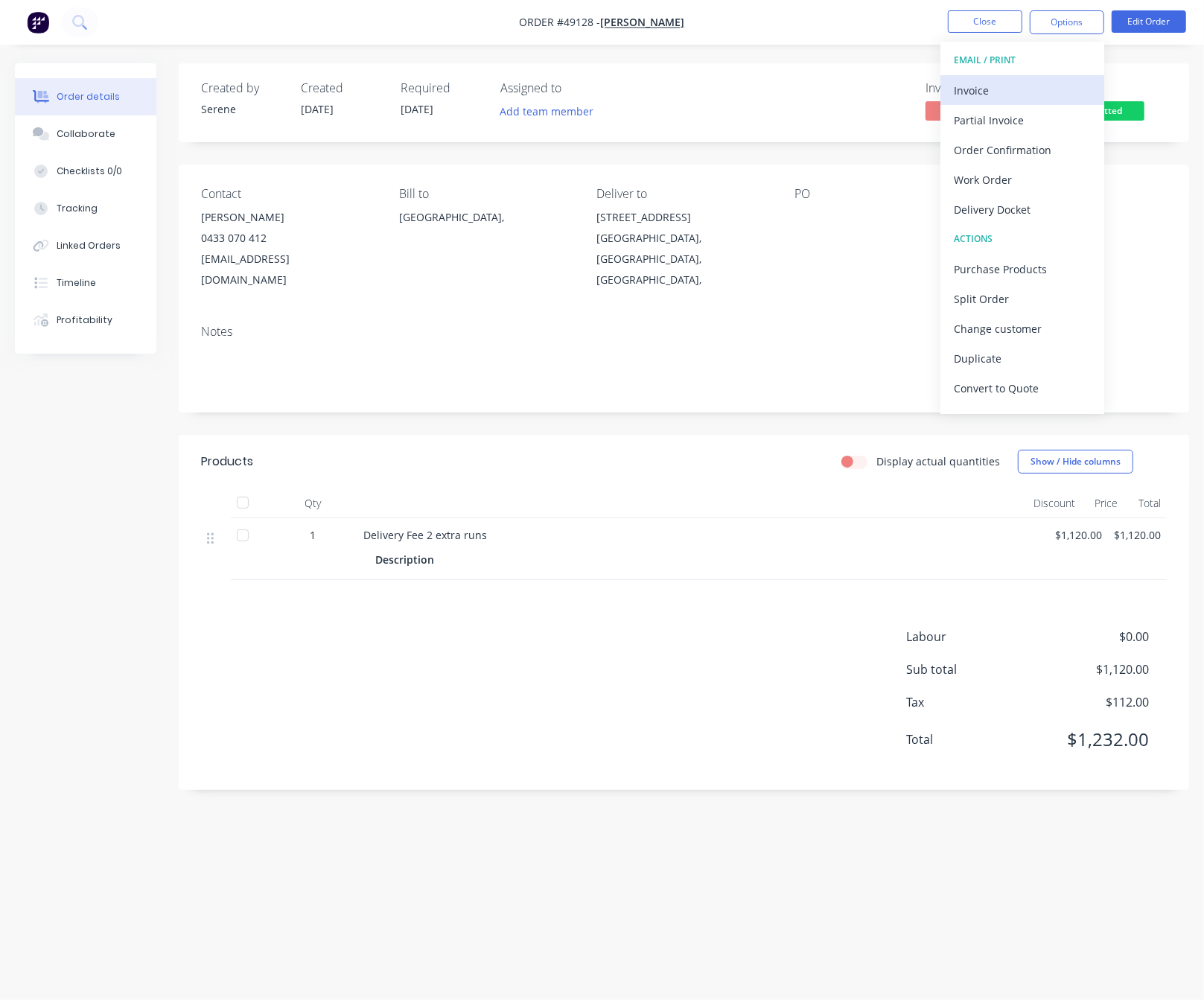
click at [1010, 90] on div "Invoice" at bounding box center [1022, 90] width 137 height 21
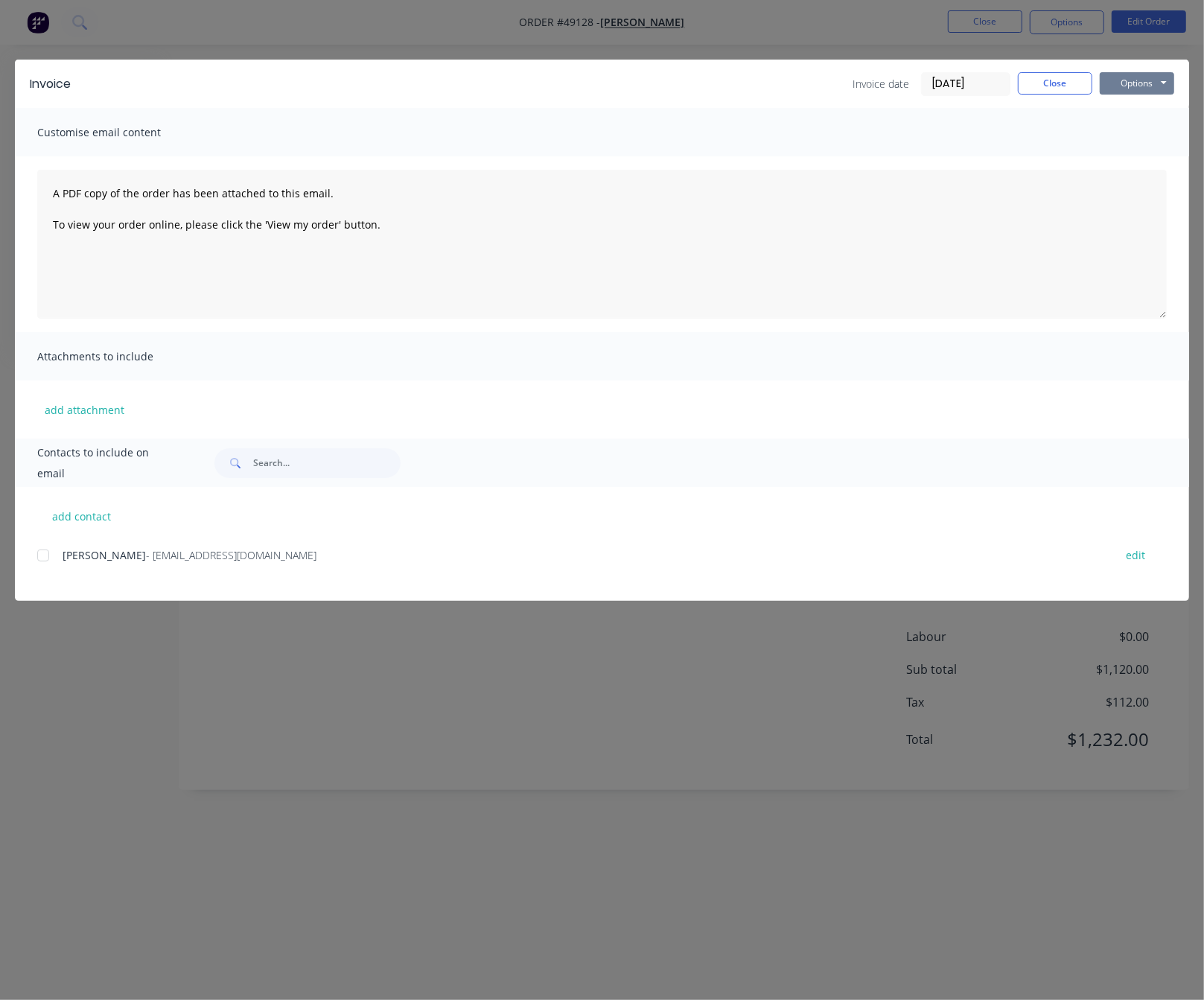
click at [1151, 85] on button "Options" at bounding box center [1137, 83] width 74 height 22
click at [1145, 135] on button "Print" at bounding box center [1147, 133] width 95 height 25
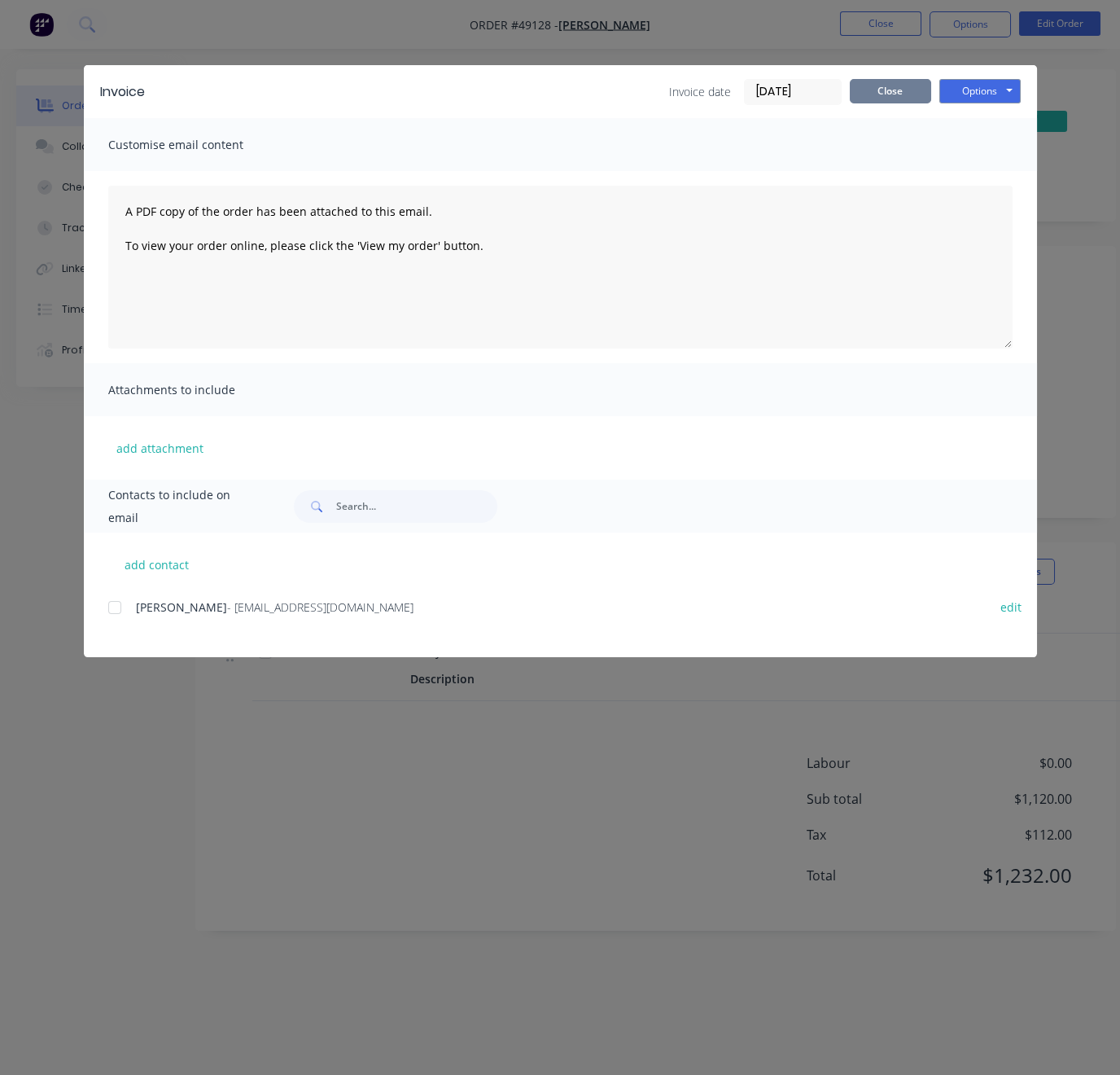
click at [909, 95] on button "Close" at bounding box center [890, 91] width 81 height 24
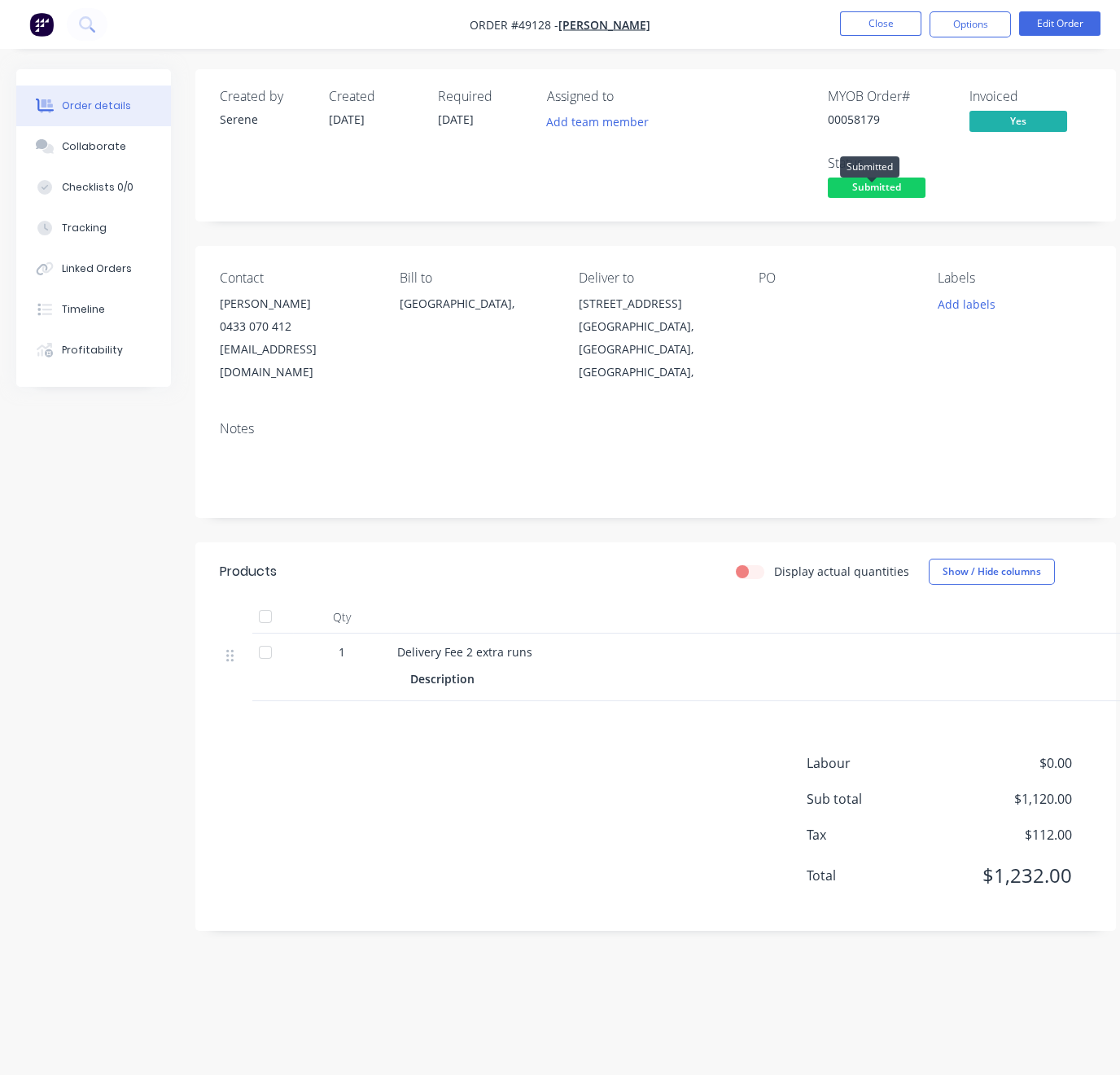
click at [900, 193] on span "Submitted" at bounding box center [877, 188] width 98 height 20
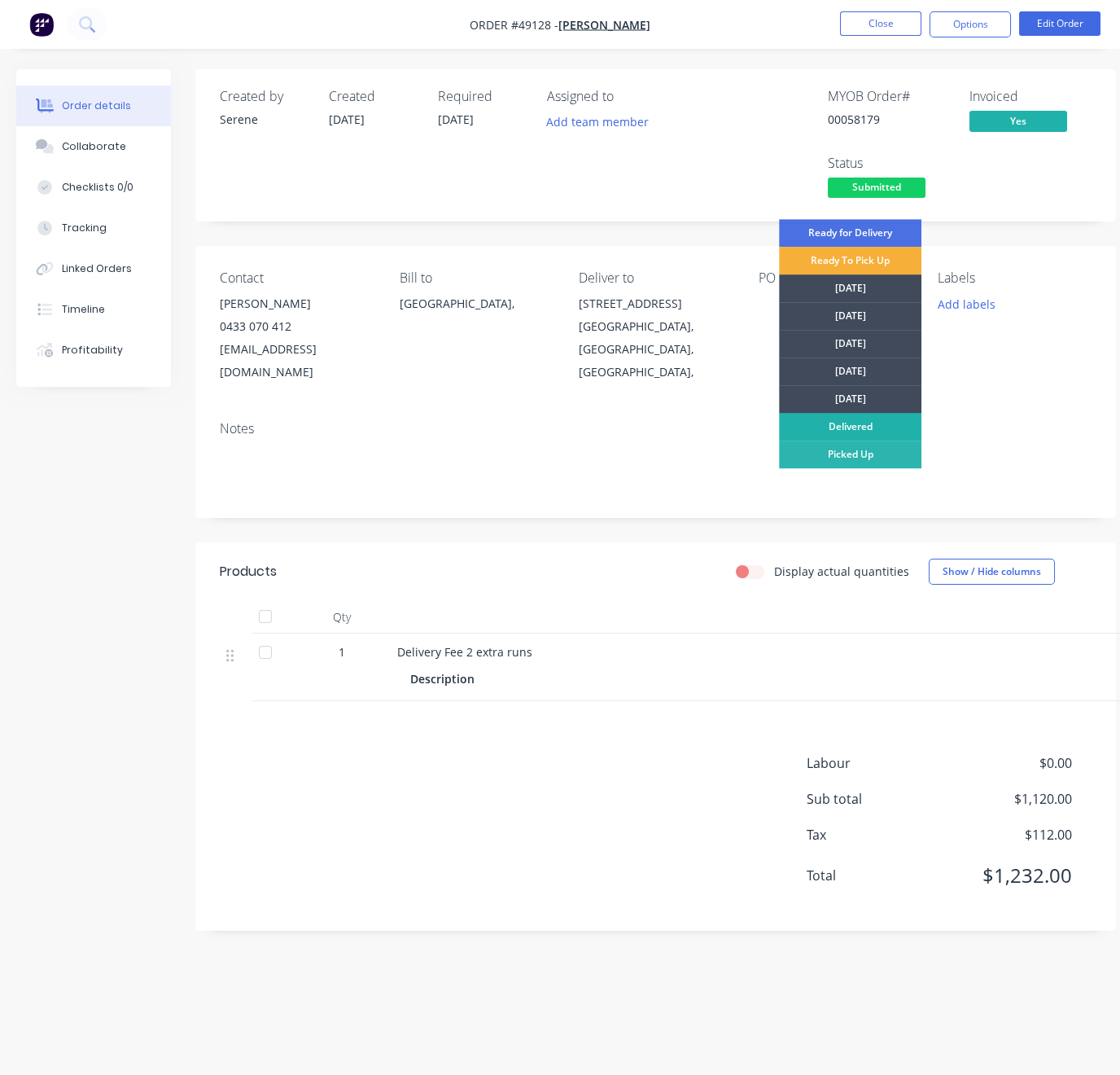
click at [851, 433] on div "Delivered" at bounding box center [850, 426] width 143 height 28
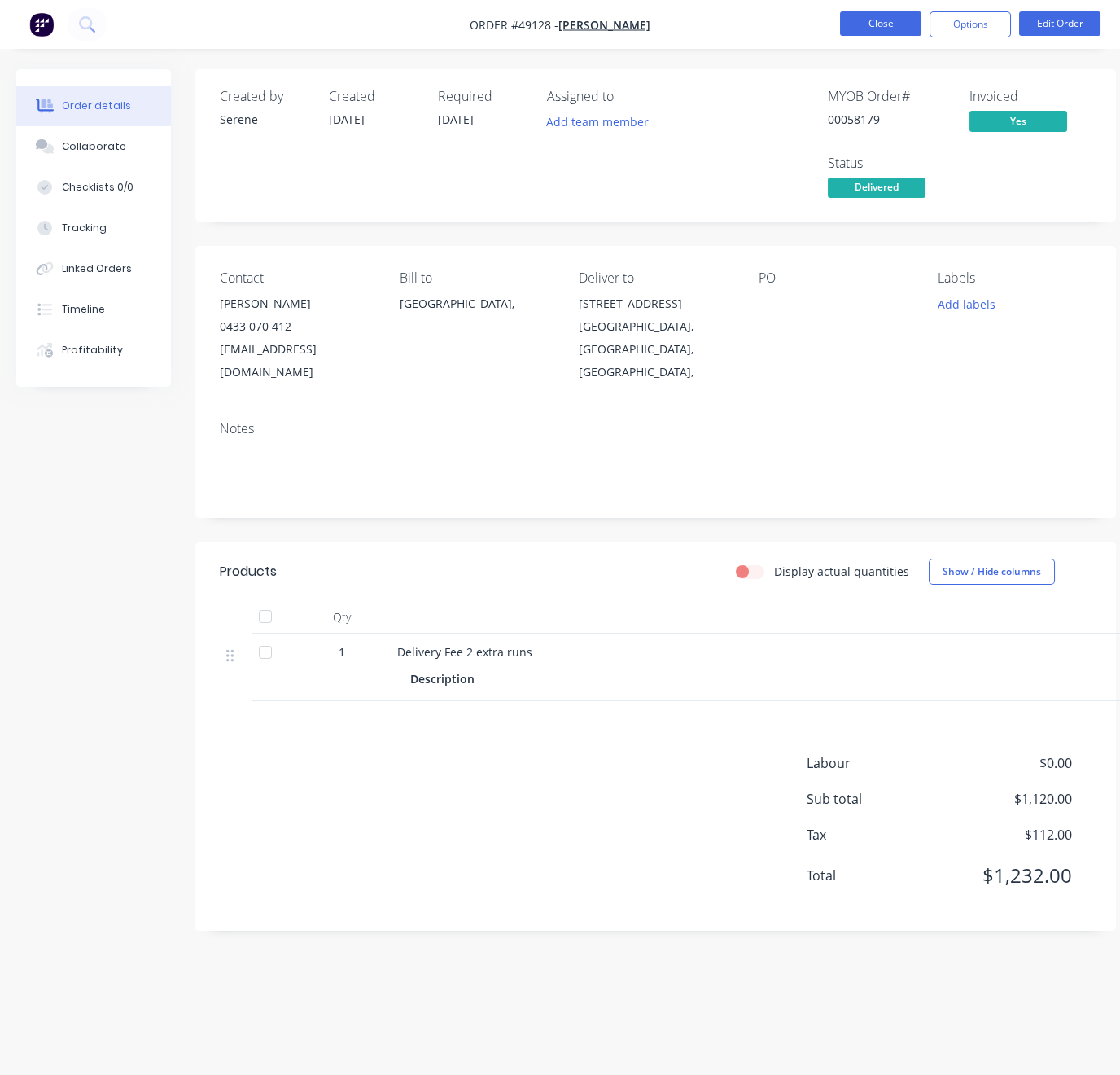
click at [868, 26] on button "Close" at bounding box center [880, 23] width 81 height 24
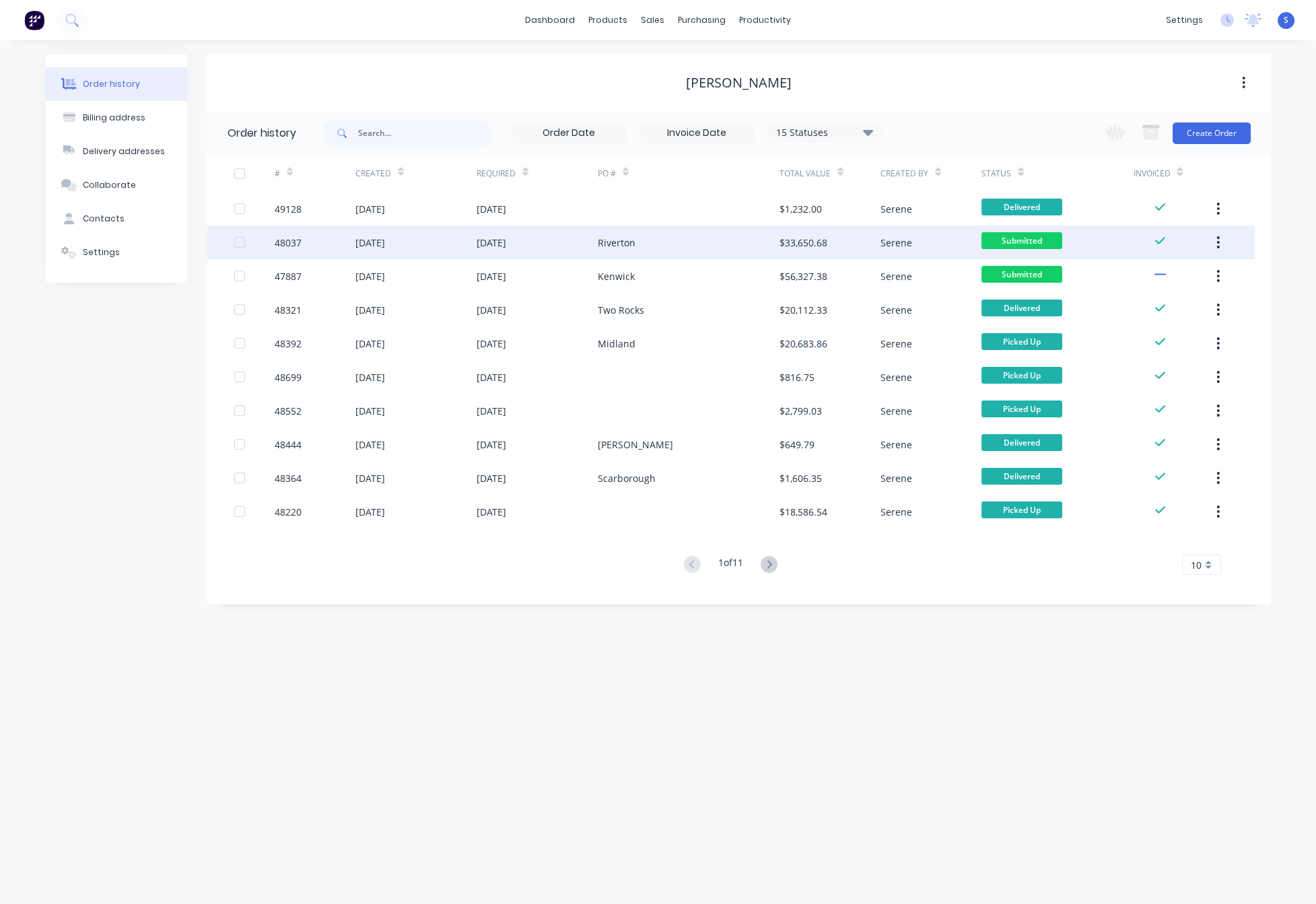
click at [708, 246] on div "Riverton" at bounding box center [688, 242] width 182 height 34
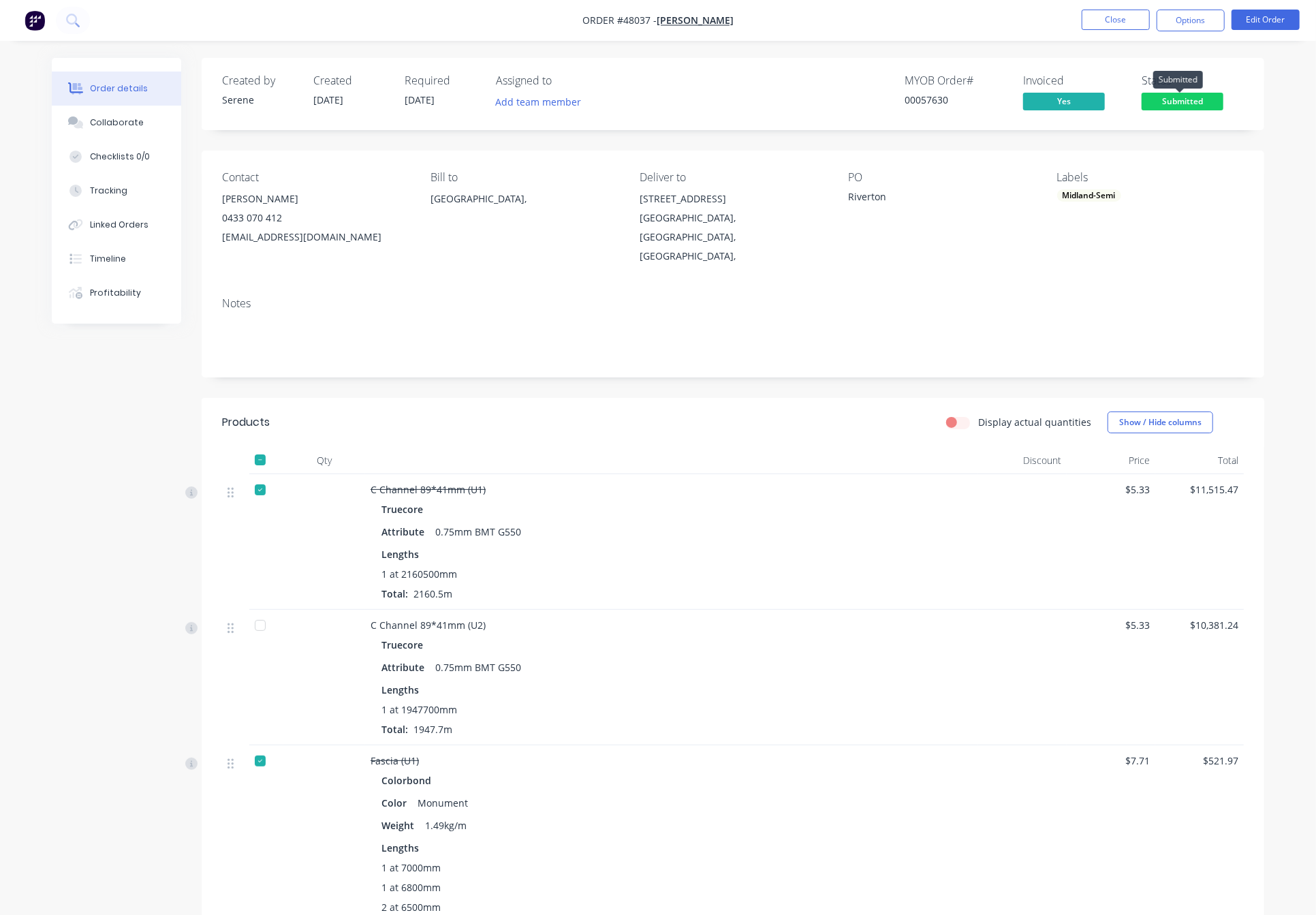
click at [1086, 109] on span "Submitted" at bounding box center [1183, 101] width 82 height 17
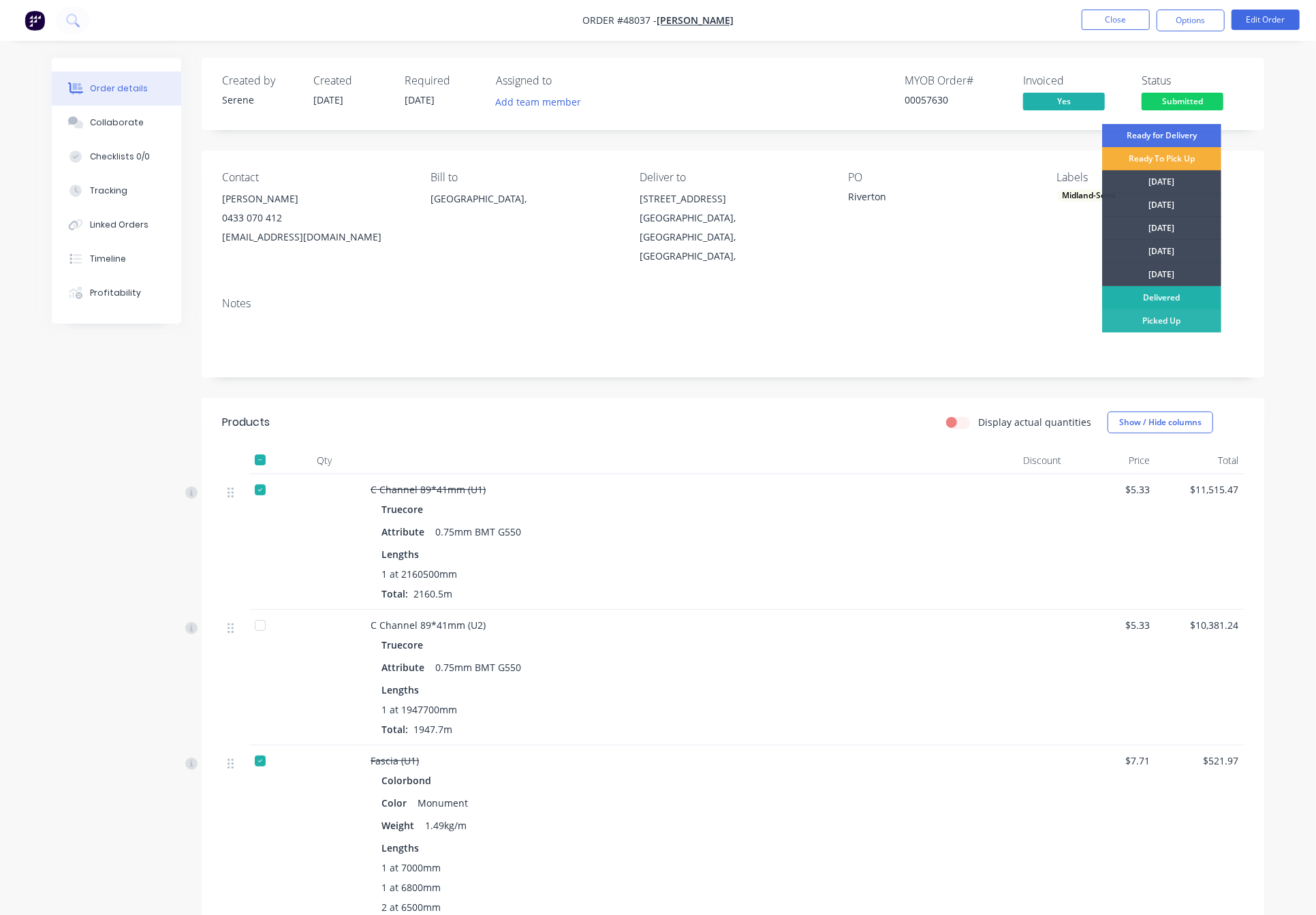
click at [1086, 298] on div "Delivered" at bounding box center [1162, 298] width 119 height 23
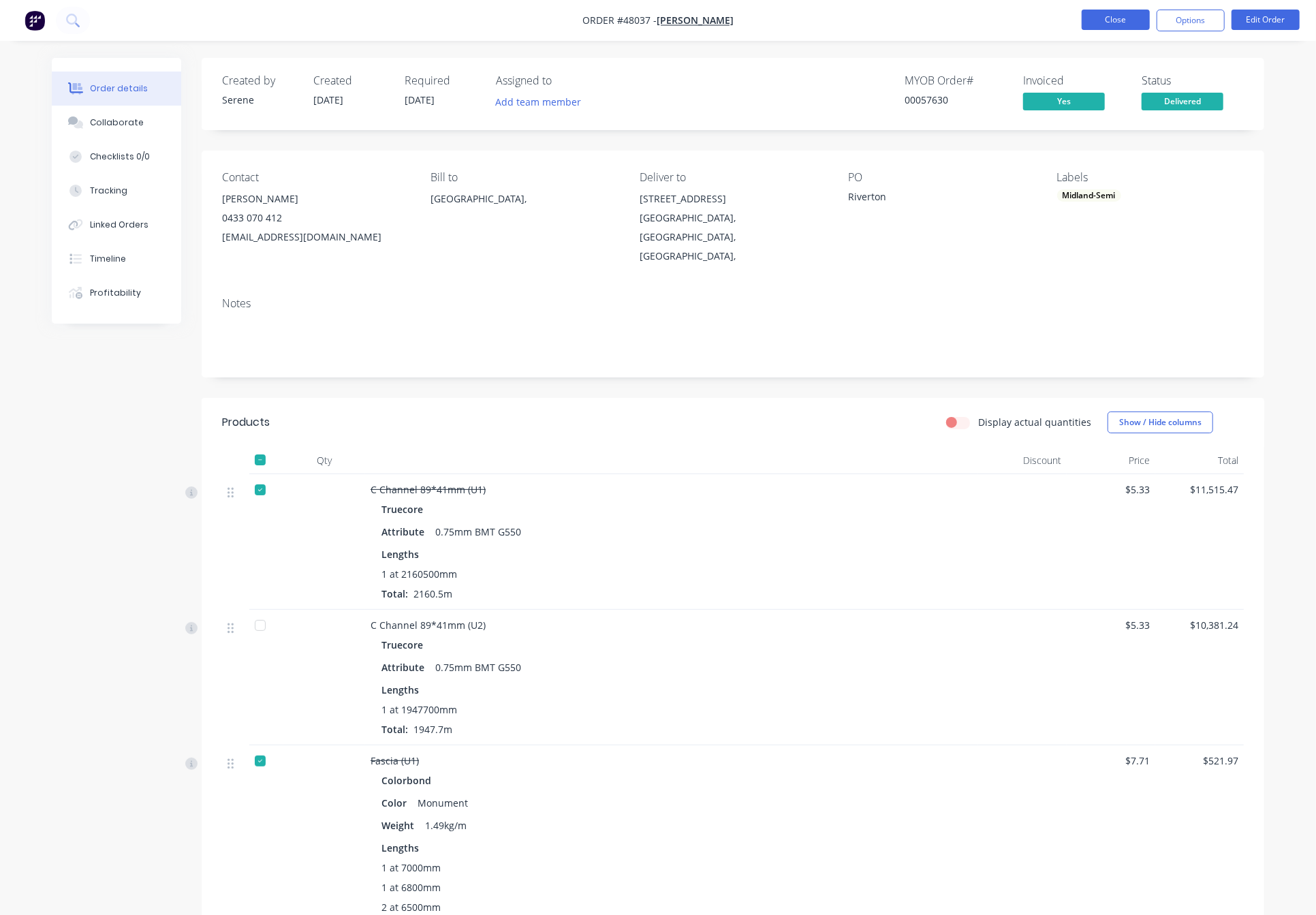
click at [1086, 24] on button "Close" at bounding box center [1115, 20] width 68 height 20
